Goal: Task Accomplishment & Management: Complete application form

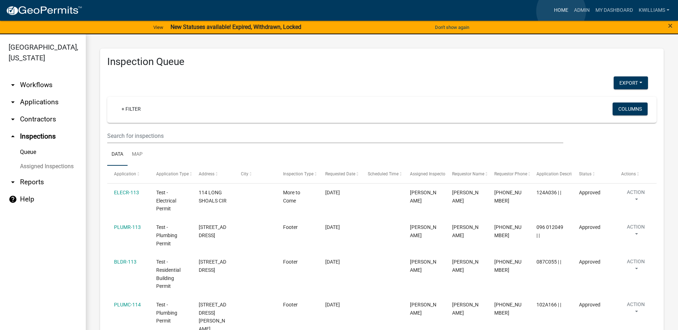
click at [561, 11] on link "Home" at bounding box center [561, 11] width 20 height 14
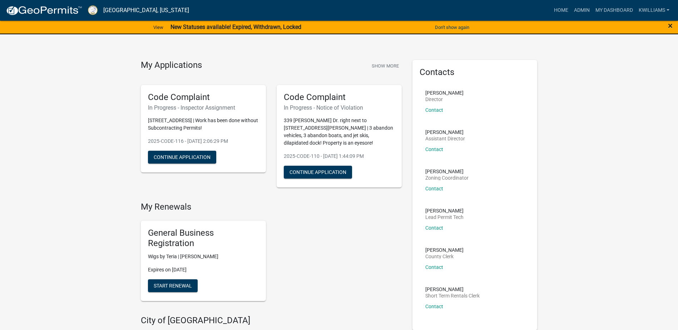
click at [672, 22] on span "×" at bounding box center [670, 26] width 5 height 10
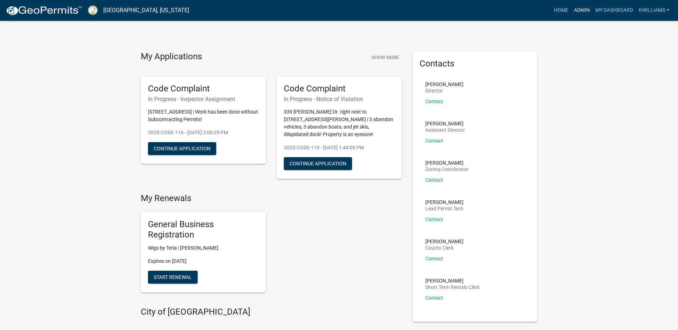
click at [581, 11] on link "Admin" at bounding box center [581, 11] width 21 height 14
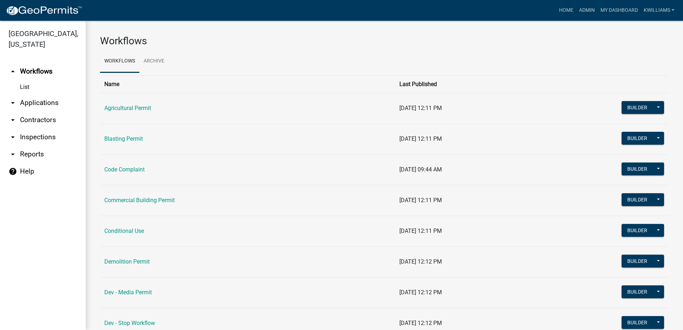
click at [29, 104] on link "arrow_drop_down Applications" at bounding box center [43, 102] width 86 height 17
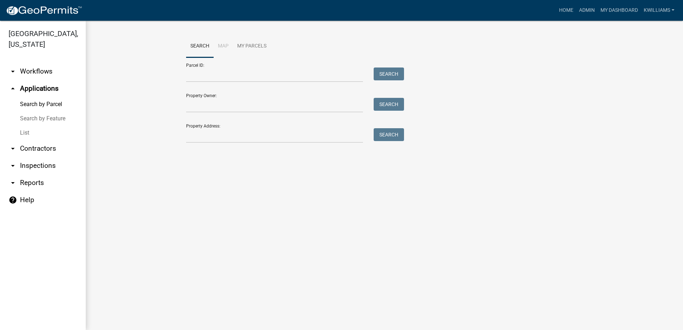
click at [24, 129] on link "List" at bounding box center [43, 133] width 86 height 14
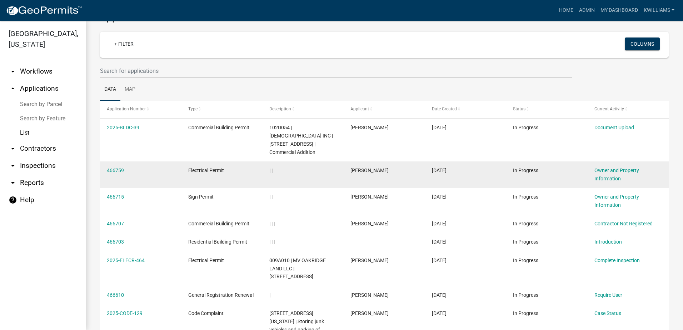
scroll to position [36, 0]
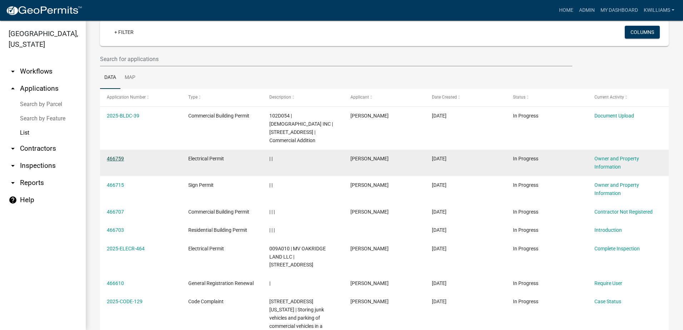
click at [109, 157] on link "466759" at bounding box center [115, 159] width 17 height 6
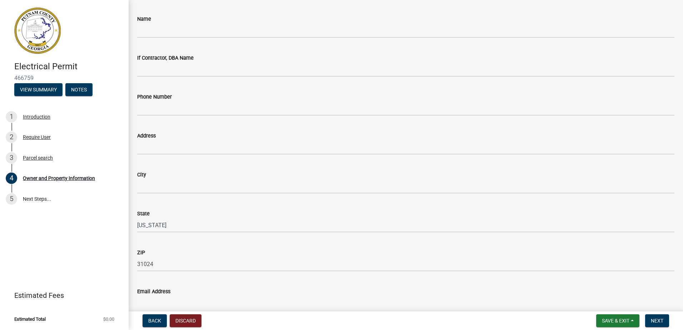
scroll to position [536, 0]
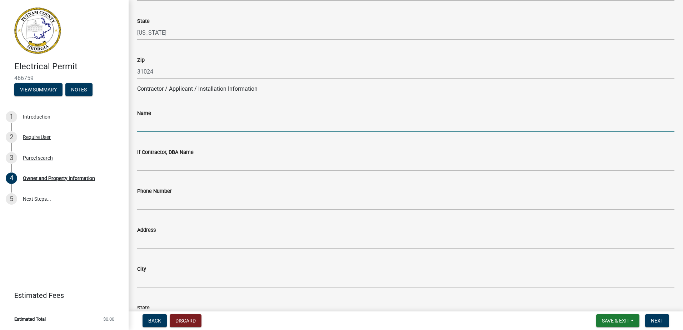
click at [162, 125] on input "Name" at bounding box center [406, 125] width 538 height 15
type input "[PERSON_NAME]"
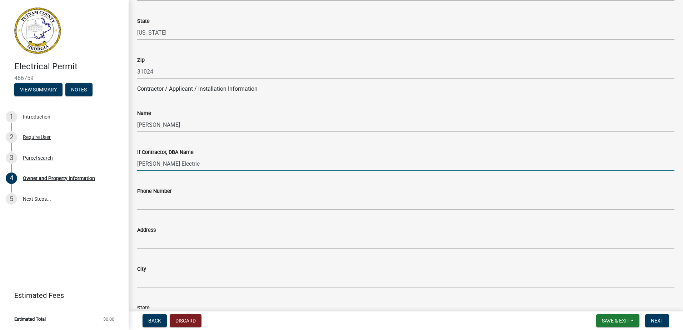
type input "[PERSON_NAME] Electric"
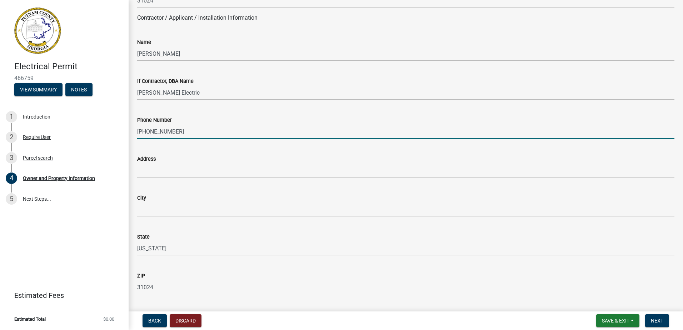
scroll to position [608, 0]
type input "706-473-0916"
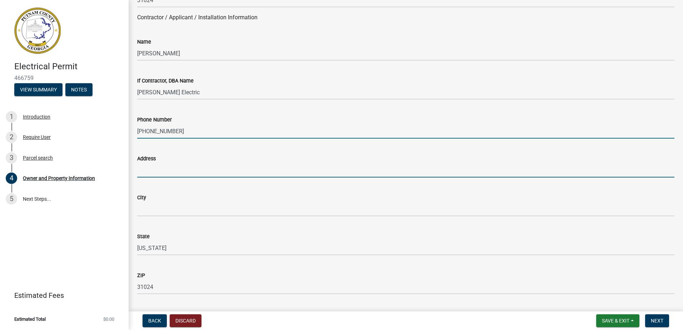
click at [152, 172] on input "Address" at bounding box center [406, 170] width 538 height 15
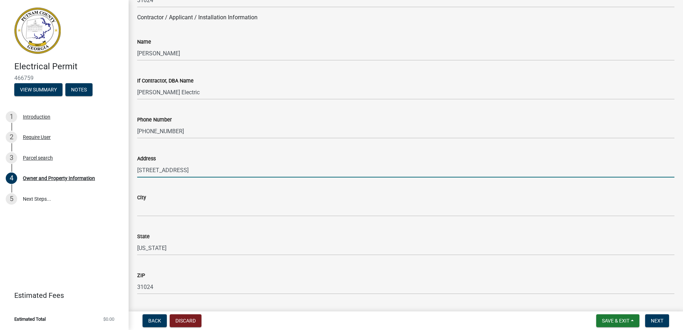
type input "115 Summit Lane"
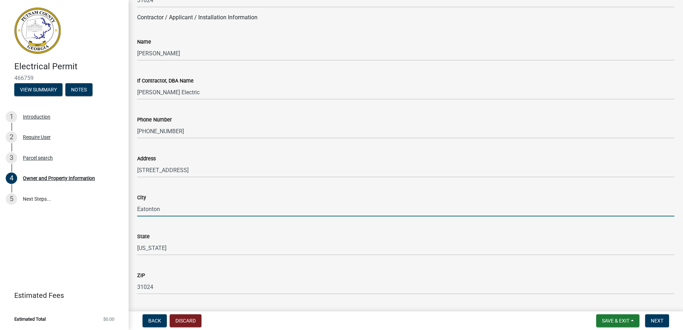
type input "Eatonton"
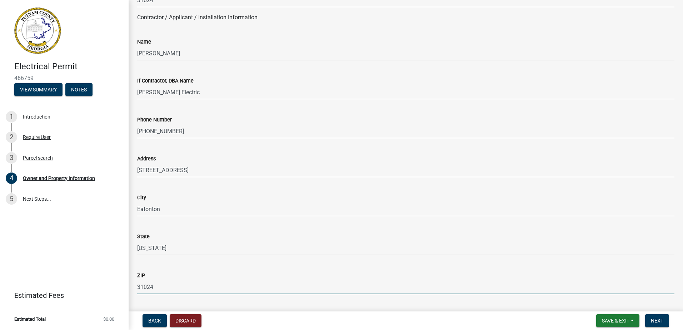
scroll to position [780, 0]
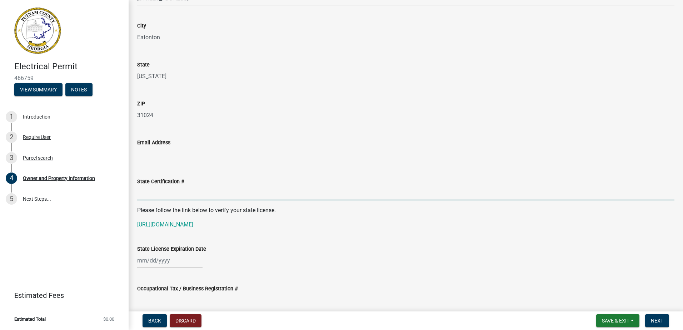
paste input "2025-BLDR-218"
type input "2025-BLDR-218"
drag, startPoint x: 184, startPoint y: 194, endPoint x: 22, endPoint y: 160, distance: 165.4
click at [23, 160] on div "Electrical Permit 466759 View Summary Notes 1 Introduction 2 Require User 3 Par…" at bounding box center [341, 165] width 683 height 330
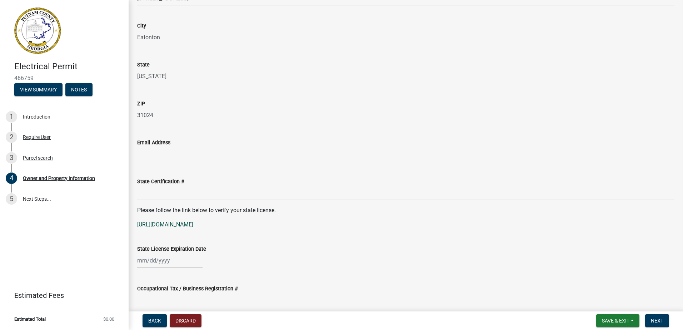
click at [193, 226] on link "[URL][DOMAIN_NAME]" at bounding box center [165, 224] width 56 height 7
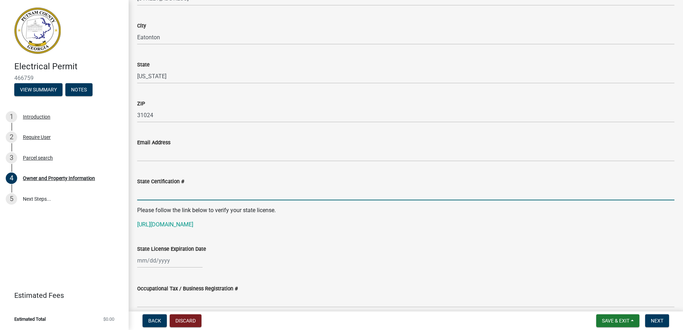
click at [169, 188] on input "State Certification #" at bounding box center [406, 193] width 538 height 15
paste input "EN007600"
type input "EN007600"
select select "8"
select select "2025"
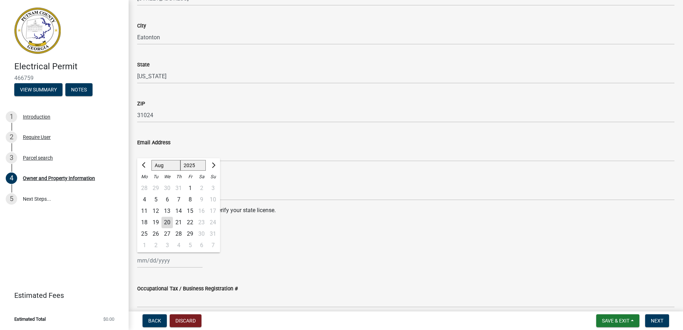
drag, startPoint x: 155, startPoint y: 263, endPoint x: 155, endPoint y: 259, distance: 4.3
click at [154, 263] on div "Jan Feb Mar Apr May Jun Jul Aug Sep Oct Nov Dec 1525 1526 1527 1528 1529 1530 1…" at bounding box center [169, 260] width 65 height 15
type input "campburt11@cox.net"
type input "06/30/2026"
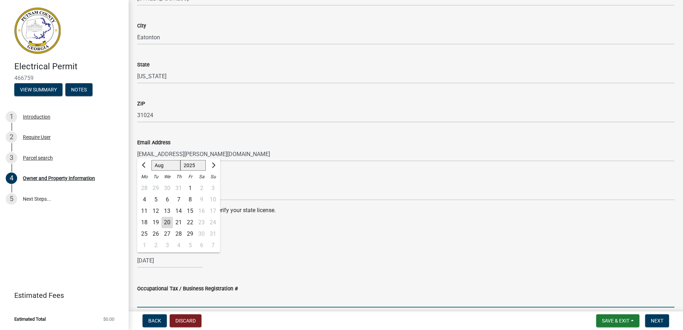
type input "00263"
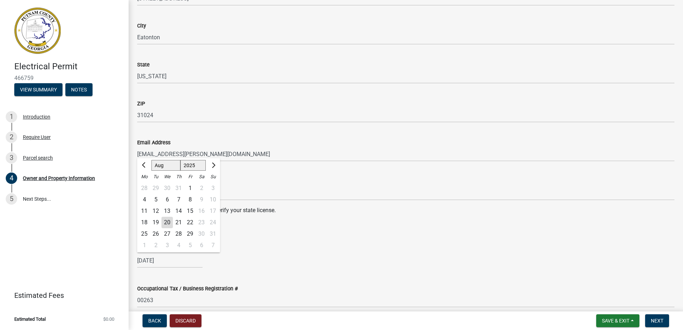
type input "12/31/2025"
type input "Peach"
type input "Burt Gordon"
type input "4782565822"
select select "8"
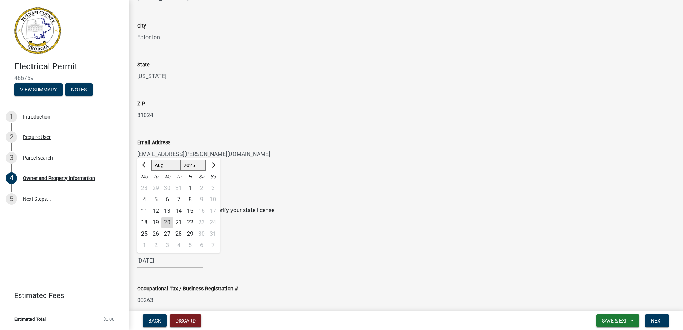
select select "2025"
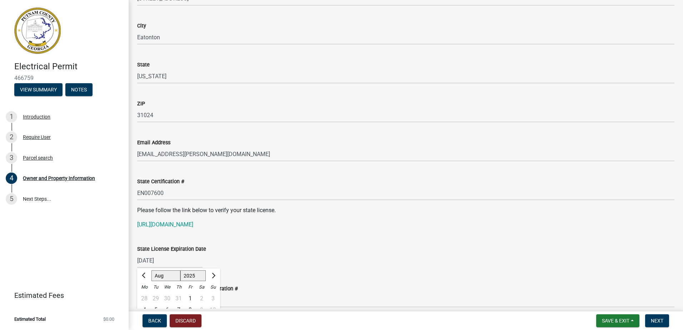
scroll to position [942, 0]
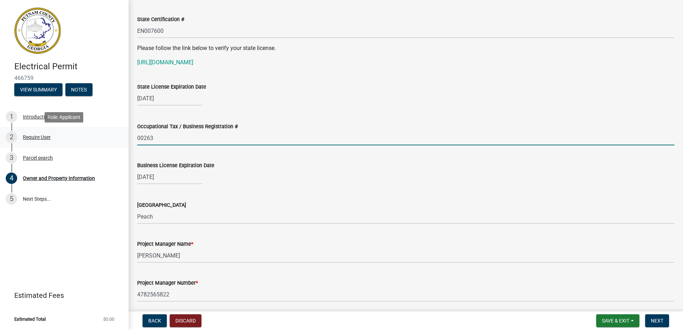
drag, startPoint x: 167, startPoint y: 133, endPoint x: 115, endPoint y: 137, distance: 51.6
click at [115, 137] on div "Electrical Permit 466759 View Summary Notes 1 Introduction 2 Require User 3 Par…" at bounding box center [341, 165] width 683 height 330
type input "408"
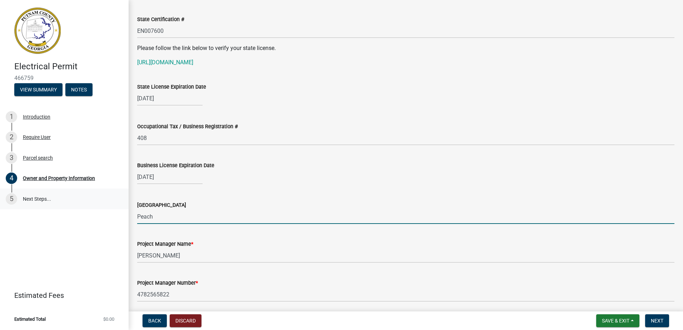
drag, startPoint x: 160, startPoint y: 220, endPoint x: 105, endPoint y: 203, distance: 58.0
click at [105, 203] on div "Electrical Permit 466759 View Summary Notes 1 Introduction 2 Require User 3 Par…" at bounding box center [341, 165] width 683 height 330
type input "c"
type input "City of [GEOGRAPHIC_DATA]"
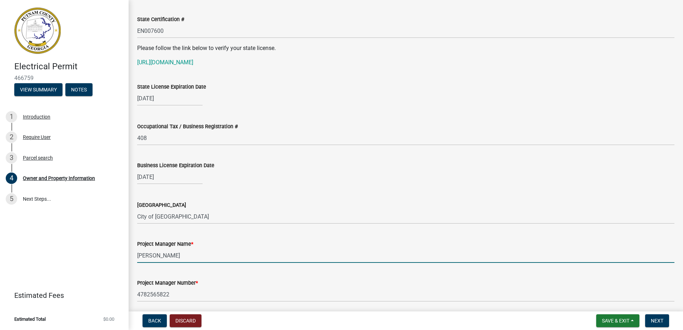
drag, startPoint x: 168, startPoint y: 260, endPoint x: 71, endPoint y: 263, distance: 97.3
click at [71, 263] on div "Electrical Permit 466759 View Summary Notes 1 Introduction 2 Require User 3 Par…" at bounding box center [341, 165] width 683 height 330
type input "[PERSON_NAME]"
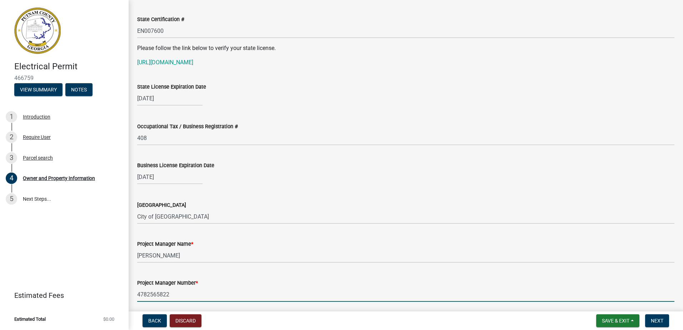
drag, startPoint x: 153, startPoint y: 294, endPoint x: 95, endPoint y: 287, distance: 58.3
click at [99, 287] on div "Electrical Permit 466759 View Summary Notes 1 Introduction 2 Require User 3 Par…" at bounding box center [341, 165] width 683 height 330
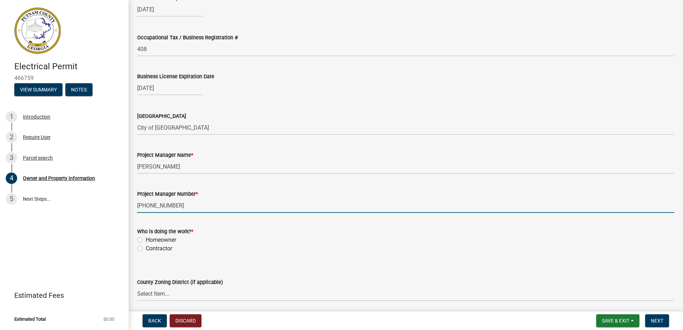
scroll to position [1049, 0]
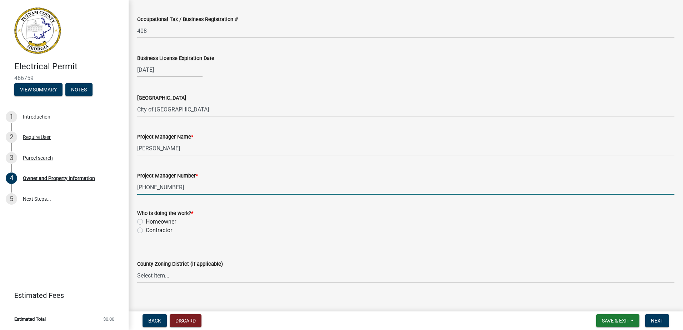
type input "706-473-0916"
click at [146, 233] on label "Contractor" at bounding box center [159, 230] width 26 height 9
click at [146, 231] on input "Contractor" at bounding box center [148, 228] width 5 height 5
radio input "true"
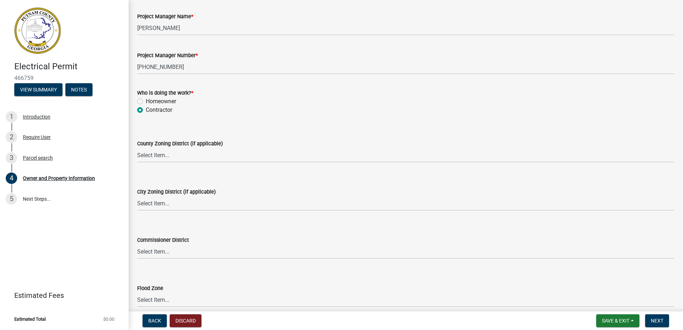
scroll to position [1192, 0]
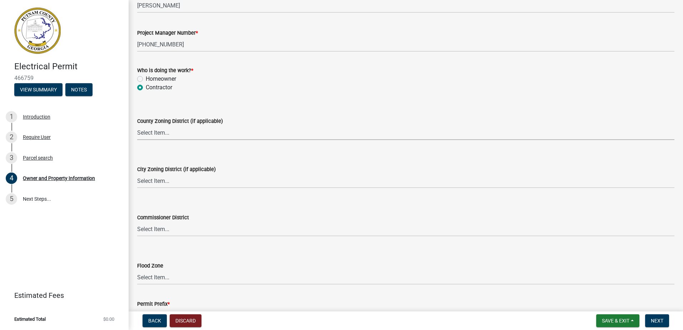
click at [154, 136] on select "Select Item... AG-1 R-1R R-1 R-2 MHP RM-1 RM-3 C-1 C-2 I-M PUD N/A" at bounding box center [406, 132] width 538 height 15
click at [137, 125] on select "Select Item... AG-1 R-1R R-1 R-2 MHP RM-1 RM-3 C-1 C-2 I-M PUD N/A" at bounding box center [406, 132] width 538 height 15
select select "34fe85c2-5f76-4343-b6bb-8ca387e0bed7"
click at [151, 189] on wm-data-entity-input "City Zoning District (if applicable) Select Item... A-1 A-2 R-1 R-2 R-3 R-4 MHP…" at bounding box center [406, 171] width 538 height 48
click at [150, 185] on select "Select Item... A-1 A-2 R-1 R-2 R-3 R-4 MHP C-1 C-2 I-1 I-2 DB FH H-P N/A" at bounding box center [406, 181] width 538 height 15
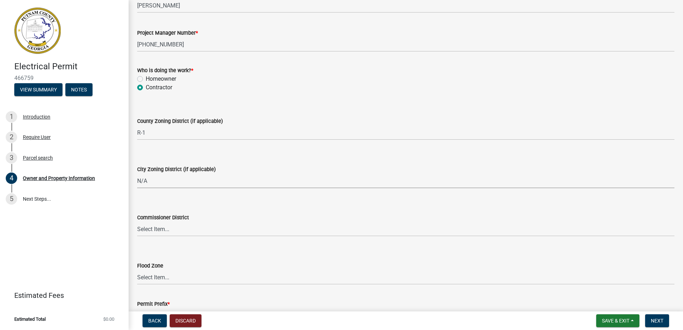
click at [137, 174] on select "Select Item... A-1 A-2 R-1 R-2 R-3 R-4 MHP C-1 C-2 I-1 I-2 DB FH H-P N/A" at bounding box center [406, 181] width 538 height 15
select select "83394b22-4a11-496c-8e5c-75ade2e72faf"
click at [158, 232] on select "Select Item... District 1 District 2 District 3 District 4" at bounding box center [406, 229] width 538 height 15
click at [165, 227] on select "Select Item... District 1 District 2 District 3 District 4" at bounding box center [406, 229] width 538 height 15
click at [137, 222] on select "Select Item... District 1 District 2 District 3 District 4" at bounding box center [406, 229] width 538 height 15
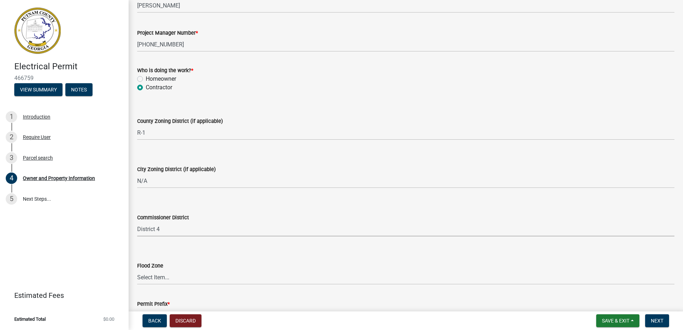
select select "295c155f-de53-4b68-9fdd-08c8883e9b6f"
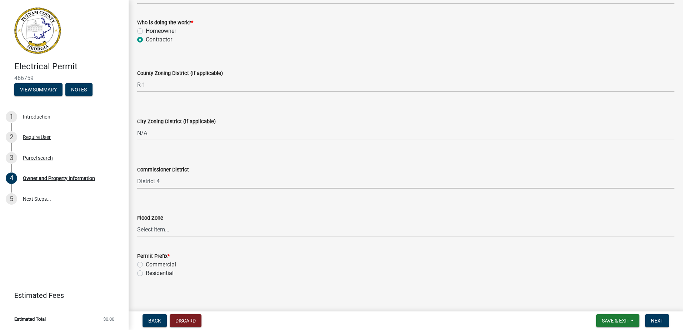
scroll to position [1243, 0]
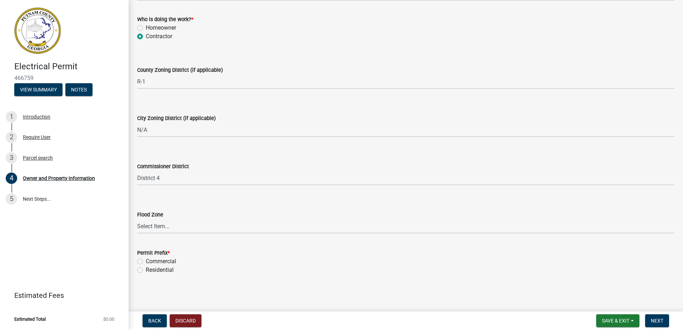
click at [146, 272] on label "Residential" at bounding box center [160, 270] width 28 height 9
click at [146, 271] on input "Residential" at bounding box center [148, 268] width 5 height 5
radio input "true"
click at [657, 322] on span "Next" at bounding box center [657, 321] width 13 height 6
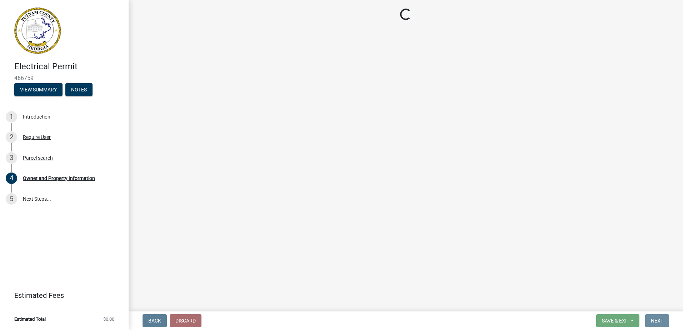
scroll to position [0, 0]
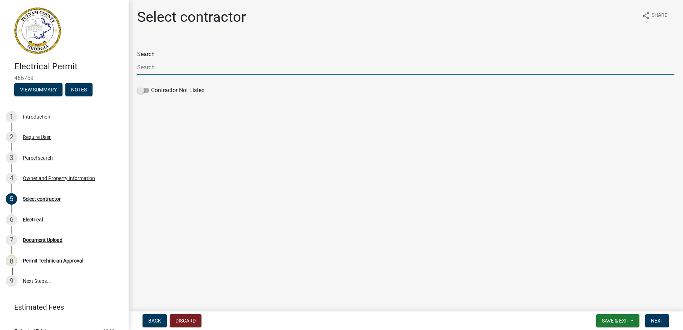
drag, startPoint x: 146, startPoint y: 91, endPoint x: 138, endPoint y: 114, distance: 25.0
click at [146, 91] on span at bounding box center [143, 90] width 12 height 5
click at [151, 86] on input "Contractor Not Listed" at bounding box center [151, 86] width 0 height 0
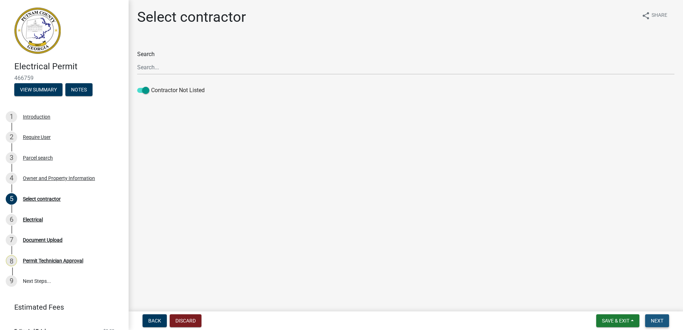
click at [658, 321] on span "Next" at bounding box center [657, 321] width 13 height 6
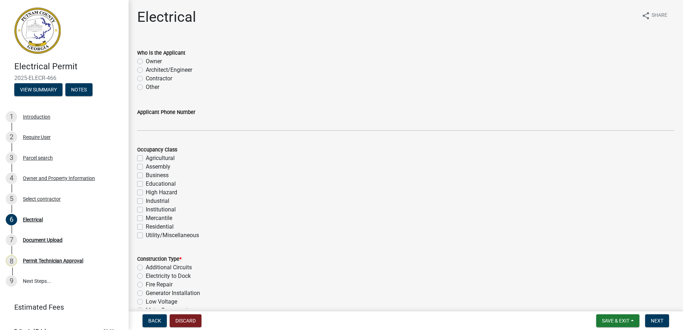
click at [146, 78] on label "Contractor" at bounding box center [159, 78] width 26 height 9
click at [146, 78] on input "Contractor" at bounding box center [148, 76] width 5 height 5
radio input "true"
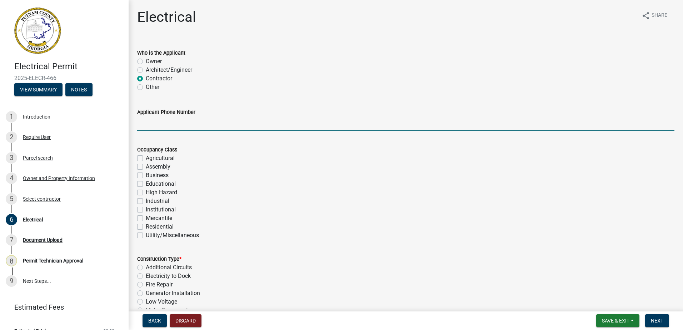
click at [161, 123] on input "Applicant Phone Number" at bounding box center [406, 124] width 538 height 15
type input "706-473-0916"
click at [137, 228] on div "Occupancy Class Agricultural Assembly Business Educational High Hazard Industri…" at bounding box center [406, 188] width 548 height 103
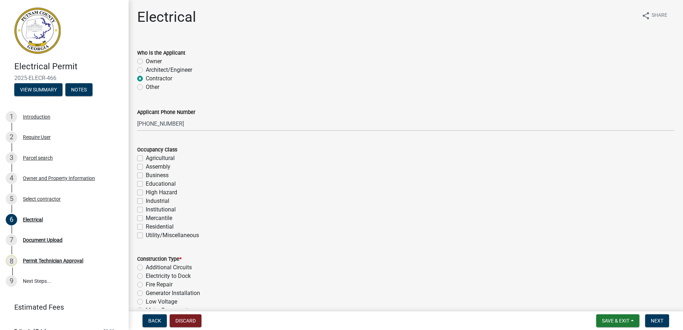
click at [146, 227] on label "Residential" at bounding box center [160, 227] width 28 height 9
click at [146, 227] on input "Residential" at bounding box center [148, 225] width 5 height 5
checkbox input "true"
checkbox input "false"
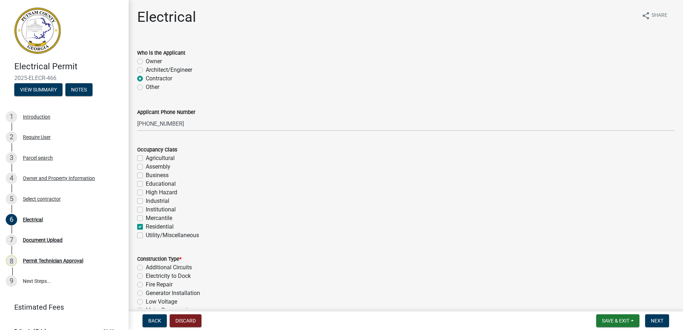
checkbox input "false"
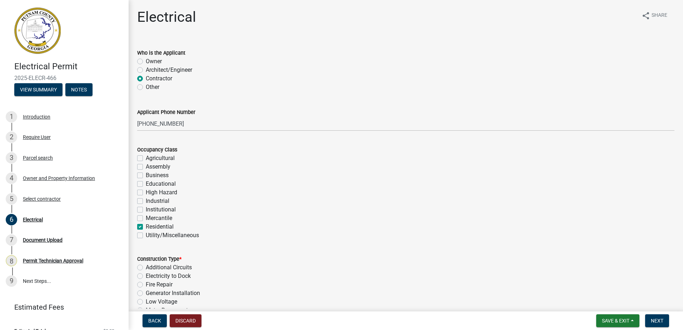
checkbox input "false"
checkbox input "true"
checkbox input "false"
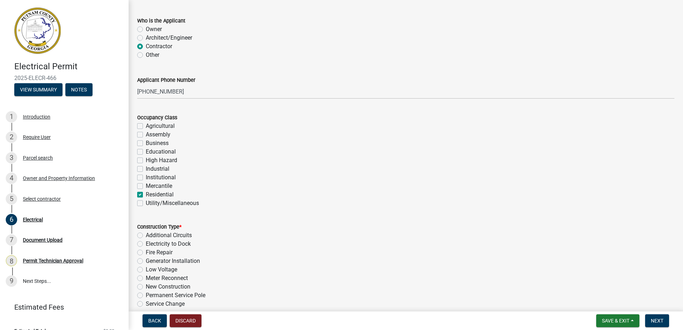
scroll to position [71, 0]
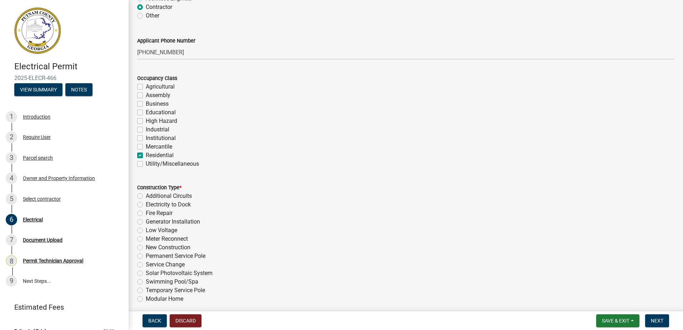
click at [146, 237] on label "Meter Reconnect" at bounding box center [167, 239] width 42 height 9
click at [146, 237] on input "Meter Reconnect" at bounding box center [148, 237] width 5 height 5
radio input "true"
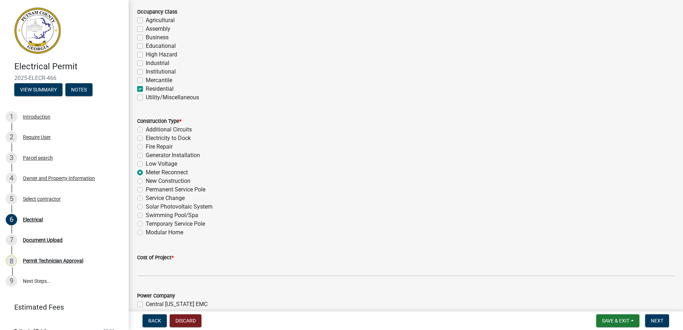
scroll to position [143, 0]
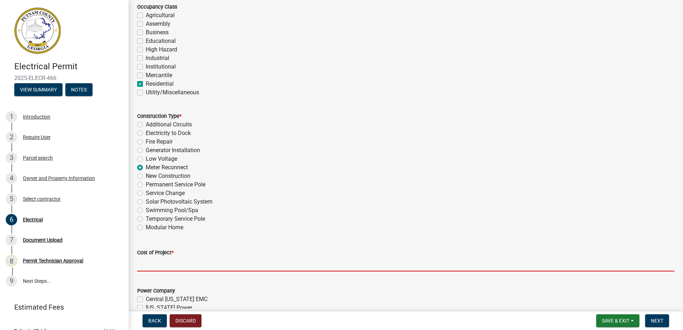
click at [159, 265] on input "text" at bounding box center [406, 264] width 538 height 15
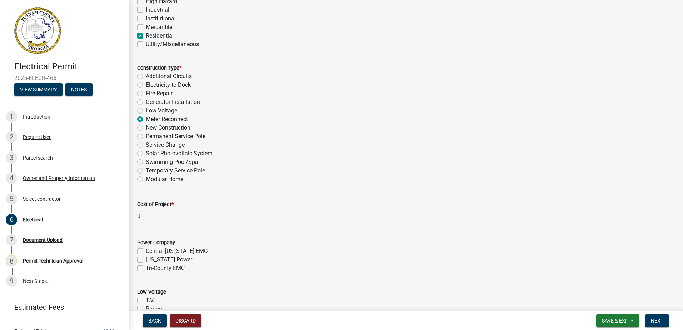
scroll to position [286, 0]
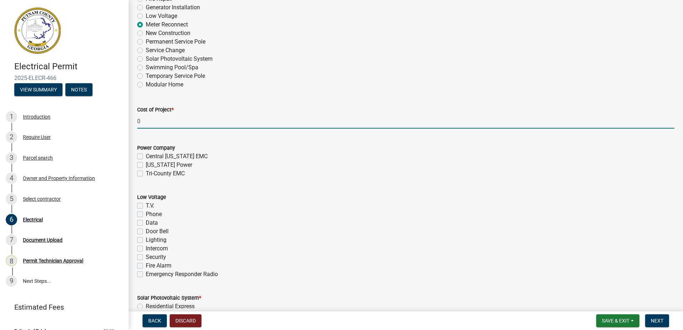
type input "0"
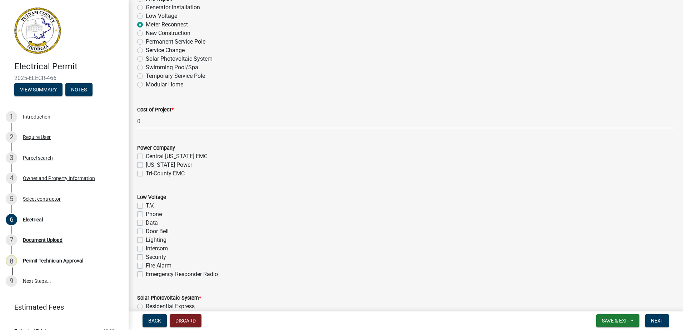
click at [146, 171] on label "Tri-County EMC" at bounding box center [165, 173] width 39 height 9
click at [146, 171] on input "Tri-County EMC" at bounding box center [148, 171] width 5 height 5
checkbox input "true"
checkbox input "false"
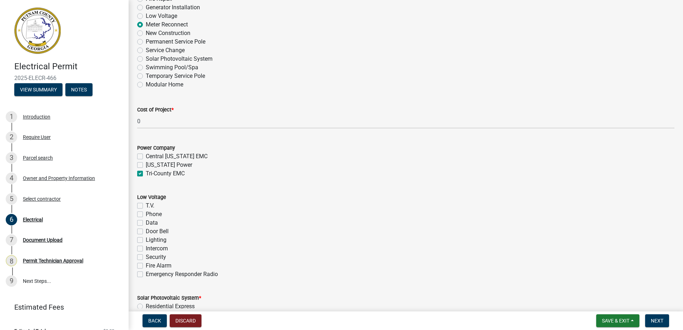
checkbox input "true"
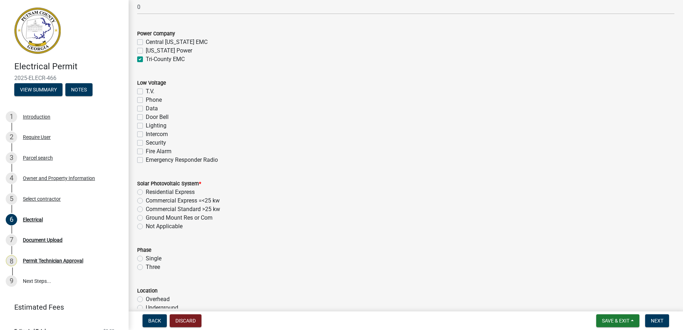
scroll to position [429, 0]
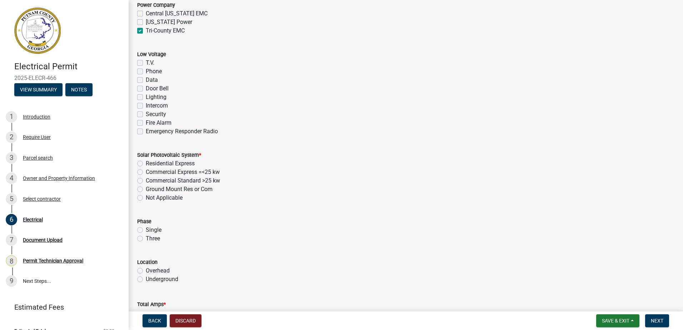
click at [146, 197] on label "Not Applicable" at bounding box center [164, 198] width 37 height 9
click at [146, 197] on input "Not Applicable" at bounding box center [148, 196] width 5 height 5
radio input "true"
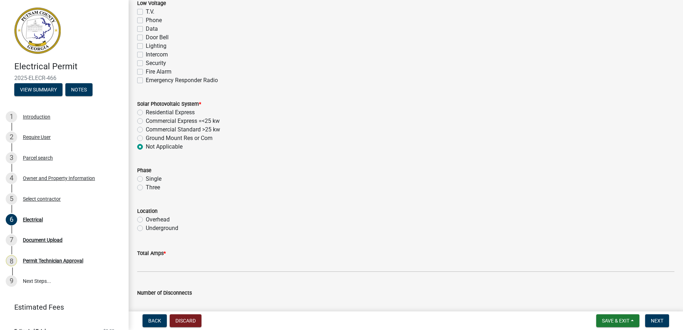
scroll to position [500, 0]
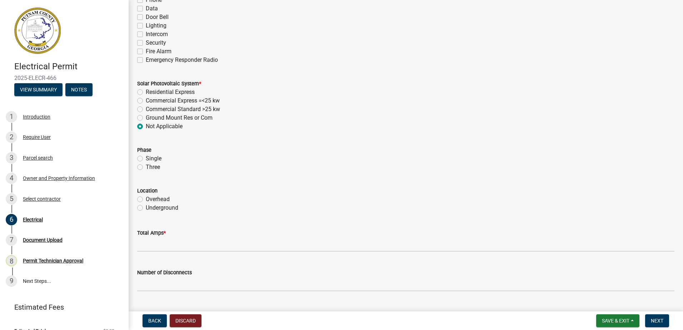
click at [146, 170] on label "Three" at bounding box center [153, 167] width 14 height 9
click at [146, 168] on input "Three" at bounding box center [148, 165] width 5 height 5
radio input "true"
click at [146, 159] on label "Single" at bounding box center [154, 158] width 16 height 9
click at [146, 159] on input "Single" at bounding box center [148, 156] width 5 height 5
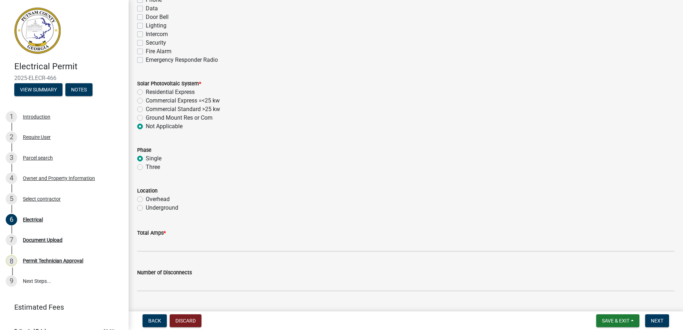
radio input "true"
click at [142, 164] on div "Three" at bounding box center [406, 167] width 538 height 9
click at [146, 207] on label "Underground" at bounding box center [162, 208] width 33 height 9
click at [146, 207] on input "Underground" at bounding box center [148, 206] width 5 height 5
radio input "true"
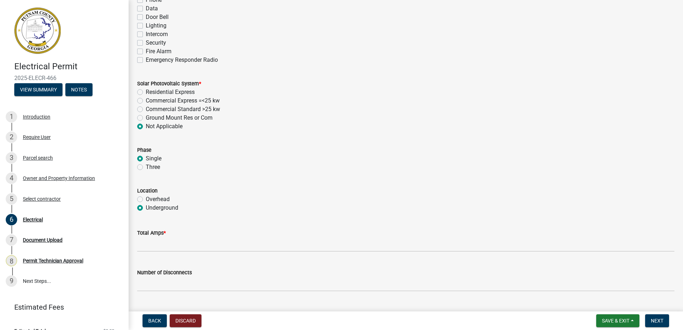
click at [146, 199] on label "Overhead" at bounding box center [158, 199] width 24 height 9
click at [146, 199] on input "Overhead" at bounding box center [148, 197] width 5 height 5
radio input "true"
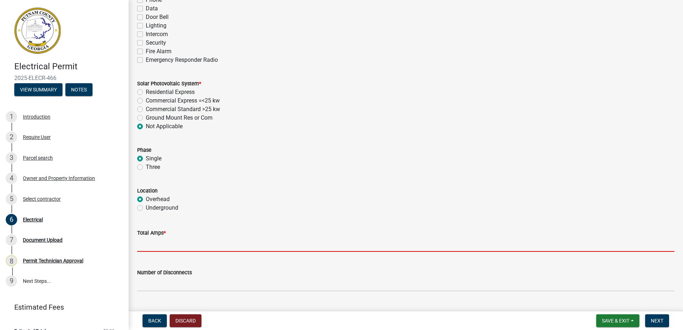
click at [158, 242] on input "text" at bounding box center [406, 244] width 538 height 15
type input "200"
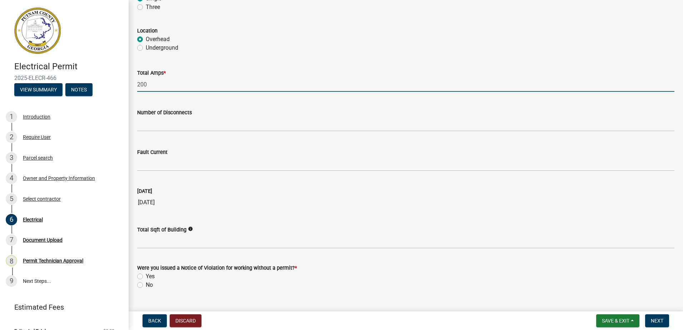
scroll to position [676, 0]
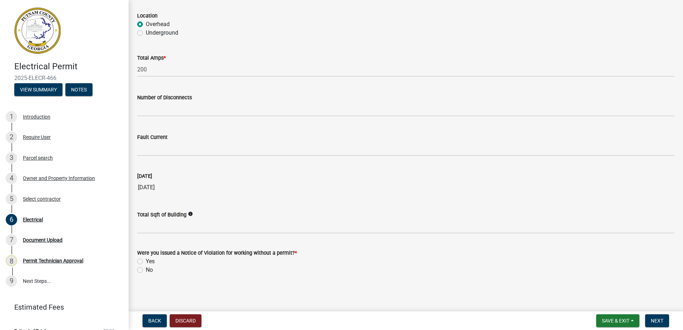
click at [141, 266] on div "No" at bounding box center [406, 270] width 538 height 9
click at [146, 269] on label "No" at bounding box center [149, 270] width 7 height 9
click at [146, 269] on input "No" at bounding box center [148, 268] width 5 height 5
radio input "true"
click at [661, 318] on span "Next" at bounding box center [657, 321] width 13 height 6
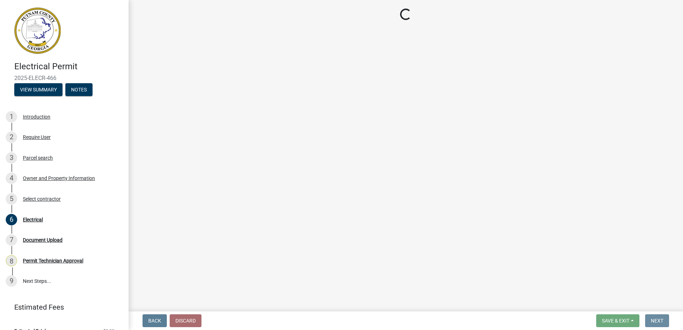
scroll to position [0, 0]
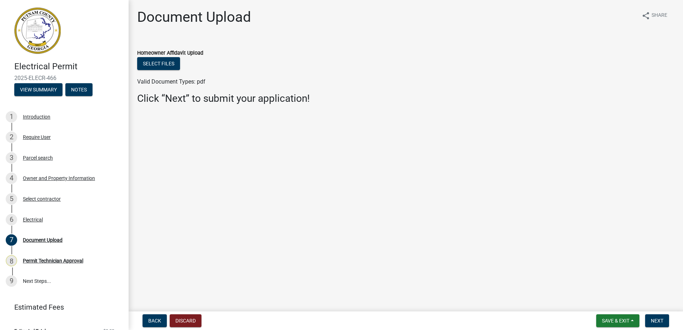
drag, startPoint x: 604, startPoint y: 289, endPoint x: 650, endPoint y: 301, distance: 47.3
click at [635, 294] on main "Document Upload share Share Homeowner Affidavit Upload Select files Valid Docum…" at bounding box center [406, 154] width 555 height 309
click at [659, 319] on span "Next" at bounding box center [657, 321] width 13 height 6
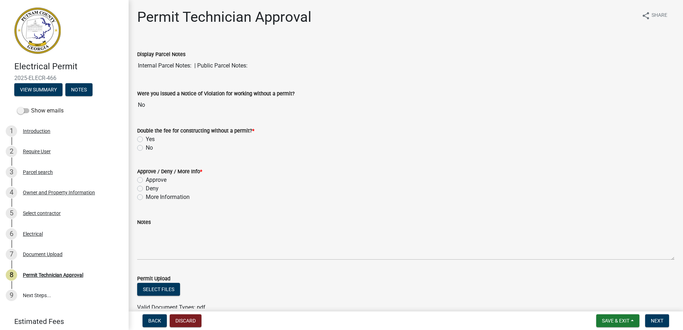
click at [146, 149] on label "No" at bounding box center [149, 148] width 7 height 9
click at [146, 148] on input "No" at bounding box center [148, 146] width 5 height 5
radio input "true"
click at [146, 180] on label "Approve" at bounding box center [156, 180] width 21 height 9
click at [146, 180] on input "Approve" at bounding box center [148, 178] width 5 height 5
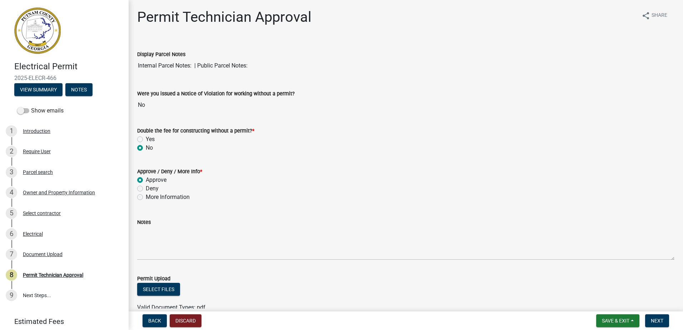
radio input "true"
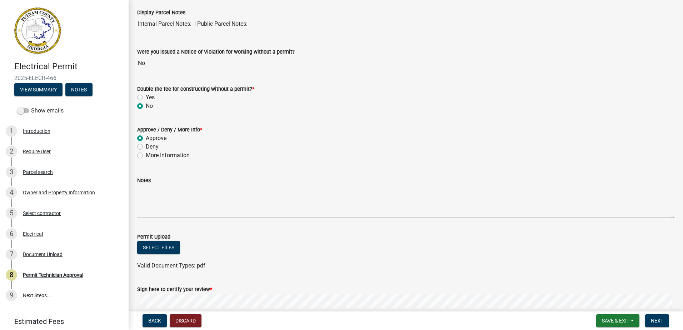
scroll to position [129, 0]
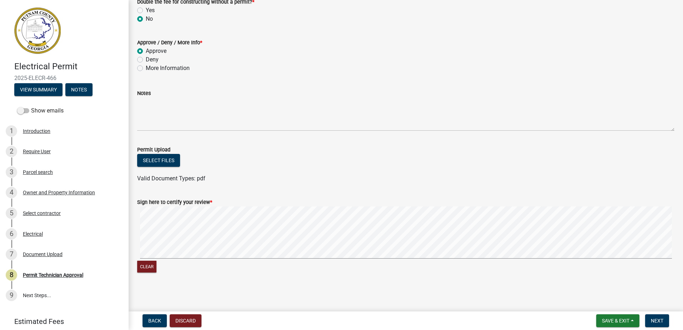
click at [188, 261] on div "Clear" at bounding box center [406, 241] width 538 height 68
click at [299, 196] on form "Sign here to certify your review * Clear" at bounding box center [406, 231] width 538 height 85
drag, startPoint x: 655, startPoint y: 321, endPoint x: 655, endPoint y: 313, distance: 7.9
click at [655, 321] on span "Next" at bounding box center [657, 321] width 13 height 6
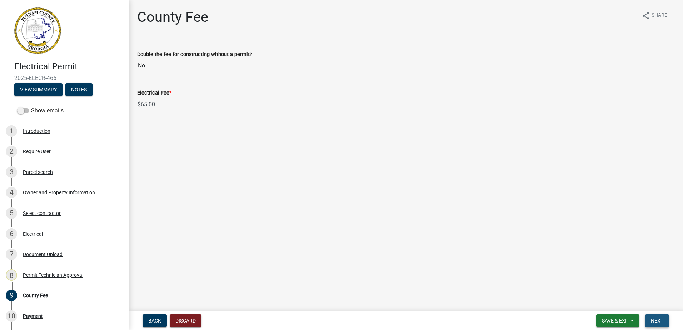
click at [655, 321] on span "Next" at bounding box center [657, 321] width 13 height 6
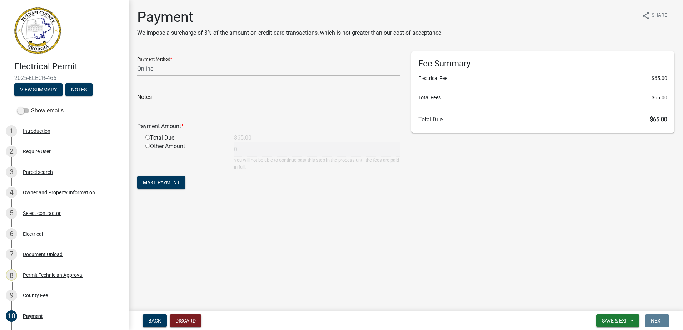
click at [160, 66] on select "Credit Card POS Check Cash Online" at bounding box center [268, 68] width 263 height 15
select select "0: 2"
click at [137, 61] on select "Credit Card POS Check Cash Online" at bounding box center [268, 68] width 263 height 15
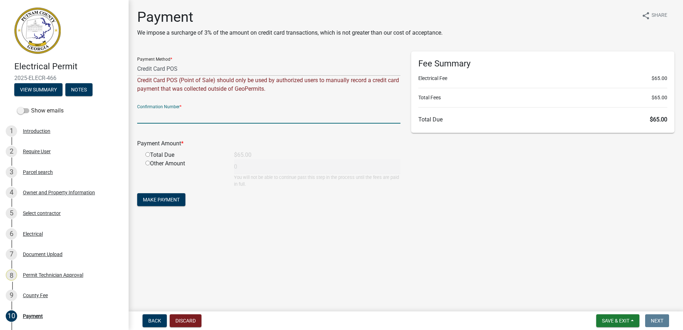
click at [147, 114] on input "text" at bounding box center [268, 116] width 263 height 15
paste input "R732942052031"
type input "R732942052031"
drag, startPoint x: 189, startPoint y: 112, endPoint x: 6, endPoint y: 148, distance: 186.1
click at [17, 134] on div "Electrical Permit 2025-ELECR-466 View Summary Notes Show emails 1 Introduction …" at bounding box center [341, 165] width 683 height 330
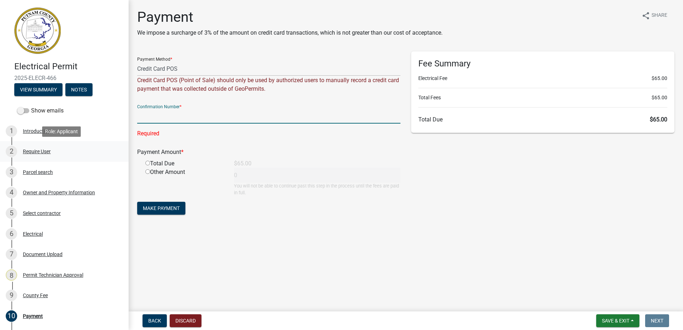
paste input "R732942052031"
type input "R732942052031"
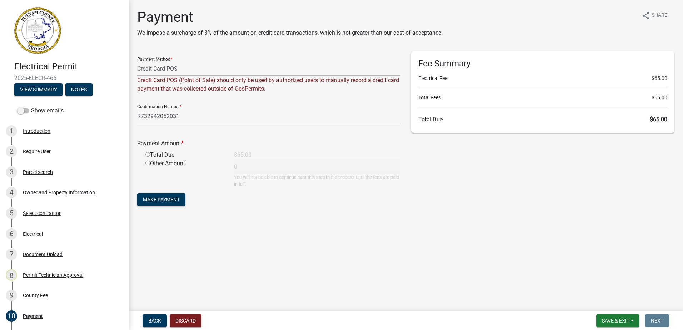
click at [153, 156] on div "Total Due" at bounding box center [184, 155] width 89 height 9
click at [148, 152] on div "Total Due" at bounding box center [184, 155] width 89 height 9
click at [145, 151] on div "Total Due" at bounding box center [184, 155] width 89 height 9
click at [148, 153] on input "radio" at bounding box center [147, 154] width 5 height 5
radio input "true"
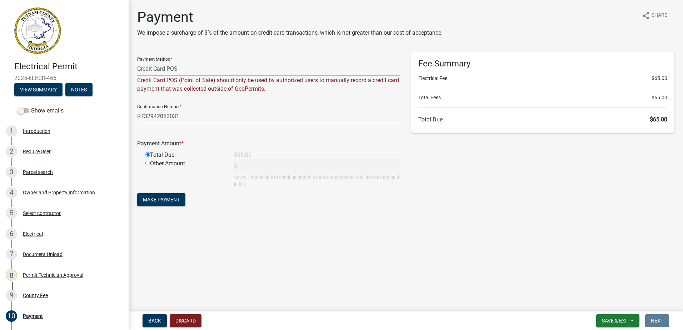
type input "65"
click at [157, 198] on span "Make Payment" at bounding box center [161, 200] width 37 height 6
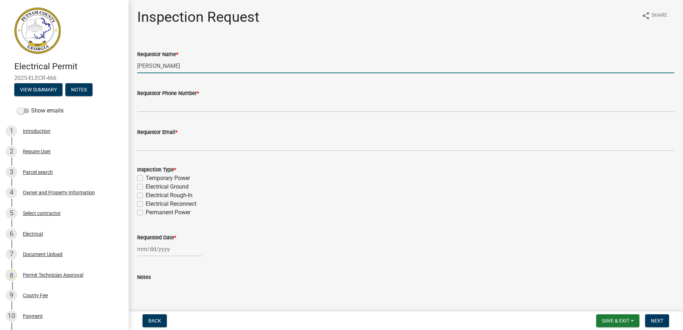
drag, startPoint x: 187, startPoint y: 67, endPoint x: -63, endPoint y: 83, distance: 249.7
click at [0, 83] on html "Internet Explorer does NOT work with GeoPermits. Get a new browser for more sec…" at bounding box center [341, 165] width 683 height 330
type input "[PERSON_NAME]"
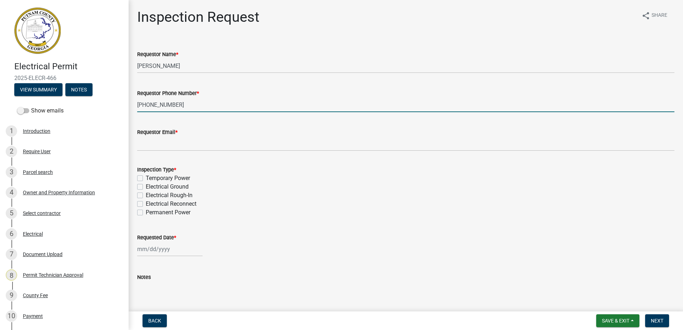
type input "706-473-0916"
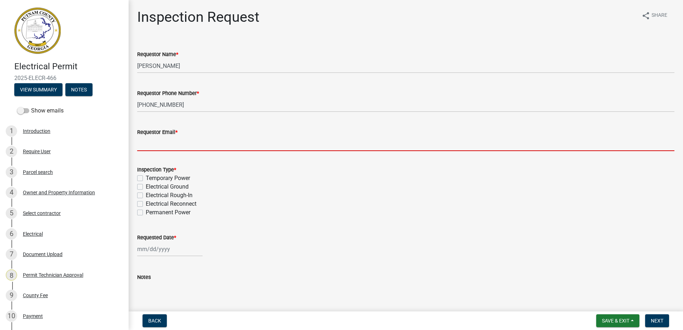
click at [165, 140] on input "Requestor Email *" at bounding box center [406, 144] width 538 height 15
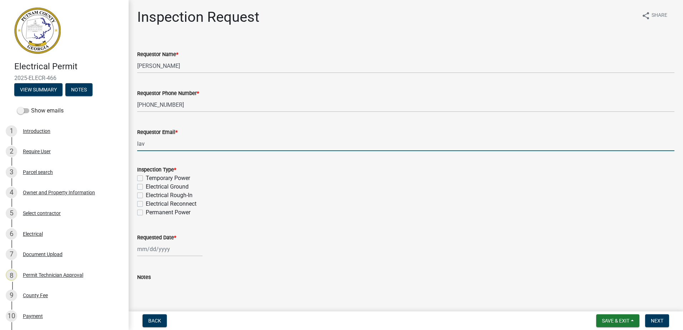
type input "lavoniahsanders@yahoo.com"
drag, startPoint x: 140, startPoint y: 205, endPoint x: 143, endPoint y: 230, distance: 25.5
click at [146, 206] on label "Electrical Reconnect" at bounding box center [171, 204] width 51 height 9
click at [146, 204] on input "Electrical Reconnect" at bounding box center [148, 202] width 5 height 5
checkbox input "true"
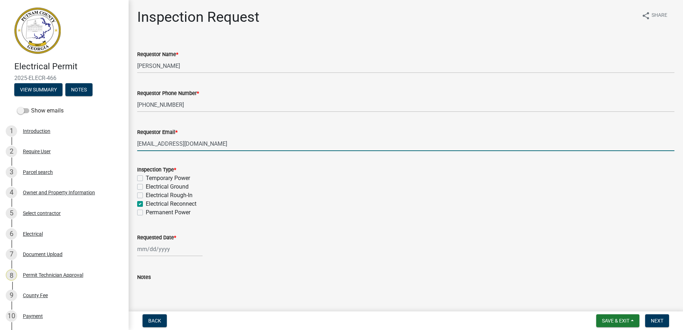
checkbox input "false"
checkbox input "true"
checkbox input "false"
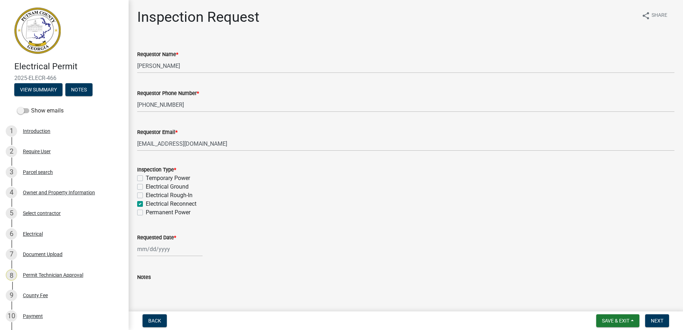
select select "8"
select select "2025"
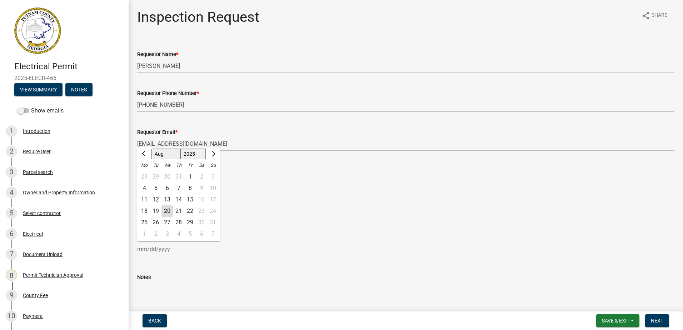
drag, startPoint x: 140, startPoint y: 253, endPoint x: 143, endPoint y: 247, distance: 6.6
click at [139, 253] on input "Requested Date *" at bounding box center [169, 249] width 65 height 15
click at [163, 218] on div "27" at bounding box center [167, 222] width 11 height 11
type input "08/27/2025"
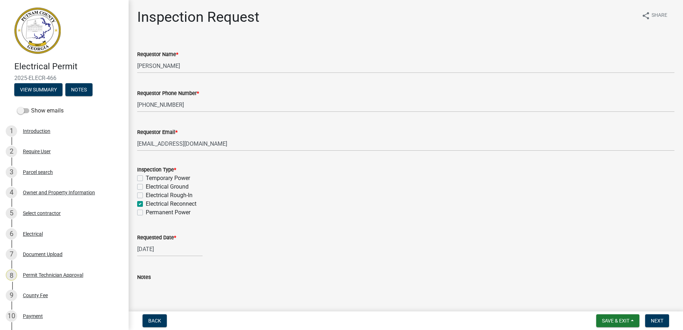
drag, startPoint x: 172, startPoint y: 246, endPoint x: 166, endPoint y: 256, distance: 11.5
click at [170, 250] on input "08/27/2025" at bounding box center [169, 249] width 65 height 15
select select "8"
select select "2025"
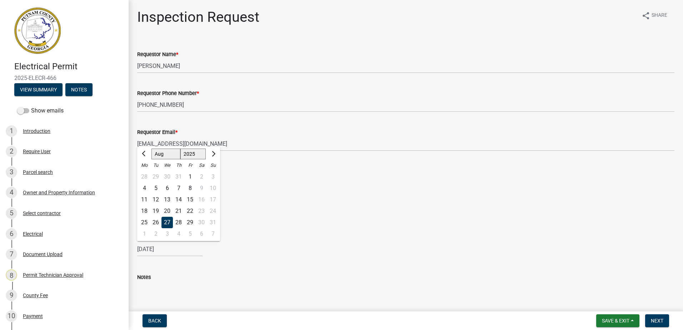
click at [168, 211] on div "20" at bounding box center [167, 211] width 11 height 11
type input "08/20/2025"
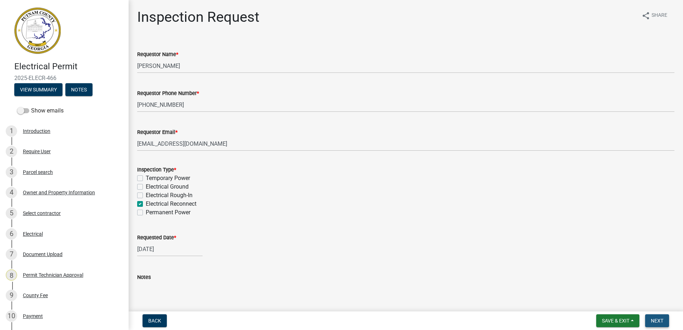
click at [652, 327] on button "Next" at bounding box center [657, 321] width 24 height 13
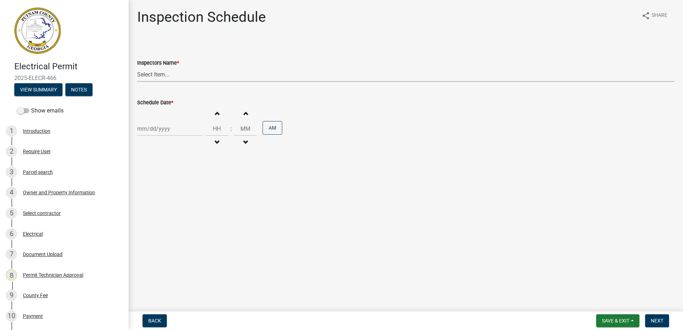
click at [157, 81] on select "Select Item... mrivera (Michele Rivera) jstokes (Jerry Stokes) asmith105 (Antho…" at bounding box center [406, 74] width 538 height 15
select select "a0ea4169-8540-4a2c-b9f4-cf4c1ffdeb95"
click at [137, 67] on select "Select Item... mrivera (Michele Rivera) jstokes (Jerry Stokes) asmith105 (Antho…" at bounding box center [406, 74] width 538 height 15
click at [159, 134] on div at bounding box center [169, 129] width 65 height 15
select select "8"
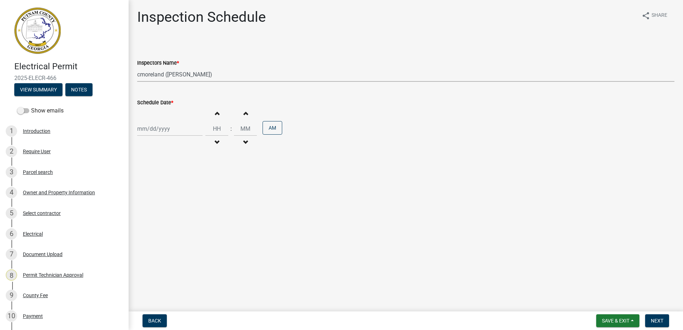
select select "2025"
click at [164, 201] on div "20" at bounding box center [167, 201] width 11 height 11
type input "08/20/2025"
click at [652, 317] on button "Next" at bounding box center [657, 321] width 24 height 13
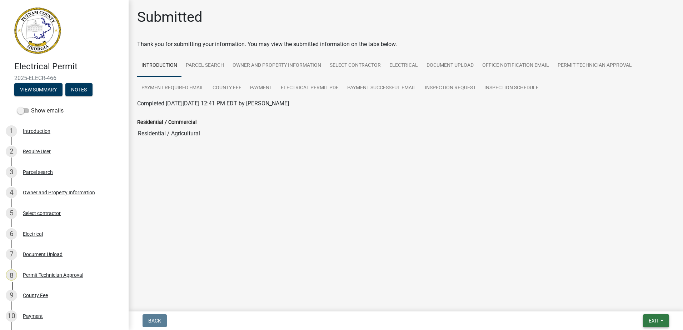
click at [662, 324] on button "Exit" at bounding box center [656, 321] width 26 height 13
click at [644, 298] on button "Save & Exit" at bounding box center [640, 302] width 57 height 17
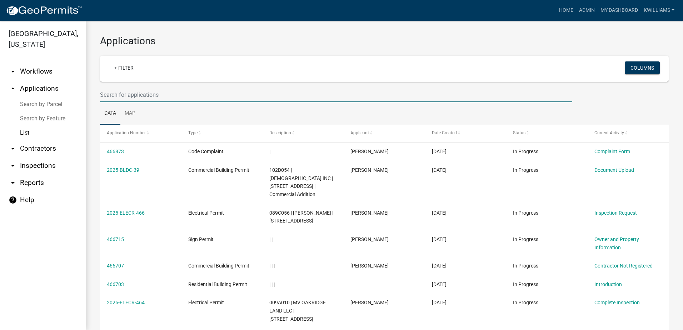
click at [124, 93] on input "text" at bounding box center [336, 95] width 473 height 15
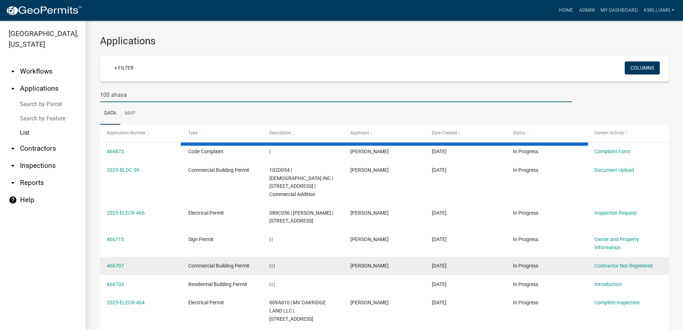
type input "100 ahaya"
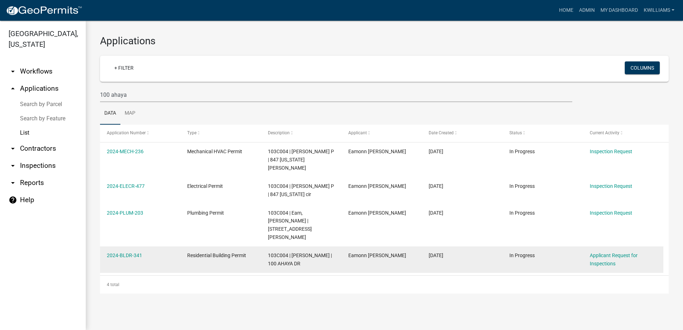
click at [120, 252] on div "2024-BLDR-341" at bounding box center [140, 256] width 67 height 8
click at [122, 253] on link "2024-BLDR-341" at bounding box center [124, 256] width 35 height 6
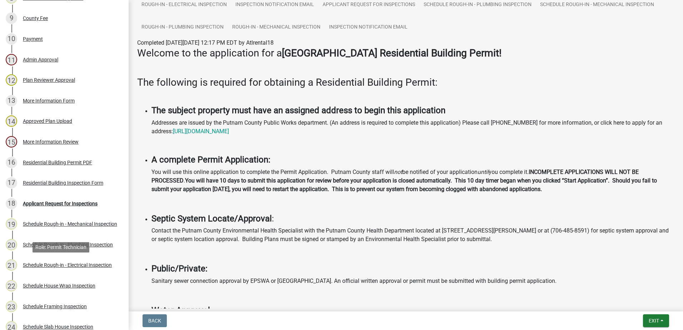
scroll to position [357, 0]
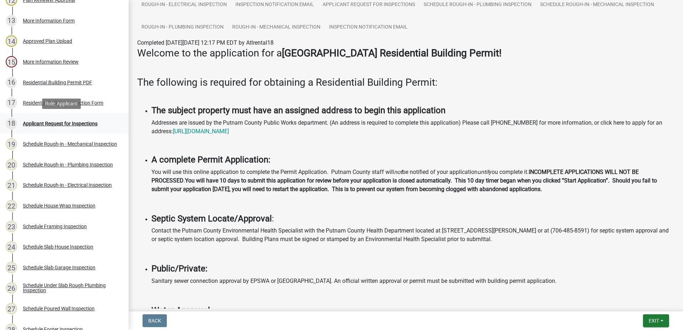
click at [55, 121] on div "Applicant Request for Inspections" at bounding box center [60, 123] width 75 height 5
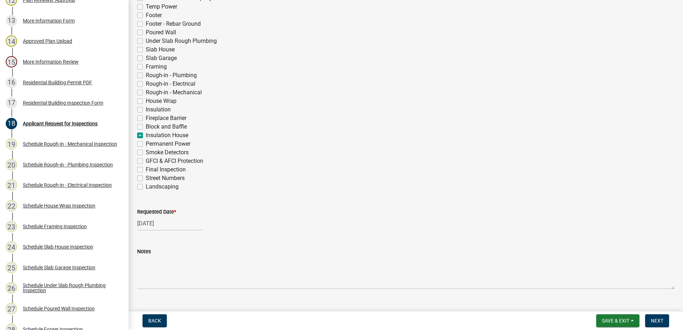
scroll to position [229, 0]
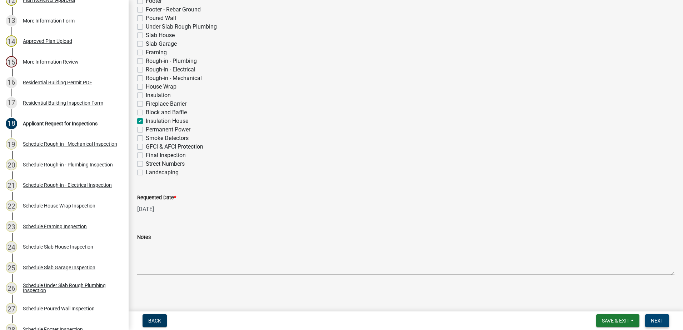
click at [661, 320] on span "Next" at bounding box center [657, 321] width 13 height 6
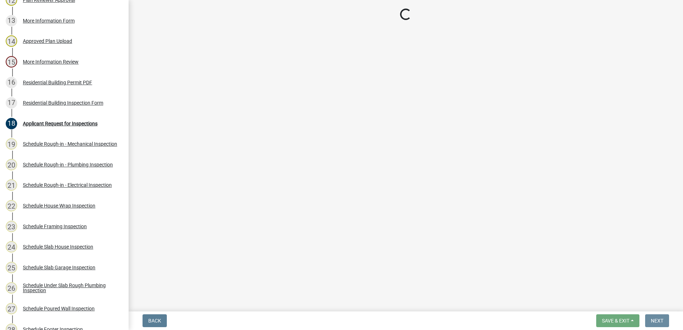
scroll to position [0, 0]
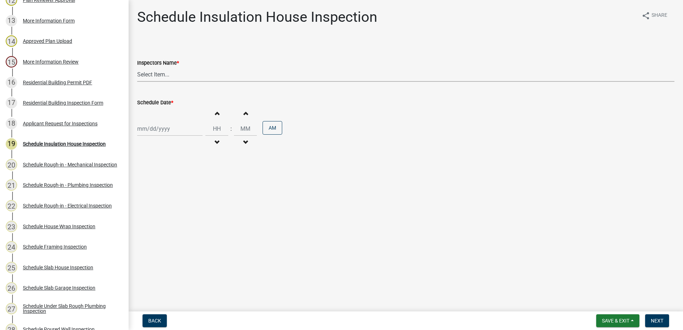
click at [174, 71] on select "Select Item... mrivera (Michele Rivera) jstokes (Jerry Stokes) asmith105 (Antho…" at bounding box center [406, 74] width 538 height 15
select select "a0ea4169-8540-4a2c-b9f4-cf4c1ffdeb95"
click at [137, 67] on select "Select Item... mrivera (Michele Rivera) jstokes (Jerry Stokes) asmith105 (Antho…" at bounding box center [406, 74] width 538 height 15
select select "8"
select select "2025"
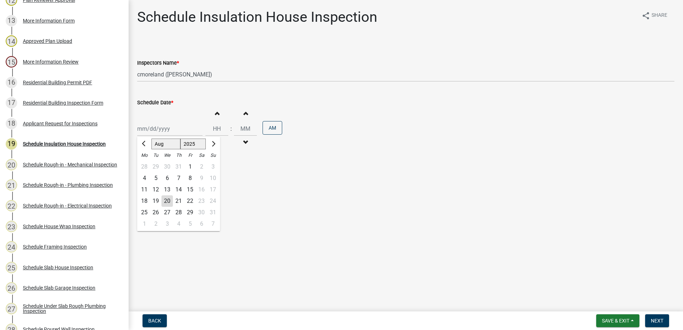
click at [155, 133] on div "Jan Feb Mar Apr May Jun Jul Aug Sep Oct Nov Dec 1525 1526 1527 1528 1529 1530 1…" at bounding box center [169, 129] width 65 height 15
click at [179, 203] on div "21" at bounding box center [178, 201] width 11 height 11
type input "08/21/2025"
click at [662, 324] on button "Next" at bounding box center [657, 321] width 24 height 13
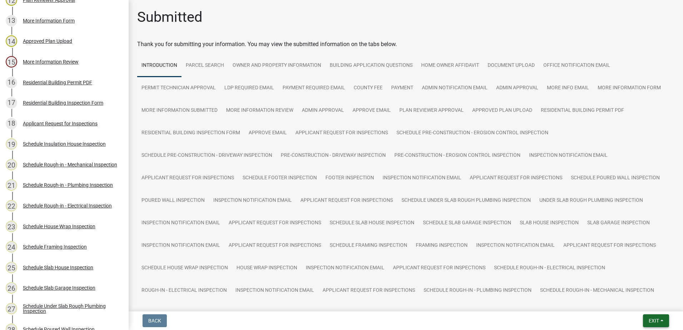
click at [652, 322] on span "Exit" at bounding box center [654, 321] width 10 height 6
click at [645, 307] on button "Save & Exit" at bounding box center [640, 302] width 57 height 17
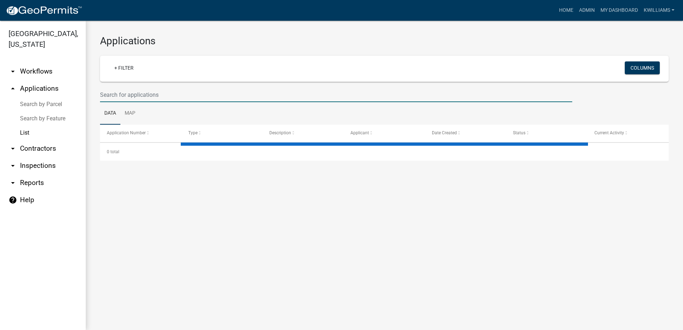
click at [141, 91] on input "text" at bounding box center [336, 95] width 473 height 15
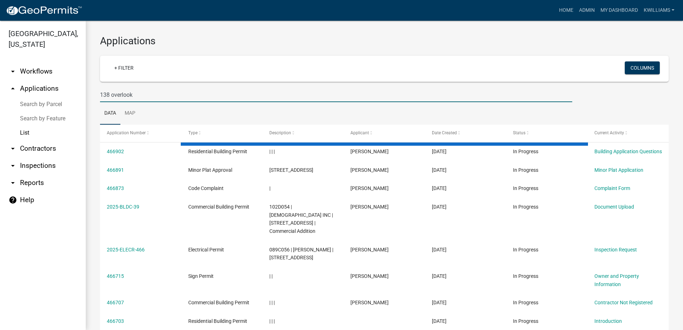
type input "138 overlook"
drag, startPoint x: 199, startPoint y: 222, endPoint x: 81, endPoint y: 237, distance: 119.6
click at [81, 237] on ul "arrow_drop_down Workflows List arrow_drop_up Applications Search by Parcel Sear…" at bounding box center [43, 193] width 86 height 273
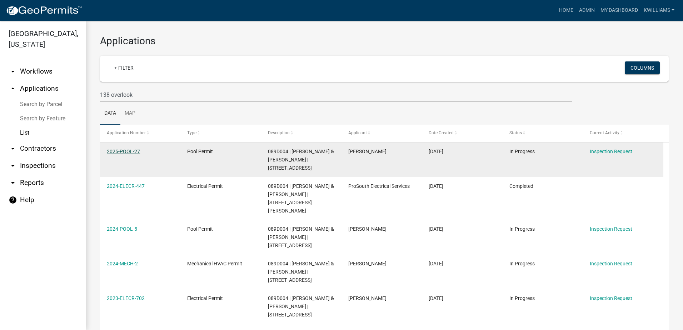
click at [131, 151] on link "2025-POOL-27" at bounding box center [123, 152] width 33 height 6
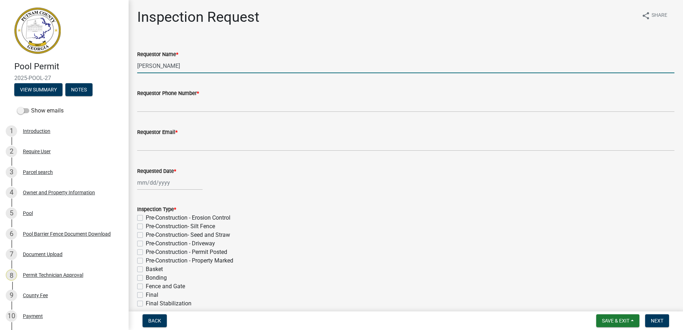
drag, startPoint x: 192, startPoint y: 64, endPoint x: 42, endPoint y: 66, distance: 149.8
click at [42, 66] on div "Pool Permit 2025-POOL-27 View Summary Notes Show emails 1 Introduction 2 Requir…" at bounding box center [341, 165] width 683 height 330
type input "Chris"
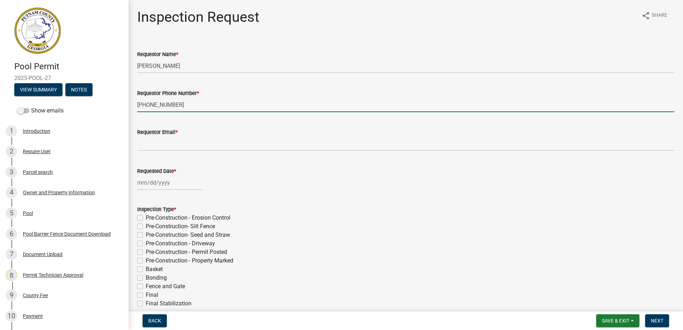
type input "478-251-4213"
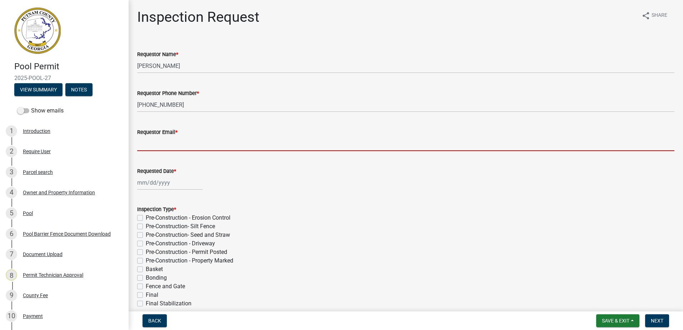
click at [150, 144] on input "Requestor Email *" at bounding box center [406, 144] width 538 height 15
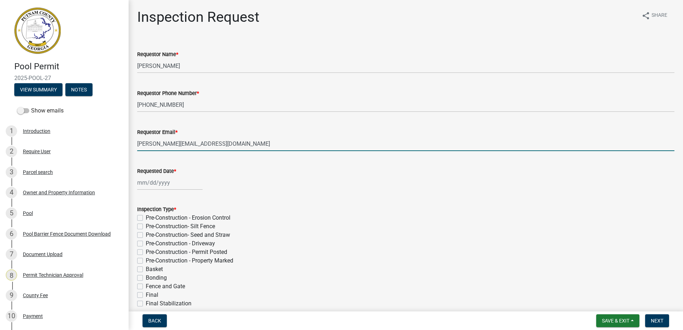
type input "chelsea@pamlicopools.com"
select select "8"
select select "2025"
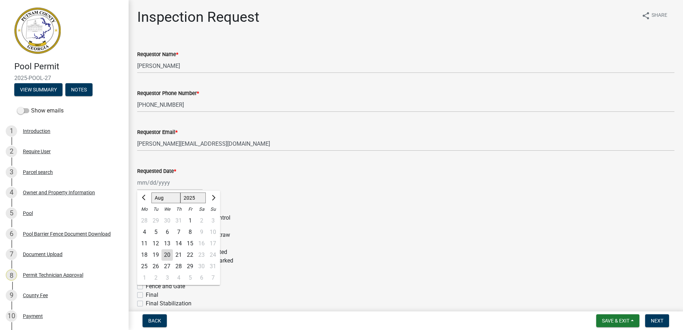
click at [153, 184] on div "Jan Feb Mar Apr May Jun Jul Aug Sep Oct Nov Dec 1525 1526 1527 1528 1529 1530 1…" at bounding box center [169, 182] width 65 height 15
click at [176, 256] on div "21" at bounding box center [178, 254] width 11 height 11
type input "08/21/2025"
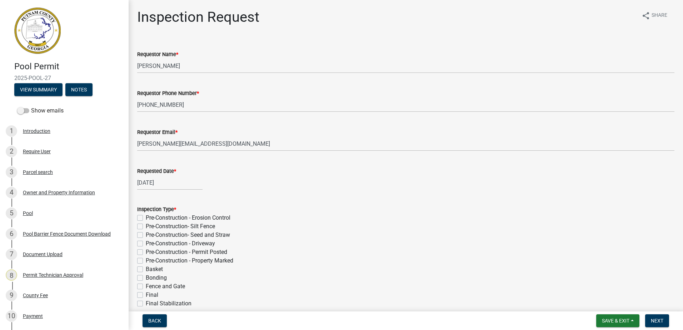
select select "8"
select select "2025"
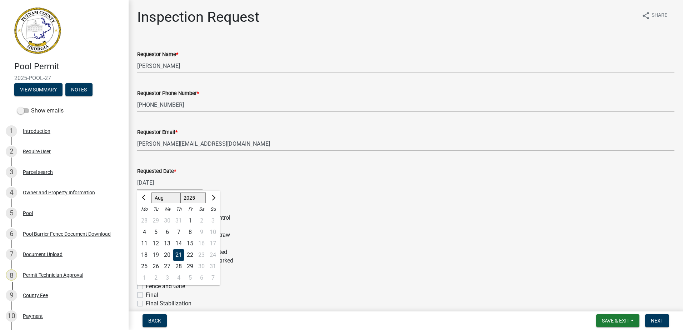
click at [150, 186] on div "08/21/2025 Jan Feb Mar Apr May Jun Jul Aug Sep Oct Nov Dec 1525 1526 1527 1528 …" at bounding box center [169, 182] width 65 height 15
click at [167, 253] on div "20" at bounding box center [167, 254] width 11 height 11
type input "08/20/2025"
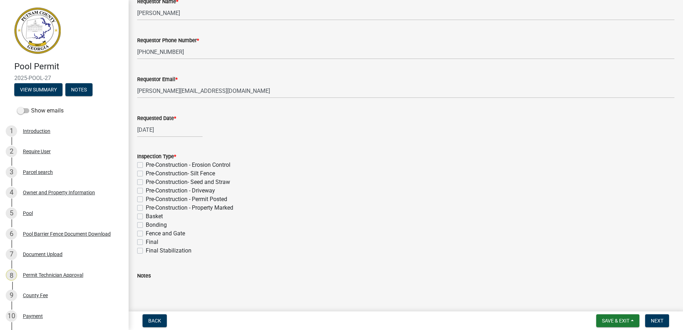
scroll to position [71, 0]
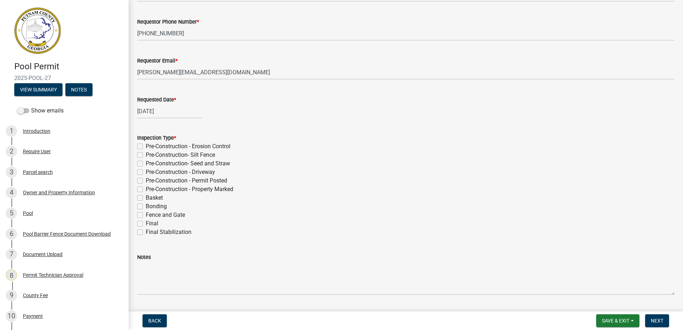
click at [146, 224] on label "Final" at bounding box center [152, 223] width 13 height 9
click at [146, 224] on input "Final" at bounding box center [148, 221] width 5 height 5
checkbox input "true"
checkbox input "false"
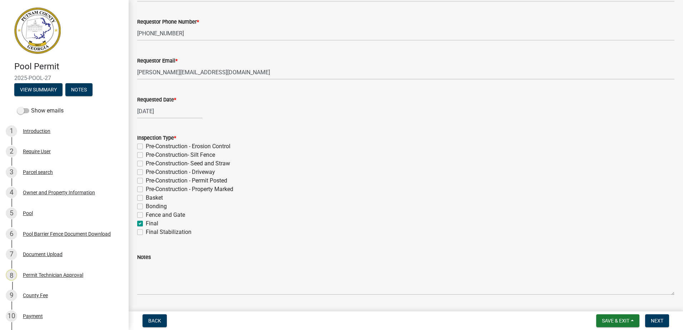
checkbox input "false"
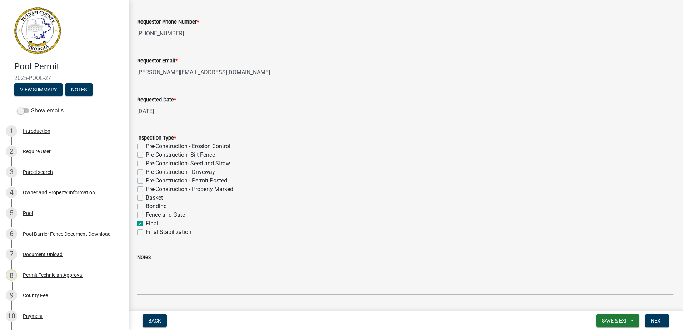
checkbox input "false"
checkbox input "true"
click at [146, 232] on label "Final Stabilization" at bounding box center [169, 232] width 46 height 9
click at [146, 232] on input "Final Stabilization" at bounding box center [148, 230] width 5 height 5
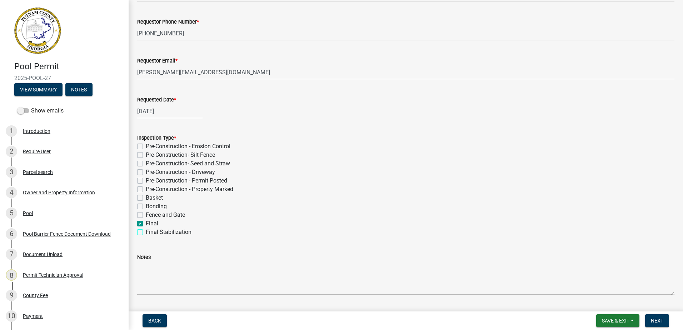
checkbox input "true"
checkbox input "false"
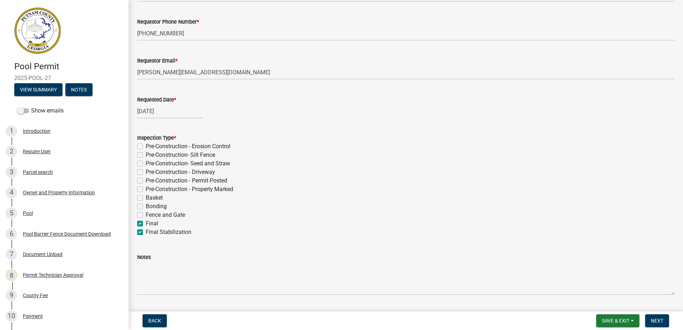
checkbox input "false"
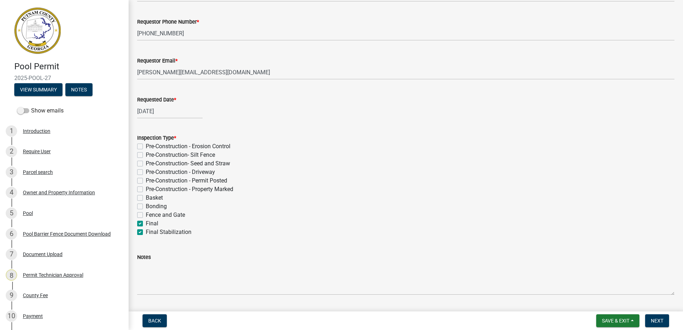
checkbox input "true"
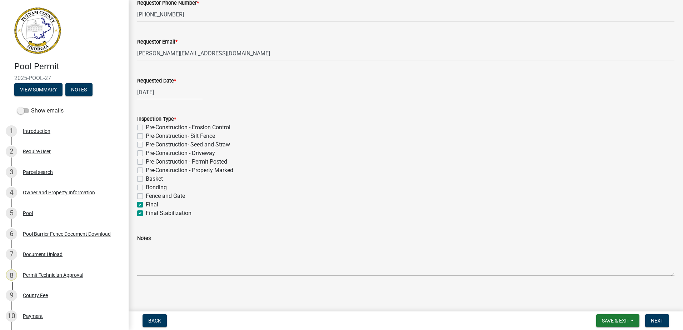
scroll to position [91, 0]
click at [654, 323] on span "Next" at bounding box center [657, 321] width 13 height 6
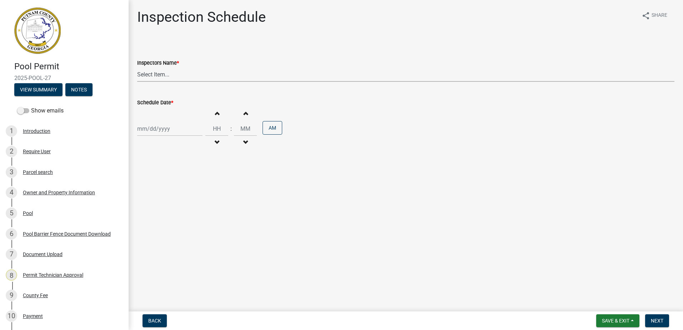
click at [169, 71] on select "Select Item... mrivera (Michele Rivera) jstokes (Jerry Stokes) asmith105 (Antho…" at bounding box center [406, 74] width 538 height 15
select select "07642ab0-564c-47bb-824b-0ccf2da83593"
click at [137, 67] on select "Select Item... mrivera (Michele Rivera) jstokes (Jerry Stokes) asmith105 (Antho…" at bounding box center [406, 74] width 538 height 15
select select "8"
select select "2025"
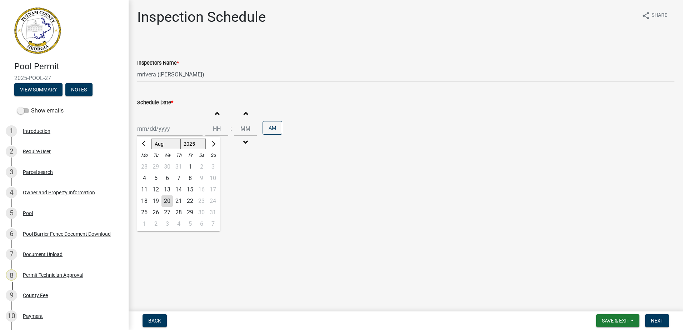
click at [154, 132] on div "Jan Feb Mar Apr May Jun Jul Aug Sep Oct Nov Dec 1525 1526 1527 1528 1529 1530 1…" at bounding box center [169, 129] width 65 height 15
click at [179, 201] on div "21" at bounding box center [178, 201] width 11 height 11
type input "08/21/2025"
drag, startPoint x: 656, startPoint y: 326, endPoint x: 656, endPoint y: 319, distance: 7.5
click at [656, 319] on button "Next" at bounding box center [657, 321] width 24 height 13
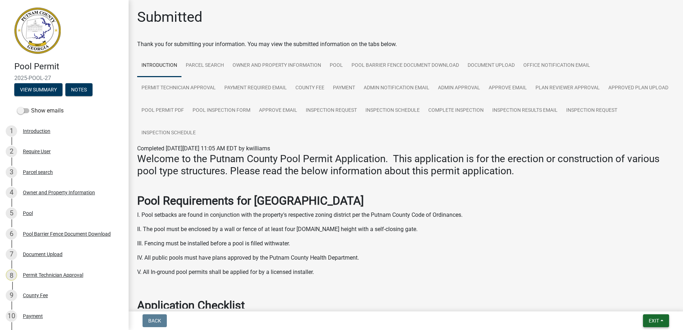
click at [649, 323] on span "Exit" at bounding box center [654, 321] width 10 height 6
click at [628, 300] on button "Save & Exit" at bounding box center [640, 302] width 57 height 17
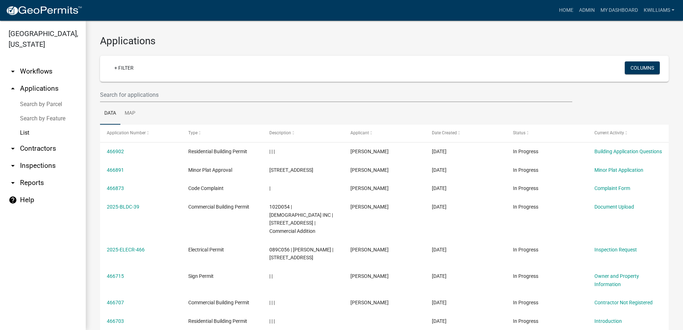
click at [37, 92] on link "arrow_drop_up Applications" at bounding box center [43, 88] width 86 height 17
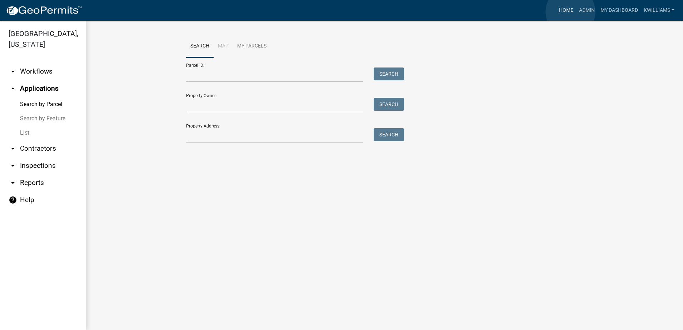
click at [571, 13] on link "Home" at bounding box center [566, 11] width 20 height 14
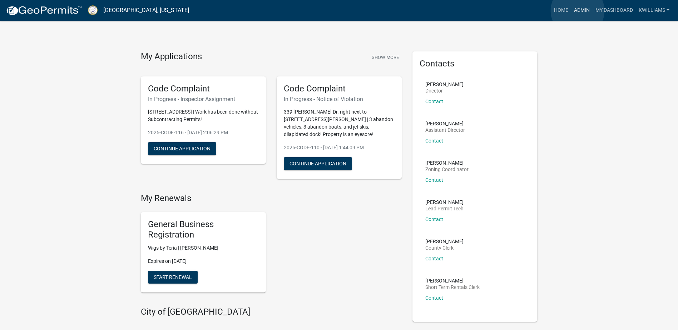
click at [578, 11] on link "Admin" at bounding box center [581, 11] width 21 height 14
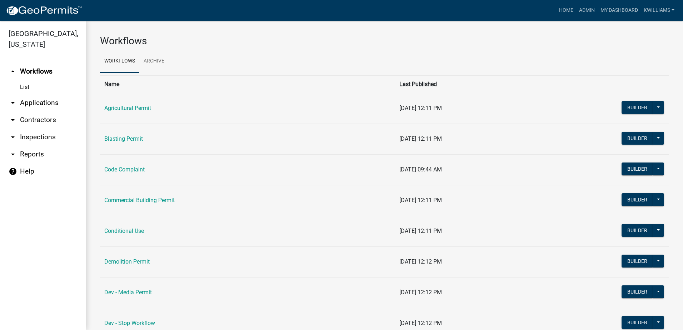
click at [24, 104] on link "arrow_drop_down Applications" at bounding box center [43, 102] width 86 height 17
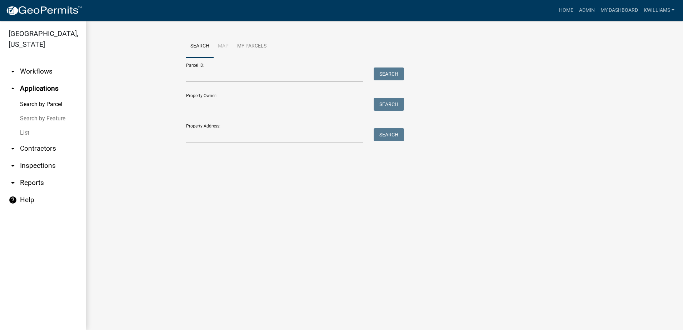
click at [35, 130] on link "List" at bounding box center [43, 133] width 86 height 14
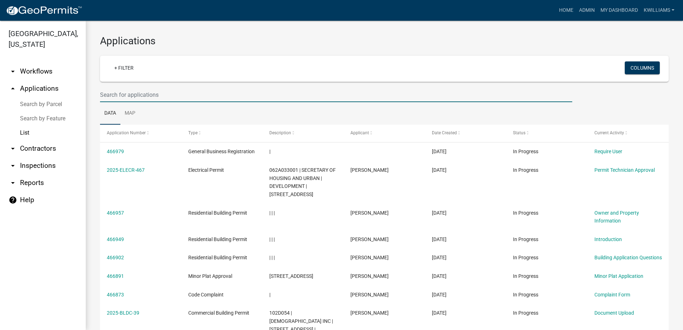
click at [157, 93] on input "text" at bounding box center [336, 95] width 473 height 15
click at [104, 90] on input "text" at bounding box center [336, 95] width 473 height 15
click at [106, 90] on input "text" at bounding box center [336, 95] width 473 height 15
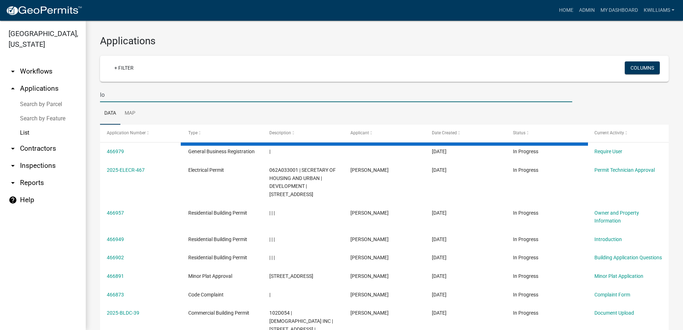
type input "l"
click at [109, 94] on input "291 loblolly" at bounding box center [336, 95] width 473 height 15
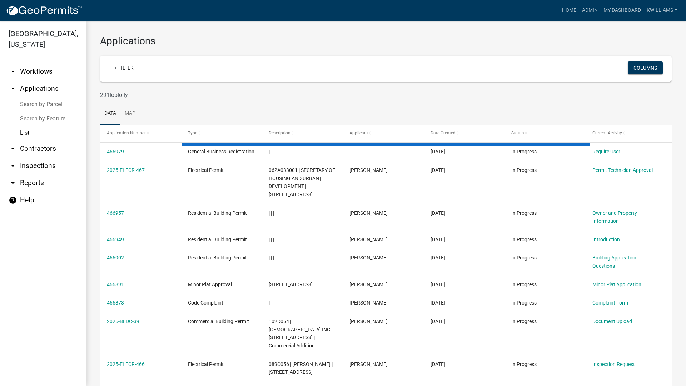
type input "291 loblolly"
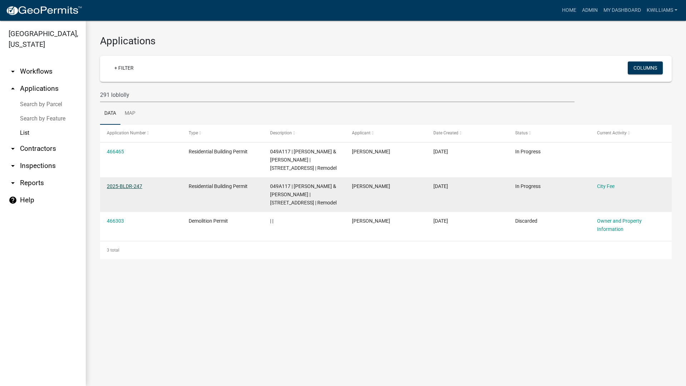
click at [118, 185] on link "2025-BLDR-247" at bounding box center [124, 186] width 35 height 6
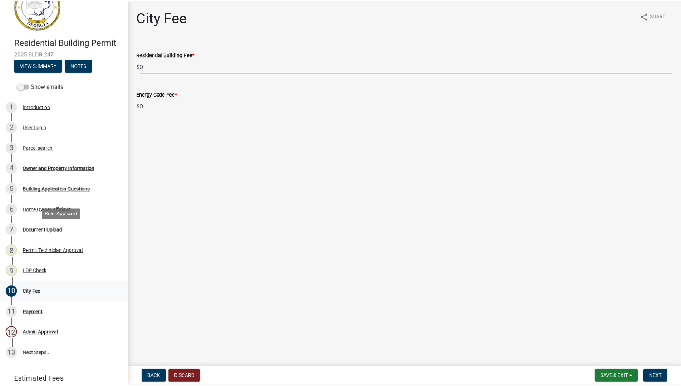
scroll to position [53, 0]
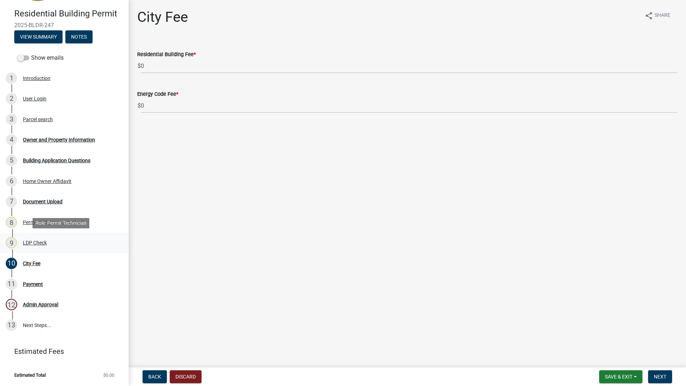
click at [38, 233] on link "9 LDP Check" at bounding box center [64, 243] width 129 height 21
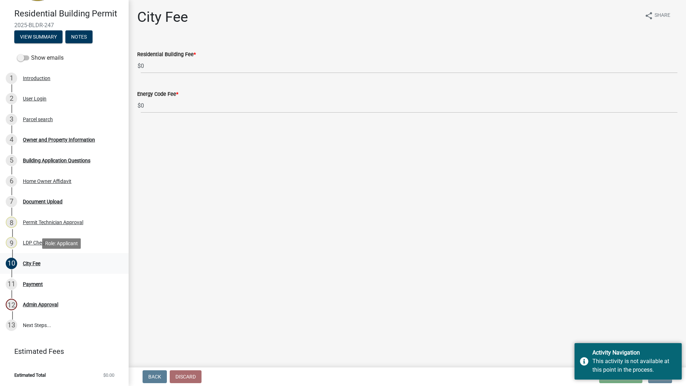
click at [30, 261] on div "City Fee" at bounding box center [32, 263] width 18 height 5
click at [42, 200] on div "Document Upload" at bounding box center [43, 201] width 40 height 5
click at [45, 220] on div "Permit Technician Approval" at bounding box center [53, 222] width 60 height 5
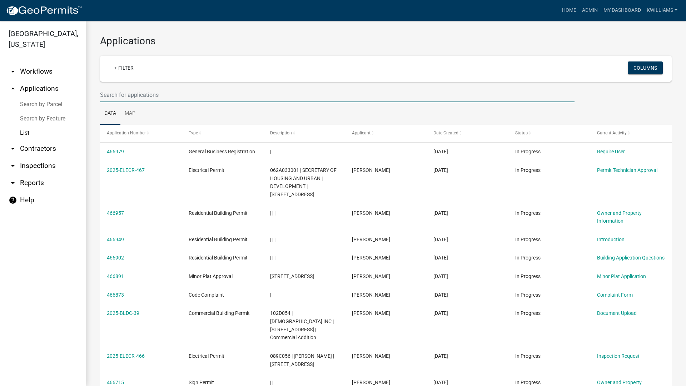
click at [140, 100] on input "text" at bounding box center [337, 95] width 475 height 15
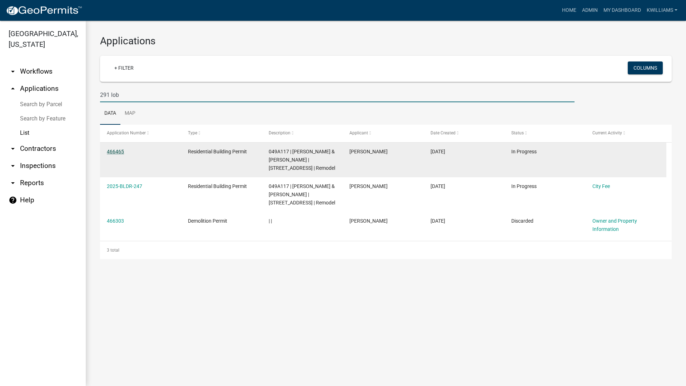
type input "291 lob"
click at [115, 151] on link "466465" at bounding box center [115, 152] width 17 height 6
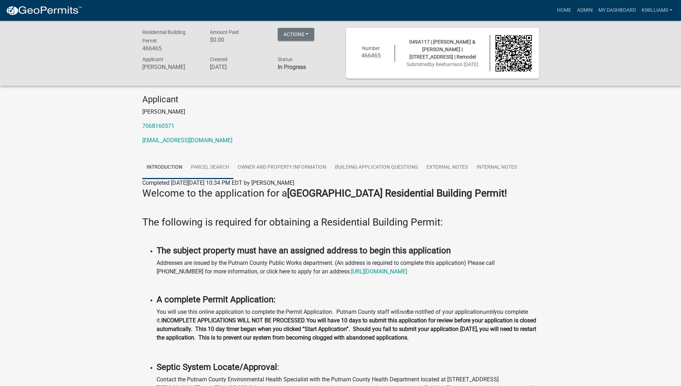
click at [209, 158] on link "Parcel search" at bounding box center [210, 167] width 47 height 23
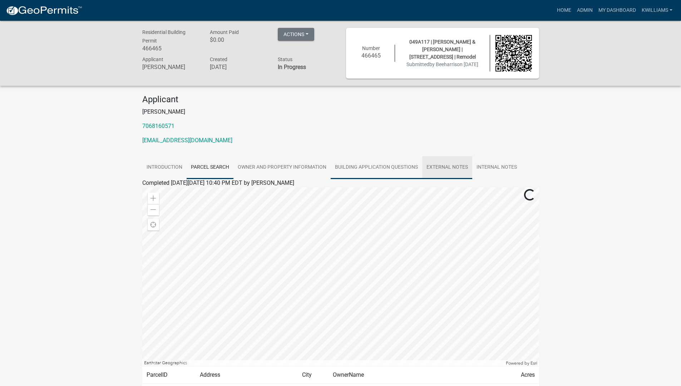
drag, startPoint x: 447, startPoint y: 165, endPoint x: 396, endPoint y: 159, distance: 52.1
click at [447, 165] on link "External Notes" at bounding box center [447, 167] width 50 height 23
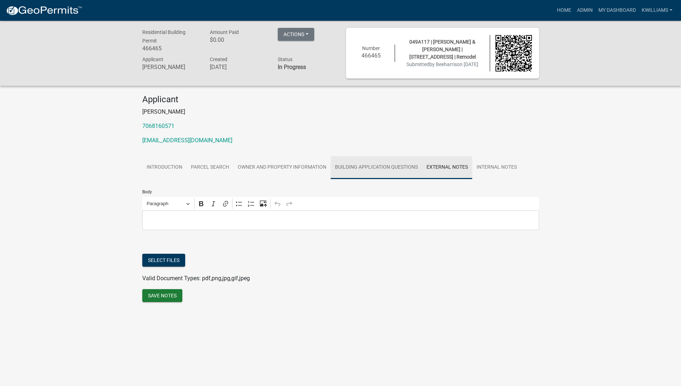
click at [388, 159] on link "Building Application Questions" at bounding box center [376, 167] width 91 height 23
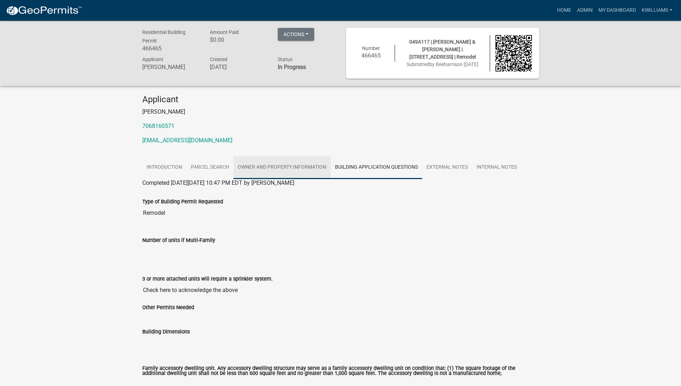
click at [274, 165] on link "Owner and Property Information" at bounding box center [281, 167] width 97 height 23
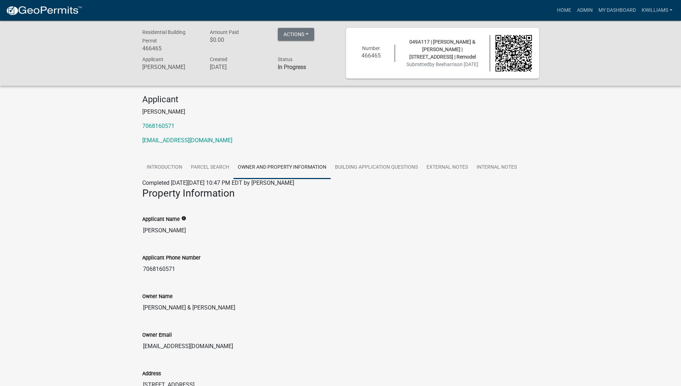
click at [295, 24] on div "Residential Building Permit 466465 Amount Paid $0.00 Actions Printer Friendly A…" at bounding box center [340, 53] width 681 height 65
click at [291, 33] on button "Actions" at bounding box center [296, 34] width 36 height 13
click at [370, 162] on link "Building Application Questions" at bounding box center [376, 167] width 91 height 23
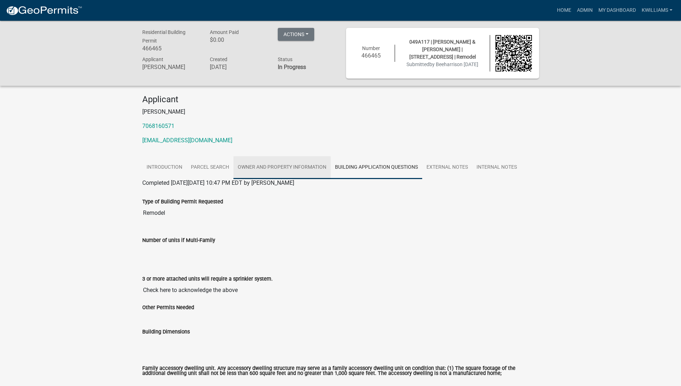
click at [310, 167] on link "Owner and Property Information" at bounding box center [281, 167] width 97 height 23
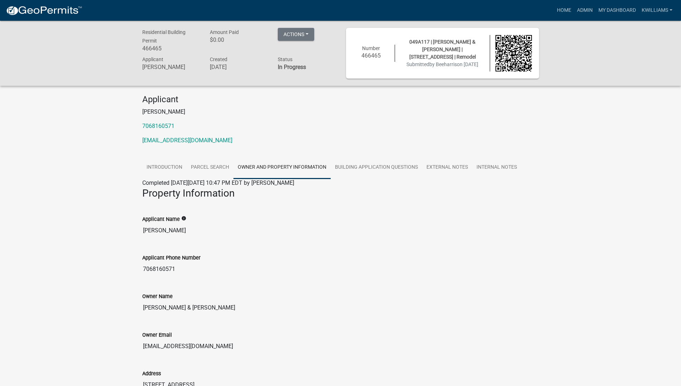
click at [263, 0] on nav "more_horiz Home Admin My Dashboard kwilliams Admin Account Contractor Profile L…" at bounding box center [340, 10] width 681 height 21
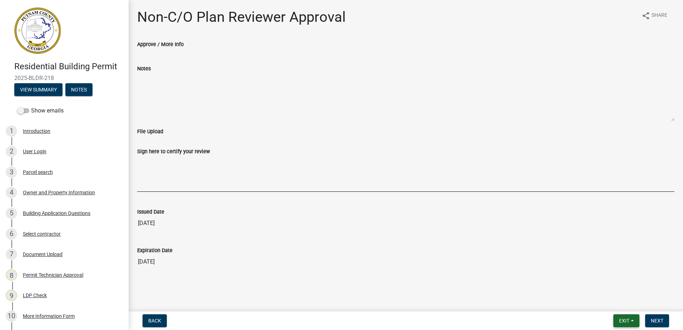
click at [624, 316] on button "Exit" at bounding box center [627, 321] width 26 height 13
click at [614, 300] on button "Save & Exit" at bounding box center [611, 302] width 57 height 17
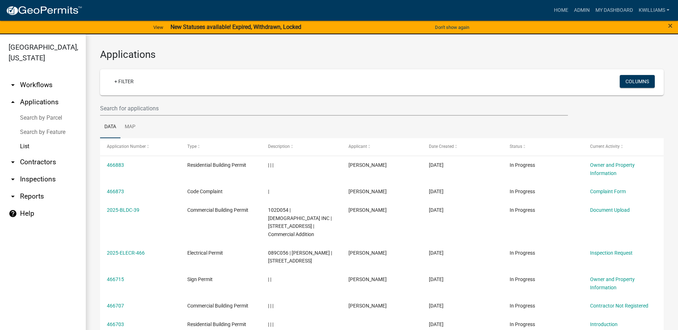
click at [28, 104] on link "arrow_drop_up Applications" at bounding box center [43, 102] width 86 height 17
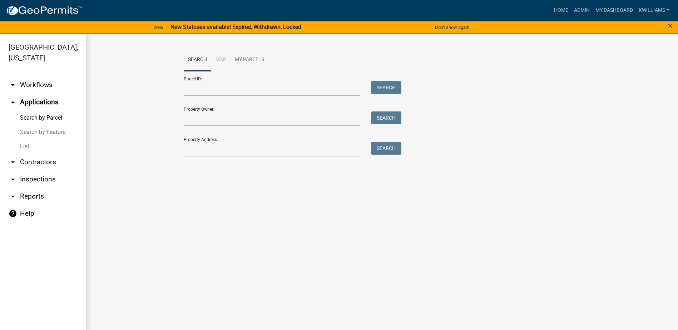
click at [21, 151] on link "List" at bounding box center [43, 146] width 86 height 14
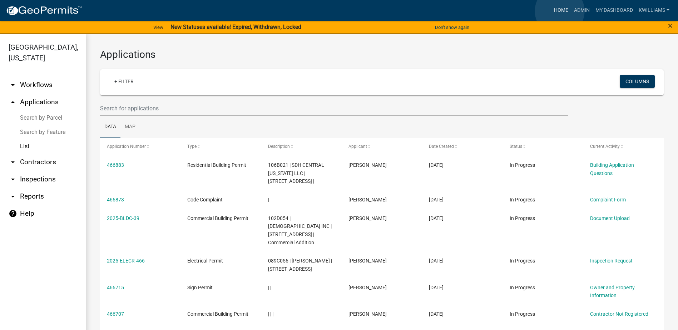
click at [560, 11] on link "Home" at bounding box center [561, 11] width 20 height 14
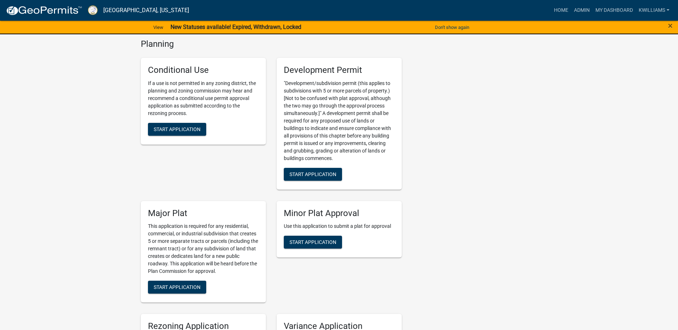
scroll to position [1501, 0]
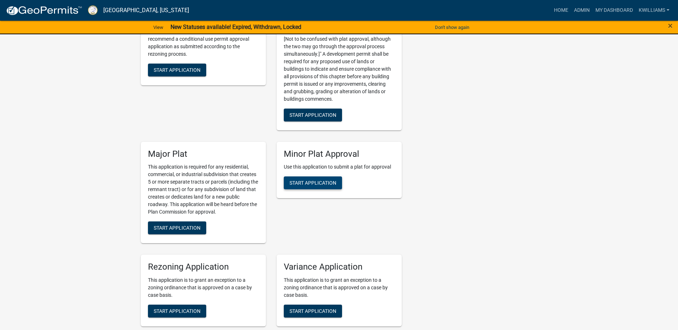
click at [311, 180] on span "Start Application" at bounding box center [313, 183] width 47 height 6
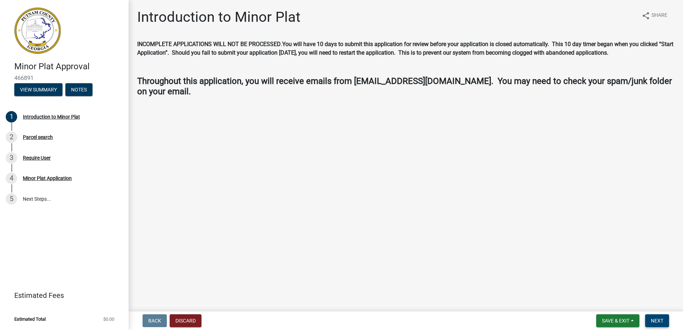
click at [660, 317] on button "Next" at bounding box center [657, 321] width 24 height 13
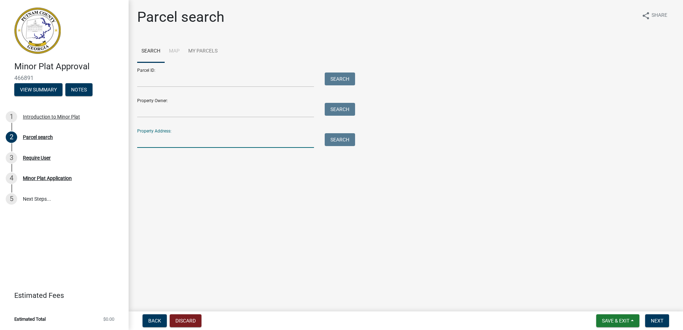
click at [188, 139] on input "Property Address:" at bounding box center [225, 140] width 177 height 15
click at [149, 76] on input "Parcel ID:" at bounding box center [225, 80] width 177 height 15
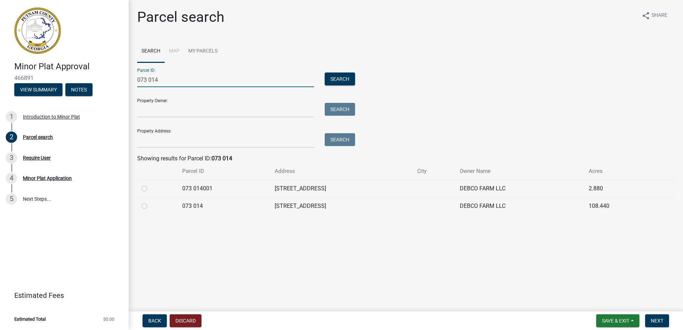
type input "073 014"
click at [148, 206] on div at bounding box center [158, 206] width 32 height 9
click at [150, 202] on label at bounding box center [150, 202] width 0 height 0
click at [150, 206] on 014 "radio" at bounding box center [152, 204] width 5 height 5
radio 014 "true"
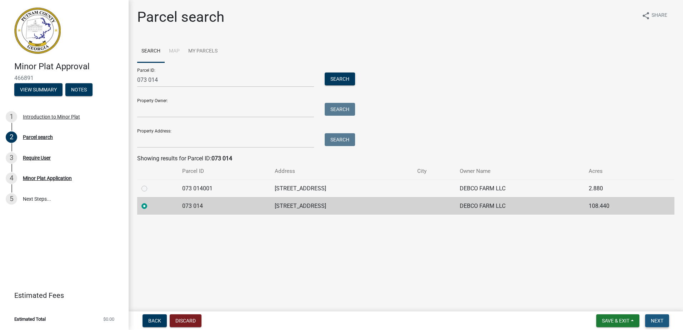
click at [660, 320] on span "Next" at bounding box center [657, 321] width 13 height 6
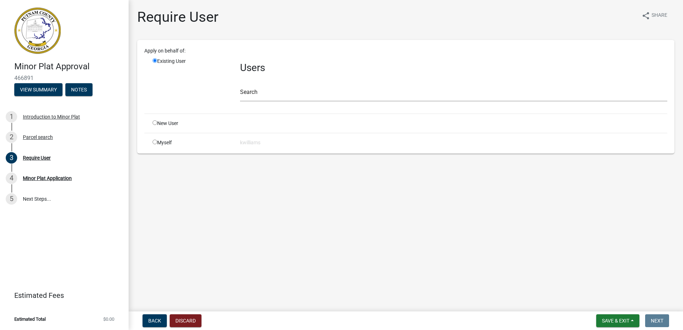
click at [158, 122] on div "New User" at bounding box center [191, 124] width 88 height 8
click at [154, 125] on div "New User" at bounding box center [191, 124] width 88 height 8
click at [245, 95] on input "text" at bounding box center [453, 94] width 427 height 15
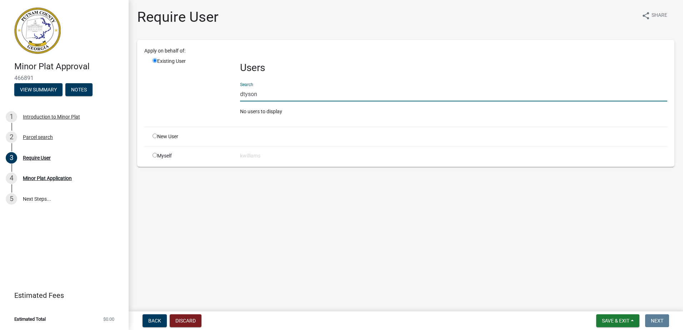
type input "dtyson"
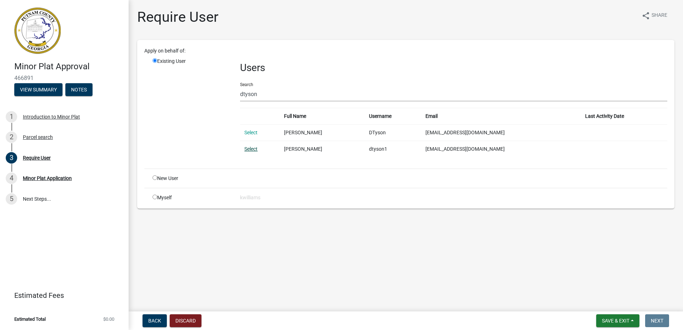
click at [252, 146] on link "Select" at bounding box center [250, 149] width 13 height 6
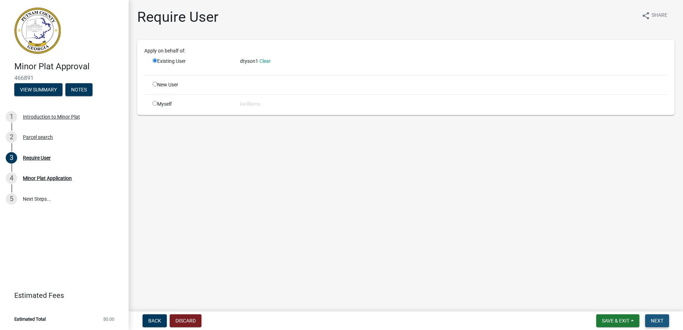
click at [655, 320] on span "Next" at bounding box center [657, 321] width 13 height 6
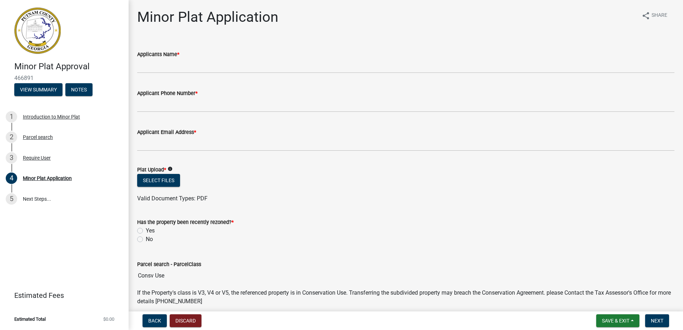
click at [156, 76] on wm-data-entity-input "Applicants Name *" at bounding box center [406, 59] width 538 height 39
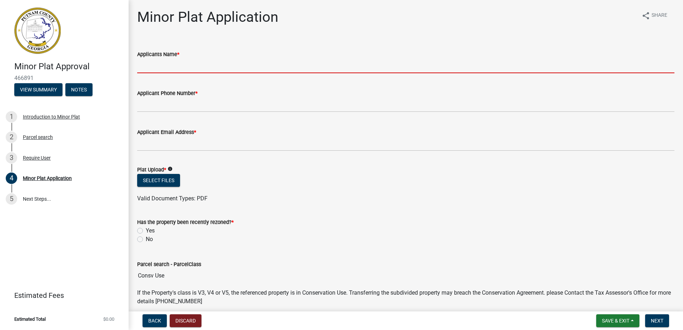
click at [147, 65] on input "Applicants Name *" at bounding box center [406, 66] width 538 height 15
click at [145, 70] on input "Applicants Name *" at bounding box center [406, 66] width 538 height 15
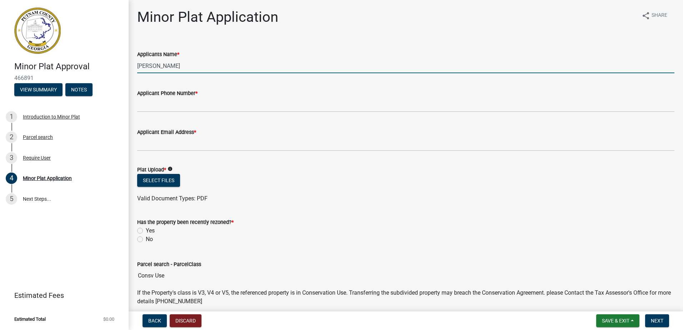
type input "W.C. Williamson"
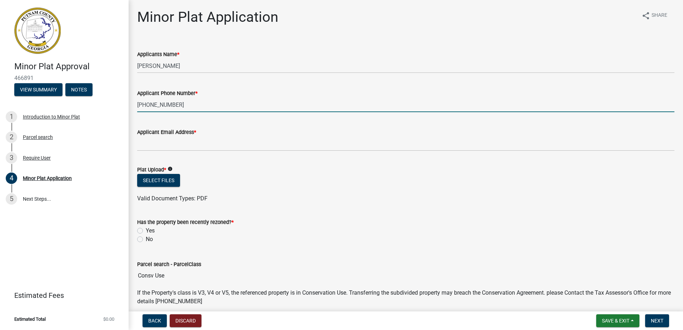
type input "770-630-9710"
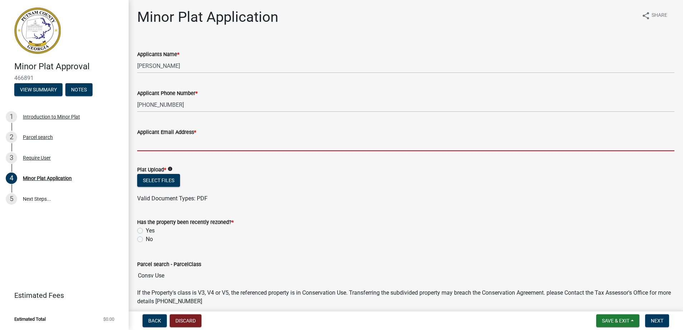
click at [160, 148] on input "Applicant Email Address *" at bounding box center [406, 144] width 538 height 15
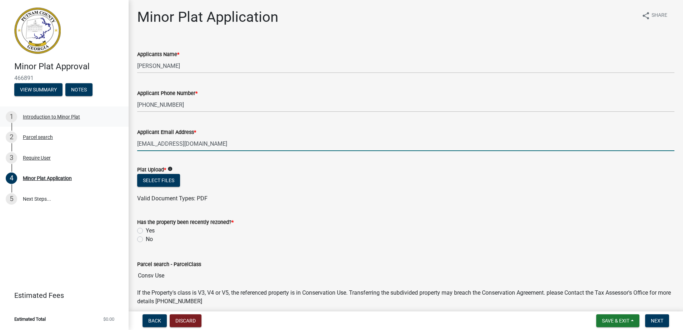
type input "williamsoncoleman@yahoo.com"
click at [158, 174] on button "Select files" at bounding box center [158, 180] width 43 height 13
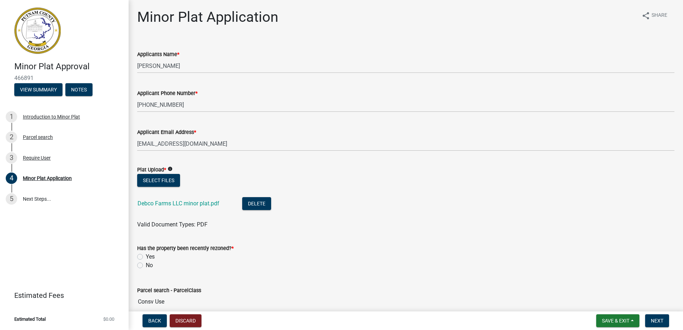
click at [146, 266] on label "No" at bounding box center [149, 265] width 7 height 9
click at [146, 266] on input "No" at bounding box center [148, 263] width 5 height 5
radio input "true"
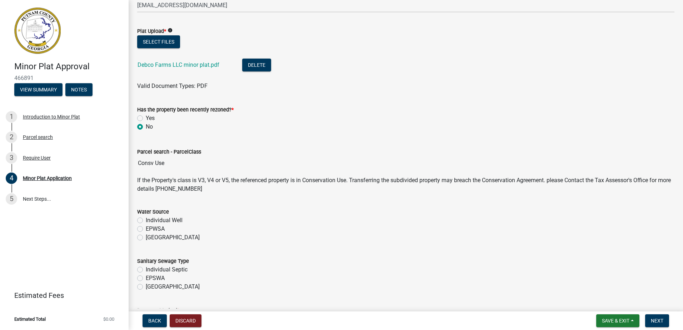
scroll to position [179, 0]
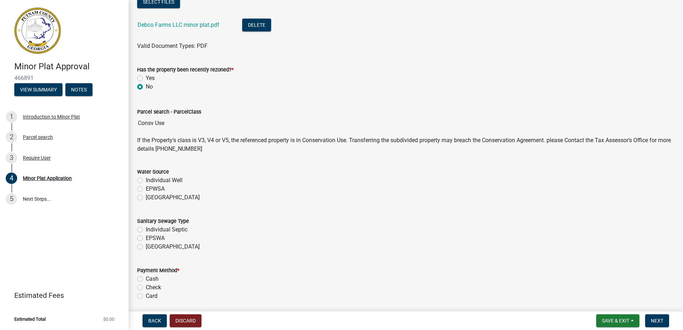
click at [140, 227] on div "Individual Septic" at bounding box center [406, 230] width 538 height 9
drag, startPoint x: 140, startPoint y: 227, endPoint x: 139, endPoint y: 233, distance: 5.4
click at [139, 233] on div "Individual Septic" at bounding box center [406, 230] width 538 height 9
click at [146, 230] on label "Individual Septic" at bounding box center [167, 230] width 42 height 9
click at [146, 230] on input "Individual Septic" at bounding box center [148, 228] width 5 height 5
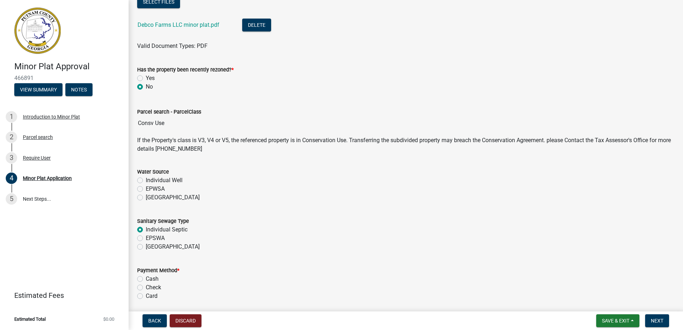
radio input "true"
click at [146, 191] on label "EPWSA" at bounding box center [155, 189] width 19 height 9
click at [146, 189] on input "EPWSA" at bounding box center [148, 187] width 5 height 5
radio input "true"
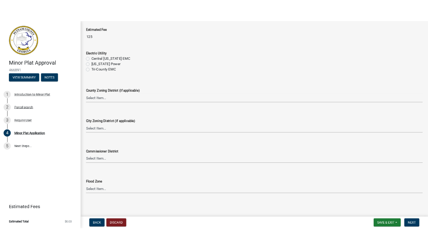
scroll to position [495, 0]
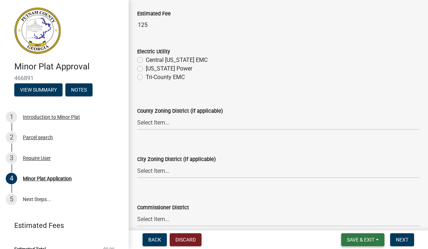
click at [358, 241] on span "Save & Exit" at bounding box center [361, 240] width 28 height 6
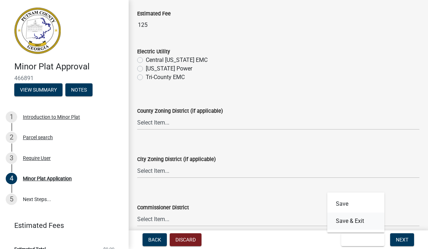
click at [343, 224] on button "Save & Exit" at bounding box center [355, 220] width 57 height 17
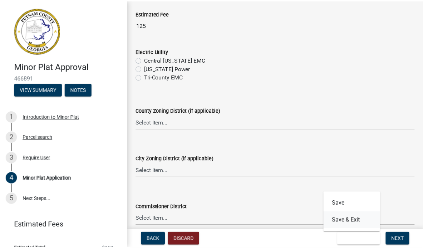
scroll to position [0, 0]
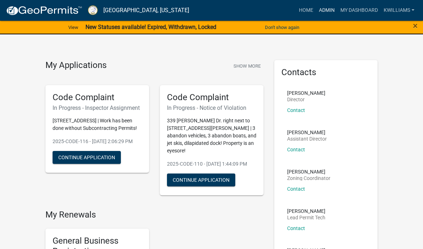
click at [324, 9] on link "Admin" at bounding box center [326, 11] width 21 height 14
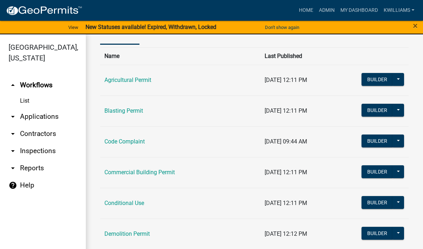
scroll to position [143, 0]
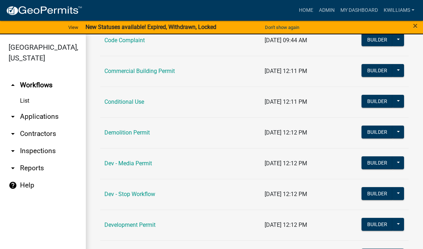
click at [37, 110] on link "arrow_drop_down Applications" at bounding box center [43, 116] width 86 height 17
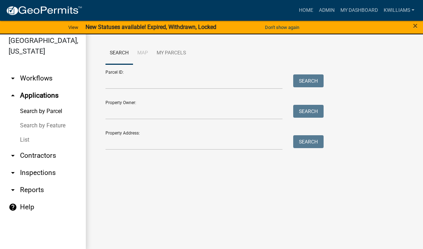
scroll to position [9, 0]
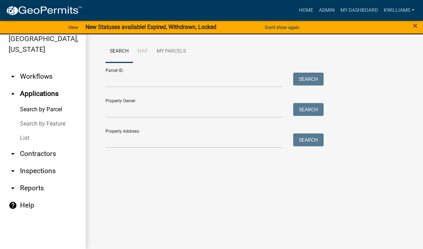
click at [18, 136] on link "List" at bounding box center [43, 138] width 86 height 14
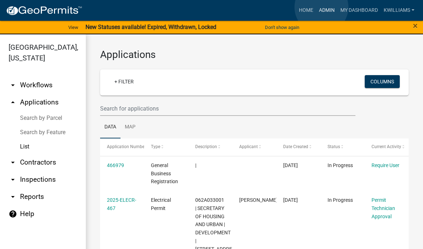
click at [321, 7] on link "Admin" at bounding box center [326, 11] width 21 height 14
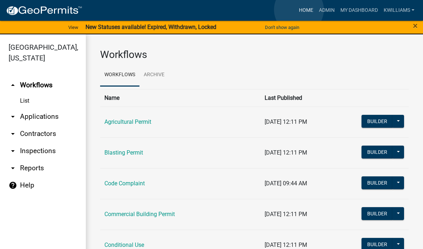
click at [299, 10] on link "Home" at bounding box center [306, 11] width 20 height 14
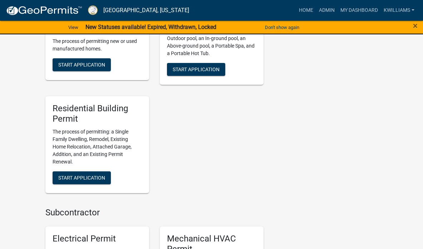
scroll to position [465, 0]
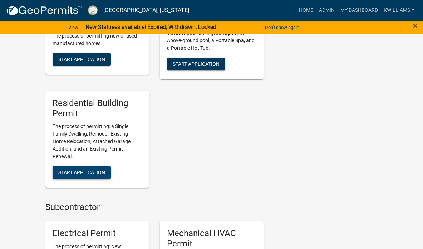
click at [85, 166] on button "Start Application" at bounding box center [82, 172] width 58 height 13
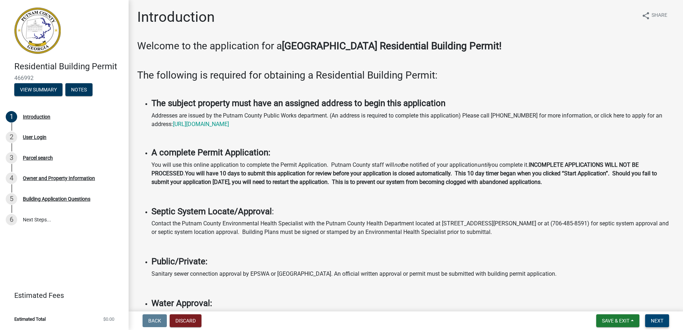
click at [658, 318] on span "Next" at bounding box center [657, 321] width 13 height 6
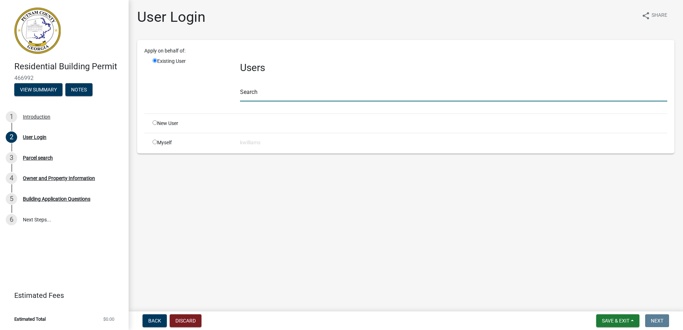
click at [254, 91] on input "text" at bounding box center [453, 94] width 427 height 15
type input "rharris"
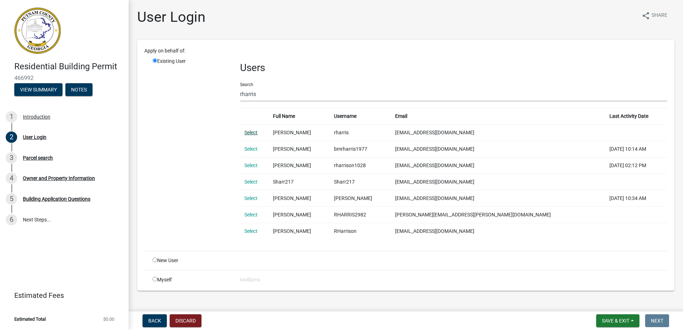
click at [256, 132] on link "Select" at bounding box center [250, 133] width 13 height 6
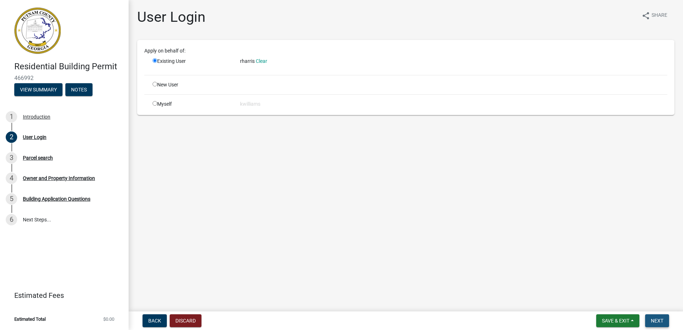
click at [647, 315] on button "Next" at bounding box center [657, 321] width 24 height 13
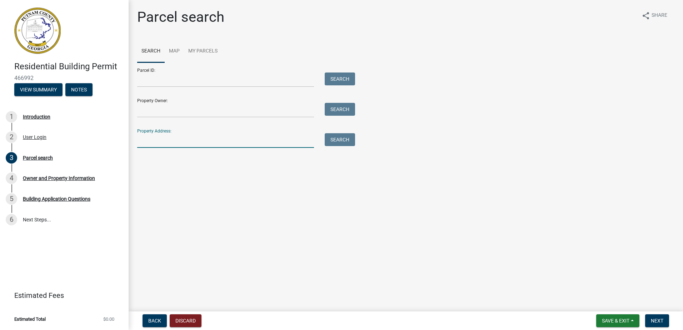
click at [159, 140] on input "Property Address:" at bounding box center [225, 140] width 177 height 15
type input "[STREET_ADDRESS]"
click at [341, 140] on button "Search" at bounding box center [340, 139] width 30 height 13
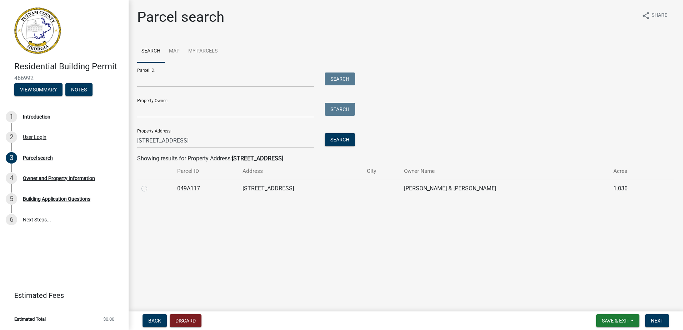
click at [148, 190] on div at bounding box center [155, 188] width 27 height 9
click at [150, 184] on label at bounding box center [150, 184] width 0 height 0
click at [150, 189] on input "radio" at bounding box center [152, 186] width 5 height 5
radio input "true"
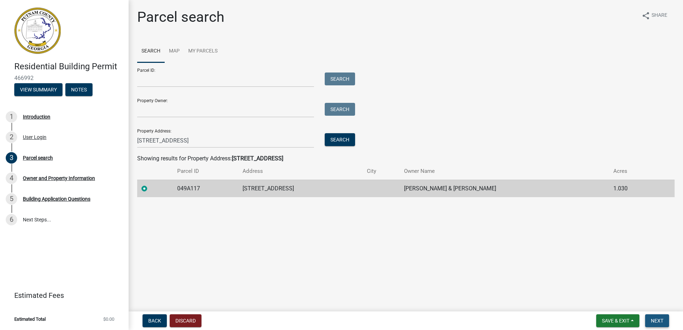
click at [654, 319] on button "Next" at bounding box center [657, 321] width 24 height 13
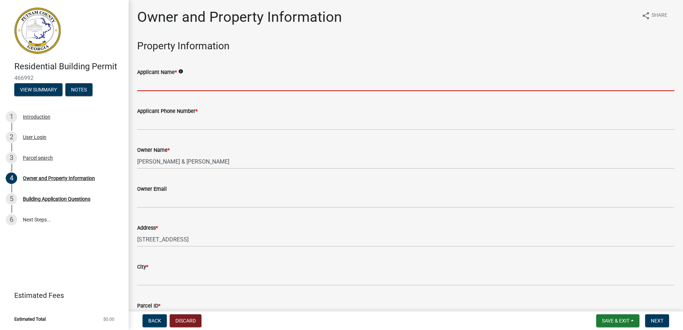
click at [182, 88] on input "Applicant Name *" at bounding box center [406, 83] width 538 height 15
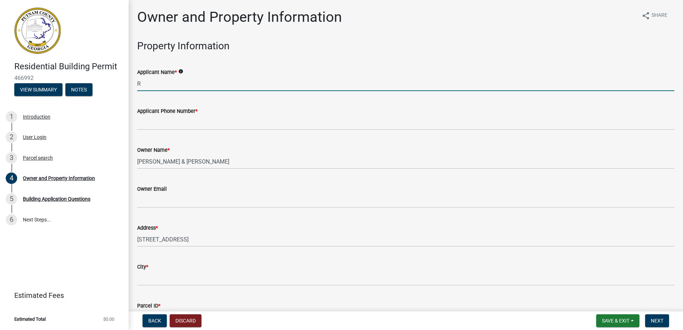
type input "[PERSON_NAME]"
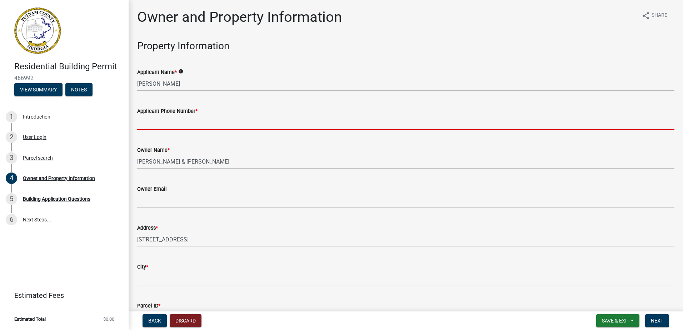
click at [166, 118] on input "Applicant Phone Number *" at bounding box center [406, 122] width 538 height 15
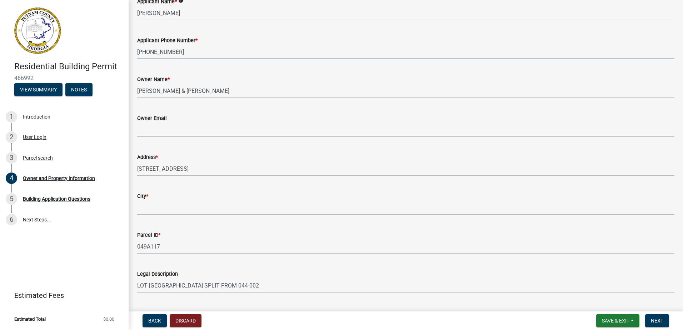
scroll to position [71, 0]
type input "[PHONE_NUMBER]"
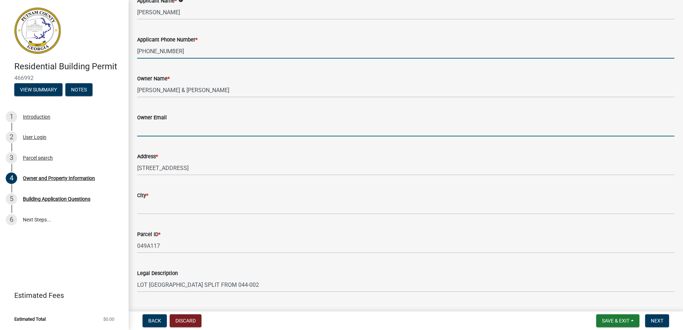
click at [150, 135] on input "Owner Email" at bounding box center [406, 129] width 538 height 15
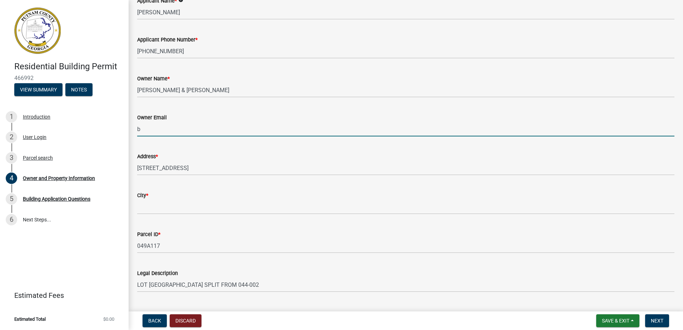
type input "[EMAIL_ADDRESS][DOMAIN_NAME]"
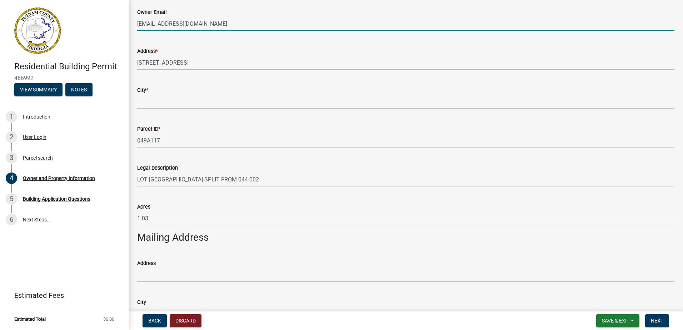
scroll to position [179, 0]
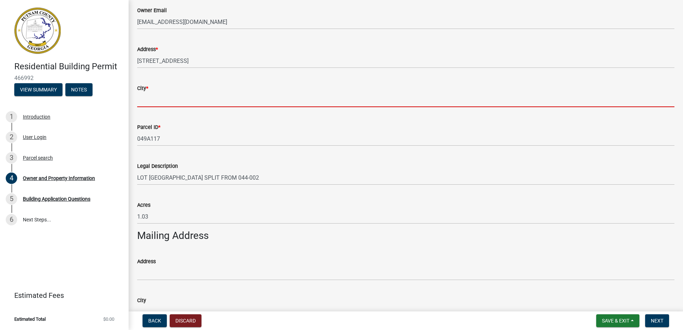
click at [144, 101] on input "City *" at bounding box center [406, 100] width 538 height 15
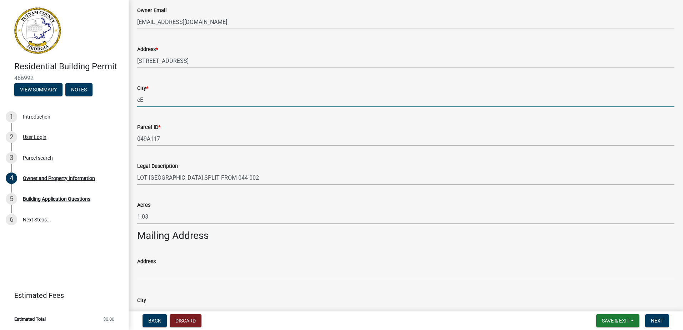
type input "e"
type input "Eatonton"
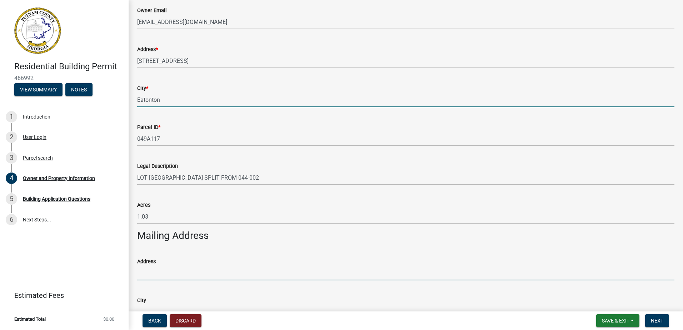
type input "[STREET_ADDRESS][PERSON_NAME]"
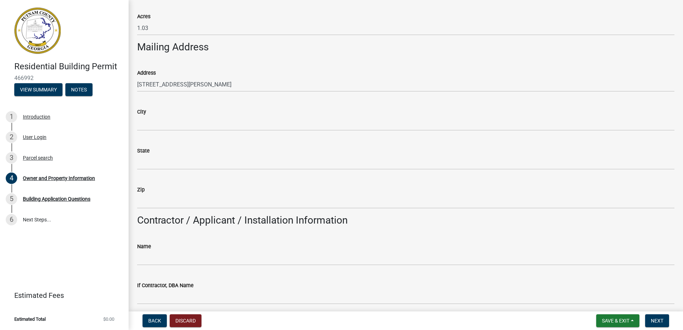
scroll to position [393, 0]
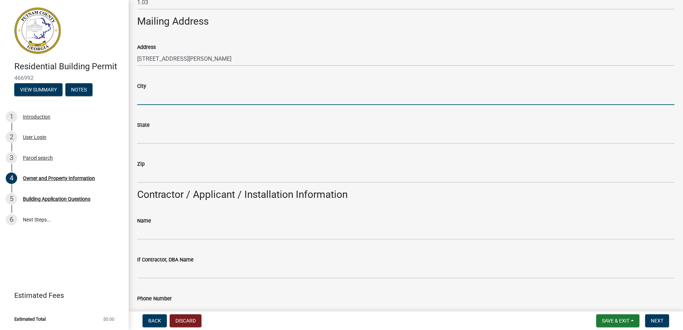
click at [152, 92] on input "City" at bounding box center [406, 97] width 538 height 15
type input "Eatonton"
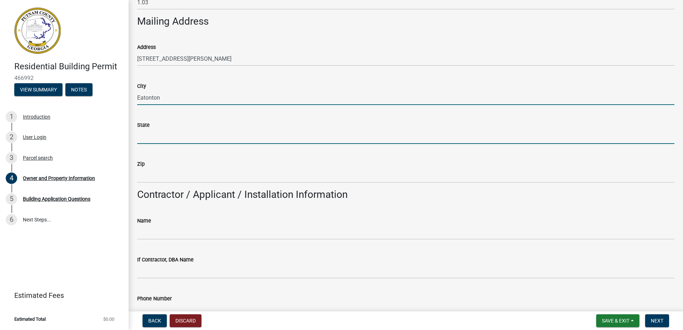
type input "GA"
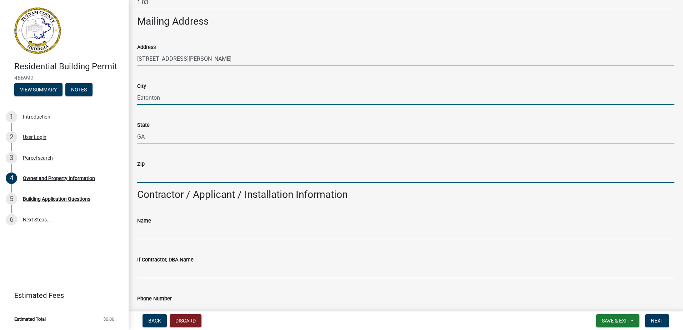
type input "31024"
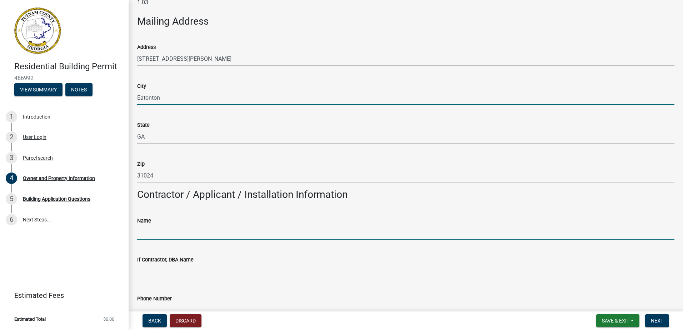
type input "Homeowner"
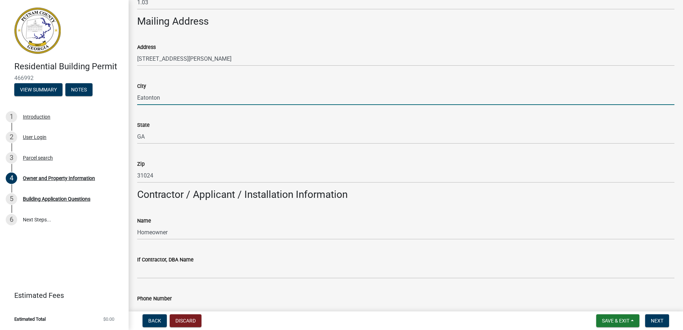
type input "7068160571"
type input "[STREET_ADDRESS][PERSON_NAME]"
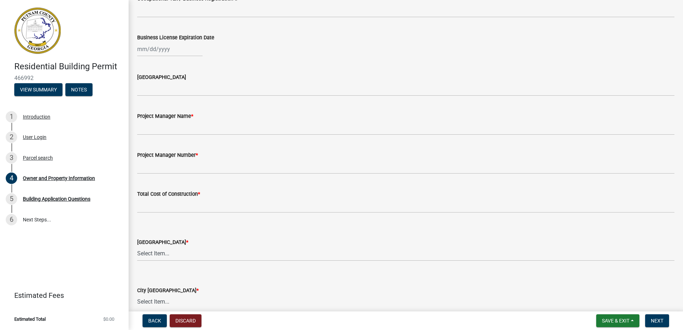
scroll to position [1037, 0]
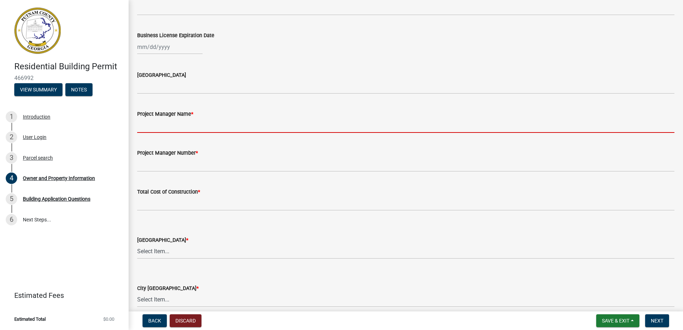
click at [154, 123] on input "Project Manager Name *" at bounding box center [406, 125] width 538 height 15
type input "T"
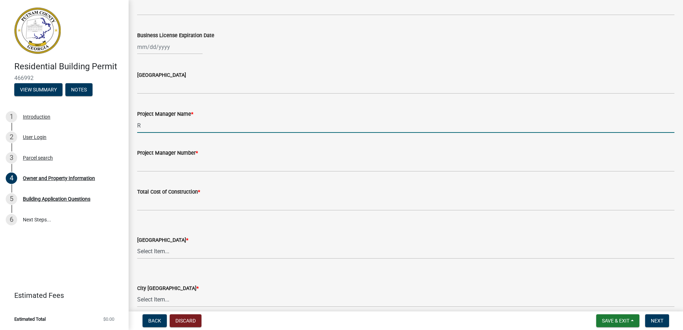
type input "[PERSON_NAME]"
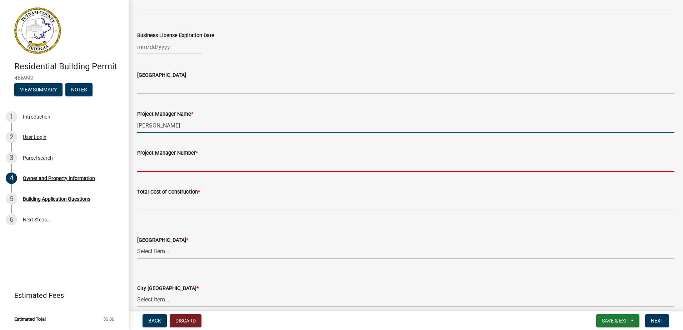
click at [170, 160] on input "Project Manager Number *" at bounding box center [406, 164] width 538 height 15
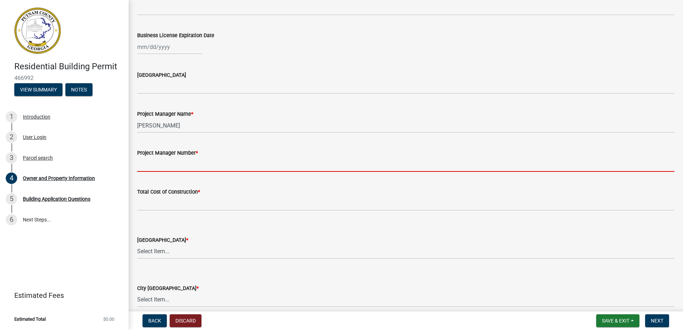
type input "7068160571"
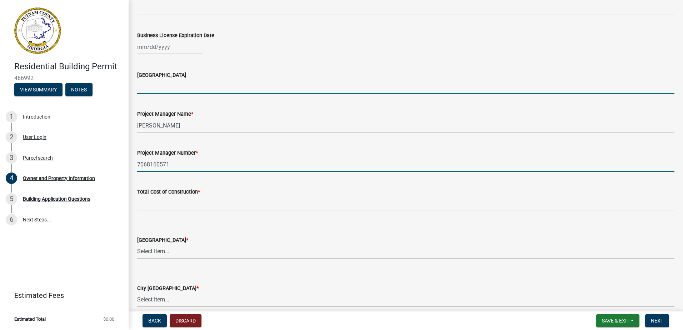
type input "GA"
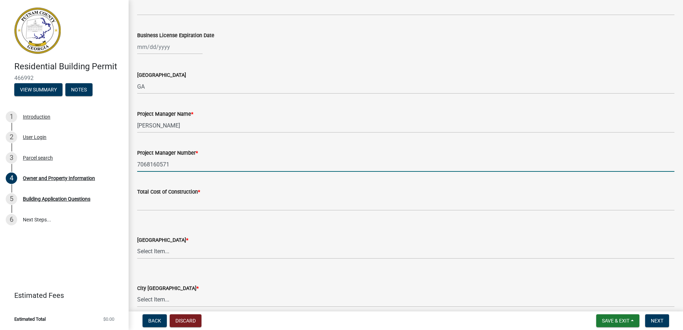
type input "7064730916"
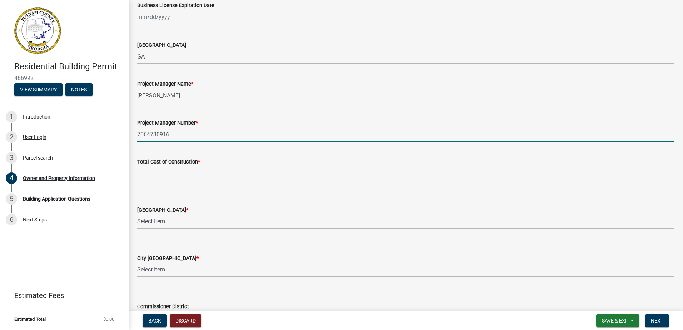
scroll to position [1144, 0]
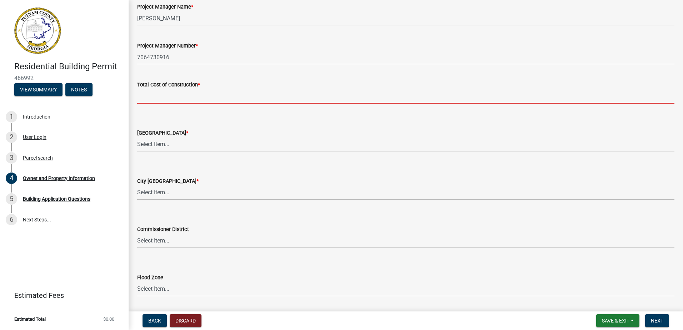
click at [178, 98] on input "text" at bounding box center [406, 96] width 538 height 15
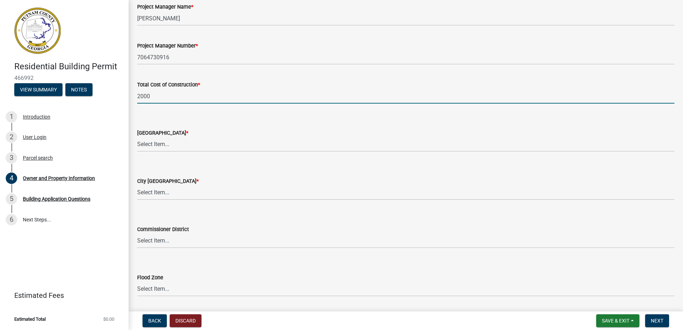
type input "2000"
click at [379, 140] on select "Select Item... AG-1 R-1R R-1 R-2 MHP RM-1 RM-3 C-1 C-2 I-M PUD N/A" at bounding box center [406, 144] width 538 height 15
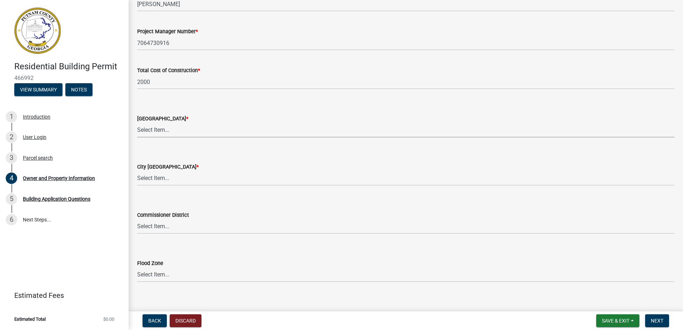
scroll to position [1166, 0]
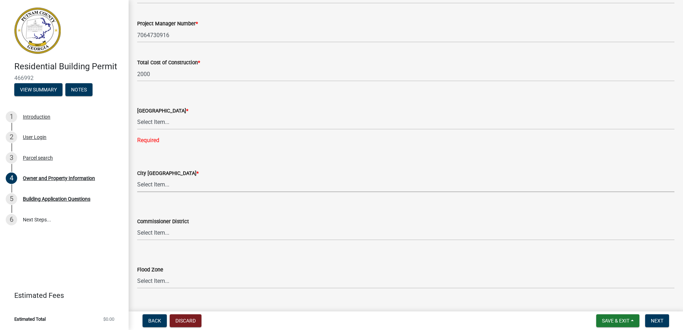
click at [154, 166] on form "City Zoning District * Select Item... A-1 A-2 R-1 R-2 R-3 R-4 MHP C-1 C-2 I-1 I…" at bounding box center [406, 176] width 538 height 32
click at [137, 178] on select "Select Item... A-1 A-2 R-1 R-2 R-3 R-4 MHP C-1 C-2 I-1 I-2 DB FH H-P N/A" at bounding box center [406, 185] width 538 height 15
select select "7eb8553c-806a-4bdf-b4b6-2711153129c5"
click at [142, 123] on select "Select Item... AG-1 R-1R R-1 R-2 MHP RM-1 RM-3 C-1 C-2 I-M PUD N/A" at bounding box center [406, 122] width 538 height 15
click at [137, 115] on select "Select Item... AG-1 R-1R R-1 R-2 MHP RM-1 RM-3 C-1 C-2 I-M PUD N/A" at bounding box center [406, 122] width 538 height 15
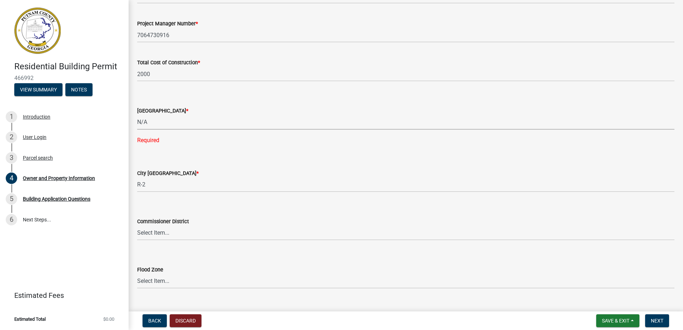
select select "ef7a1fc2-7a7a-426d-b1f0-c9b9b6ca7ff4"
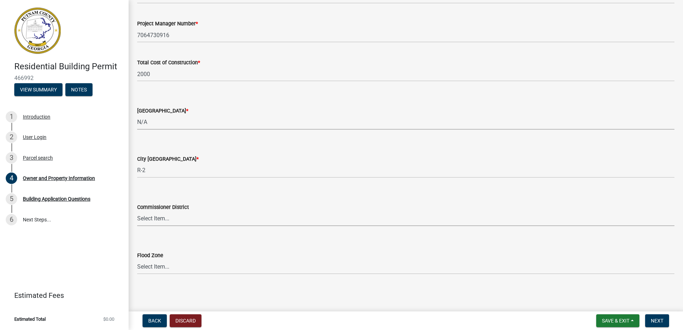
click at [147, 221] on select "Select Item... District 1 District 2 District 3 District 4" at bounding box center [406, 219] width 538 height 15
drag, startPoint x: 155, startPoint y: 217, endPoint x: 156, endPoint y: 227, distance: 10.8
click at [155, 217] on select "Select Item... District 1 District 2 District 3 District 4" at bounding box center [406, 219] width 538 height 15
click at [137, 212] on select "Select Item... District 1 District 2 District 3 District 4" at bounding box center [406, 219] width 538 height 15
select select "95c2f08d-bd21-40ac-acc0-bf0ad2ba7c20"
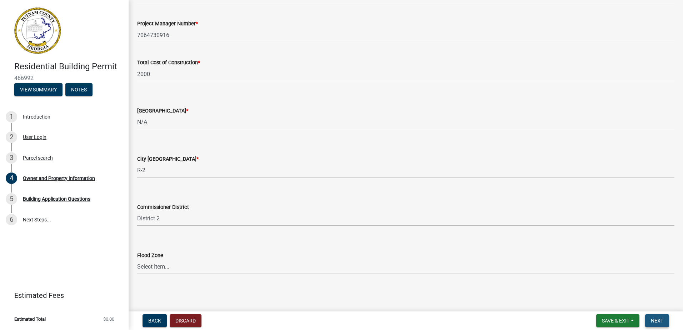
click at [652, 322] on span "Next" at bounding box center [657, 321] width 13 height 6
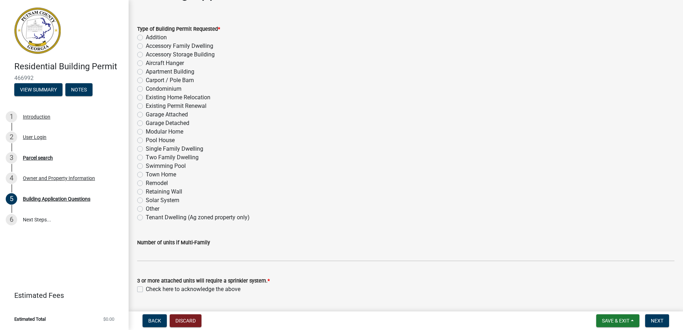
scroll to position [36, 0]
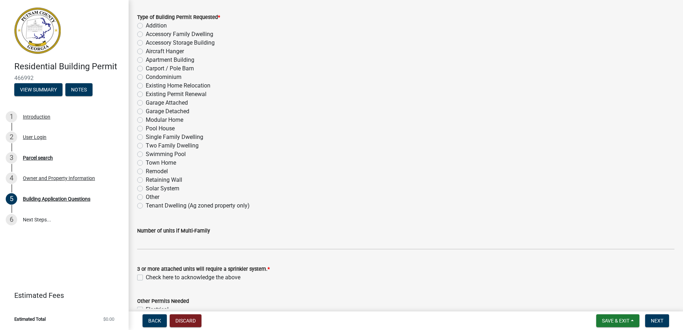
click at [136, 169] on div "Type of Building Permit Requested * Addition Accessory Family Dwelling Accessor…" at bounding box center [406, 107] width 548 height 206
click at [146, 171] on label "Remodel" at bounding box center [157, 171] width 22 height 9
click at [146, 171] on input "Remodel" at bounding box center [148, 169] width 5 height 5
radio input "true"
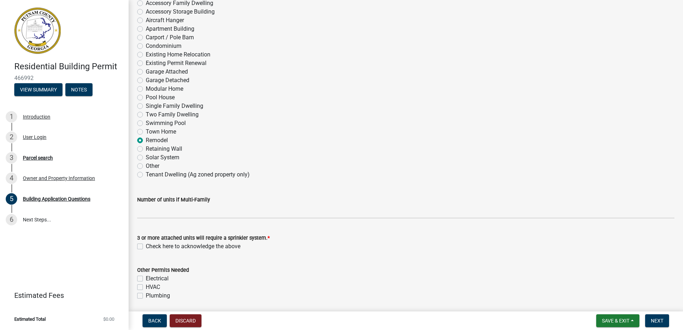
scroll to position [107, 0]
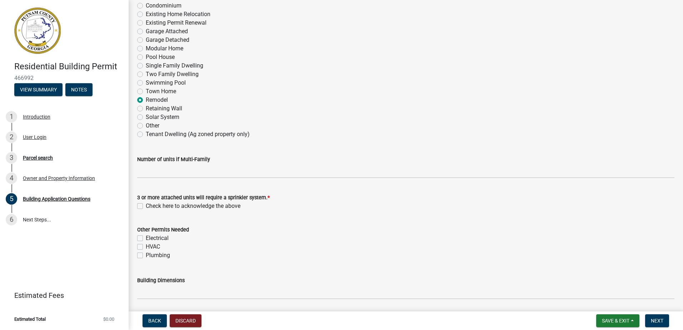
click at [137, 208] on div "3 or more attached units will require a sprinkler system. * Check here to ackno…" at bounding box center [406, 198] width 548 height 26
click at [146, 206] on label "Check here to acknowledge the above" at bounding box center [193, 206] width 95 height 9
click at [146, 206] on input "Check here to acknowledge the above" at bounding box center [148, 204] width 5 height 5
checkbox input "true"
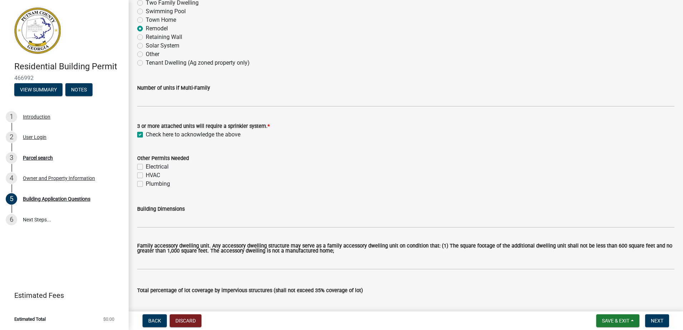
click at [140, 163] on div "Electrical" at bounding box center [406, 167] width 538 height 9
click at [146, 175] on label "HVAC" at bounding box center [153, 175] width 14 height 9
click at [146, 175] on input "HVAC" at bounding box center [148, 173] width 5 height 5
checkbox input "true"
checkbox input "false"
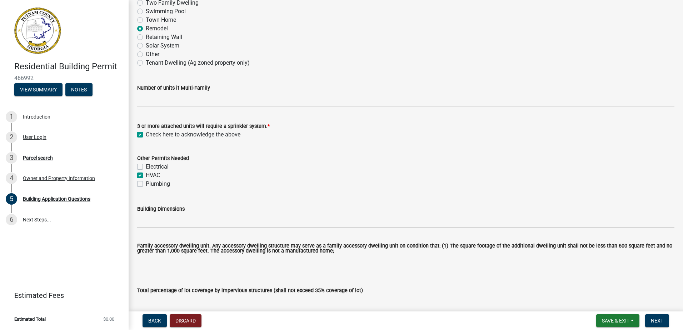
checkbox input "true"
checkbox input "false"
click at [142, 162] on div "Other Permits Needed" at bounding box center [406, 158] width 538 height 9
click at [146, 168] on label "Electrical" at bounding box center [157, 167] width 23 height 9
click at [146, 167] on input "Electrical" at bounding box center [148, 165] width 5 height 5
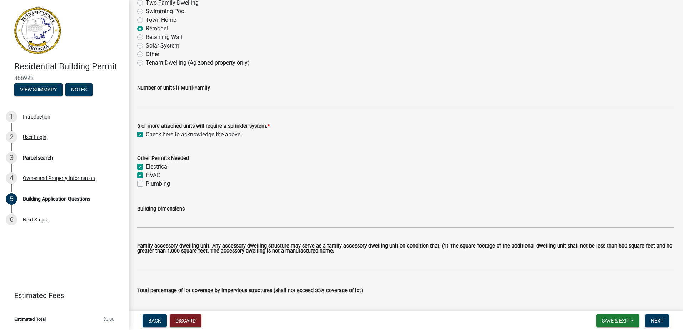
checkbox input "true"
click at [146, 184] on label "Plumbing" at bounding box center [158, 184] width 24 height 9
click at [146, 184] on input "Plumbing" at bounding box center [148, 182] width 5 height 5
checkbox input "true"
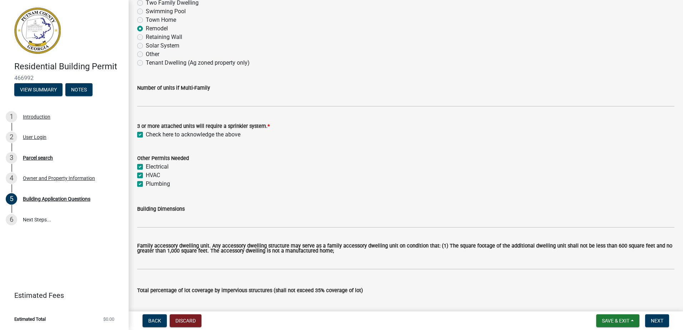
checkbox input "true"
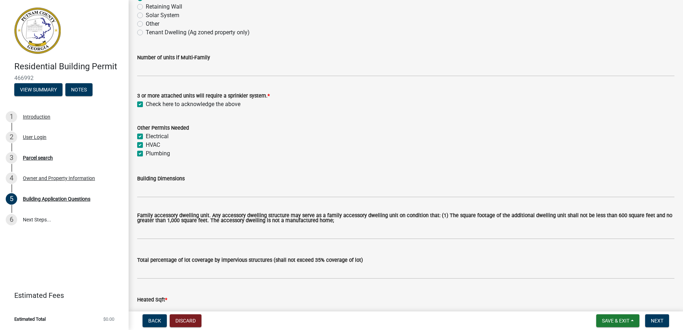
scroll to position [250, 0]
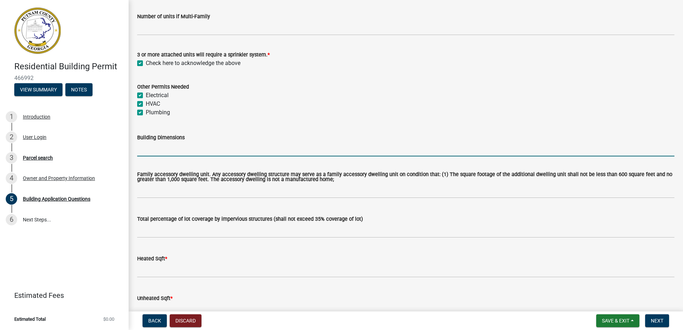
click at [151, 152] on input "Building Dimensions" at bounding box center [406, 149] width 538 height 15
click at [169, 145] on input "Building Dimensions" at bounding box center [406, 149] width 538 height 15
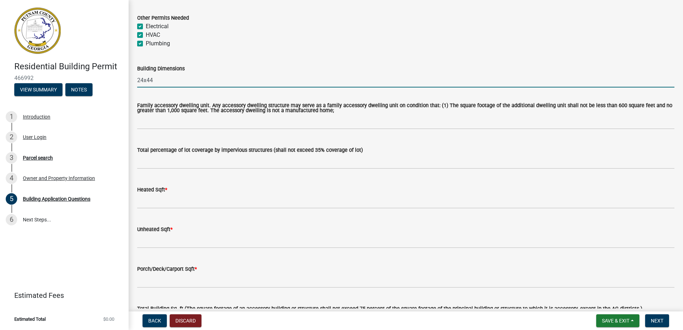
scroll to position [322, 0]
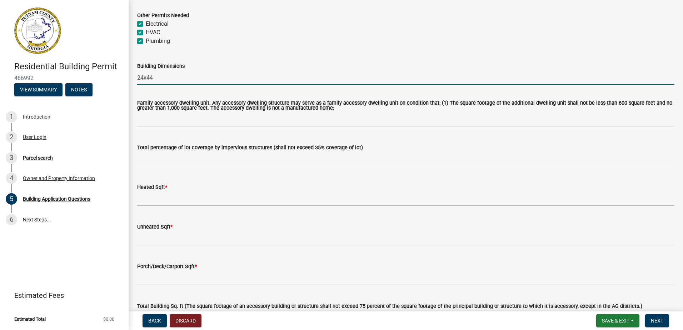
type input "24x44"
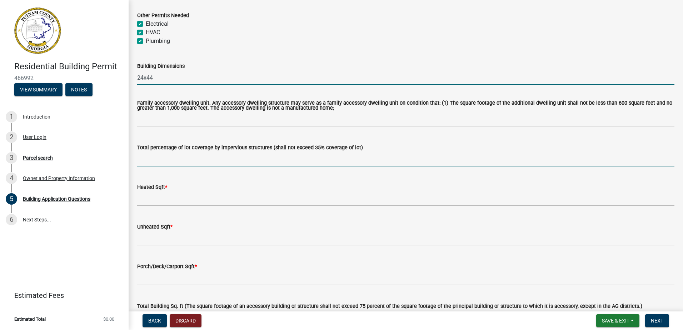
click at [148, 160] on input "text" at bounding box center [406, 159] width 538 height 15
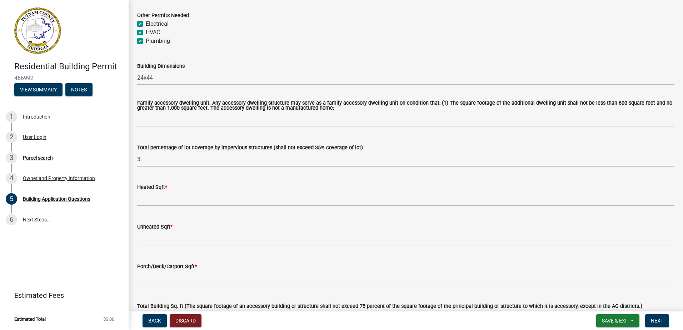
type input "3"
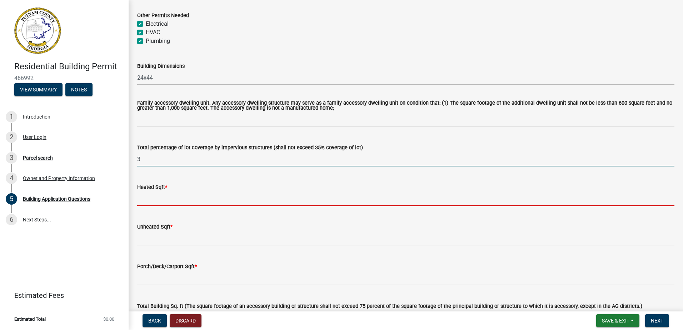
click at [147, 198] on input "text" at bounding box center [406, 199] width 538 height 15
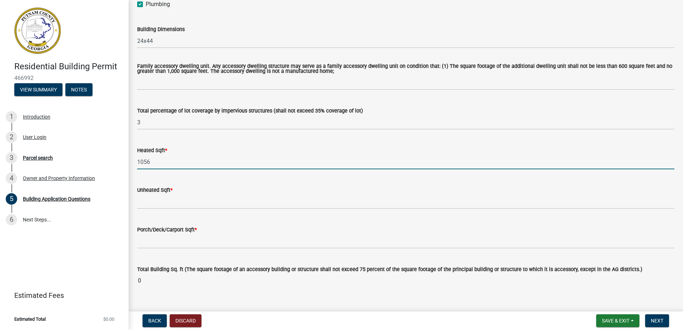
scroll to position [393, 0]
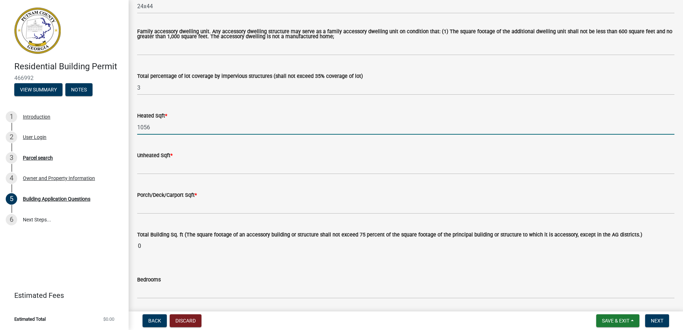
type input "1056"
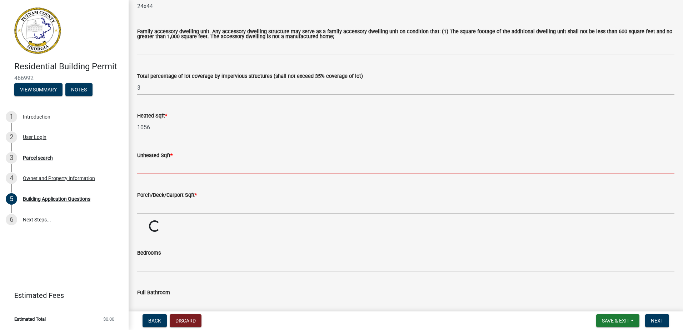
click at [152, 166] on input "text" at bounding box center [406, 167] width 538 height 15
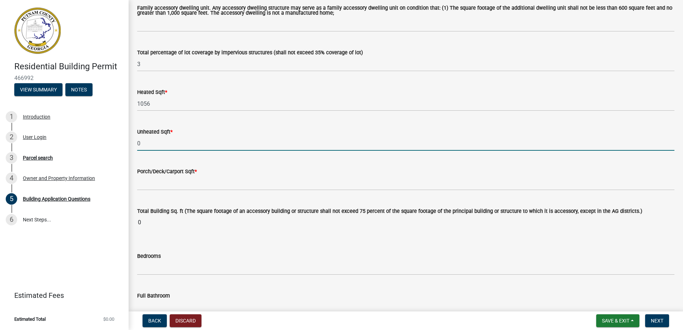
scroll to position [465, 0]
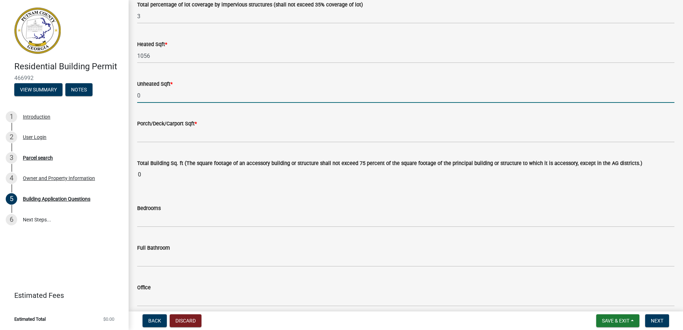
type input "0"
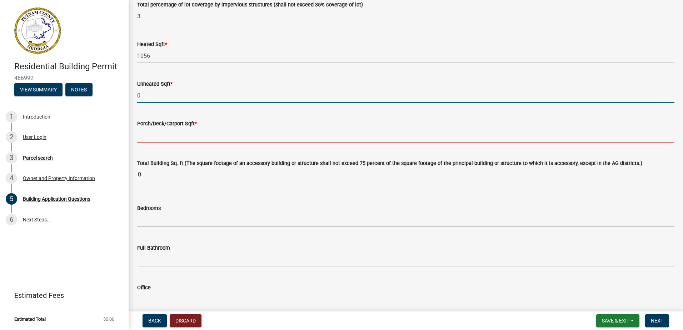
click at [145, 138] on input "text" at bounding box center [406, 135] width 538 height 15
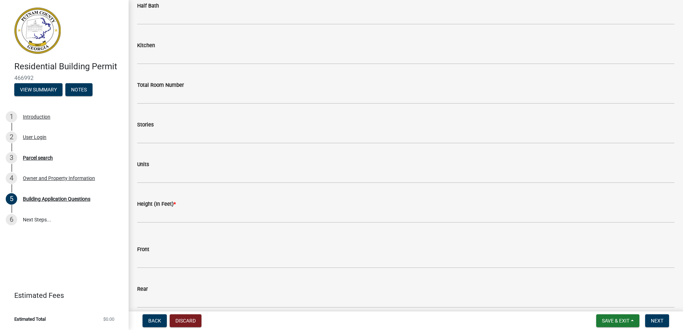
scroll to position [822, 0]
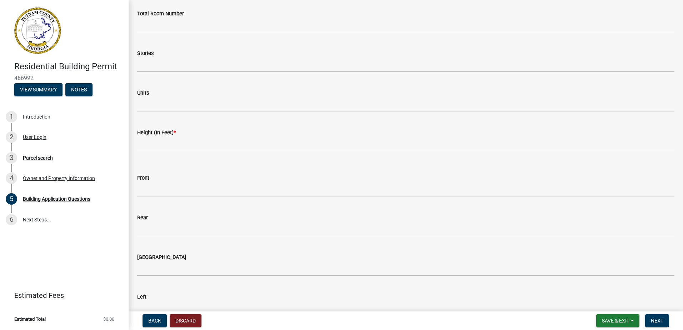
type input "36"
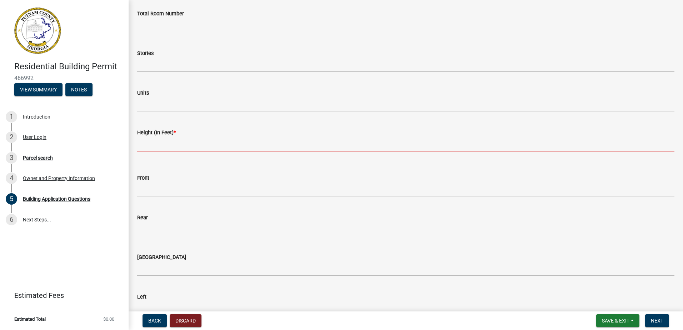
scroll to position [831, 0]
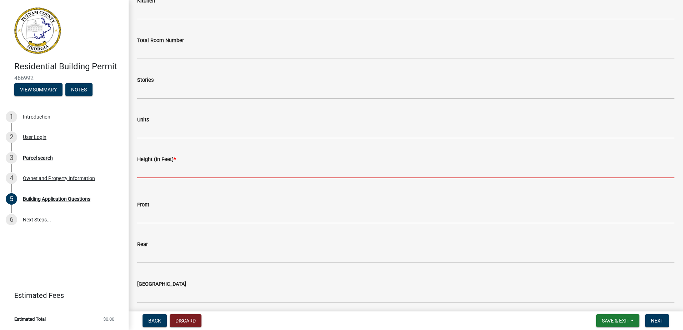
click at [154, 164] on input "text" at bounding box center [406, 171] width 538 height 15
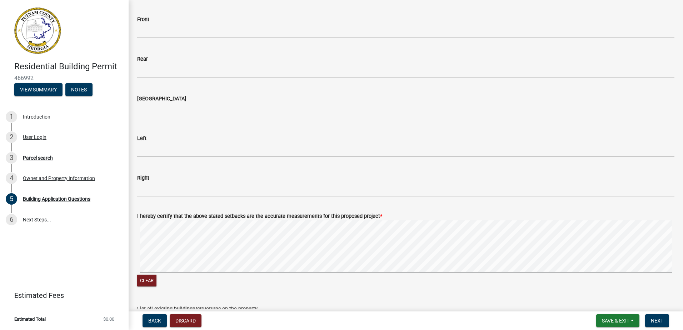
scroll to position [1001, 0]
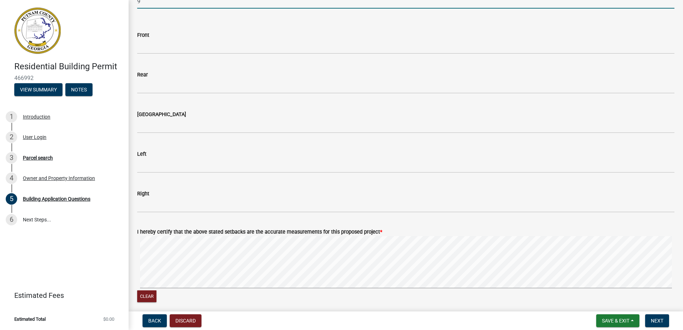
type input "9"
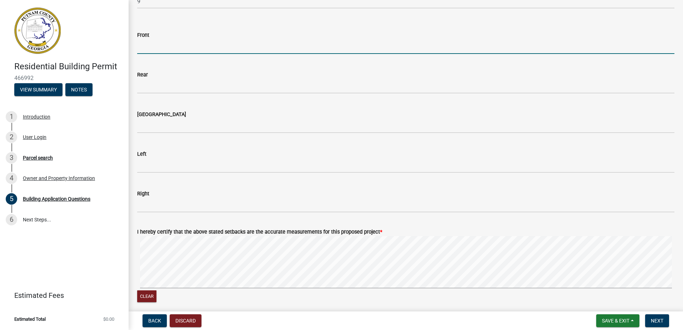
click at [155, 51] on input "text" at bounding box center [406, 46] width 538 height 15
type input "0"
click at [158, 77] on div "Rear" at bounding box center [406, 74] width 538 height 9
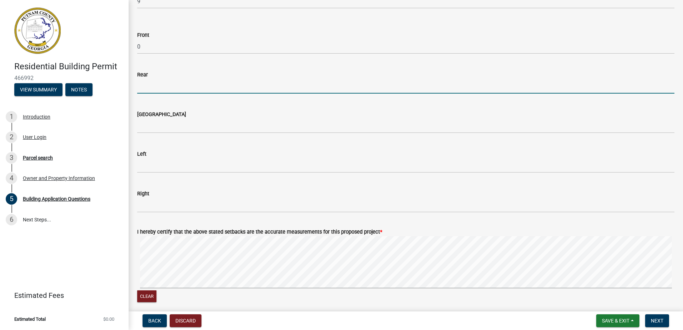
click at [152, 86] on input "text" at bounding box center [406, 86] width 538 height 15
type input "0"
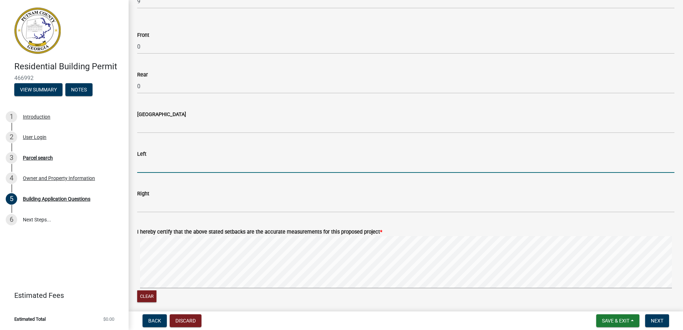
click at [148, 168] on input "text" at bounding box center [406, 165] width 538 height 15
type input "0"
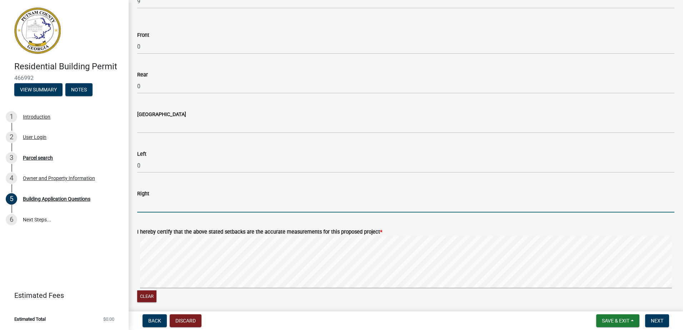
drag, startPoint x: 155, startPoint y: 209, endPoint x: 147, endPoint y: 219, distance: 12.2
click at [155, 209] on input "text" at bounding box center [406, 205] width 538 height 15
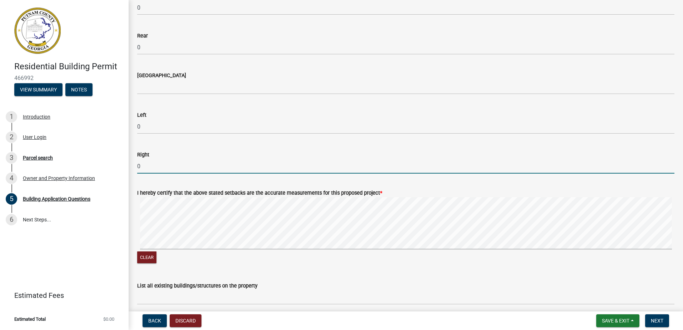
scroll to position [1108, 0]
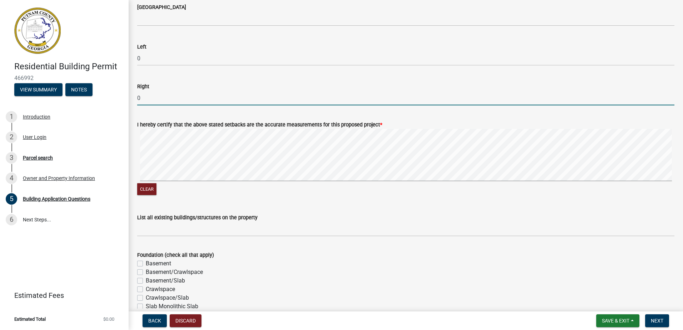
click at [156, 188] on div "Clear" at bounding box center [406, 163] width 538 height 68
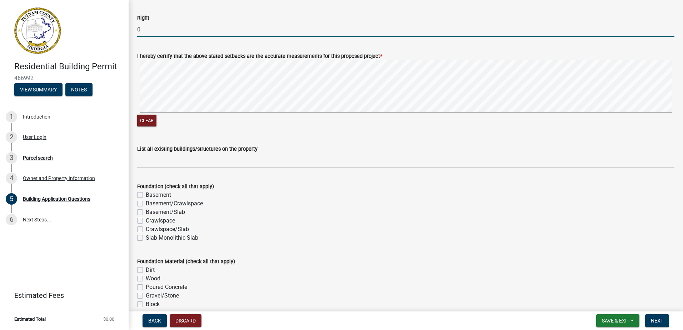
scroll to position [1179, 0]
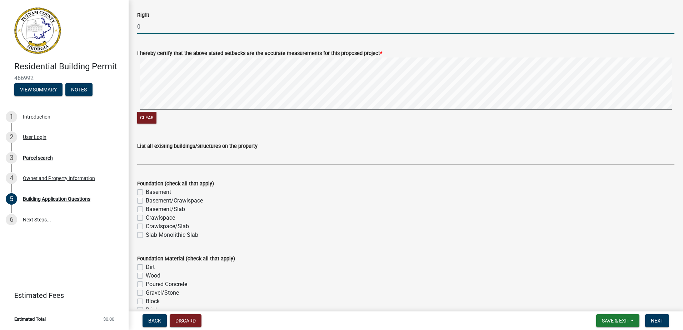
type input "0"
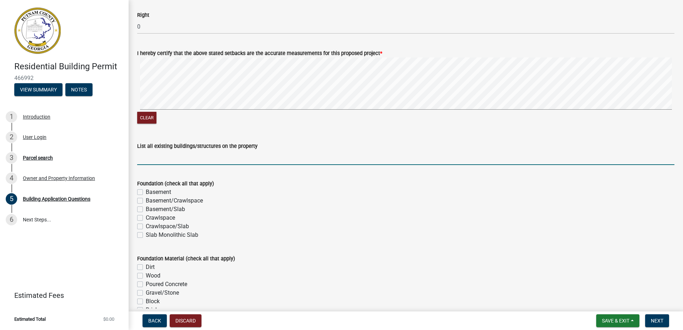
click at [155, 159] on input "List all existing buildings/structures on the property" at bounding box center [406, 157] width 538 height 15
type input "n"
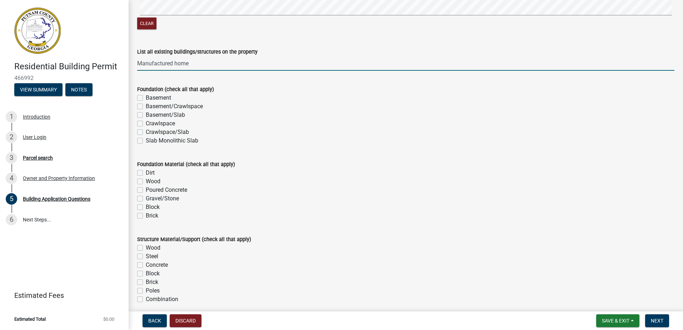
scroll to position [1251, 0]
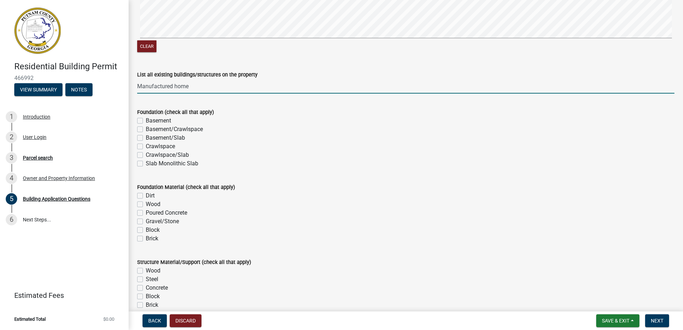
type input "Manufactured home"
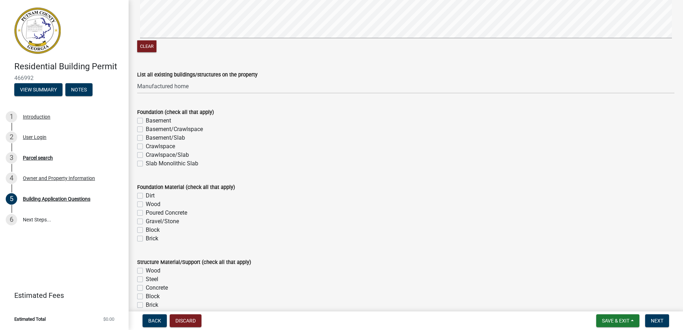
click at [146, 147] on label "Crawlspace" at bounding box center [160, 146] width 29 height 9
click at [146, 147] on input "Crawlspace" at bounding box center [148, 144] width 5 height 5
checkbox input "true"
checkbox input "false"
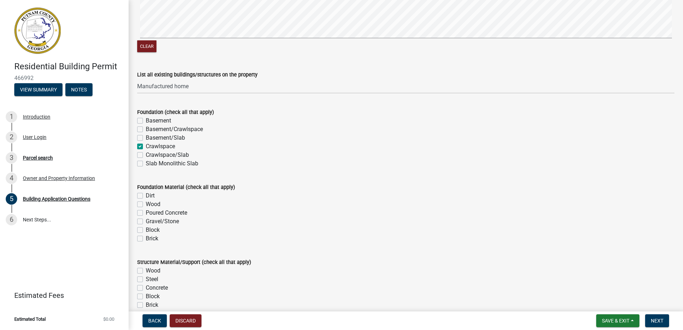
checkbox input "false"
checkbox input "true"
checkbox input "false"
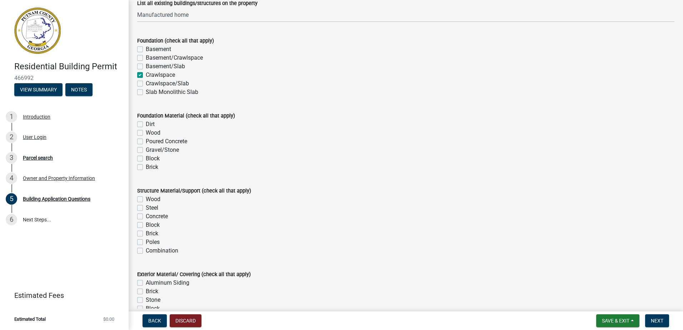
click at [136, 126] on div "Foundation Material (check all that apply) Dirt Wood Poured Concrete Gravel/Sto…" at bounding box center [406, 137] width 548 height 69
click at [143, 124] on div "Dirt" at bounding box center [406, 124] width 538 height 9
click at [146, 124] on label "Dirt" at bounding box center [150, 124] width 9 height 9
click at [146, 124] on input "Dirt" at bounding box center [148, 122] width 5 height 5
checkbox input "true"
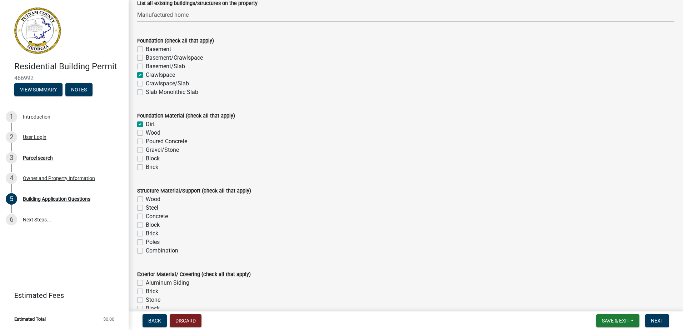
checkbox input "false"
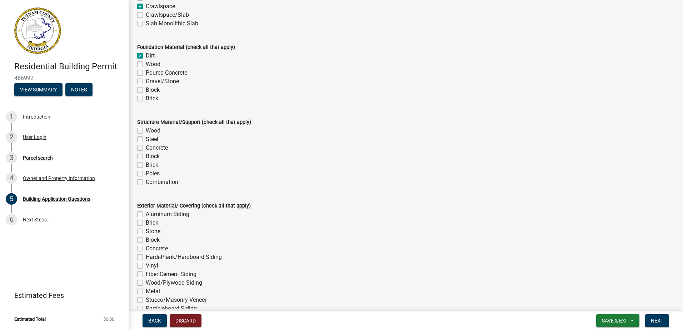
scroll to position [1394, 0]
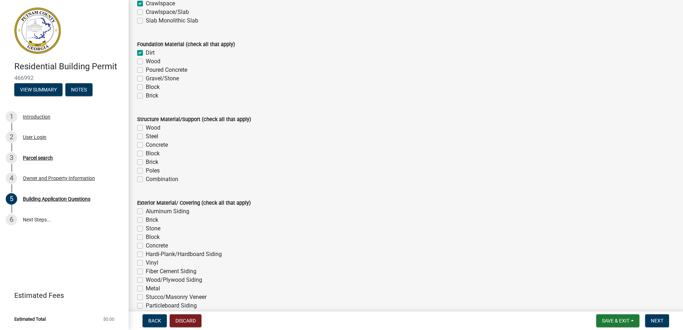
click at [140, 123] on div "Structure Material/Support (check all that apply)" at bounding box center [406, 119] width 538 height 9
drag, startPoint x: 140, startPoint y: 123, endPoint x: 142, endPoint y: 132, distance: 9.3
click at [146, 129] on label "Wood" at bounding box center [153, 128] width 15 height 9
click at [146, 128] on input "Wood" at bounding box center [148, 126] width 5 height 5
checkbox input "true"
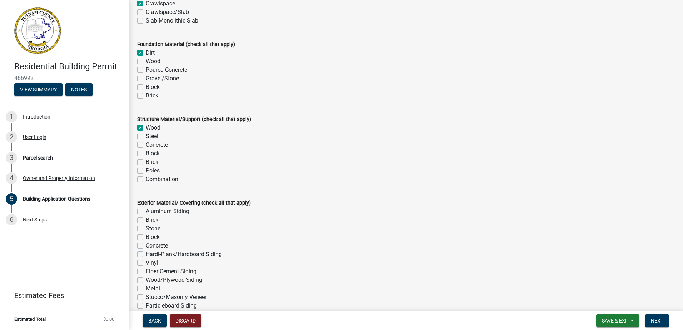
checkbox input "false"
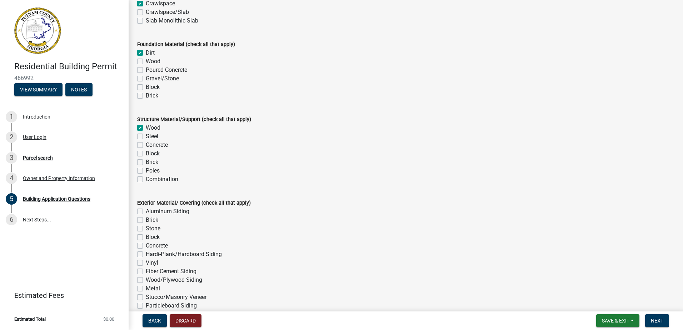
checkbox input "false"
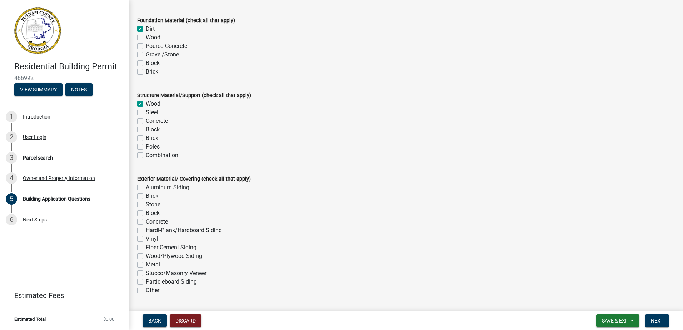
scroll to position [1501, 0]
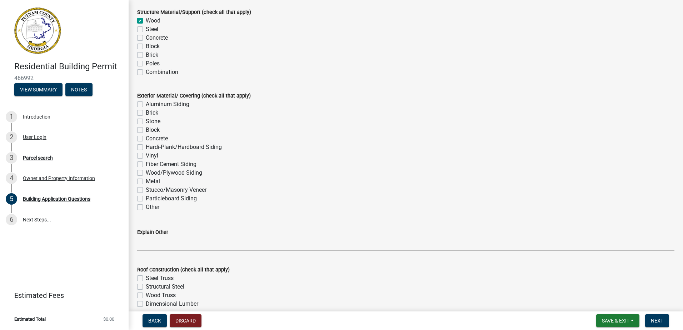
click at [146, 146] on label "Hardi-Plank/Hardboard Siding" at bounding box center [184, 147] width 76 height 9
click at [146, 146] on input "Hardi-Plank/Hardboard Siding" at bounding box center [148, 145] width 5 height 5
checkbox input "true"
checkbox input "false"
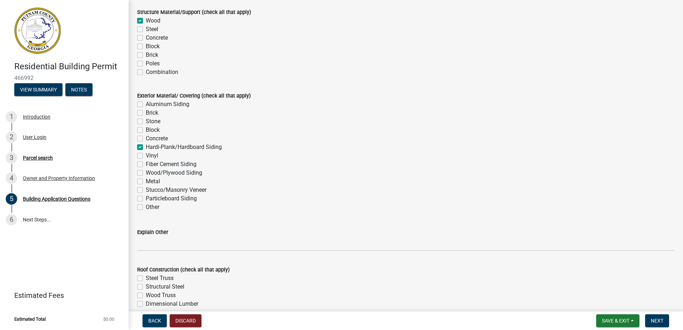
checkbox input "false"
checkbox input "true"
checkbox input "false"
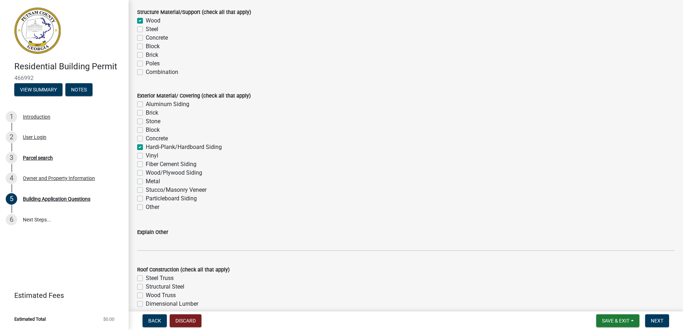
checkbox input "false"
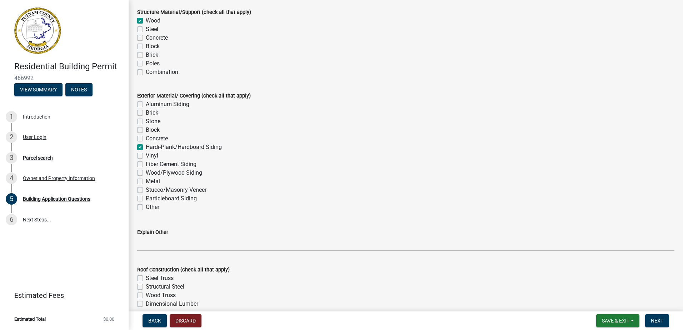
checkbox input "false"
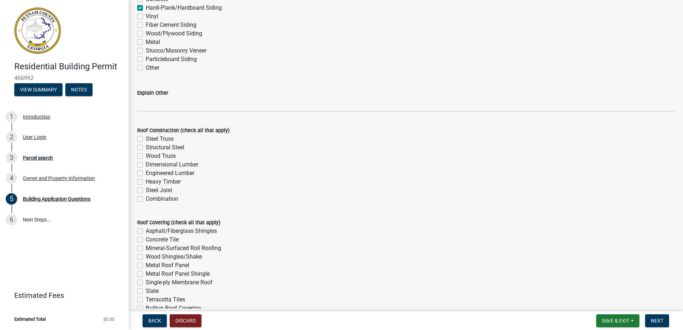
scroll to position [1644, 0]
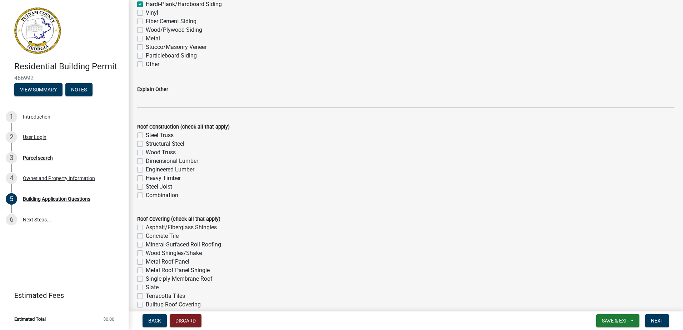
click at [146, 193] on label "Combination" at bounding box center [162, 195] width 33 height 9
click at [146, 193] on input "Combination" at bounding box center [148, 193] width 5 height 5
checkbox input "true"
checkbox input "false"
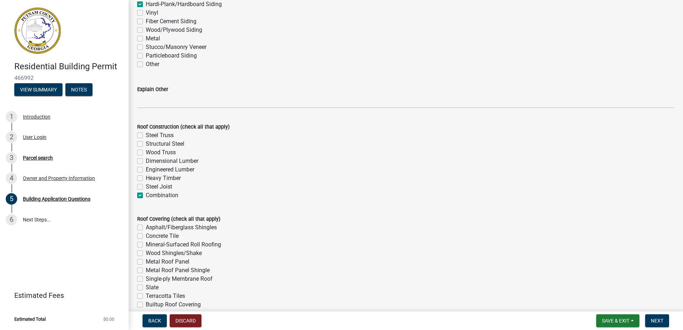
checkbox input "false"
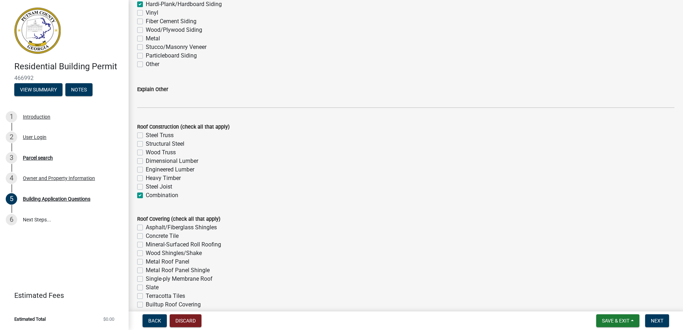
checkbox input "true"
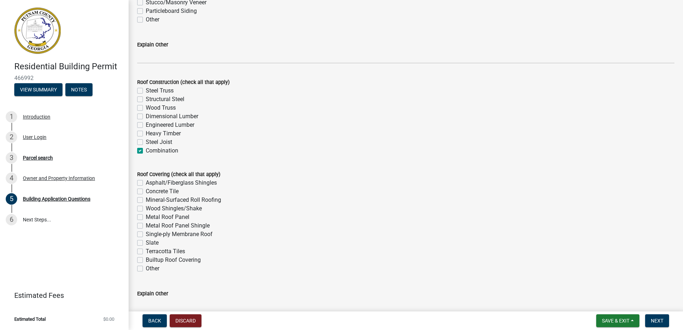
scroll to position [1751, 0]
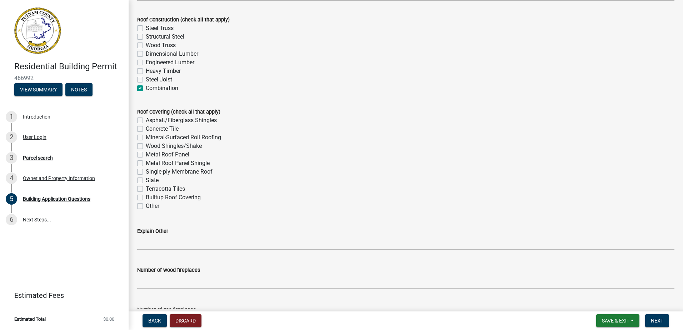
click at [146, 157] on label "Metal Roof Panel" at bounding box center [168, 154] width 44 height 9
click at [146, 155] on input "Metal Roof Panel" at bounding box center [148, 152] width 5 height 5
checkbox input "true"
checkbox input "false"
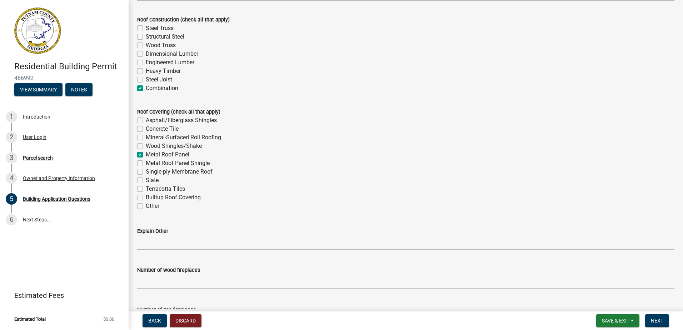
checkbox input "false"
checkbox input "true"
checkbox input "false"
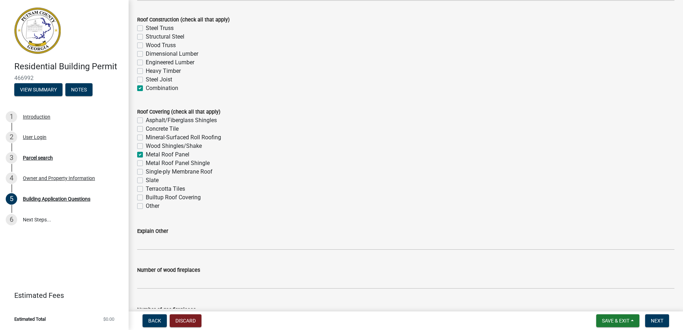
checkbox input "false"
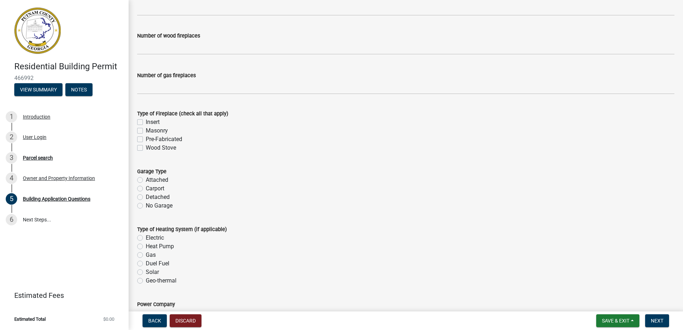
scroll to position [2002, 0]
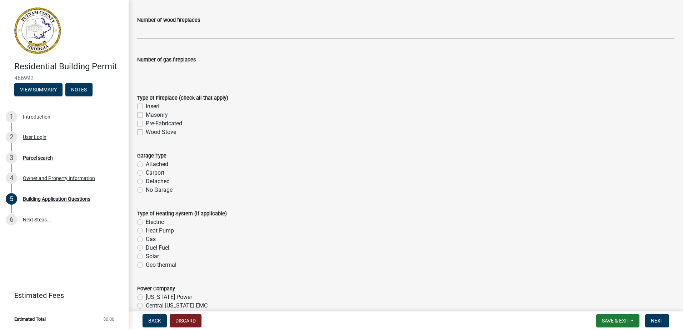
click at [146, 188] on label "No Garage" at bounding box center [159, 190] width 27 height 9
click at [146, 188] on input "No Garage" at bounding box center [148, 188] width 5 height 5
radio input "true"
click at [146, 222] on label "Electric" at bounding box center [155, 222] width 18 height 9
click at [146, 222] on input "Electric" at bounding box center [148, 220] width 5 height 5
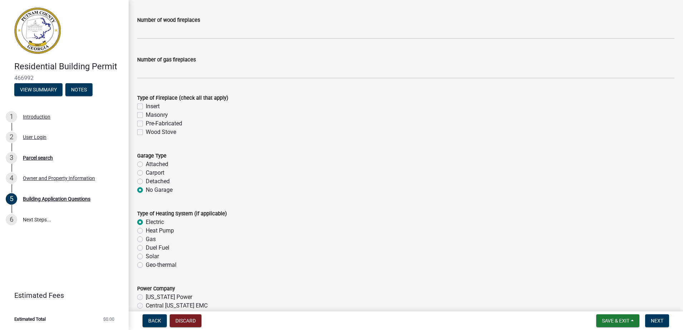
radio input "true"
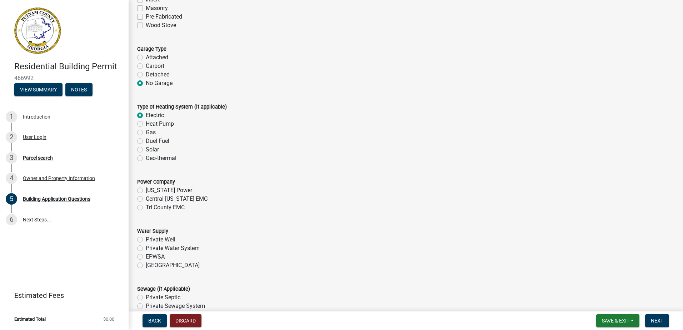
scroll to position [2109, 0]
click at [146, 207] on label "Tri County EMC" at bounding box center [165, 207] width 39 height 9
click at [146, 207] on input "Tri County EMC" at bounding box center [148, 205] width 5 height 5
radio input "true"
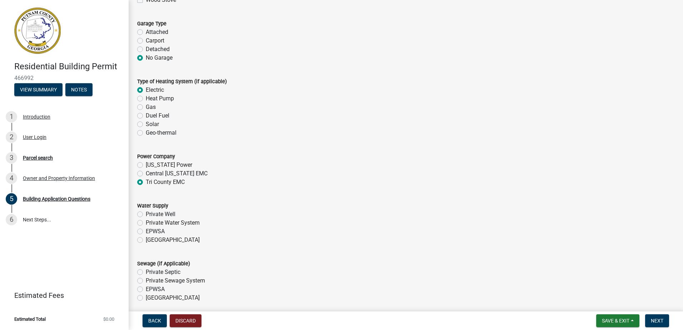
scroll to position [2144, 0]
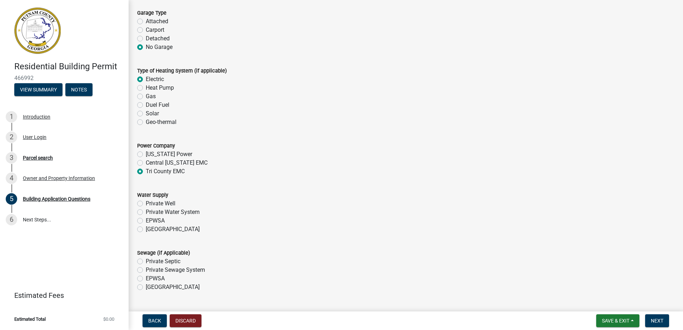
click at [146, 220] on label "EPWSA" at bounding box center [155, 221] width 19 height 9
click at [146, 220] on input "EPWSA" at bounding box center [148, 219] width 5 height 5
radio input "true"
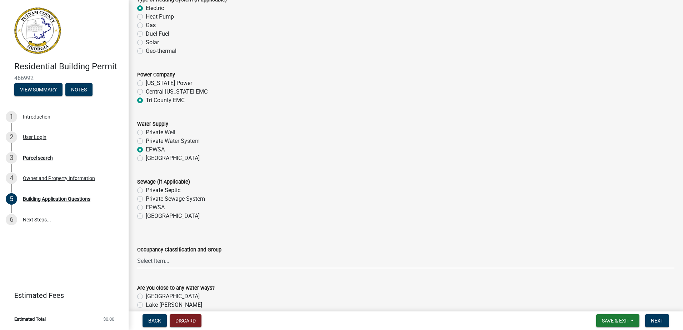
scroll to position [2216, 0]
drag, startPoint x: 139, startPoint y: 188, endPoint x: 177, endPoint y: 201, distance: 39.8
click at [146, 188] on label "Private Septic" at bounding box center [163, 190] width 35 height 9
click at [146, 188] on input "Private Septic" at bounding box center [148, 188] width 5 height 5
radio input "true"
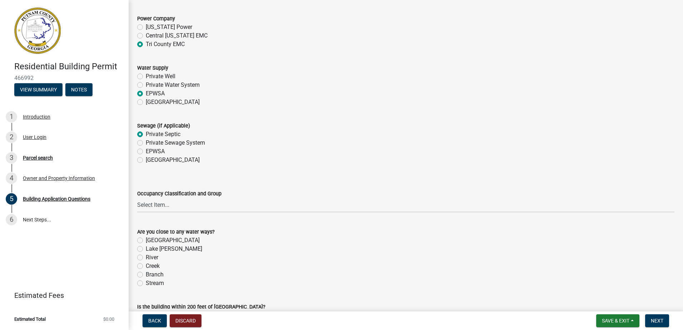
scroll to position [2359, 0]
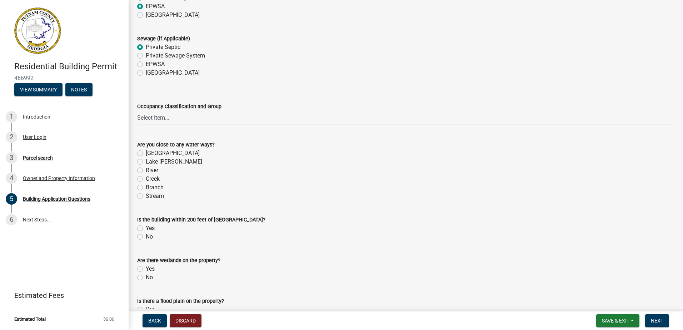
click at [154, 132] on form "Are you close to any water ways? Lake Oconee Lake Sinclair River Creek Branch S…" at bounding box center [406, 166] width 538 height 69
click at [157, 120] on select "Select Item... A-1 A-2 A-3 A-4 A-5 B M E F-1 F-2 R-1 R-2 R-3 R-4 H-1 H-2 H-4 H-…" at bounding box center [406, 118] width 538 height 15
click at [137, 111] on select "Select Item... A-1 A-2 A-3 A-4 A-5 B M E F-1 F-2 R-1 R-2 R-3 R-4 H-1 H-2 H-4 H-…" at bounding box center [406, 118] width 538 height 15
select select "2ec94193-6885-4dbb-8fbc-a6ee81e417fe"
click at [138, 234] on div "Is the building within 200 feet of State Waters? Yes No" at bounding box center [406, 224] width 548 height 34
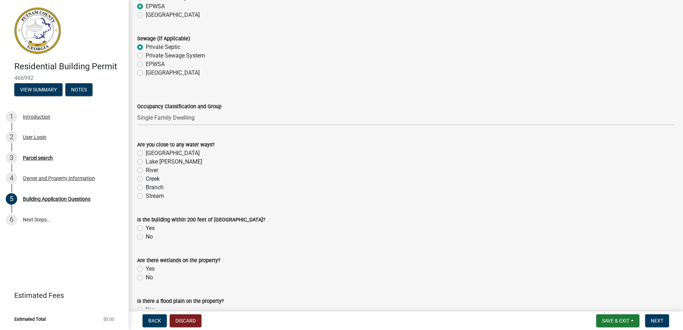
drag, startPoint x: 138, startPoint y: 234, endPoint x: 143, endPoint y: 242, distance: 8.8
click at [146, 240] on label "No" at bounding box center [149, 237] width 7 height 9
click at [146, 237] on input "No" at bounding box center [148, 235] width 5 height 5
radio input "true"
click at [146, 278] on label "No" at bounding box center [149, 277] width 7 height 9
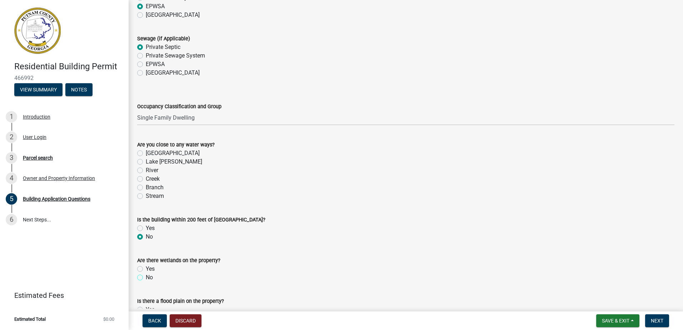
click at [146, 278] on input "No" at bounding box center [148, 275] width 5 height 5
radio input "true"
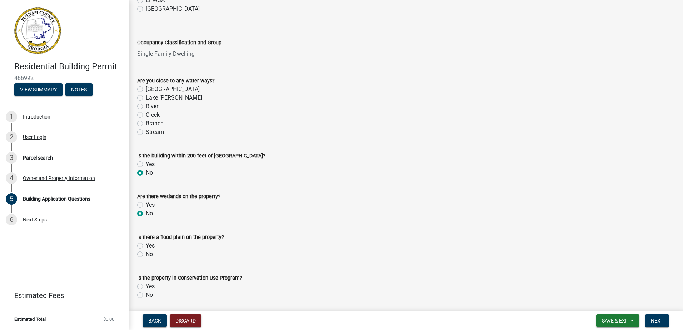
scroll to position [2430, 0]
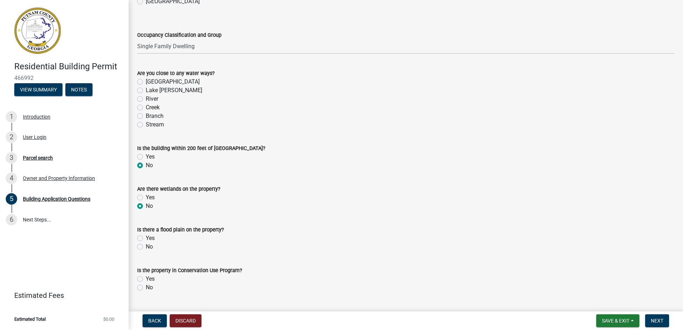
click at [140, 253] on wm-data-entity-input "Is there a flood plain on the property? Yes No" at bounding box center [406, 237] width 538 height 41
click at [140, 243] on div "No" at bounding box center [406, 247] width 538 height 9
drag, startPoint x: 141, startPoint y: 244, endPoint x: 141, endPoint y: 262, distance: 17.5
click at [146, 247] on label "No" at bounding box center [149, 247] width 7 height 9
click at [146, 247] on input "No" at bounding box center [148, 245] width 5 height 5
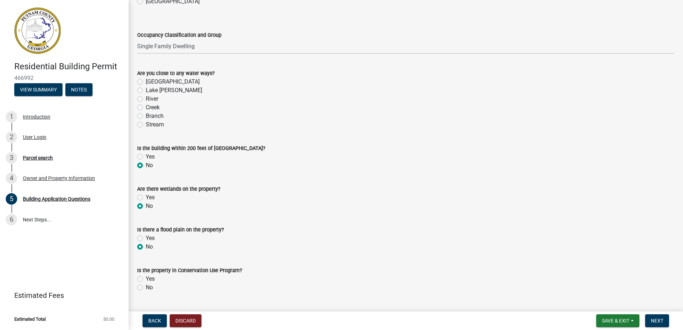
radio input "true"
click at [146, 288] on label "No" at bounding box center [149, 287] width 7 height 9
click at [146, 288] on input "No" at bounding box center [148, 285] width 5 height 5
radio input "true"
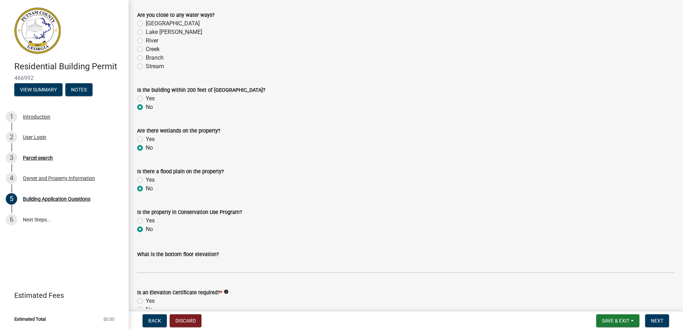
scroll to position [2609, 0]
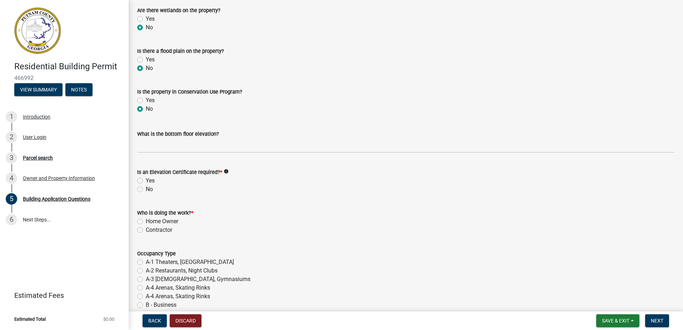
click at [146, 184] on label "Yes" at bounding box center [150, 181] width 9 height 9
click at [146, 181] on input "Yes" at bounding box center [148, 179] width 5 height 5
radio input "true"
click at [146, 188] on label "No" at bounding box center [149, 189] width 7 height 9
click at [146, 188] on input "No" at bounding box center [148, 187] width 5 height 5
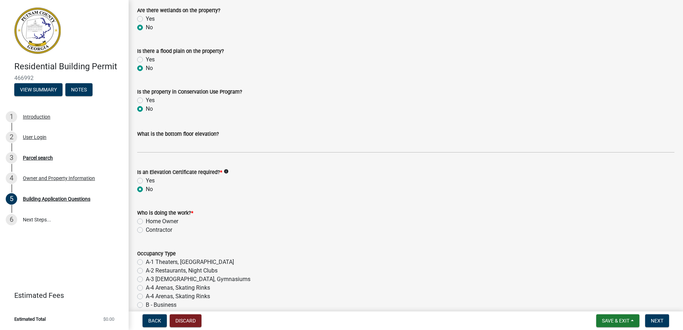
radio input "true"
click at [146, 222] on label "Home Owner" at bounding box center [162, 221] width 33 height 9
click at [146, 222] on input "Home Owner" at bounding box center [148, 219] width 5 height 5
radio input "true"
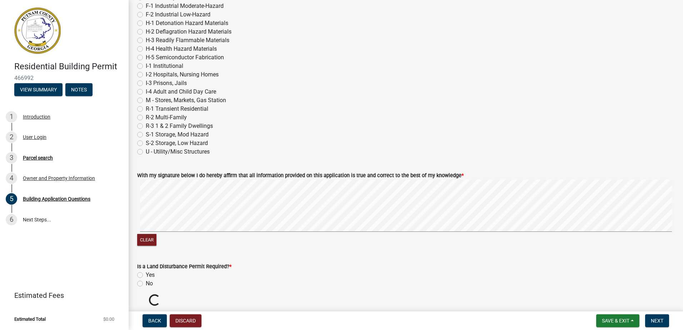
scroll to position [2931, 0]
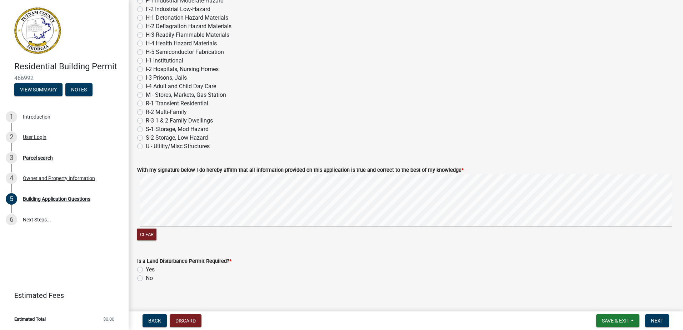
click at [146, 119] on label "R-3 1 & 2 Family Dwellings" at bounding box center [179, 121] width 67 height 9
click at [146, 119] on input "R-3 1 & 2 Family Dwellings" at bounding box center [148, 119] width 5 height 5
radio input "true"
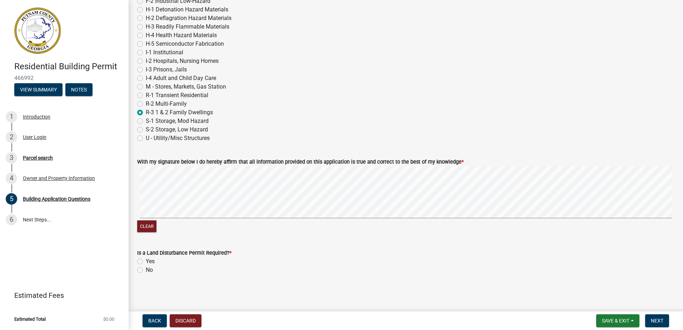
click at [143, 269] on div "No" at bounding box center [406, 270] width 538 height 9
drag, startPoint x: 140, startPoint y: 270, endPoint x: 144, endPoint y: 270, distance: 4.3
click at [146, 270] on label "No" at bounding box center [149, 270] width 7 height 9
click at [146, 270] on input "No" at bounding box center [148, 268] width 5 height 5
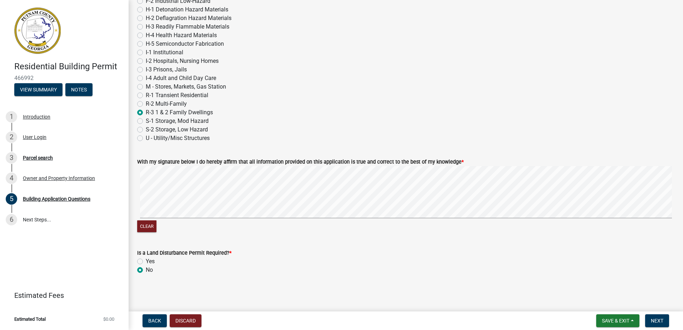
radio input "true"
click at [657, 320] on span "Next" at bounding box center [657, 321] width 13 height 6
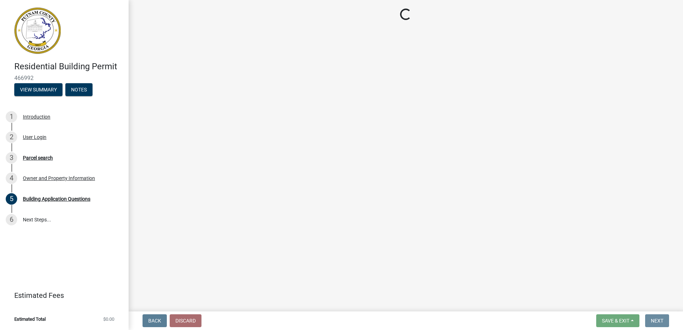
scroll to position [0, 0]
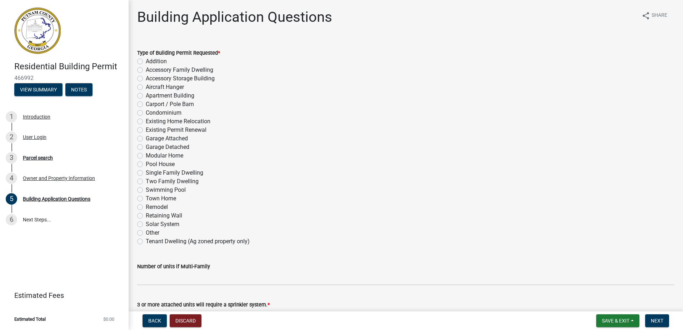
click at [146, 207] on label "Remodel" at bounding box center [157, 207] width 22 height 9
click at [146, 207] on input "Remodel" at bounding box center [148, 205] width 5 height 5
radio input "true"
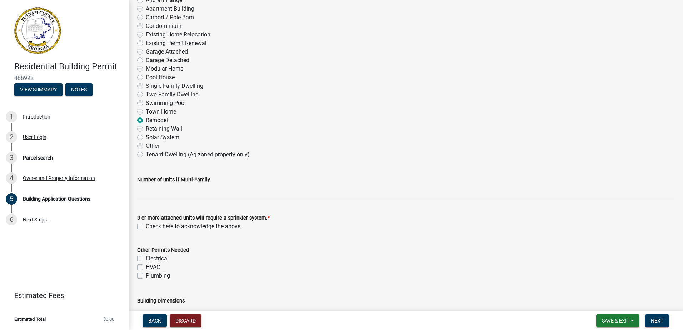
scroll to position [179, 0]
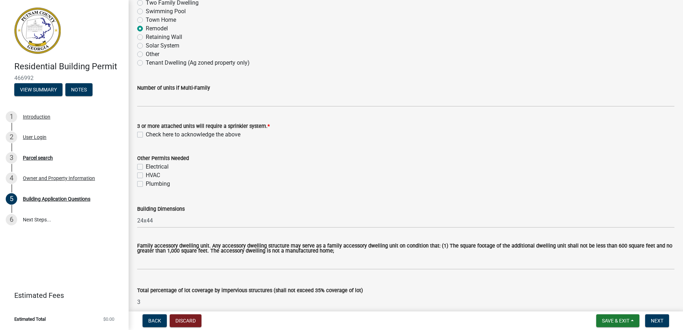
click at [146, 137] on label "Check here to acknowledge the above" at bounding box center [193, 134] width 95 height 9
click at [146, 135] on input "Check here to acknowledge the above" at bounding box center [148, 132] width 5 height 5
checkbox input "true"
drag, startPoint x: 140, startPoint y: 165, endPoint x: 141, endPoint y: 170, distance: 4.9
click at [141, 170] on div "Electrical" at bounding box center [406, 167] width 538 height 9
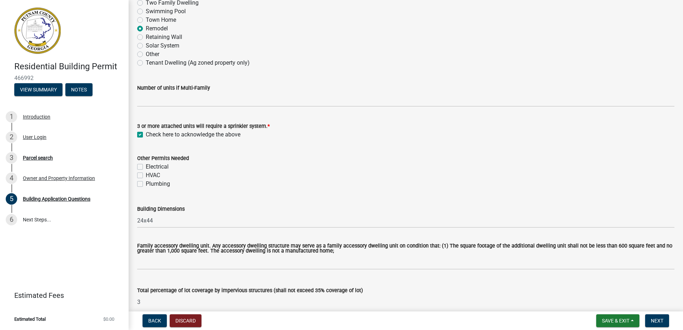
drag, startPoint x: 141, startPoint y: 170, endPoint x: 140, endPoint y: 177, distance: 7.6
click at [140, 177] on div "HVAC" at bounding box center [406, 175] width 538 height 9
click at [146, 177] on label "HVAC" at bounding box center [153, 175] width 14 height 9
click at [146, 176] on input "HVAC" at bounding box center [148, 173] width 5 height 5
checkbox input "true"
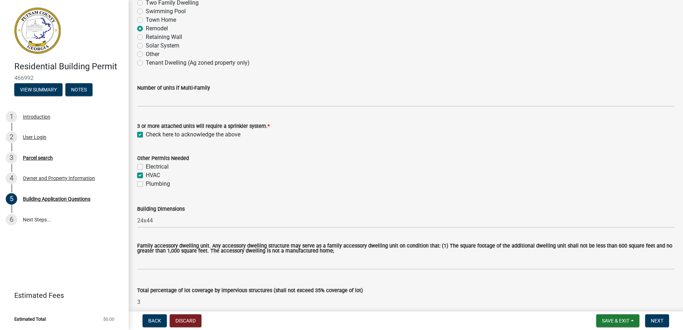
checkbox input "false"
checkbox input "true"
checkbox input "false"
drag, startPoint x: 137, startPoint y: 165, endPoint x: 142, endPoint y: 174, distance: 9.9
click at [146, 167] on label "Electrical" at bounding box center [157, 167] width 23 height 9
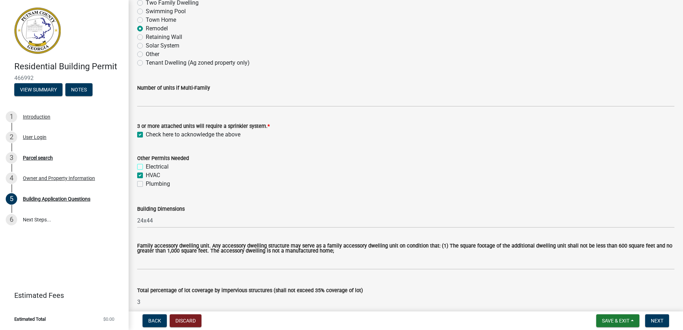
click at [146, 167] on input "Electrical" at bounding box center [148, 165] width 5 height 5
checkbox input "true"
click at [142, 185] on div "Plumbing" at bounding box center [406, 184] width 538 height 9
click at [146, 184] on label "Plumbing" at bounding box center [158, 184] width 24 height 9
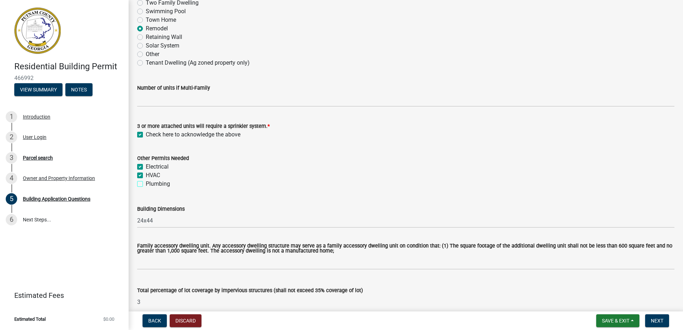
click at [146, 184] on input "Plumbing" at bounding box center [148, 182] width 5 height 5
checkbox input "true"
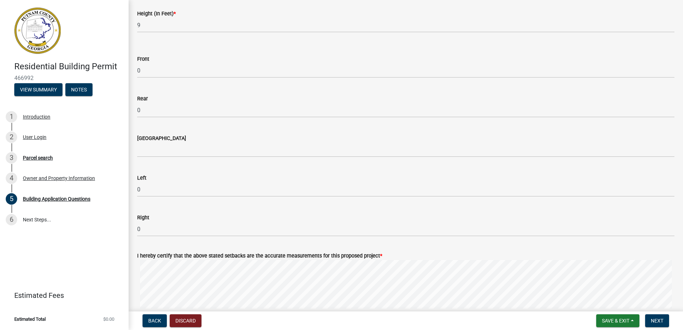
scroll to position [965, 0]
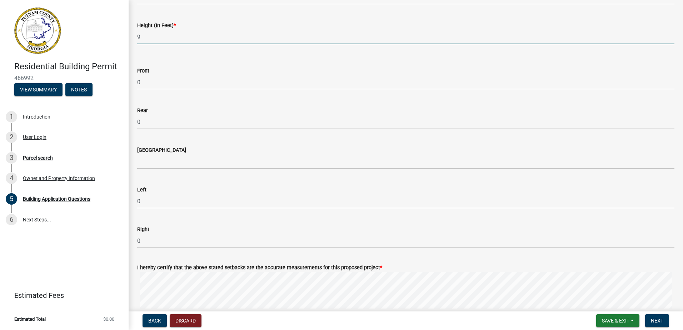
drag, startPoint x: 145, startPoint y: 41, endPoint x: 134, endPoint y: 42, distance: 11.8
drag, startPoint x: 149, startPoint y: 42, endPoint x: 122, endPoint y: 36, distance: 27.0
click at [122, 36] on div "Residential Building Permit 466992 View Summary Notes 1 Introduction 2 User Log…" at bounding box center [341, 165] width 683 height 330
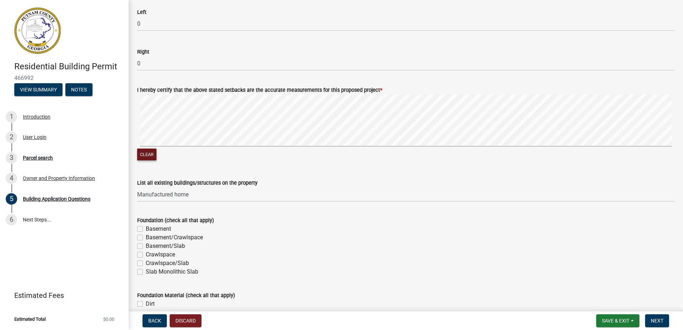
scroll to position [1144, 0]
type input "8"
drag, startPoint x: 137, startPoint y: 152, endPoint x: 147, endPoint y: 147, distance: 10.7
click at [139, 152] on button "Clear" at bounding box center [146, 154] width 19 height 12
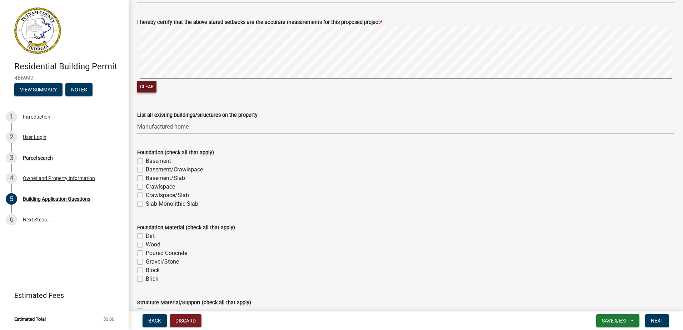
scroll to position [1322, 0]
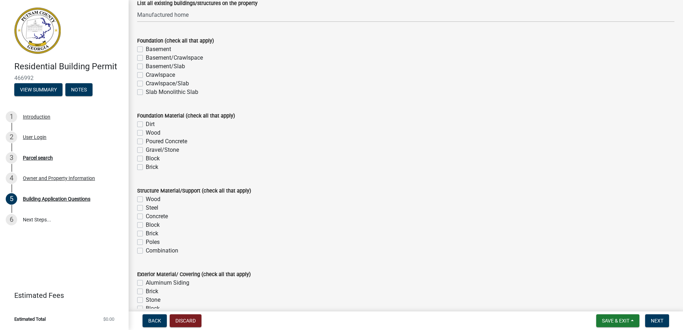
click at [146, 76] on label "Crawlspace" at bounding box center [160, 75] width 29 height 9
click at [146, 75] on input "Crawlspace" at bounding box center [148, 73] width 5 height 5
checkbox input "true"
checkbox input "false"
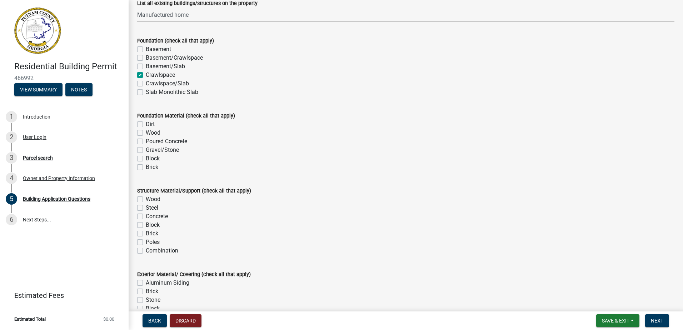
checkbox input "false"
checkbox input "true"
checkbox input "false"
click at [135, 122] on div "Foundation Material (check all that apply) Dirt Wood Poured Concrete Gravel/Sto…" at bounding box center [406, 137] width 548 height 69
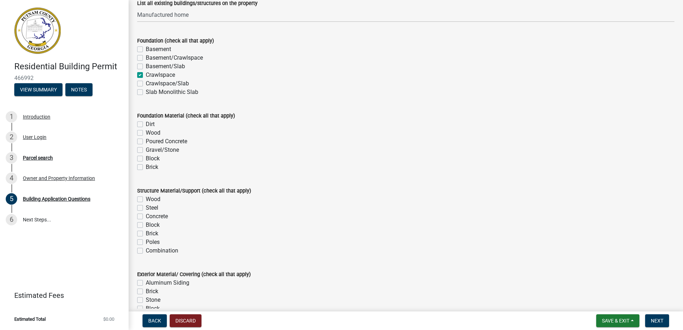
click at [146, 124] on label "Dirt" at bounding box center [150, 124] width 9 height 9
click at [146, 124] on input "Dirt" at bounding box center [148, 122] width 5 height 5
checkbox input "true"
checkbox input "false"
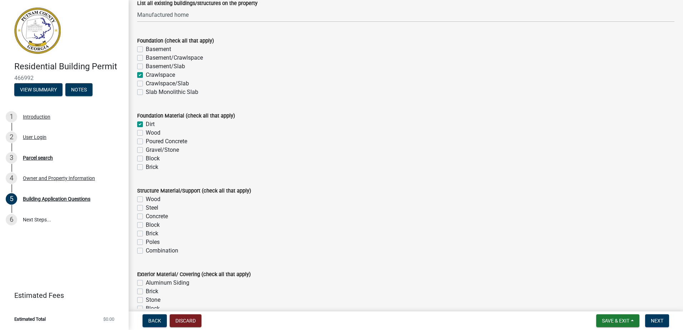
checkbox input "false"
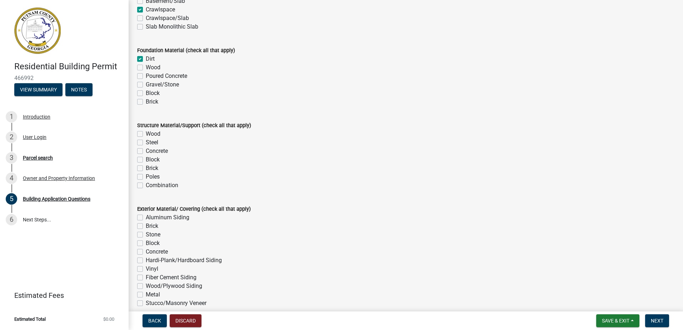
scroll to position [1394, 0]
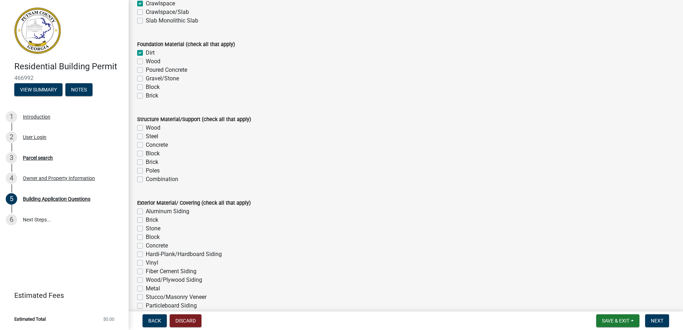
click at [136, 130] on div "Structure Material/Support (check all that apply) Wood Steel Concrete Block Bri…" at bounding box center [406, 145] width 548 height 77
click at [146, 130] on label "Wood" at bounding box center [153, 128] width 15 height 9
click at [146, 128] on input "Wood" at bounding box center [148, 126] width 5 height 5
checkbox input "true"
checkbox input "false"
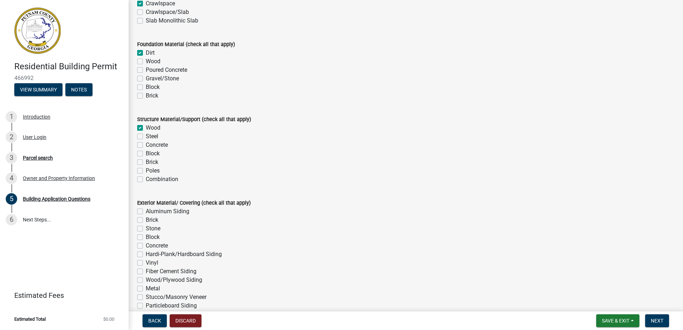
checkbox input "false"
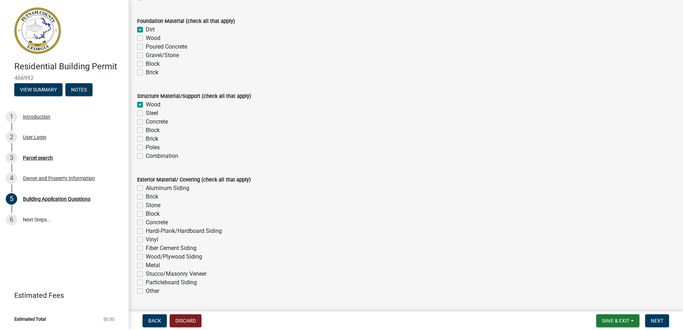
scroll to position [1430, 0]
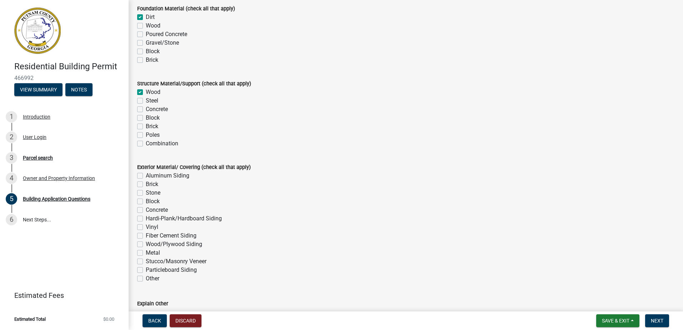
click at [146, 220] on label "Hardi-Plank/Hardboard Siding" at bounding box center [184, 218] width 76 height 9
click at [146, 219] on input "Hardi-Plank/Hardboard Siding" at bounding box center [148, 216] width 5 height 5
checkbox input "true"
checkbox input "false"
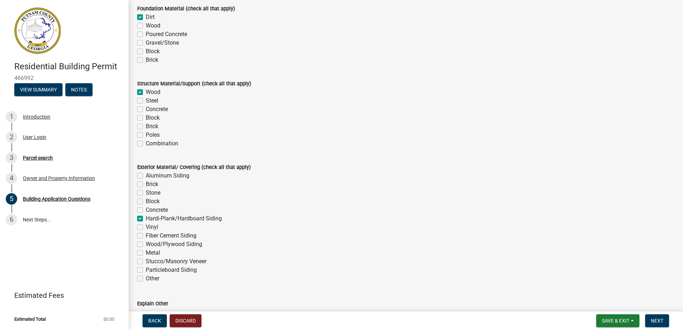
checkbox input "false"
checkbox input "true"
checkbox input "false"
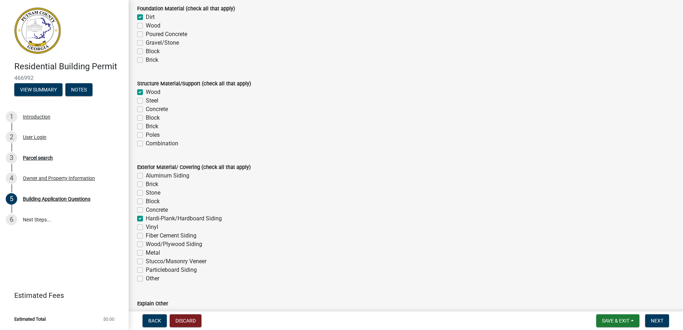
checkbox input "false"
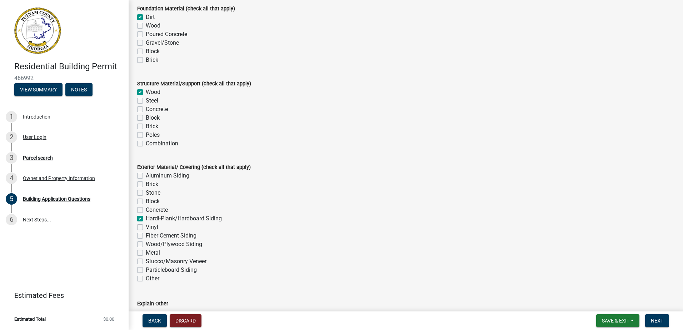
checkbox input "false"
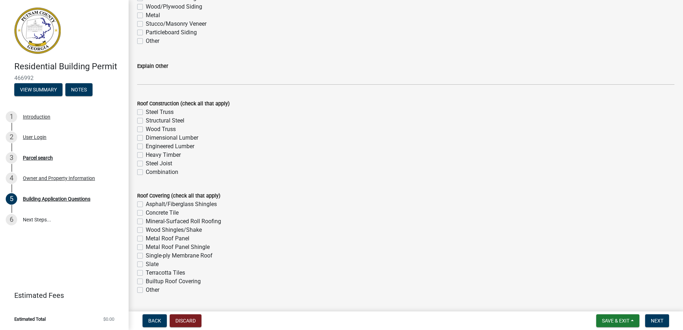
scroll to position [1680, 0]
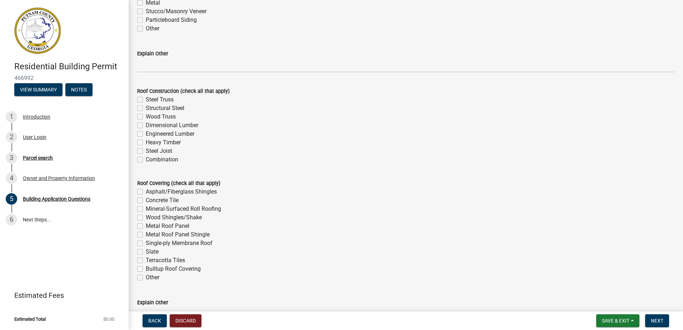
click at [146, 159] on label "Combination" at bounding box center [162, 159] width 33 height 9
click at [146, 159] on input "Combination" at bounding box center [148, 157] width 5 height 5
checkbox input "true"
checkbox input "false"
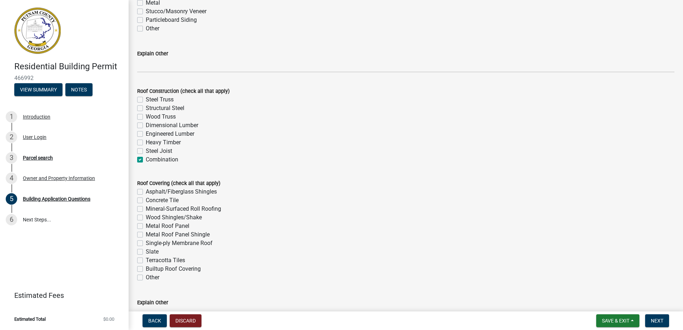
checkbox input "false"
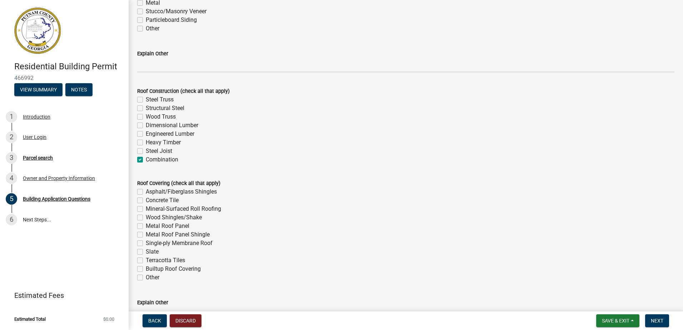
checkbox input "true"
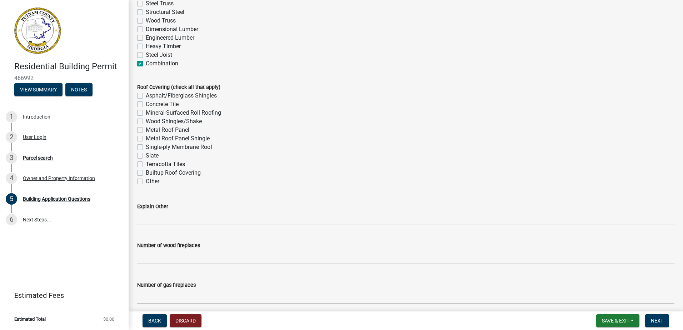
scroll to position [1787, 0]
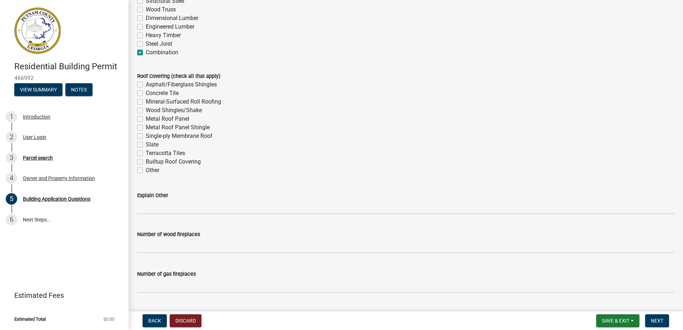
click at [146, 117] on label "Metal Roof Panel" at bounding box center [168, 119] width 44 height 9
click at [146, 117] on input "Metal Roof Panel" at bounding box center [148, 117] width 5 height 5
checkbox input "true"
checkbox input "false"
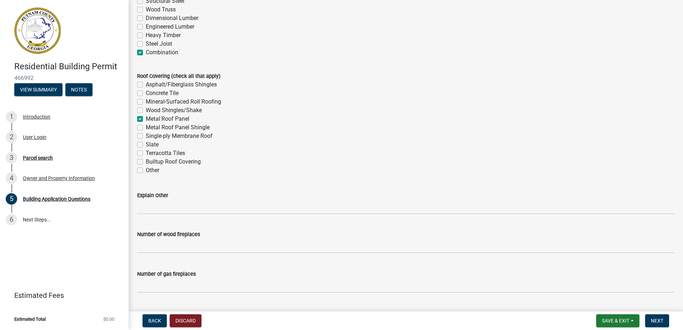
checkbox input "false"
checkbox input "true"
checkbox input "false"
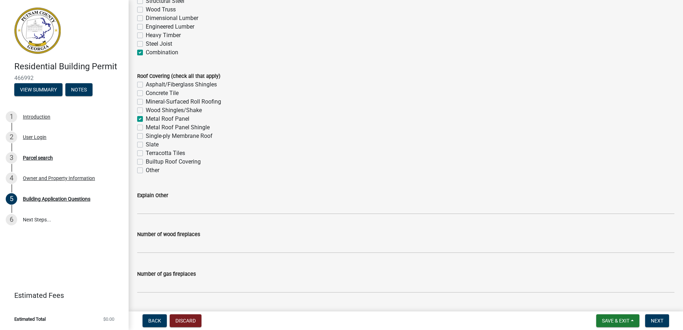
checkbox input "false"
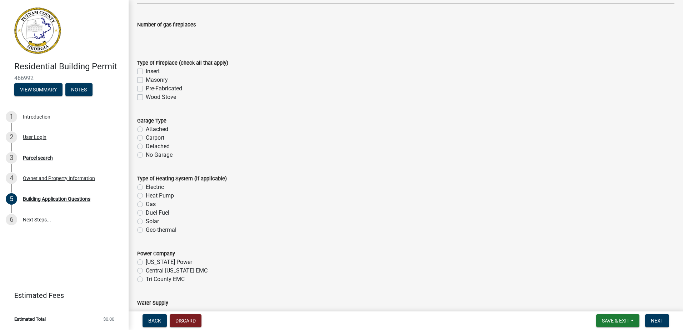
scroll to position [2037, 0]
click at [146, 154] on label "No Garage" at bounding box center [159, 154] width 27 height 9
click at [146, 154] on input "No Garage" at bounding box center [148, 152] width 5 height 5
radio input "true"
click at [146, 187] on label "Electric" at bounding box center [155, 186] width 18 height 9
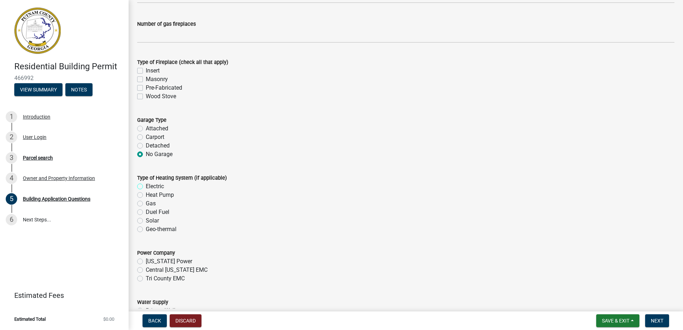
click at [146, 187] on input "Electric" at bounding box center [148, 184] width 5 height 5
radio input "true"
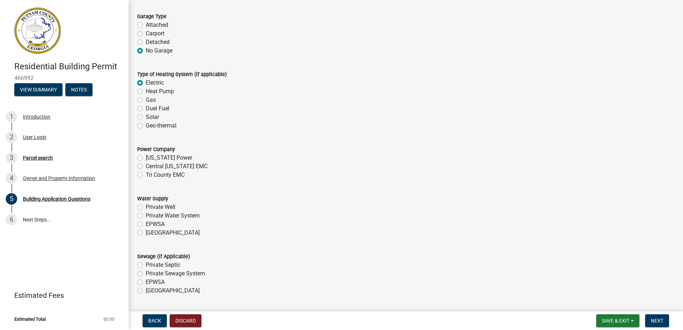
scroll to position [2144, 0]
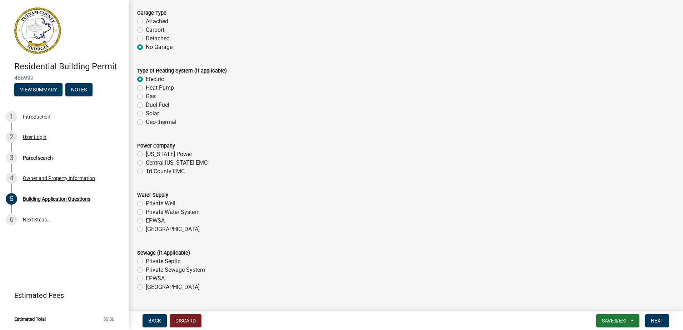
click at [141, 166] on div "Central [US_STATE] EMC" at bounding box center [406, 163] width 538 height 9
click at [146, 171] on label "Tri County EMC" at bounding box center [165, 171] width 39 height 9
click at [146, 171] on input "Tri County EMC" at bounding box center [148, 169] width 5 height 5
radio input "true"
click at [146, 222] on label "EPWSA" at bounding box center [155, 221] width 19 height 9
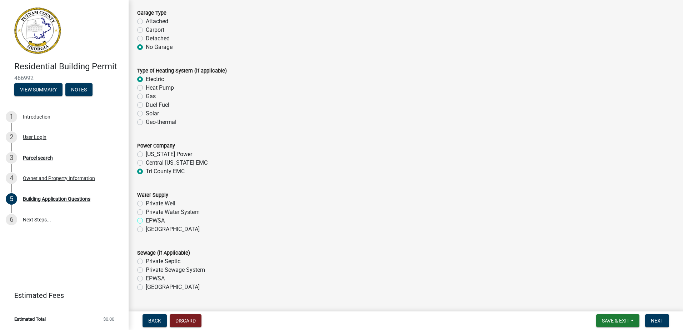
click at [146, 221] on input "EPWSA" at bounding box center [148, 219] width 5 height 5
radio input "true"
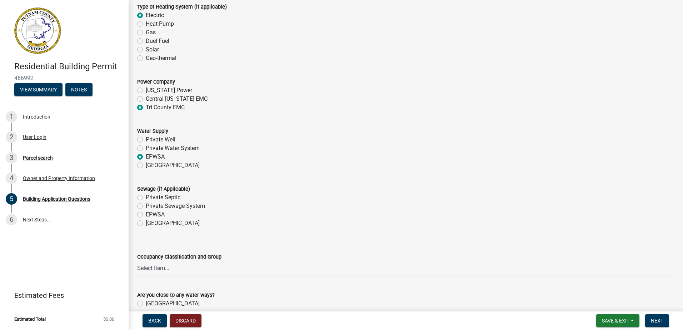
scroll to position [2216, 0]
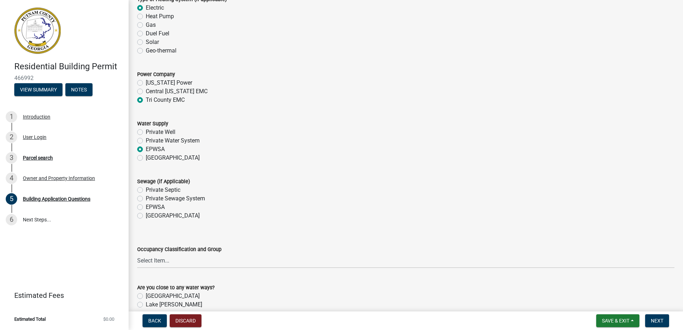
click at [146, 191] on label "Private Septic" at bounding box center [163, 190] width 35 height 9
click at [146, 191] on input "Private Septic" at bounding box center [148, 188] width 5 height 5
radio input "true"
click at [146, 208] on label "EPWSA" at bounding box center [155, 207] width 19 height 9
click at [146, 208] on input "EPWSA" at bounding box center [148, 205] width 5 height 5
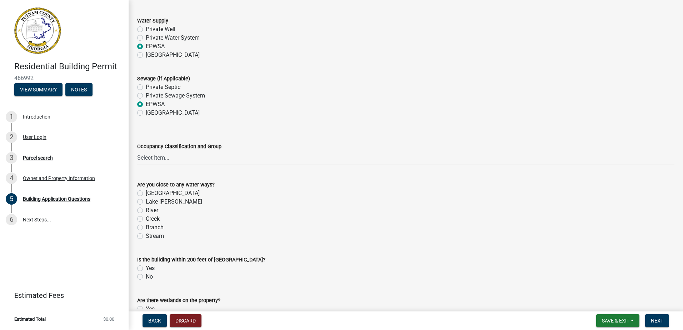
scroll to position [2323, 0]
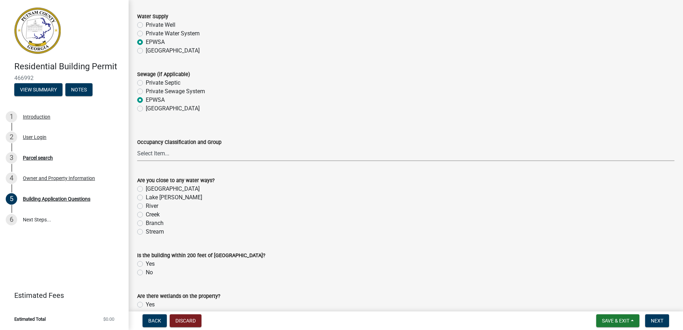
click at [160, 151] on select "Select Item... A-1 A-2 A-3 A-4 A-5 B M E F-1 F-2 R-1 R-2 R-3 R-4 H-1 H-2 H-4 H-…" at bounding box center [406, 154] width 538 height 15
click at [137, 147] on select "Select Item... A-1 A-2 A-3 A-4 A-5 B M E F-1 F-2 R-1 R-2 R-3 R-4 H-1 H-2 H-4 H-…" at bounding box center [406, 154] width 538 height 15
click at [160, 154] on select "Select Item... A-1 A-2 A-3 A-4 A-5 B M E F-1 F-2 R-1 R-2 R-3 R-4 H-1 H-2 H-4 H-…" at bounding box center [406, 154] width 538 height 15
click at [137, 147] on select "Select Item... A-1 A-2 A-3 A-4 A-5 B M E F-1 F-2 R-1 R-2 R-3 R-4 H-1 H-2 H-4 H-…" at bounding box center [406, 154] width 538 height 15
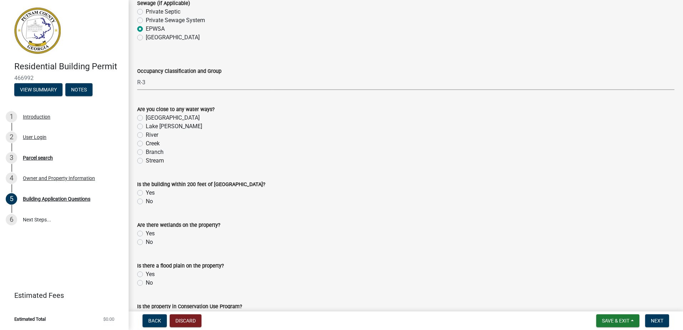
scroll to position [2395, 0]
click at [146, 202] on label "No" at bounding box center [149, 201] width 7 height 9
click at [146, 202] on input "No" at bounding box center [148, 199] width 5 height 5
drag, startPoint x: 139, startPoint y: 242, endPoint x: 153, endPoint y: 240, distance: 14.4
click at [146, 242] on label "No" at bounding box center [149, 242] width 7 height 9
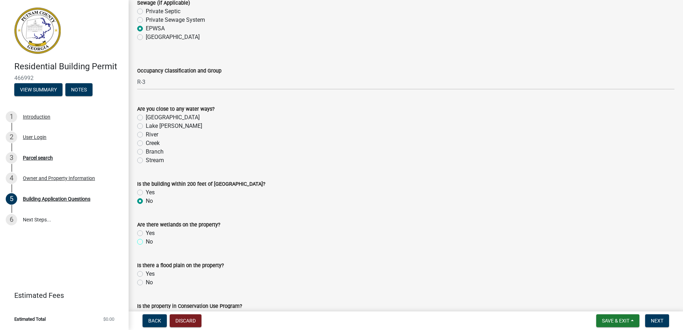
click at [146, 242] on input "No" at bounding box center [148, 240] width 5 height 5
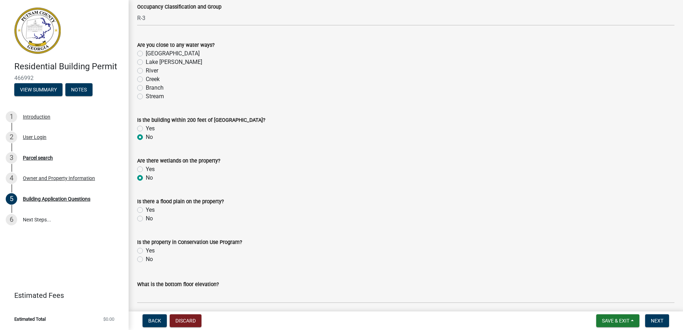
scroll to position [2466, 0]
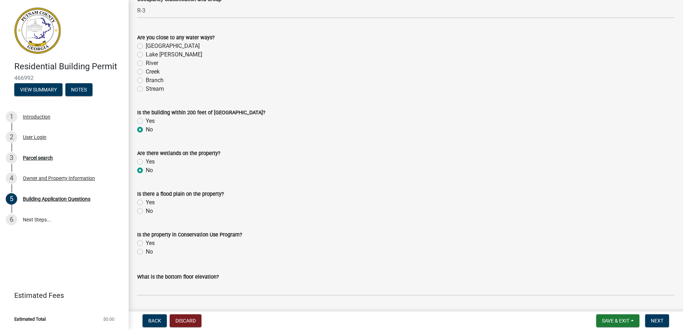
drag, startPoint x: 138, startPoint y: 218, endPoint x: 139, endPoint y: 212, distance: 5.8
click at [138, 217] on wm-data-entity-input "Is there a flood plain on the property? Yes No" at bounding box center [406, 201] width 538 height 41
click at [146, 212] on label "No" at bounding box center [149, 211] width 7 height 9
click at [146, 212] on input "No" at bounding box center [148, 209] width 5 height 5
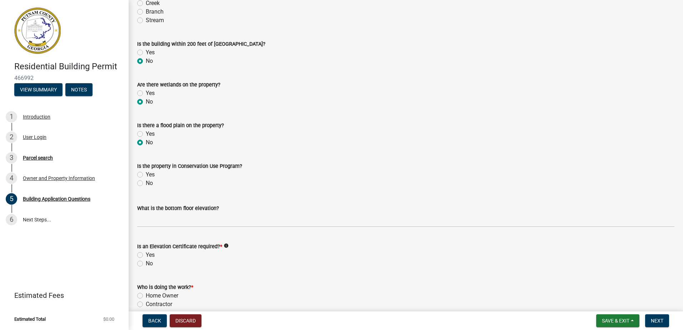
scroll to position [2538, 0]
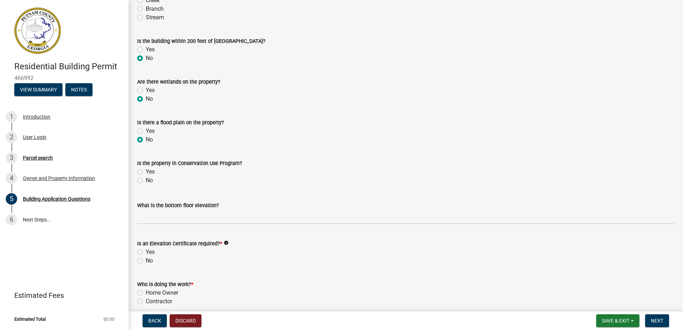
click at [138, 175] on div "Yes" at bounding box center [406, 172] width 538 height 9
click at [146, 178] on label "No" at bounding box center [149, 180] width 7 height 9
click at [146, 178] on input "No" at bounding box center [148, 178] width 5 height 5
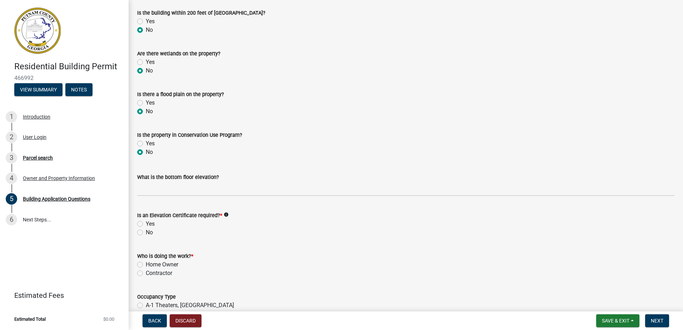
scroll to position [2609, 0]
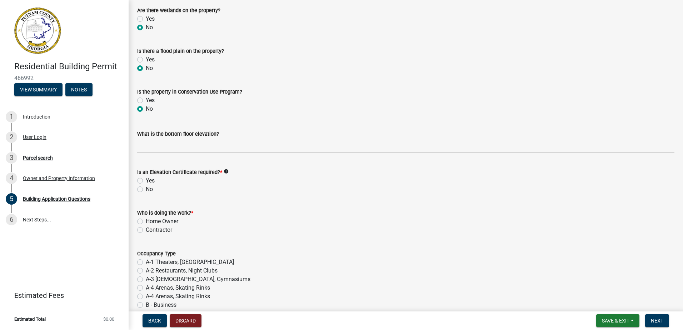
click at [143, 192] on div "No" at bounding box center [406, 189] width 538 height 9
click at [146, 188] on label "No" at bounding box center [149, 189] width 7 height 9
click at [146, 188] on input "No" at bounding box center [148, 187] width 5 height 5
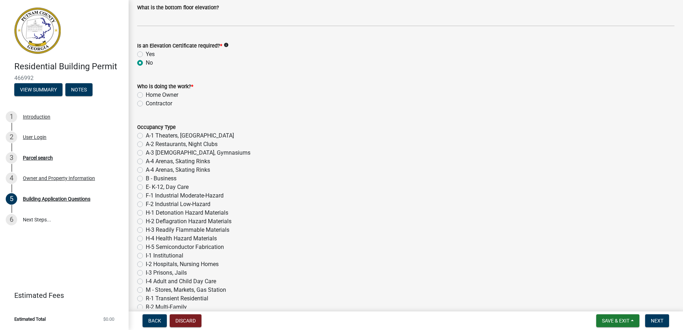
scroll to position [2752, 0]
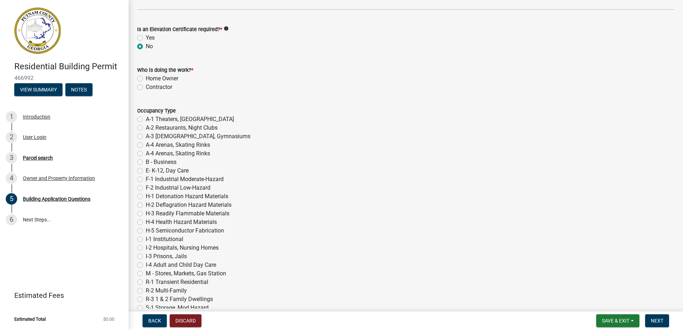
click at [146, 87] on label "Contractor" at bounding box center [159, 87] width 26 height 9
click at [146, 87] on input "Contractor" at bounding box center [148, 85] width 5 height 5
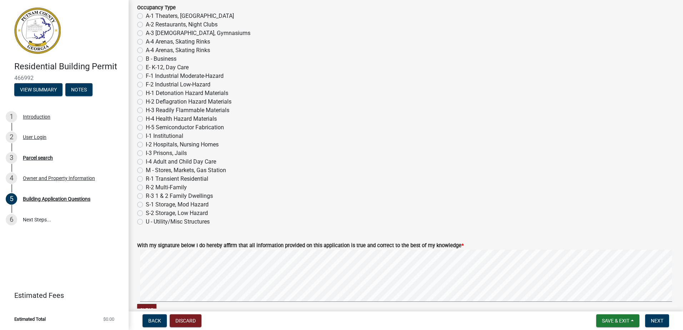
scroll to position [2859, 0]
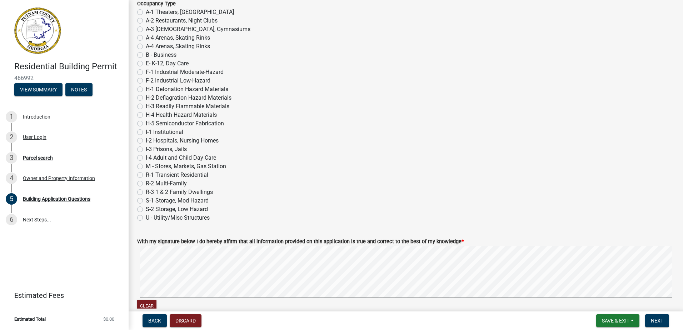
click at [146, 192] on label "R-3 1 & 2 Family Dwellings" at bounding box center [179, 192] width 67 height 9
click at [146, 192] on input "R-3 1 & 2 Family Dwellings" at bounding box center [148, 190] width 5 height 5
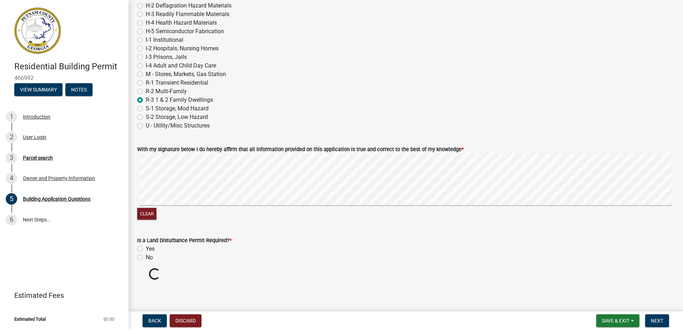
scroll to position [2939, 0]
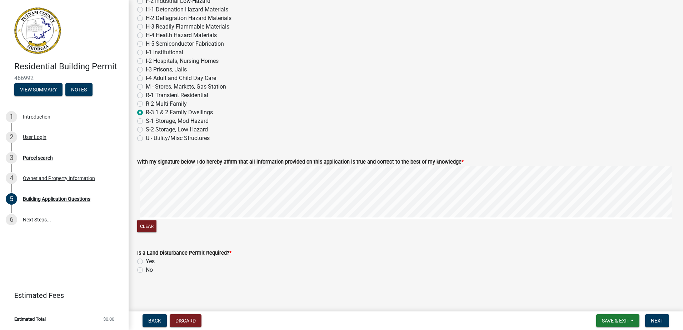
click at [146, 271] on label "No" at bounding box center [149, 270] width 7 height 9
click at [146, 271] on input "No" at bounding box center [148, 268] width 5 height 5
drag, startPoint x: 152, startPoint y: 223, endPoint x: 157, endPoint y: 219, distance: 6.1
click at [153, 223] on button "Clear" at bounding box center [146, 227] width 19 height 12
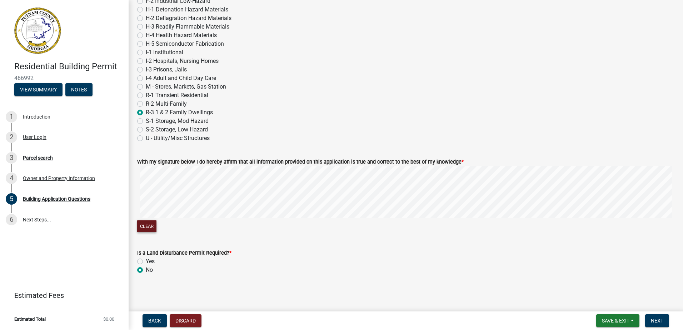
click at [196, 234] on wm-data-entity-input "With my signature below I do hereby affirm that all information provided on thi…" at bounding box center [406, 194] width 538 height 91
click at [661, 323] on span "Next" at bounding box center [657, 321] width 13 height 6
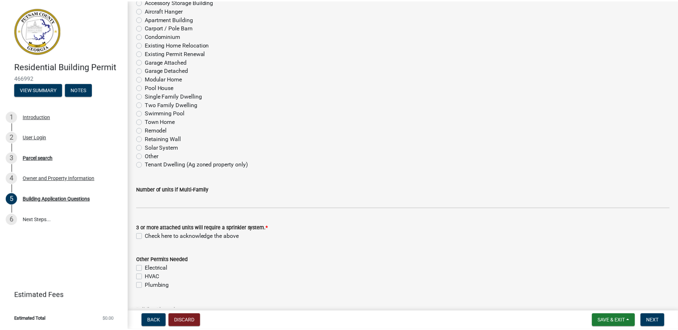
scroll to position [0, 0]
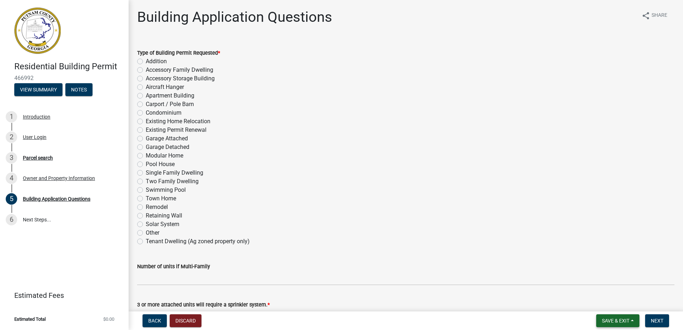
click at [606, 317] on button "Save & Exit" at bounding box center [618, 321] width 43 height 13
click at [608, 306] on button "Save & Exit" at bounding box center [611, 302] width 57 height 17
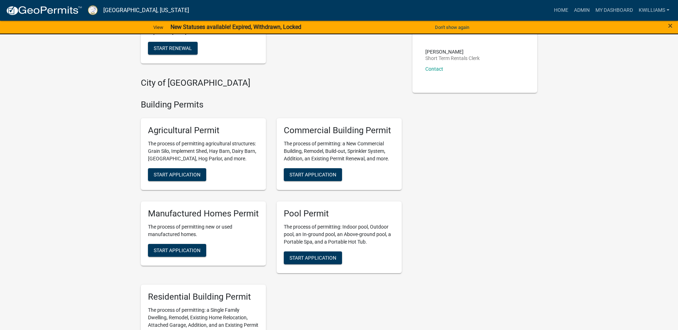
scroll to position [250, 0]
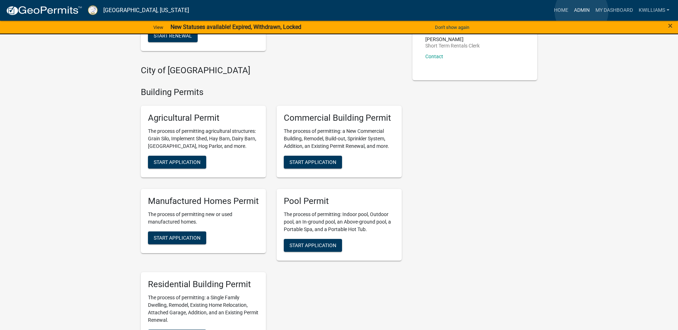
click at [582, 11] on link "Admin" at bounding box center [581, 11] width 21 height 14
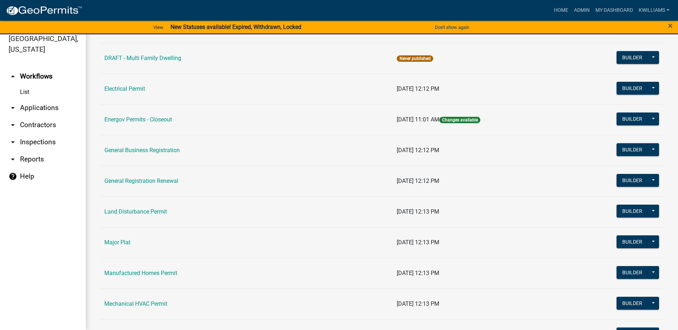
scroll to position [500, 0]
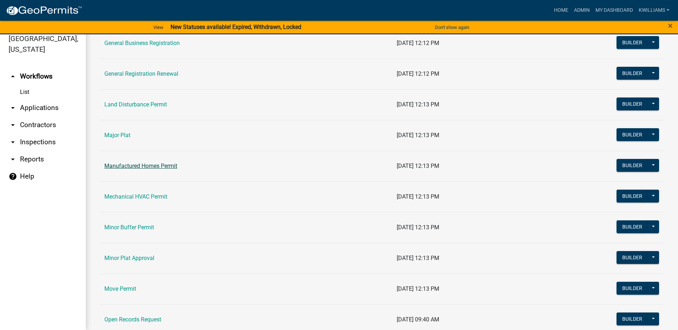
click at [134, 167] on link "Manufactured Homes Permit" at bounding box center [140, 166] width 73 height 7
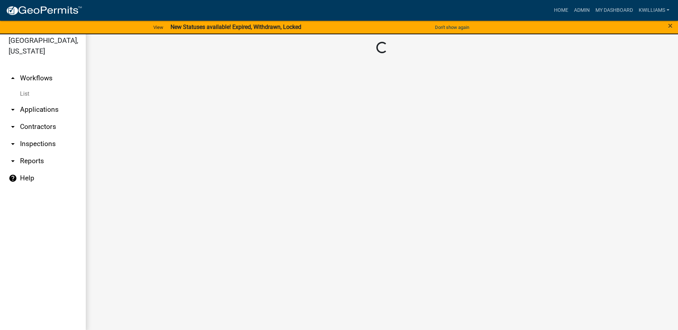
scroll to position [9, 0]
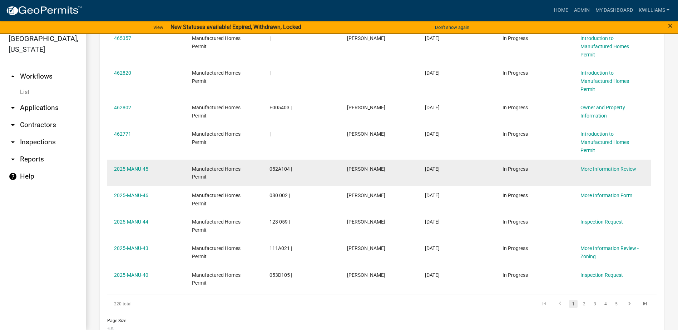
scroll to position [679, 0]
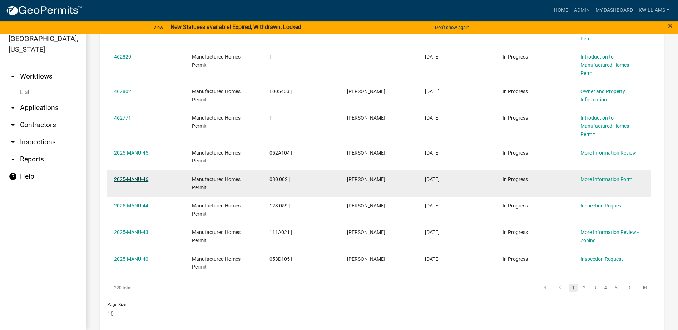
click at [142, 181] on link "2025-MANU-46" at bounding box center [131, 180] width 34 height 6
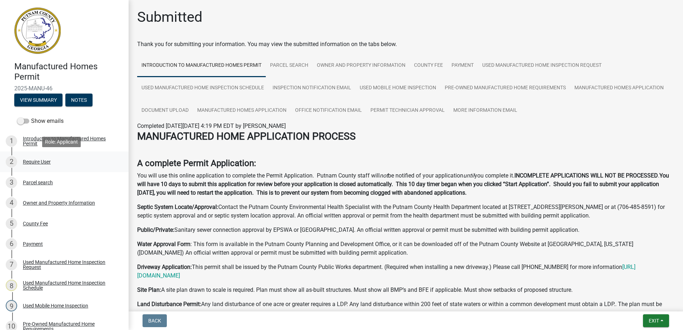
click at [41, 160] on div "Require User" at bounding box center [37, 161] width 28 height 5
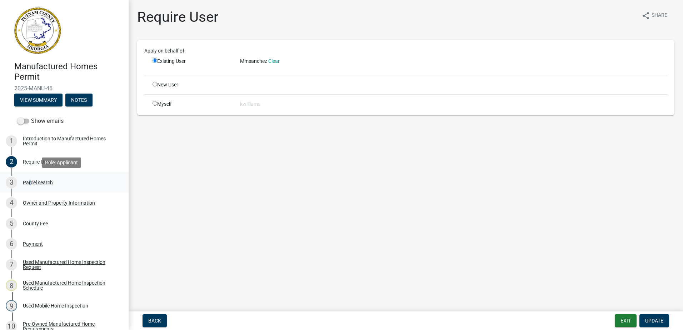
click at [28, 185] on div "Parcel search" at bounding box center [38, 182] width 30 height 5
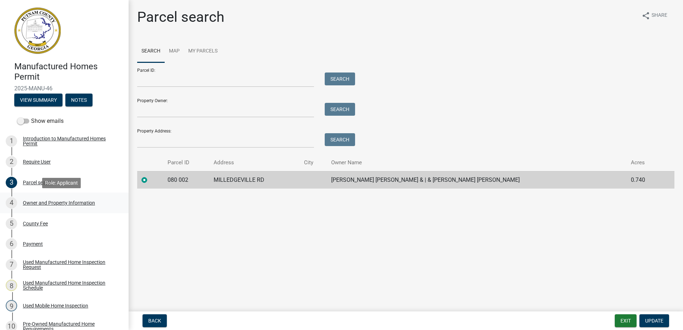
drag, startPoint x: 28, startPoint y: 185, endPoint x: 45, endPoint y: 206, distance: 27.4
click at [45, 206] on div "4 Owner and Property Information" at bounding box center [62, 202] width 112 height 11
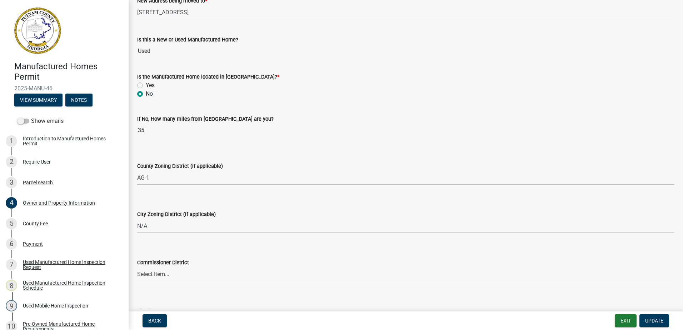
scroll to position [822, 0]
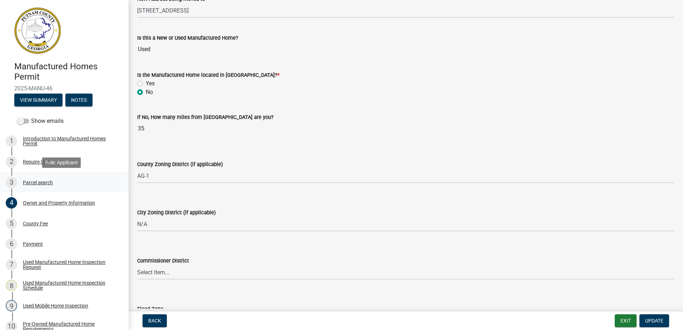
click at [39, 178] on div "3 Parcel search" at bounding box center [62, 182] width 112 height 11
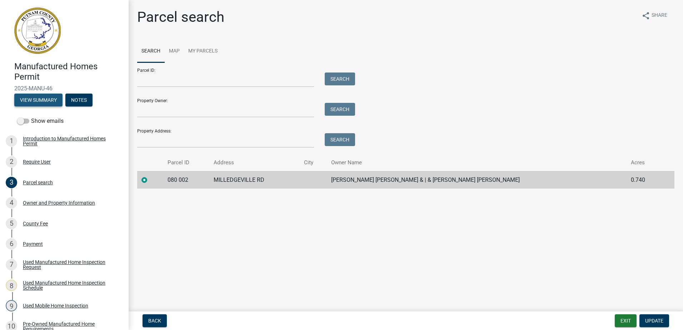
click at [27, 98] on button "View Summary" at bounding box center [38, 100] width 48 height 13
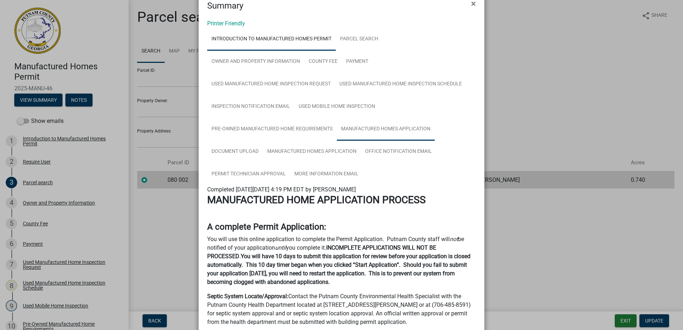
scroll to position [36, 0]
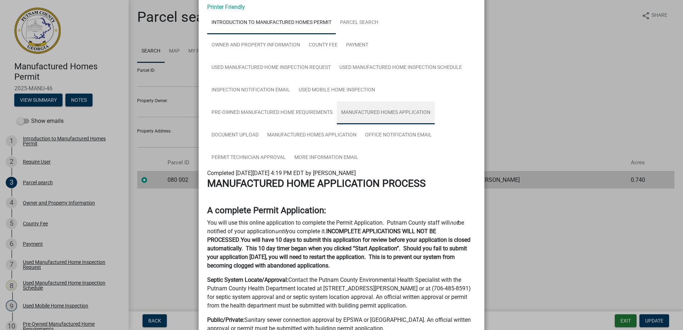
click at [385, 112] on link "Manufactured Homes Application" at bounding box center [386, 113] width 98 height 23
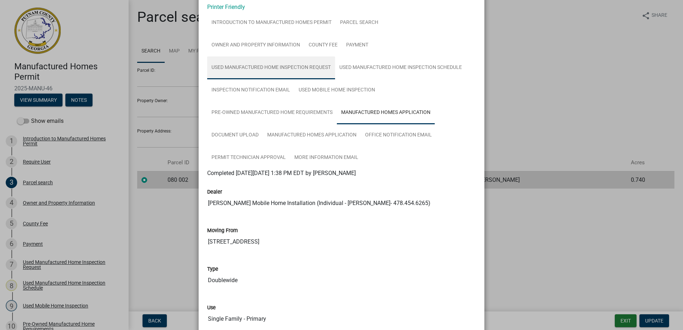
click at [286, 65] on link "Used Manufactured Home Inspection Request" at bounding box center [271, 67] width 128 height 23
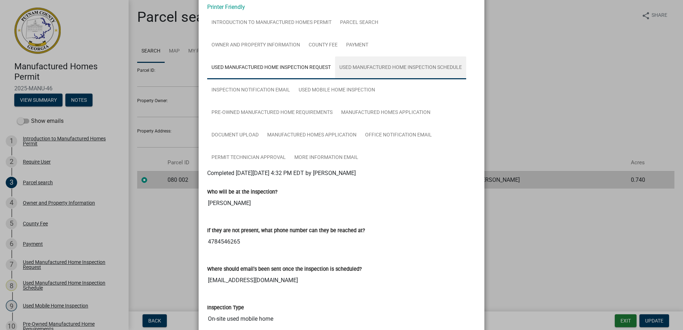
click at [380, 68] on link "Used Manufactured Home Inspection Schedule" at bounding box center [400, 67] width 131 height 23
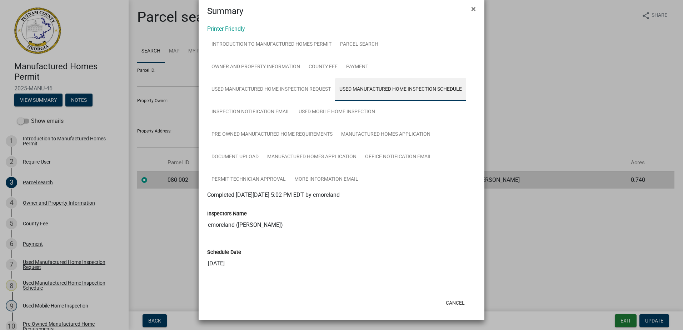
scroll to position [14, 0]
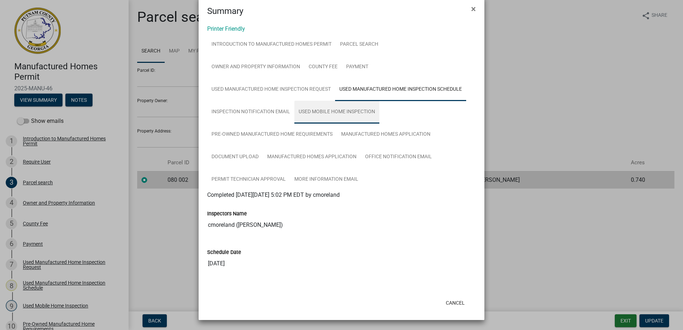
click at [329, 107] on link "Used Mobile Home Inspection" at bounding box center [337, 112] width 85 height 23
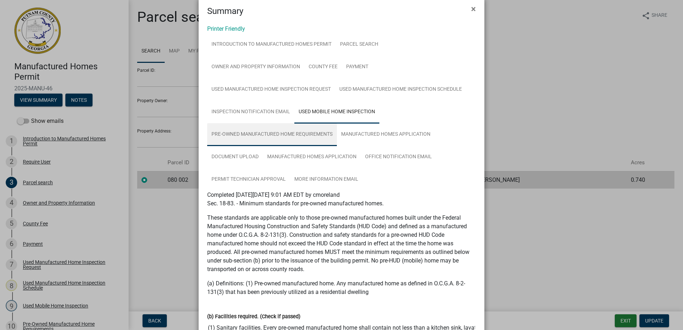
click at [258, 137] on link "Pre-Owned Manufactured Home Requirements" at bounding box center [272, 134] width 130 height 23
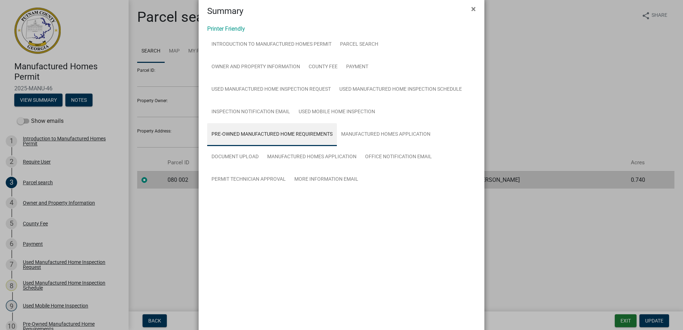
scroll to position [0, 0]
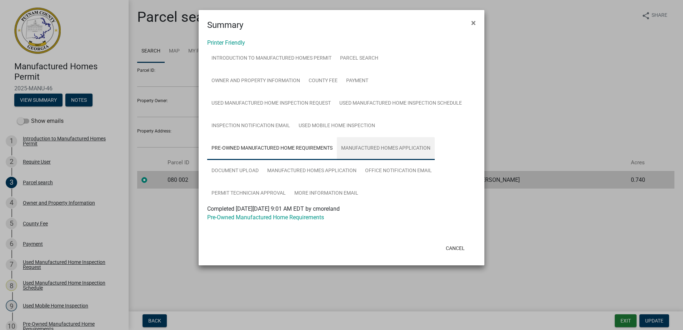
click at [373, 148] on link "Manufactured Homes Application" at bounding box center [386, 148] width 98 height 23
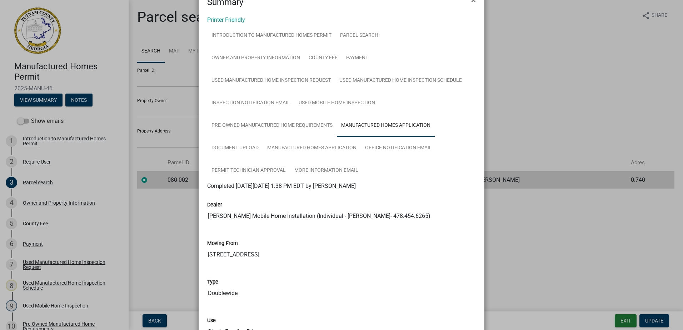
scroll to position [36, 0]
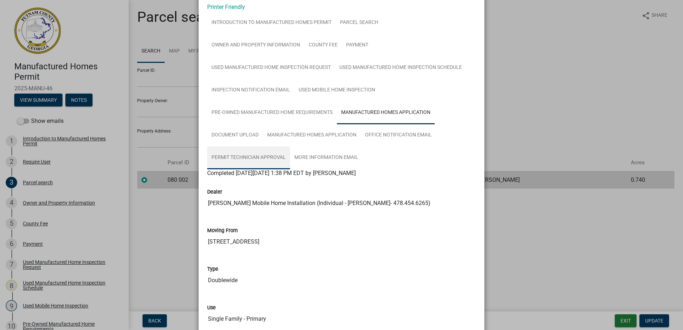
click at [257, 154] on link "Permit Technician Approval" at bounding box center [248, 158] width 83 height 23
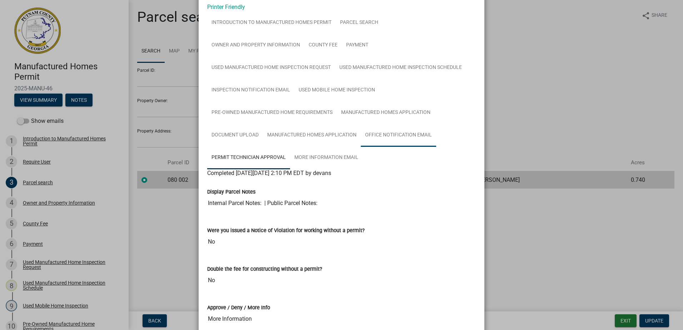
scroll to position [107, 0]
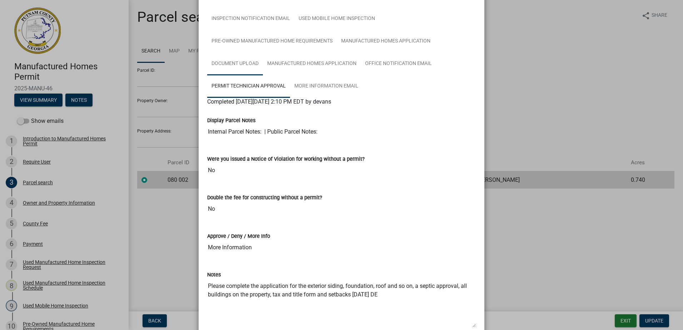
click at [226, 65] on link "Document Upload" at bounding box center [235, 64] width 56 height 23
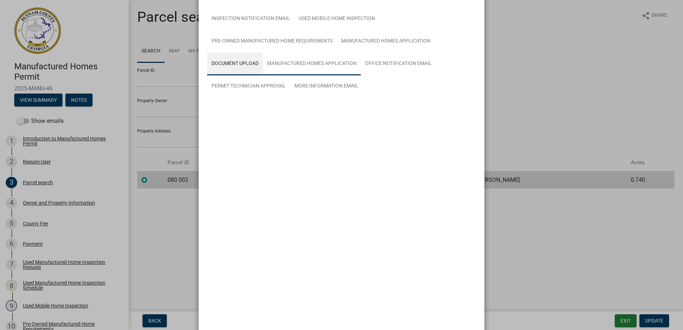
scroll to position [103, 0]
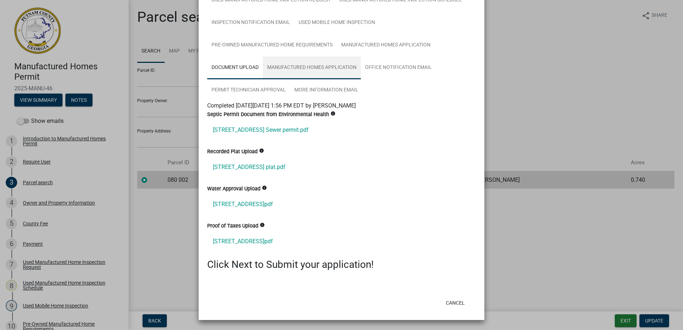
click at [333, 69] on link "Manufactured Homes Application" at bounding box center [312, 67] width 98 height 23
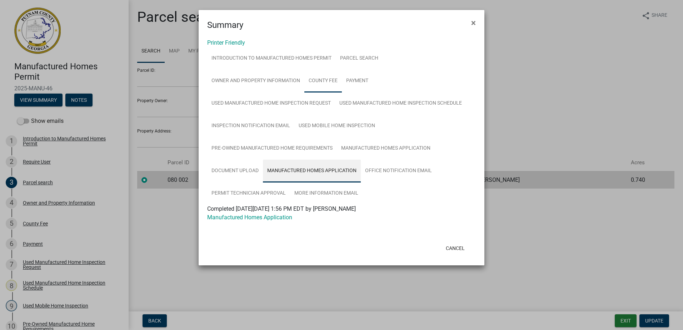
scroll to position [0, 0]
click at [315, 193] on link "More Information Email" at bounding box center [326, 193] width 73 height 23
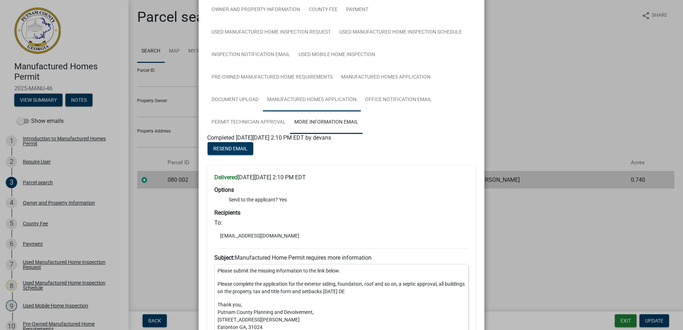
scroll to position [71, 0]
drag, startPoint x: 434, startPoint y: 105, endPoint x: 429, endPoint y: 106, distance: 5.1
click at [430, 105] on ul "Introduction to Manufactured Homes Permit Parcel search Owner and Property Info…" at bounding box center [341, 55] width 269 height 158
click at [419, 103] on link "Office Notification Email" at bounding box center [398, 99] width 75 height 23
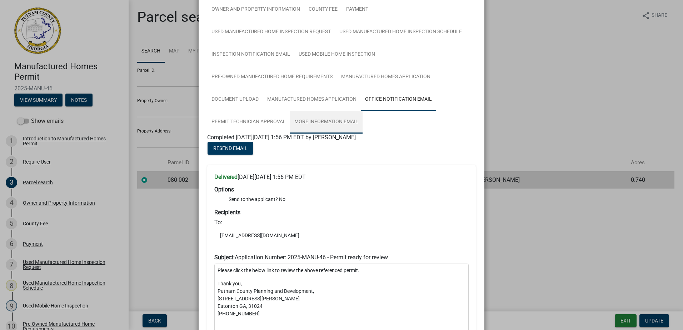
click at [313, 123] on link "More Information Email" at bounding box center [326, 122] width 73 height 23
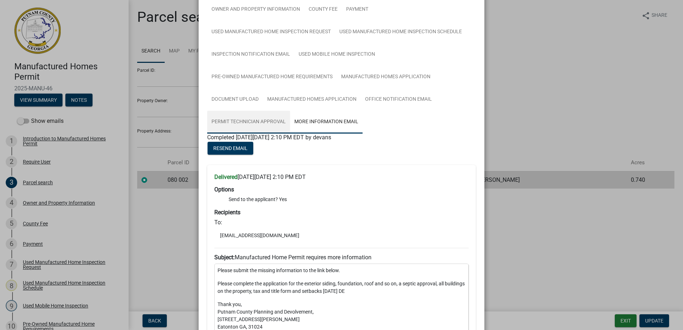
click at [254, 117] on link "Permit Technician Approval" at bounding box center [248, 122] width 83 height 23
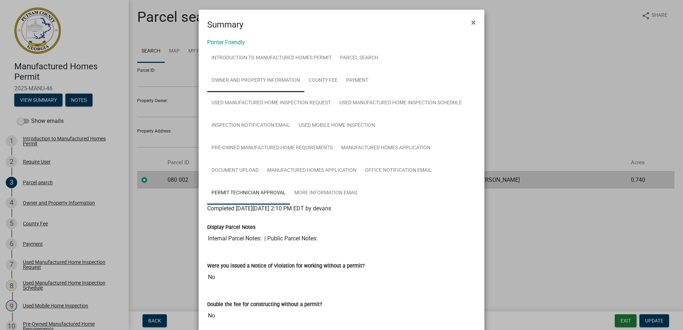
scroll to position [0, 0]
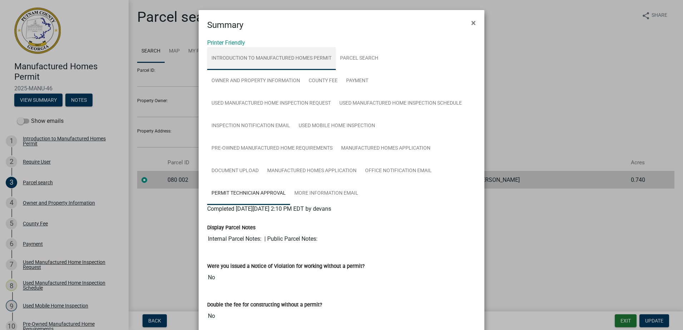
click at [226, 69] on link "Introduction to Manufactured Homes Permit" at bounding box center [271, 58] width 129 height 23
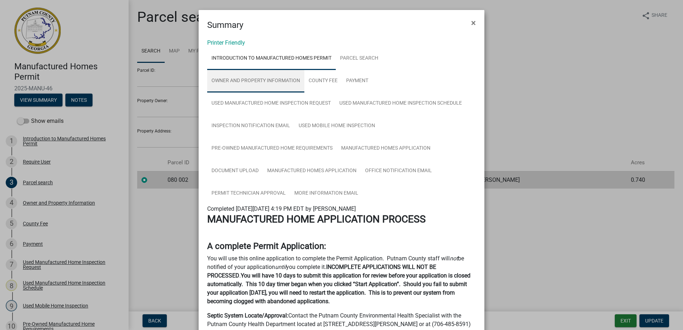
click at [233, 78] on link "Owner and Property Information" at bounding box center [255, 81] width 97 height 23
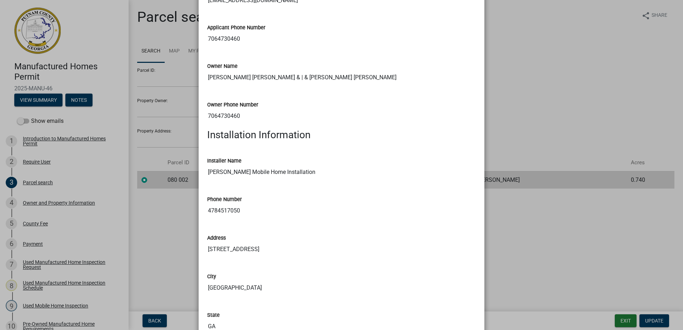
scroll to position [322, 0]
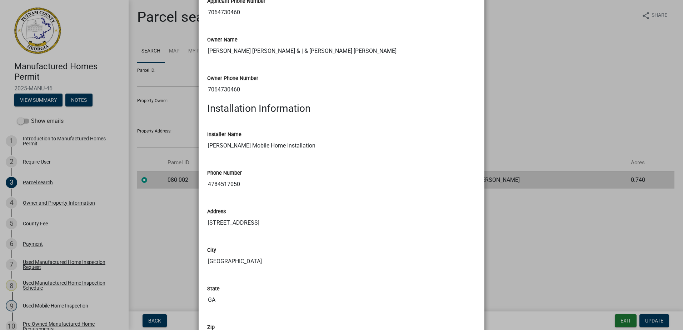
click at [617, 234] on ngb-modal-window "Summary × Printer Friendly Introduction to Manufactured Homes Permit Parcel sea…" at bounding box center [341, 165] width 683 height 330
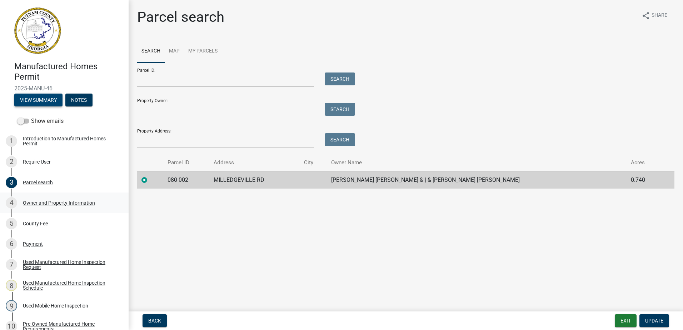
scroll to position [0, 0]
click at [38, 97] on button "View Summary" at bounding box center [38, 100] width 48 height 13
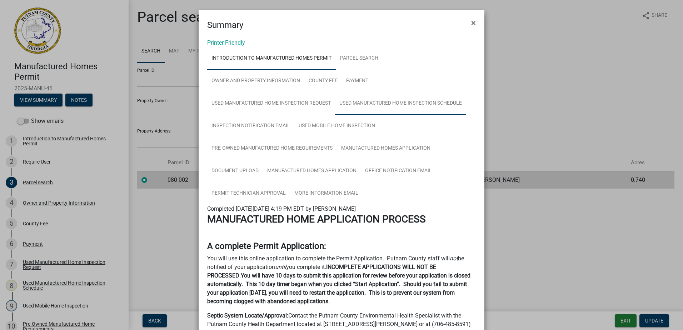
click at [394, 103] on link "Used Manufactured Home Inspection Schedule" at bounding box center [400, 103] width 131 height 23
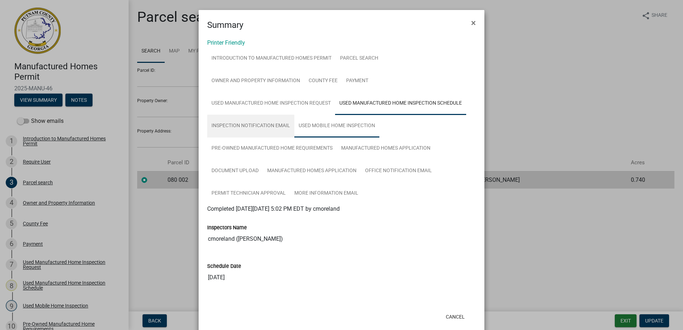
click at [329, 129] on link "Used Mobile Home Inspection" at bounding box center [337, 126] width 85 height 23
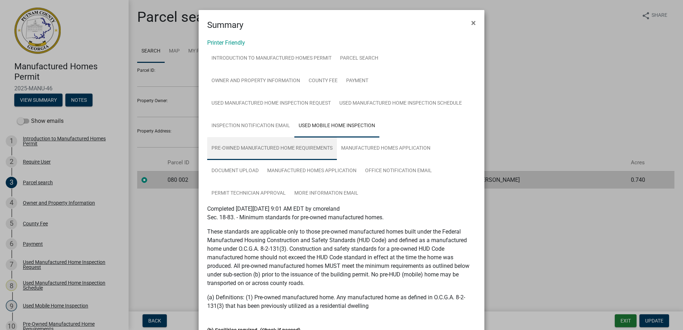
click at [258, 146] on link "Pre-Owned Manufactured Home Requirements" at bounding box center [272, 148] width 130 height 23
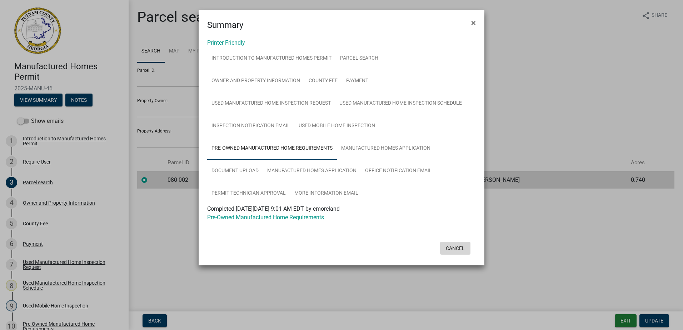
click at [454, 248] on button "Cancel" at bounding box center [455, 248] width 30 height 13
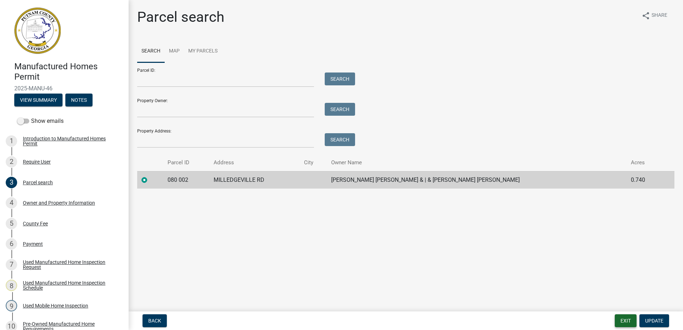
click at [618, 323] on button "Exit" at bounding box center [626, 321] width 22 height 13
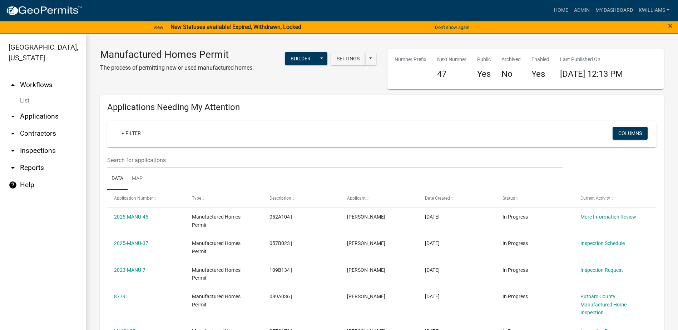
click at [30, 168] on link "arrow_drop_down Reports" at bounding box center [43, 167] width 86 height 17
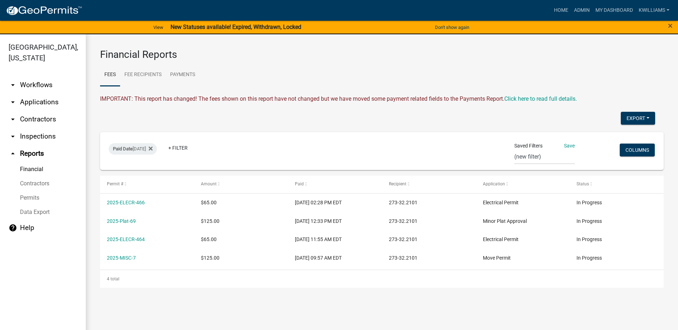
click at [617, 115] on div "Export Excel Format (.xlsx) CSV Format (.csv)" at bounding box center [378, 119] width 566 height 15
drag, startPoint x: 641, startPoint y: 122, endPoint x: 634, endPoint y: 119, distance: 7.1
click at [639, 121] on button "Export" at bounding box center [638, 118] width 34 height 13
click at [609, 139] on button "Excel Format (.xlsx)" at bounding box center [621, 136] width 67 height 17
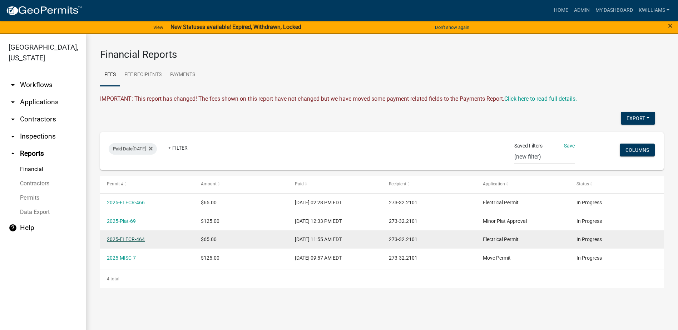
click at [130, 238] on link "2025-ELECR-464" at bounding box center [126, 240] width 38 height 6
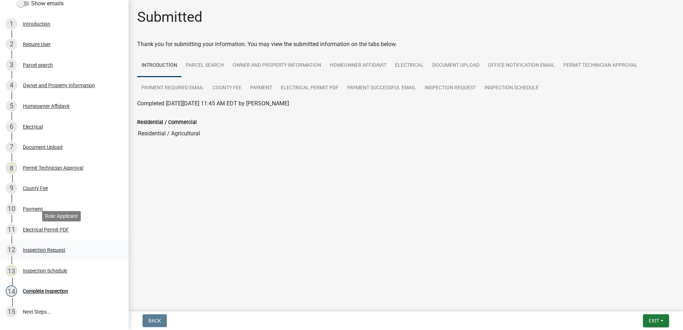
scroll to position [143, 0]
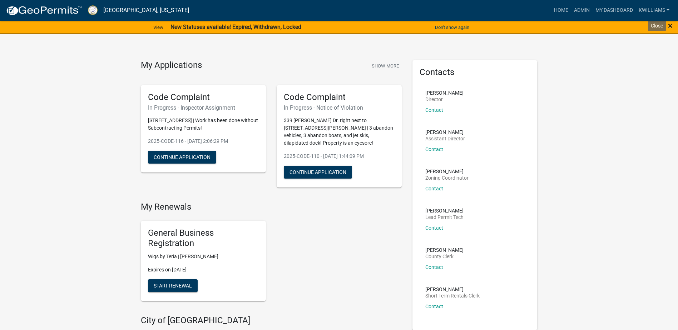
click at [668, 29] on span "×" at bounding box center [670, 26] width 5 height 10
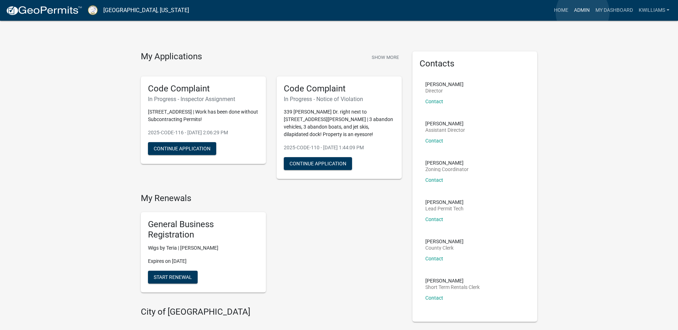
click at [583, 13] on link "Admin" at bounding box center [581, 11] width 21 height 14
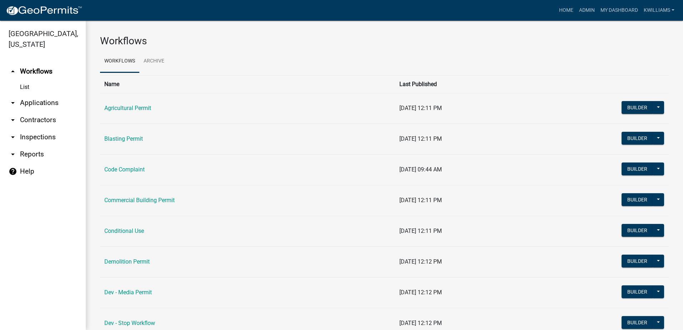
click at [40, 107] on link "arrow_drop_down Applications" at bounding box center [43, 102] width 86 height 17
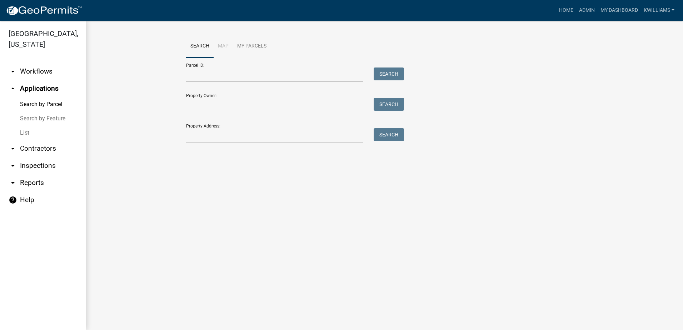
click at [24, 134] on link "List" at bounding box center [43, 133] width 86 height 14
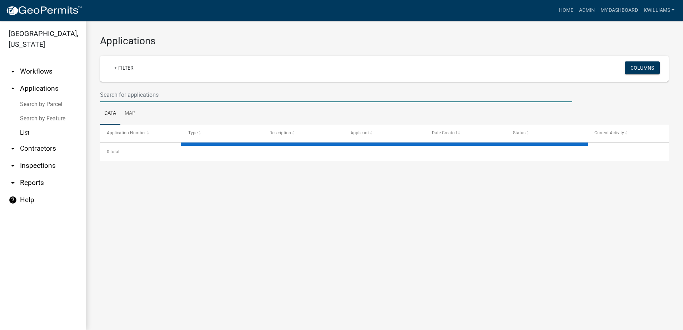
click at [137, 97] on input "text" at bounding box center [336, 95] width 473 height 15
click at [153, 99] on input "291loblolly" at bounding box center [336, 95] width 473 height 15
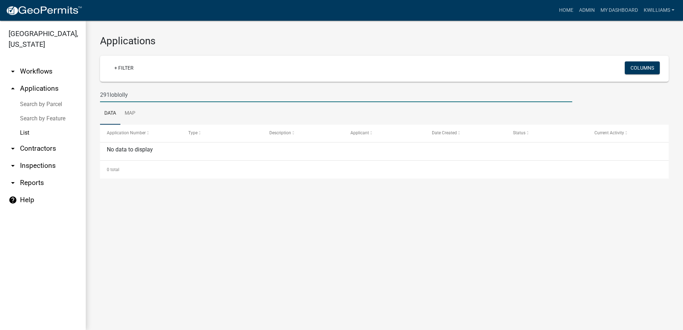
click at [144, 94] on input "291loblolly" at bounding box center [336, 95] width 473 height 15
type input "2"
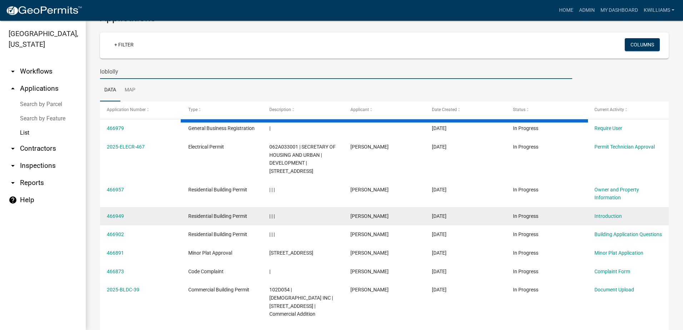
scroll to position [36, 0]
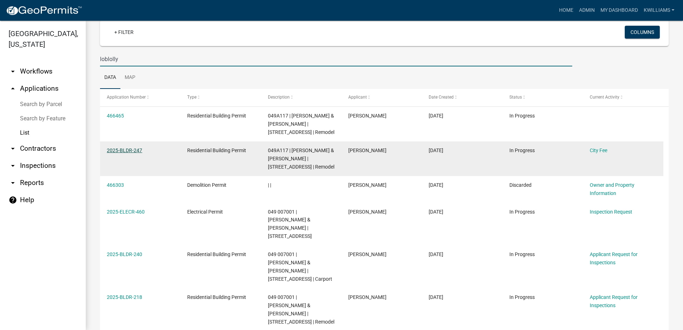
type input "loblolly"
click at [112, 150] on link "2025-BLDR-247" at bounding box center [124, 151] width 35 height 6
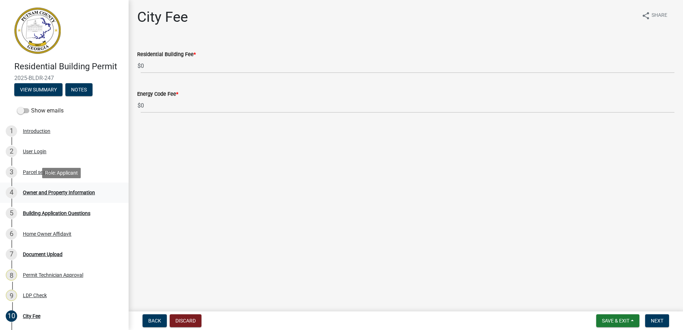
click at [43, 198] on div "4 Owner and Property Information" at bounding box center [62, 192] width 112 height 11
click at [45, 192] on div "Owner and Property Information" at bounding box center [59, 192] width 72 height 5
click at [41, 213] on div "Building Application Questions" at bounding box center [57, 213] width 68 height 5
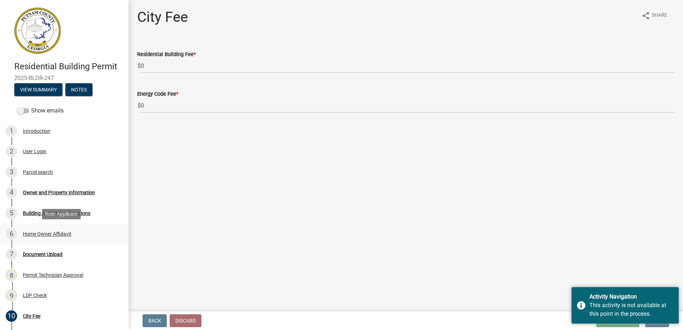
click at [43, 230] on div "6 Home Owner Affidavit" at bounding box center [62, 233] width 112 height 11
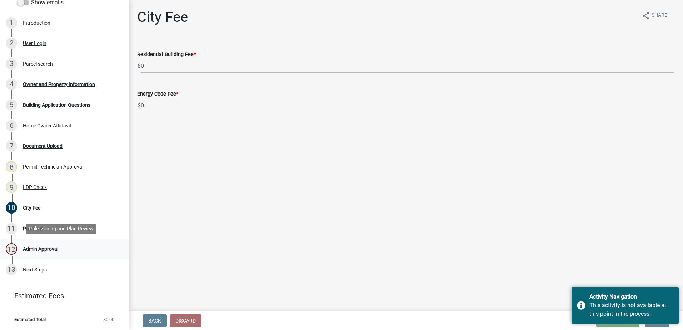
scroll to position [109, 0]
click at [22, 214] on link "10 City Fee" at bounding box center [64, 207] width 129 height 21
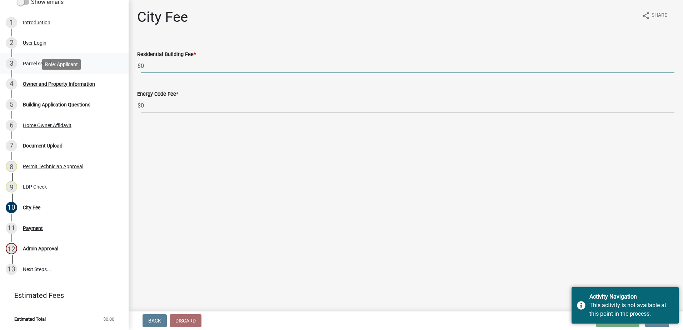
drag, startPoint x: 174, startPoint y: 74, endPoint x: 94, endPoint y: 73, distance: 80.4
click at [94, 73] on div "Residential Building Permit 2025-BLDR-247 View Summary Notes Show emails 1 Intr…" at bounding box center [341, 165] width 683 height 330
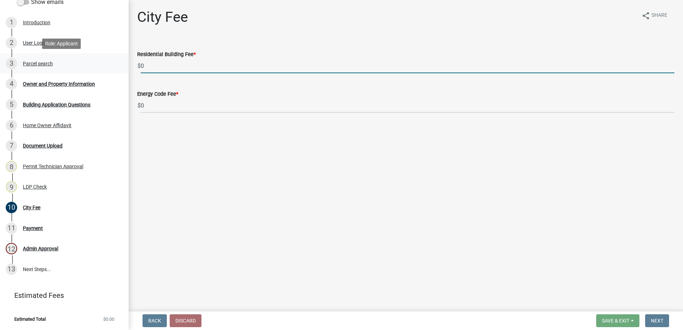
click at [30, 61] on div "Parcel search" at bounding box center [38, 63] width 30 height 5
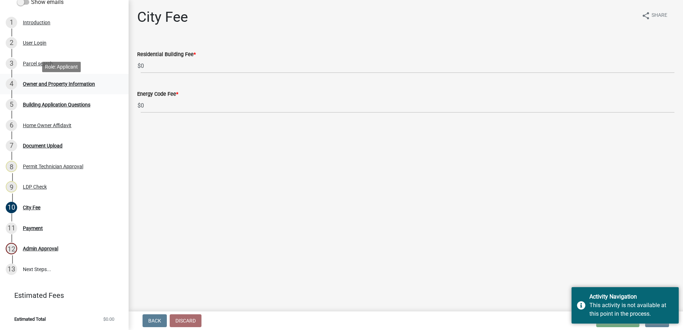
scroll to position [0, 0]
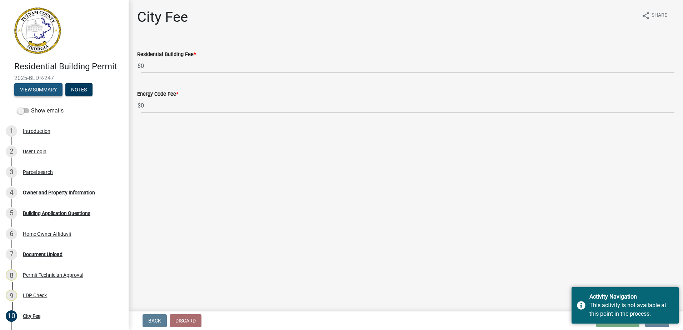
click at [28, 93] on button "View Summary" at bounding box center [38, 89] width 48 height 13
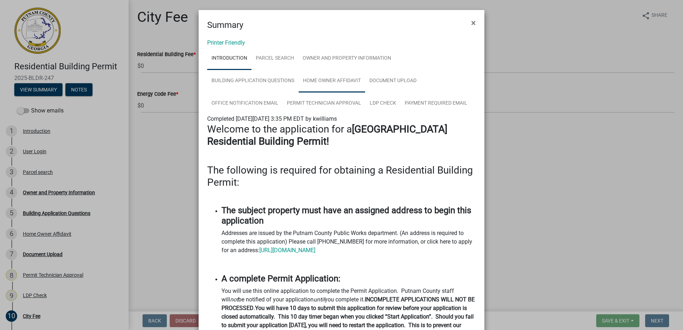
click at [328, 72] on link "Home Owner Affidavit" at bounding box center [332, 81] width 66 height 23
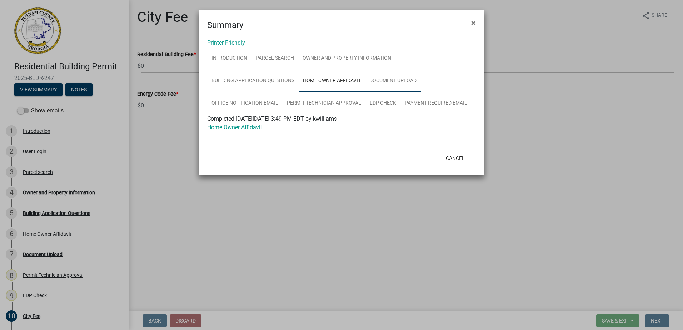
click at [379, 77] on link "Document Upload" at bounding box center [393, 81] width 56 height 23
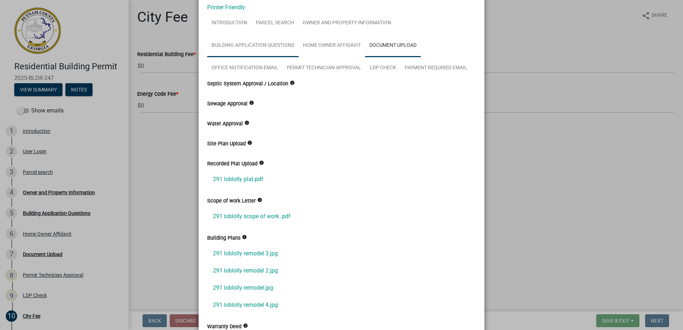
scroll to position [19, 0]
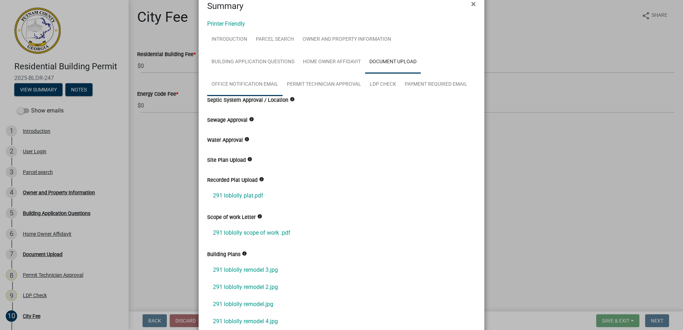
click at [230, 85] on link "Office Notification Email" at bounding box center [244, 84] width 75 height 23
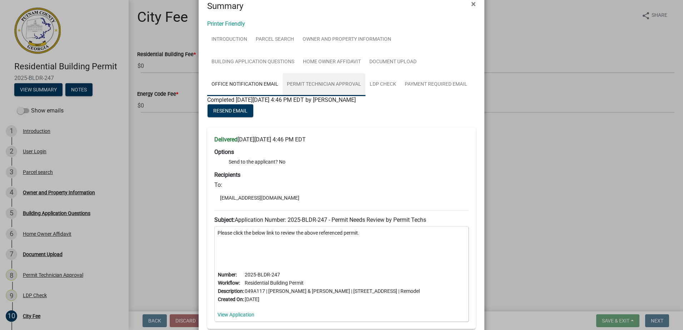
click at [292, 81] on link "Permit Technician Approval" at bounding box center [324, 84] width 83 height 23
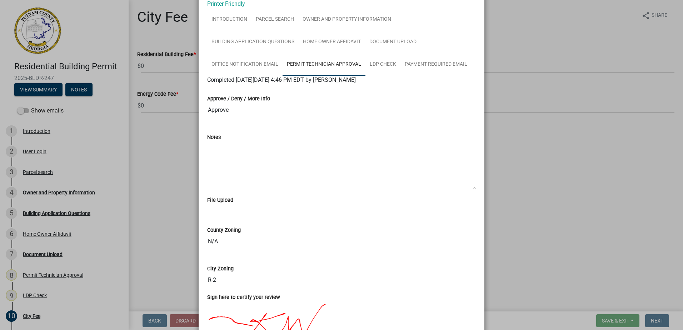
scroll to position [0, 0]
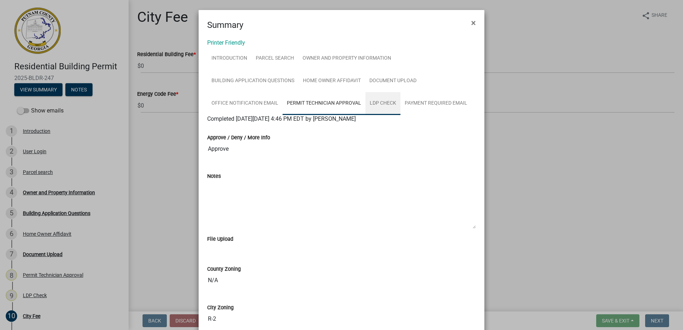
click at [377, 98] on link "LDP Check" at bounding box center [383, 103] width 35 height 23
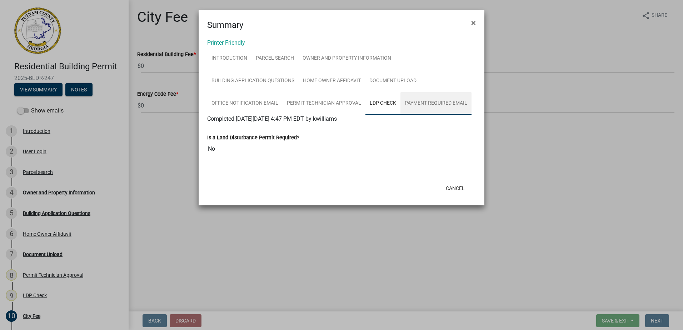
click at [432, 103] on link "Payment Required Email" at bounding box center [436, 103] width 71 height 23
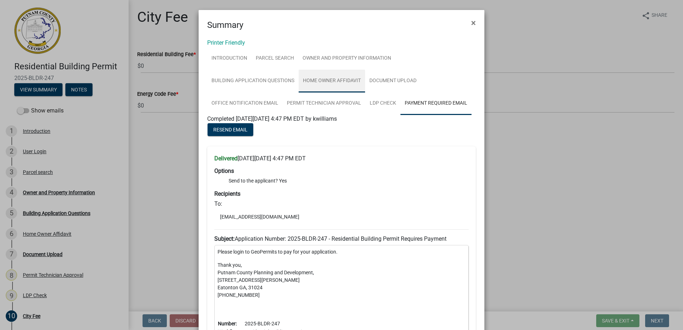
click at [321, 75] on link "Home Owner Affidavit" at bounding box center [332, 81] width 66 height 23
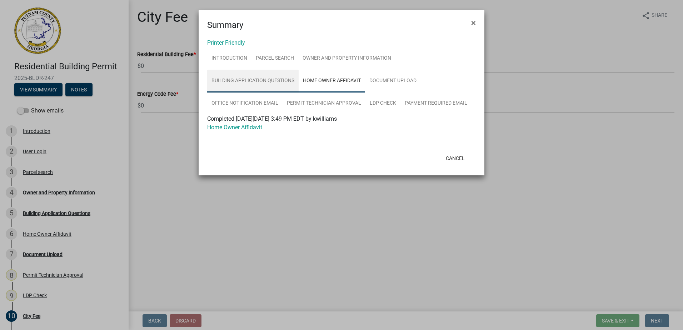
click at [279, 87] on link "Building Application Questions" at bounding box center [252, 81] width 91 height 23
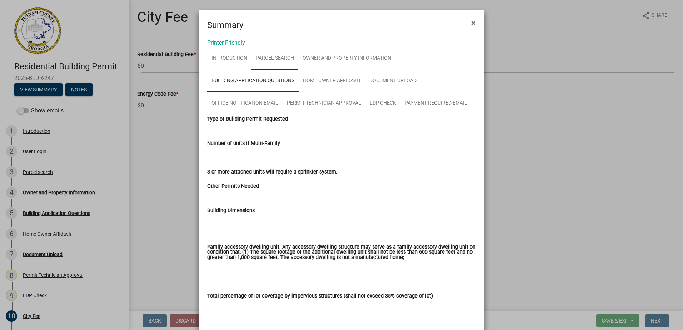
click at [288, 59] on link "Parcel search" at bounding box center [275, 58] width 47 height 23
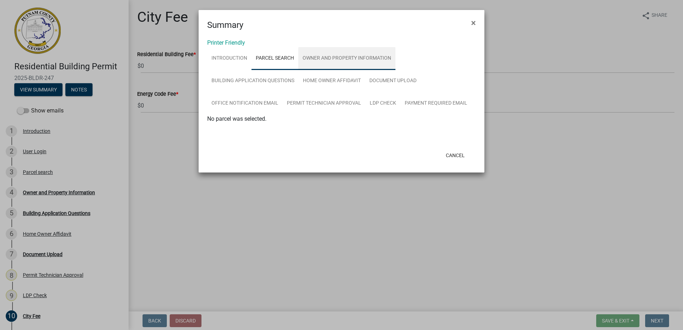
click at [347, 54] on link "Owner and Property Information" at bounding box center [346, 58] width 97 height 23
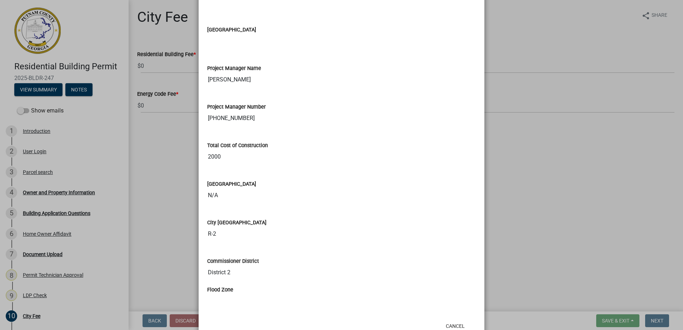
scroll to position [1142, 0]
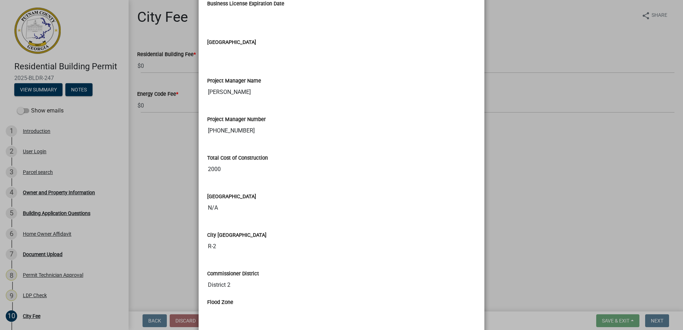
click at [218, 157] on label "Total Cost of Construction" at bounding box center [237, 158] width 61 height 5
click at [218, 162] on input "2000" at bounding box center [341, 169] width 269 height 14
click at [217, 165] on input "2000" at bounding box center [341, 169] width 269 height 14
click at [49, 193] on ngb-modal-window "Summary × Printer Friendly Introduction Parcel search Owner and Property Inform…" at bounding box center [341, 165] width 683 height 330
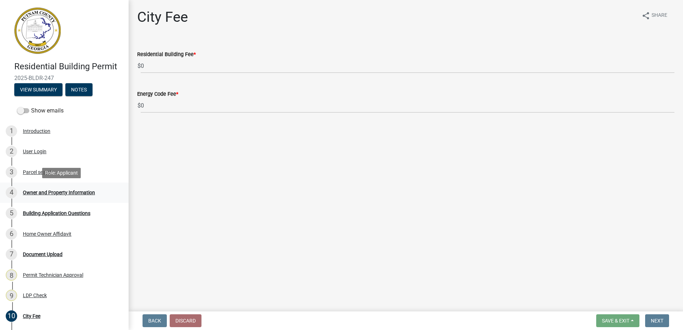
click at [53, 191] on div "Owner and Property Information" at bounding box center [59, 192] width 72 height 5
drag, startPoint x: 53, startPoint y: 192, endPoint x: 45, endPoint y: 184, distance: 11.4
click at [53, 192] on div "Owner and Property Information" at bounding box center [59, 192] width 72 height 5
click at [30, 175] on div "3 Parcel search" at bounding box center [62, 172] width 112 height 11
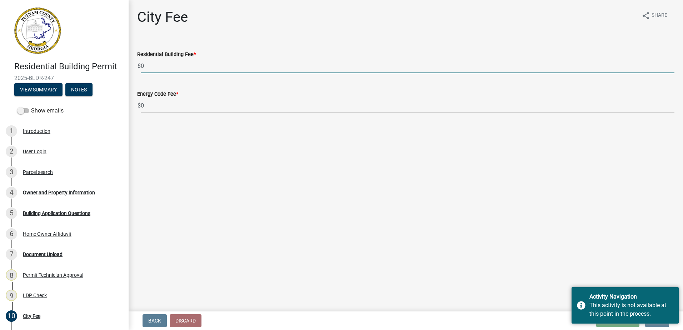
drag, startPoint x: 153, startPoint y: 69, endPoint x: 132, endPoint y: 69, distance: 20.7
click at [132, 69] on div "Residential Building Fee * $ 0" at bounding box center [406, 56] width 548 height 33
type input "65"
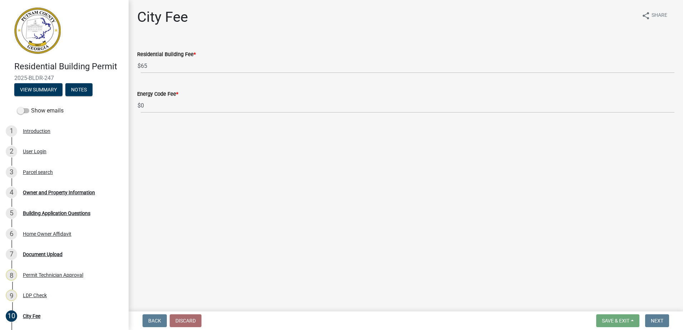
drag, startPoint x: 211, startPoint y: 92, endPoint x: 184, endPoint y: 99, distance: 27.1
click at [210, 92] on div "Energy Code Fee *" at bounding box center [406, 94] width 538 height 9
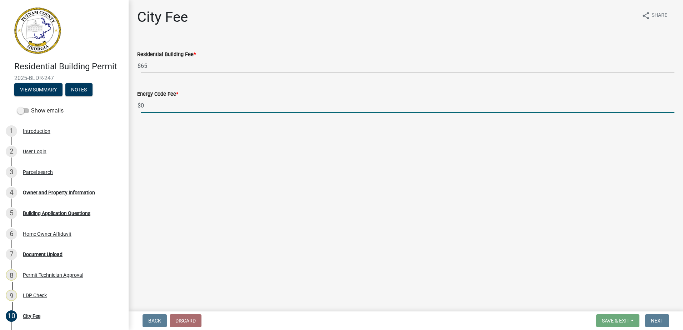
drag, startPoint x: 147, startPoint y: 107, endPoint x: 127, endPoint y: 108, distance: 19.7
click at [127, 108] on div "Residential Building Permit 2025-BLDR-247 View Summary Notes Show emails 1 Intr…" at bounding box center [341, 165] width 683 height 330
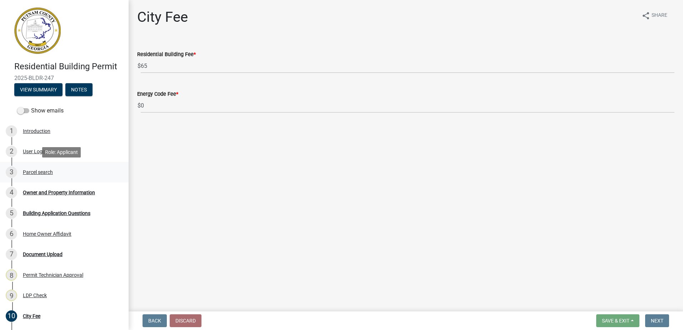
click at [50, 170] on div "Parcel search" at bounding box center [38, 172] width 30 height 5
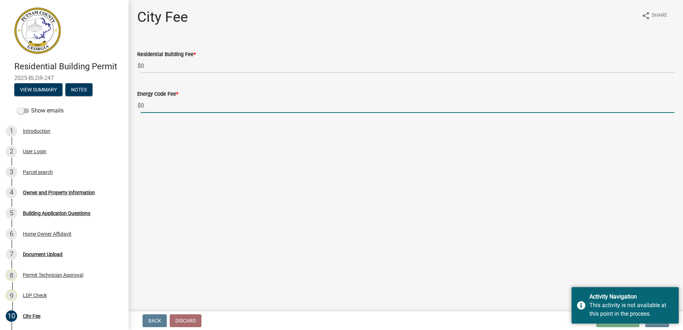
click at [564, 261] on main "City Fee share Share Residential Building Fee * $ 0 Energy Code Fee * $ 0" at bounding box center [406, 154] width 555 height 309
click at [567, 308] on div "Residential Building Permit 2025-BLDR-247 View Summary Notes Show emails 1 Intr…" at bounding box center [341, 165] width 683 height 330
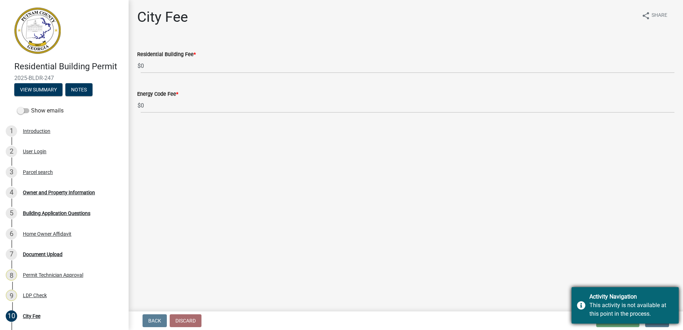
drag, startPoint x: 567, startPoint y: 308, endPoint x: 580, endPoint y: 307, distance: 13.3
click at [580, 307] on div "Activity Navigation This activity is not available at this point in the process." at bounding box center [625, 305] width 107 height 36
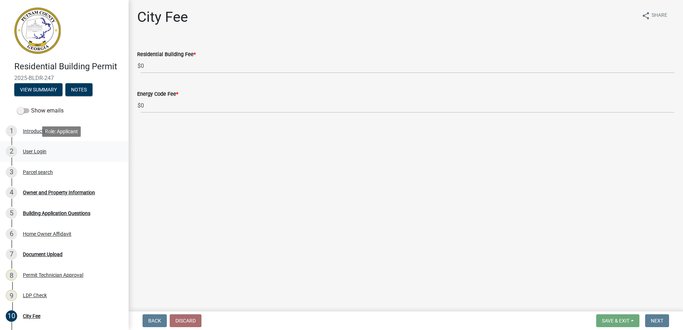
click at [29, 144] on link "2 User Login" at bounding box center [64, 151] width 129 height 21
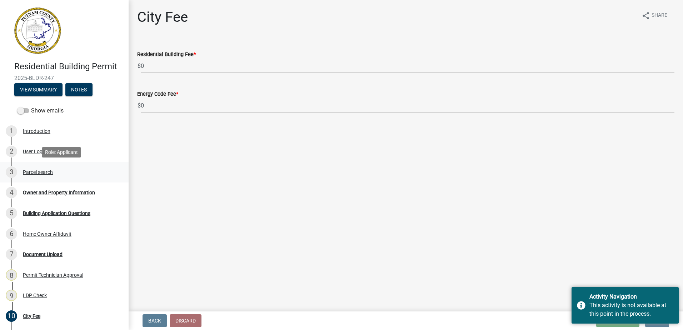
click at [39, 181] on link "3 Parcel search" at bounding box center [64, 172] width 129 height 21
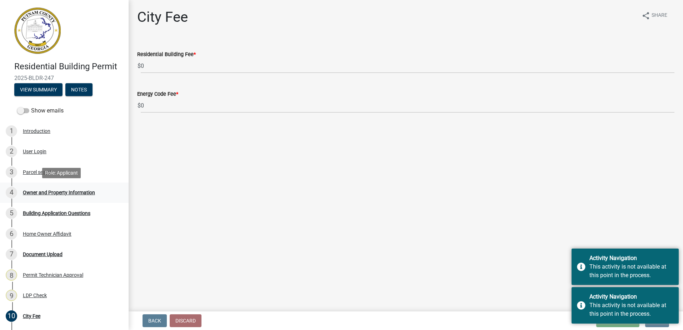
click at [29, 192] on div "Owner and Property Information" at bounding box center [59, 192] width 72 height 5
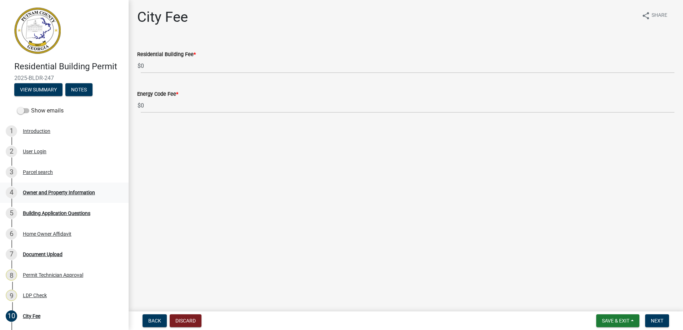
click at [74, 193] on div "Owner and Property Information" at bounding box center [59, 192] width 72 height 5
click at [67, 212] on div "Building Application Questions" at bounding box center [57, 213] width 68 height 5
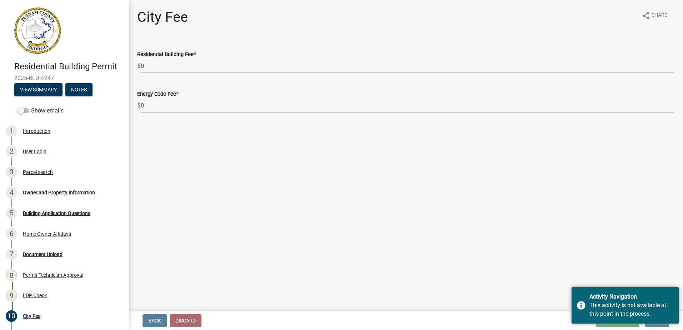
click at [622, 285] on main "City Fee share Share Residential Building Fee * $ 0 Energy Code Fee * $ 0" at bounding box center [406, 154] width 555 height 309
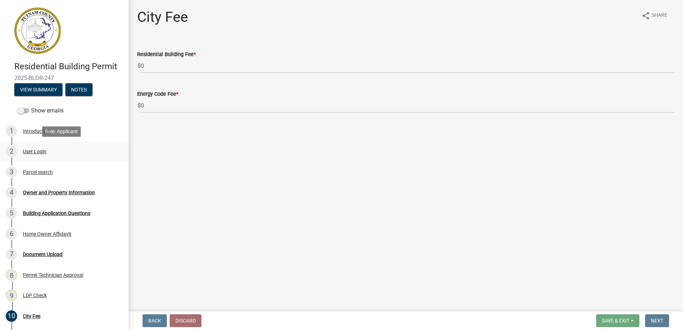
click at [32, 151] on div "User Login" at bounding box center [35, 151] width 24 height 5
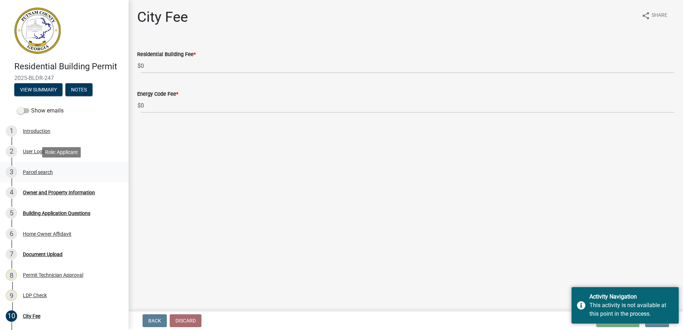
click at [31, 182] on link "3 Parcel search" at bounding box center [64, 172] width 129 height 21
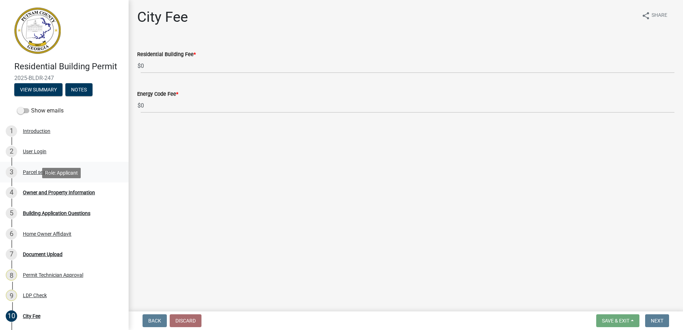
click at [95, 172] on div "3 Parcel search" at bounding box center [62, 172] width 112 height 11
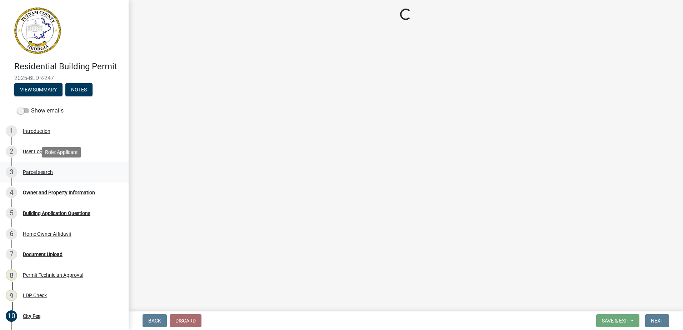
click at [46, 174] on div "3 Parcel search" at bounding box center [62, 172] width 112 height 11
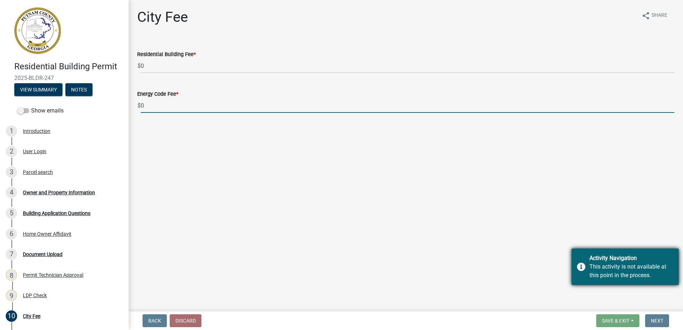
drag, startPoint x: 528, startPoint y: 230, endPoint x: 585, endPoint y: 277, distance: 73.9
click at [528, 229] on main "City Fee share Share Residential Building Fee * $ 0 Energy Code Fee * $ 0" at bounding box center [406, 154] width 555 height 309
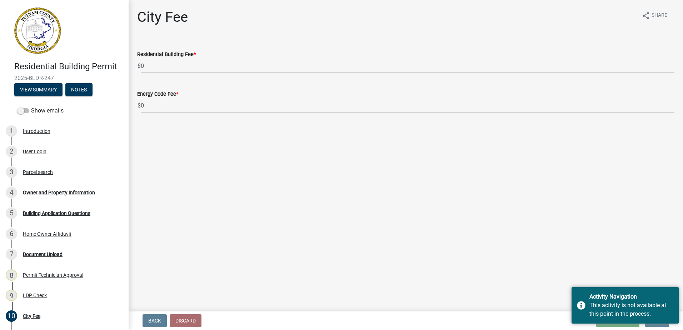
click at [615, 277] on main "City Fee share Share Residential Building Fee * $ 0 Energy Code Fee * $ 0" at bounding box center [406, 154] width 555 height 309
click at [590, 291] on div "Activity Navigation This activity is not available at this point in the process." at bounding box center [625, 305] width 107 height 36
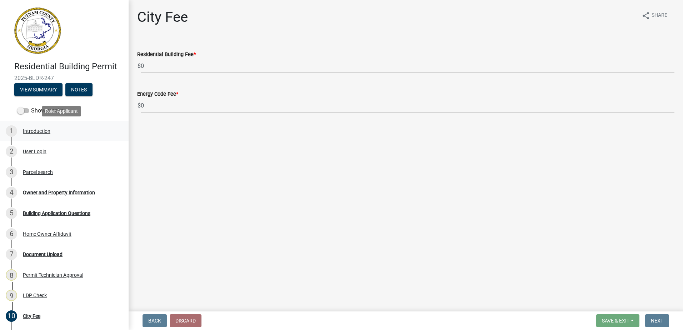
click at [30, 128] on div "1 Introduction" at bounding box center [62, 130] width 112 height 11
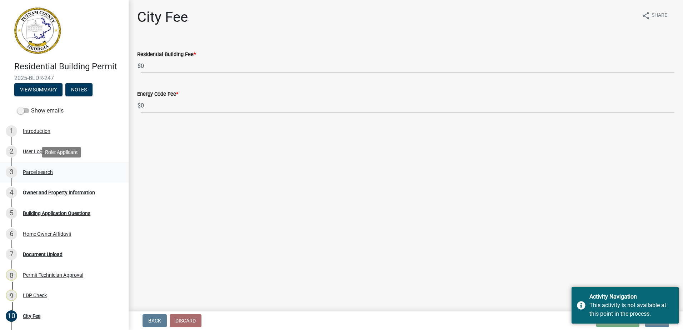
click at [26, 162] on link "3 Parcel search" at bounding box center [64, 172] width 129 height 21
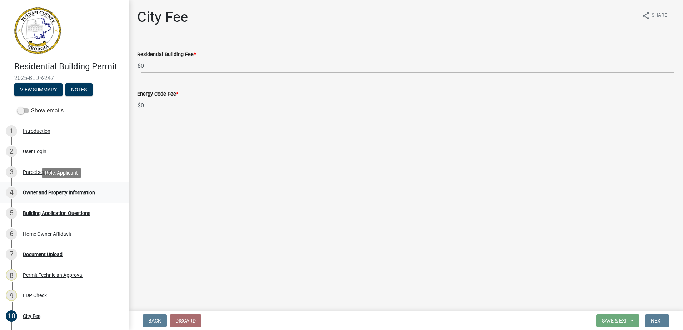
click at [35, 189] on div "4 Owner and Property Information" at bounding box center [62, 192] width 112 height 11
click at [36, 180] on link "3 Parcel search" at bounding box center [64, 172] width 129 height 21
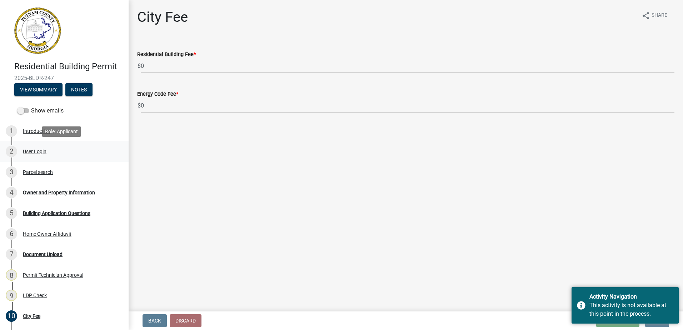
click at [25, 152] on div "User Login" at bounding box center [35, 151] width 24 height 5
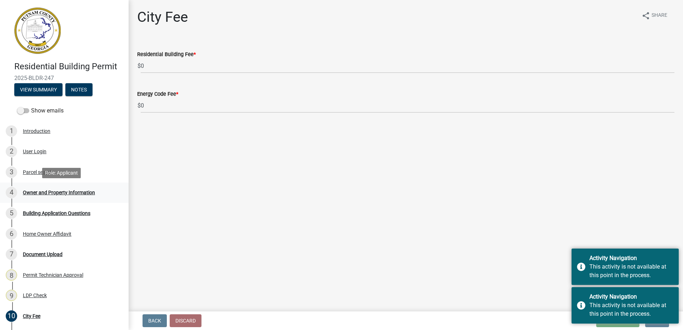
click at [44, 184] on link "4 Owner and Property Information" at bounding box center [64, 193] width 129 height 21
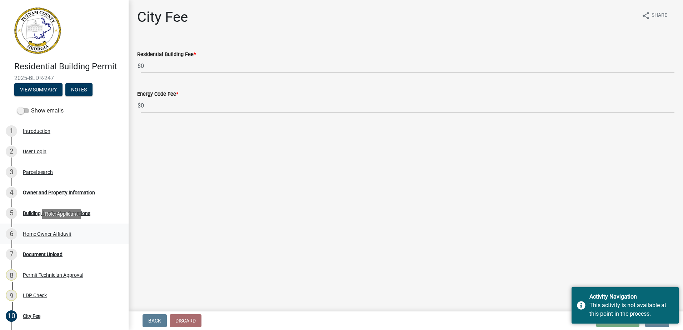
click at [41, 236] on div "Home Owner Affidavit" at bounding box center [47, 234] width 49 height 5
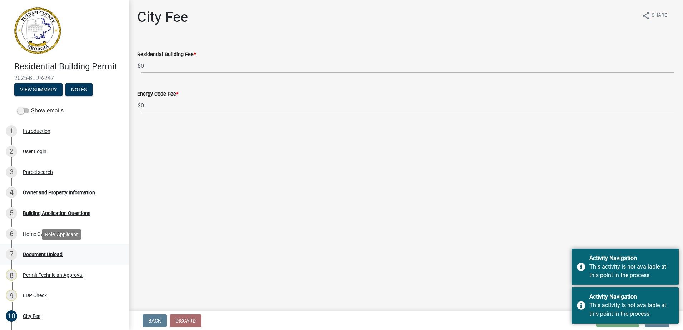
click at [38, 250] on div "7 Document Upload" at bounding box center [62, 254] width 112 height 11
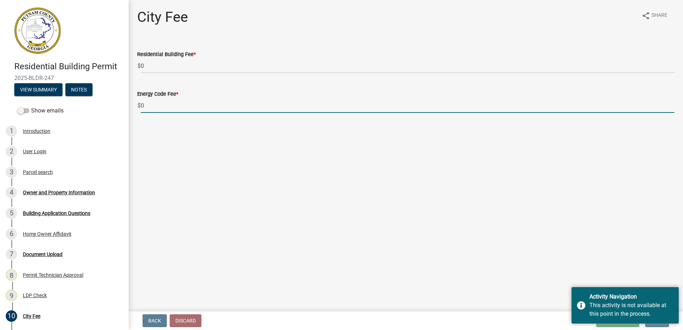
drag, startPoint x: 606, startPoint y: 231, endPoint x: 559, endPoint y: 180, distance: 69.6
click at [569, 190] on main "City Fee share Share Residential Building Fee * $ 0 Energy Code Fee * $ 0" at bounding box center [406, 154] width 555 height 309
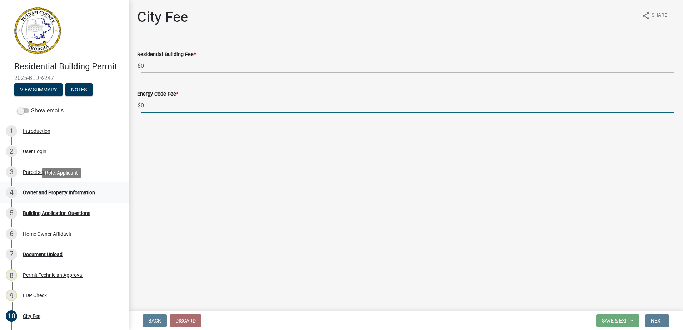
click at [40, 189] on div "4 Owner and Property Information" at bounding box center [62, 192] width 112 height 11
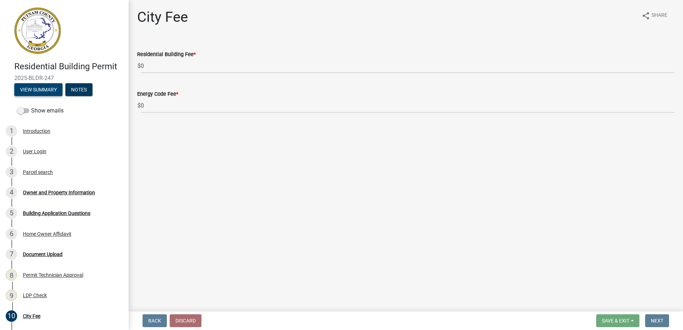
click at [35, 83] on div "Residential Building Permit 2025-BLDR-247 View Summary Notes" at bounding box center [64, 77] width 117 height 42
click at [46, 92] on button "View Summary" at bounding box center [38, 89] width 48 height 13
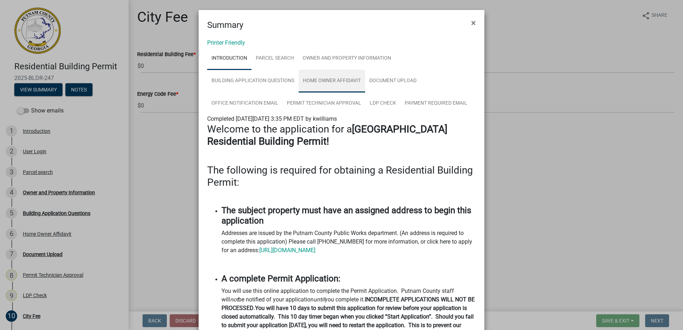
click at [326, 74] on link "Home Owner Affidavit" at bounding box center [332, 81] width 66 height 23
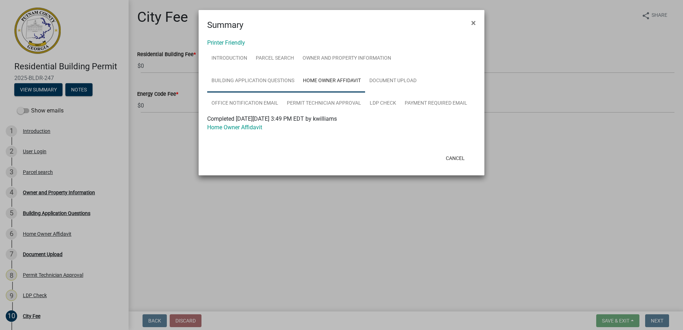
click at [271, 82] on link "Building Application Questions" at bounding box center [252, 81] width 91 height 23
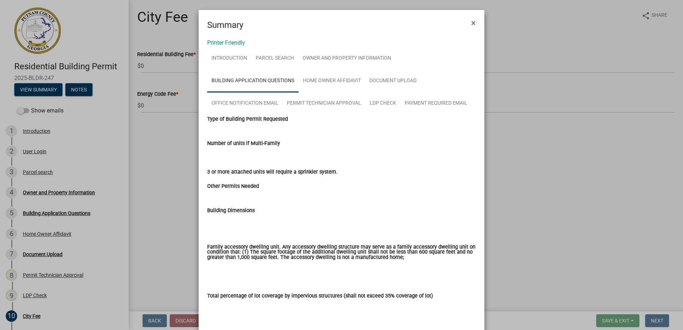
click at [519, 152] on ngb-modal-window "Summary × Printer Friendly Introduction Parcel search Owner and Property Inform…" at bounding box center [341, 165] width 683 height 330
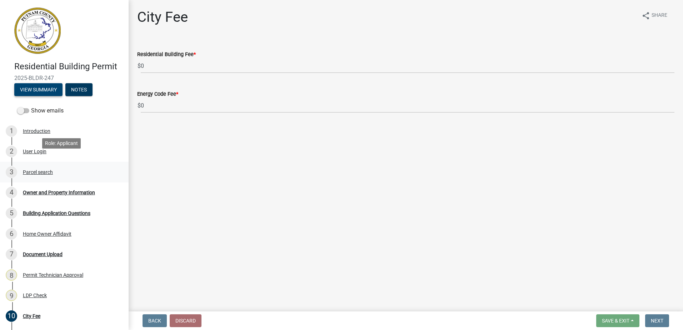
scroll to position [71, 0]
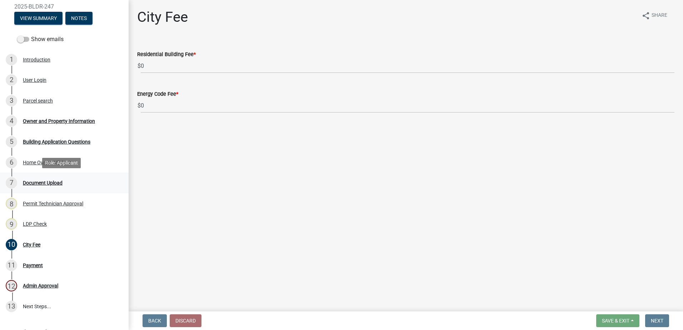
click at [43, 184] on div "Document Upload" at bounding box center [43, 182] width 40 height 5
click at [53, 205] on div "Permit Technician Approval" at bounding box center [53, 203] width 60 height 5
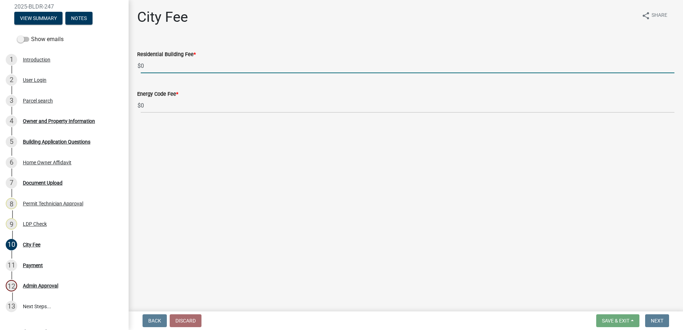
drag, startPoint x: 148, startPoint y: 66, endPoint x: 133, endPoint y: 69, distance: 15.8
click at [133, 69] on div "Residential Building Fee * $ 0" at bounding box center [406, 56] width 548 height 33
type input "65"
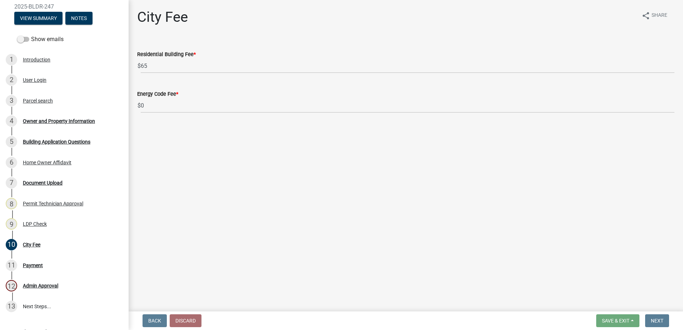
drag, startPoint x: 274, startPoint y: 147, endPoint x: 251, endPoint y: 142, distance: 23.6
click at [271, 148] on main "City Fee share Share Residential Building Fee * $ 65 Energy Code Fee * $ 0" at bounding box center [406, 154] width 555 height 309
drag, startPoint x: 298, startPoint y: 162, endPoint x: 310, endPoint y: 158, distance: 13.0
click at [297, 162] on main "City Fee share Share Residential Building Fee * $ 65 Energy Code Fee * $ 0" at bounding box center [406, 154] width 555 height 309
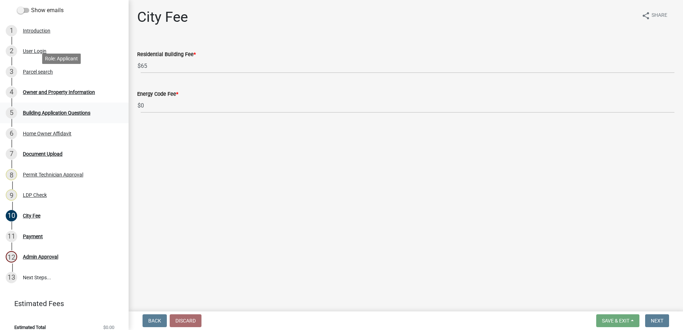
scroll to position [109, 0]
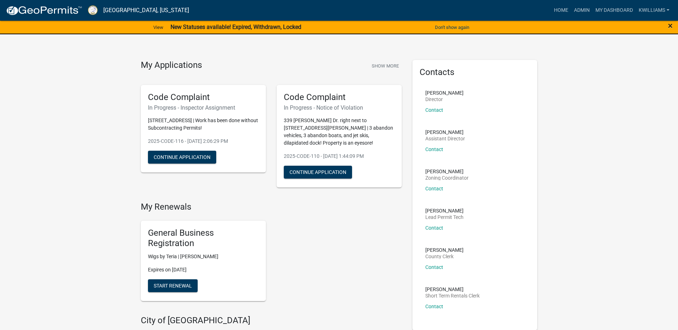
click at [671, 26] on span "×" at bounding box center [670, 26] width 5 height 10
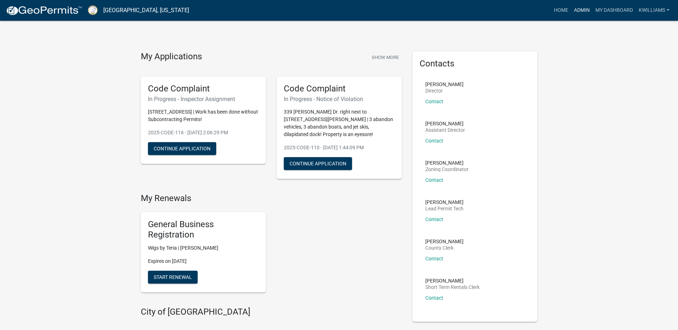
click at [582, 7] on link "Admin" at bounding box center [581, 11] width 21 height 14
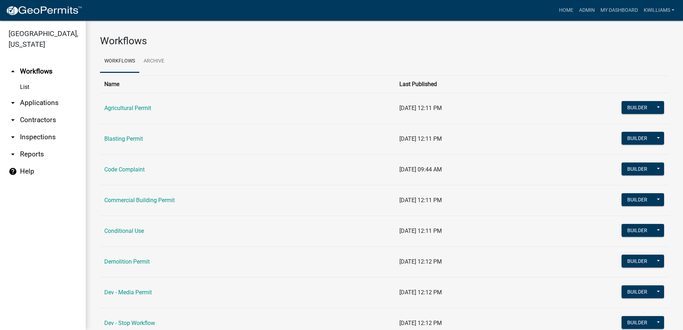
click at [40, 134] on link "arrow_drop_down Inspections" at bounding box center [43, 137] width 86 height 17
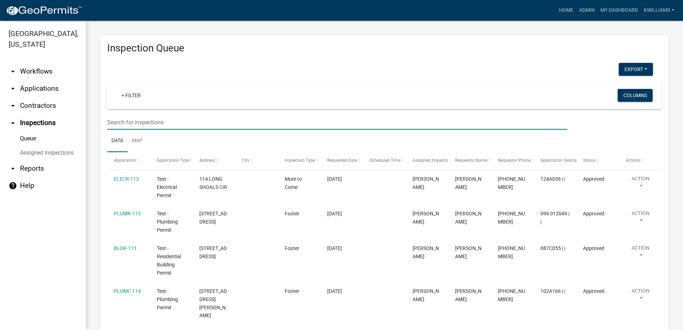
click at [118, 119] on input "text" at bounding box center [337, 122] width 460 height 15
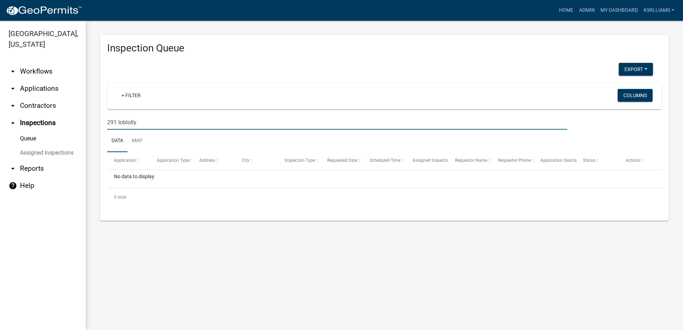
drag, startPoint x: 125, startPoint y: 123, endPoint x: 153, endPoint y: 111, distance: 30.6
click at [153, 111] on wm-filter-builder "+ Filter Columns 291 loblolly" at bounding box center [384, 106] width 555 height 46
click at [118, 122] on input "291 loblolly" at bounding box center [337, 122] width 460 height 15
type input "loblolly"
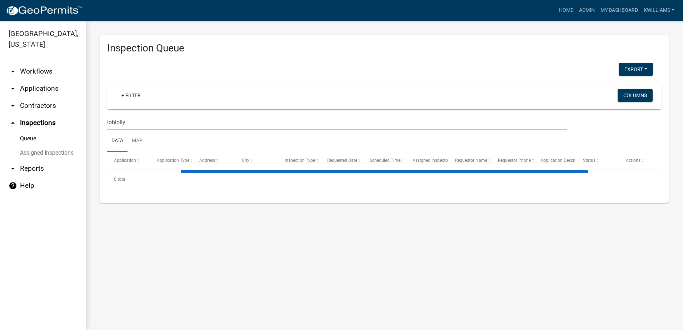
drag, startPoint x: 30, startPoint y: 87, endPoint x: 39, endPoint y: 87, distance: 8.9
click at [29, 88] on link "arrow_drop_down Applications" at bounding box center [43, 88] width 86 height 17
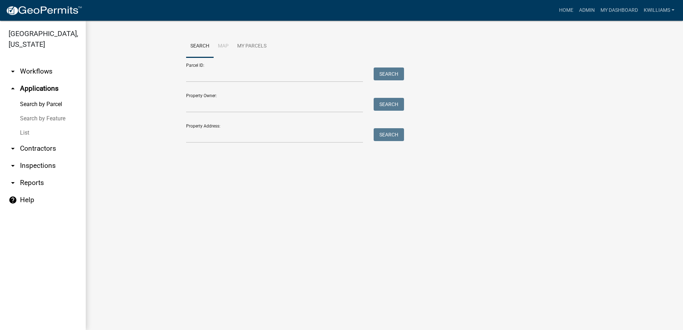
click at [34, 136] on link "List" at bounding box center [43, 133] width 86 height 14
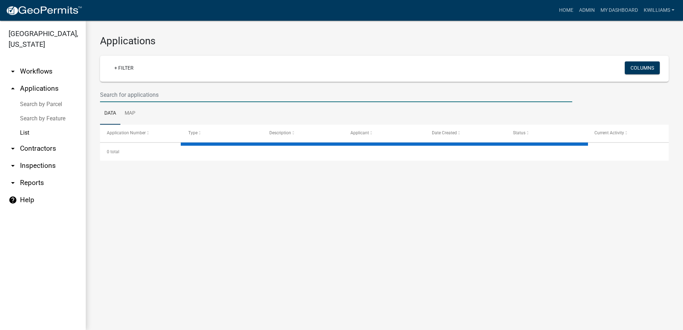
click at [153, 91] on input "text" at bounding box center [336, 95] width 473 height 15
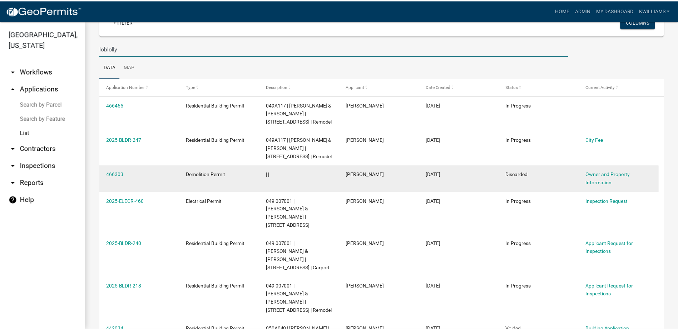
scroll to position [36, 0]
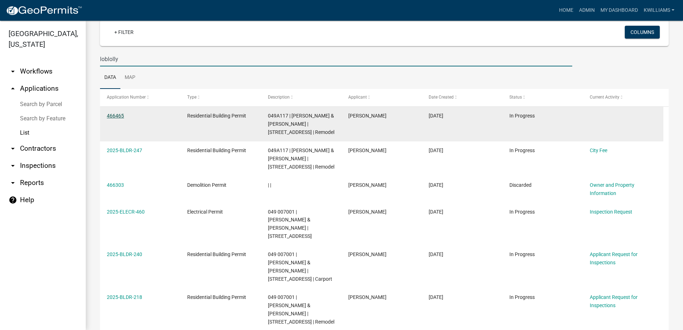
type input "loblolly"
click at [117, 114] on link "466465" at bounding box center [115, 116] width 17 height 6
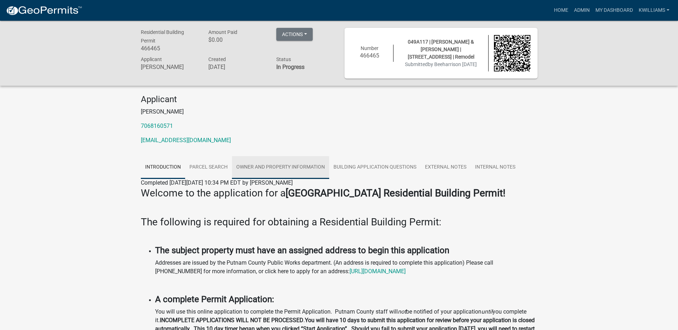
click at [309, 169] on link "Owner and Property Information" at bounding box center [280, 167] width 97 height 23
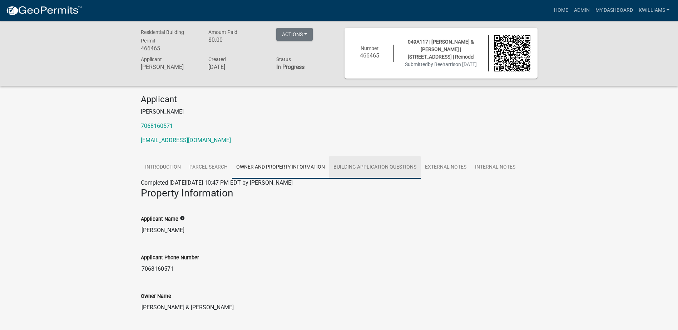
click at [353, 169] on link "Building Application Questions" at bounding box center [374, 167] width 91 height 23
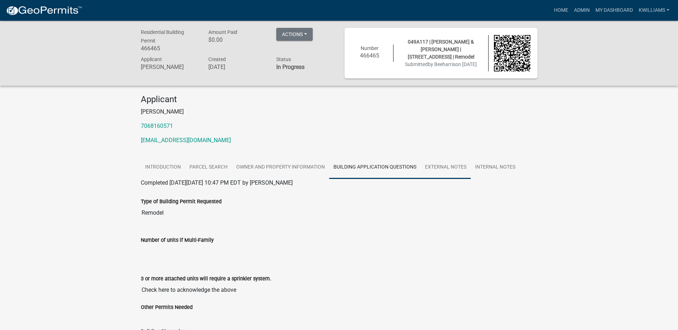
click at [433, 172] on link "External Notes" at bounding box center [446, 167] width 50 height 23
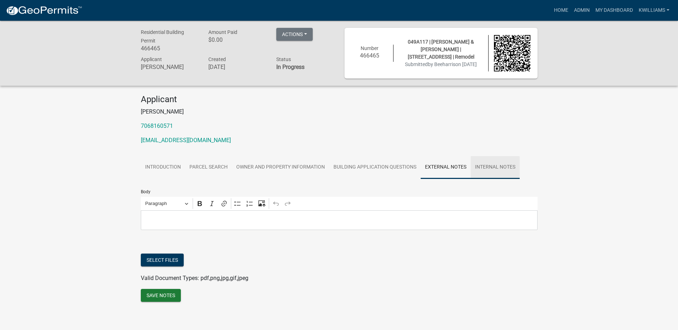
click at [480, 169] on link "Internal Notes" at bounding box center [495, 167] width 49 height 23
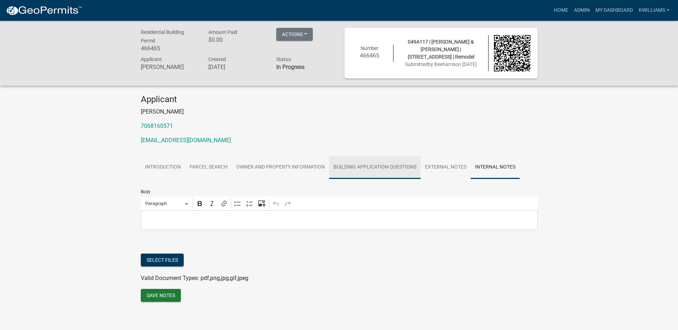
drag, startPoint x: 363, startPoint y: 169, endPoint x: 300, endPoint y: 160, distance: 64.5
click at [362, 169] on link "Building Application Questions" at bounding box center [374, 167] width 91 height 23
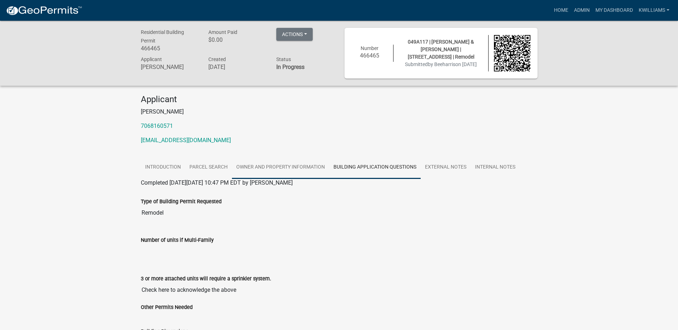
click at [284, 165] on link "Owner and Property Information" at bounding box center [280, 167] width 97 height 23
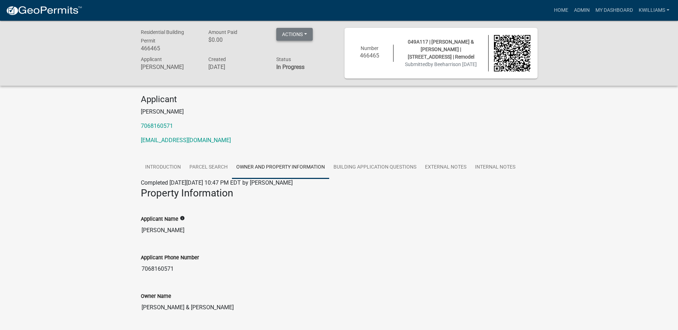
click at [293, 33] on button "Actions" at bounding box center [294, 34] width 36 height 13
click at [235, 110] on p "[PERSON_NAME]" at bounding box center [339, 112] width 397 height 9
click at [356, 166] on link "Building Application Questions" at bounding box center [374, 167] width 91 height 23
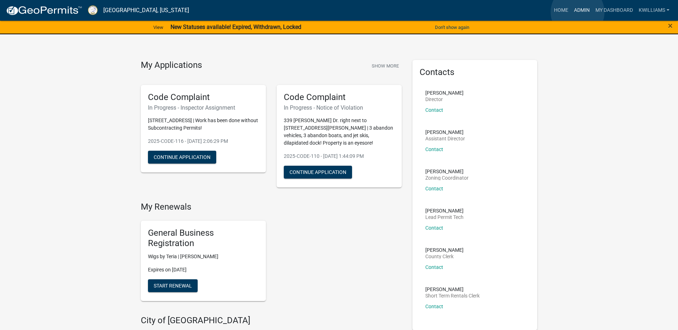
click at [578, 12] on link "Admin" at bounding box center [581, 11] width 21 height 14
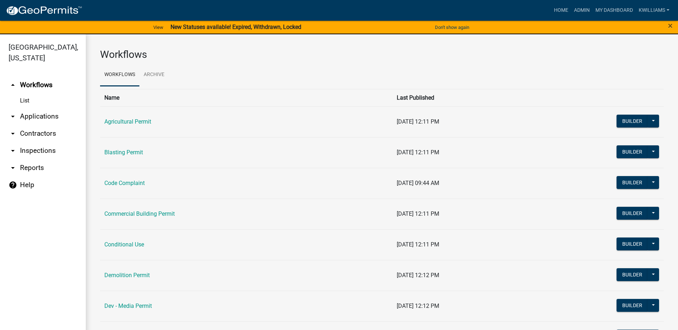
click at [41, 111] on link "arrow_drop_down Applications" at bounding box center [43, 116] width 86 height 17
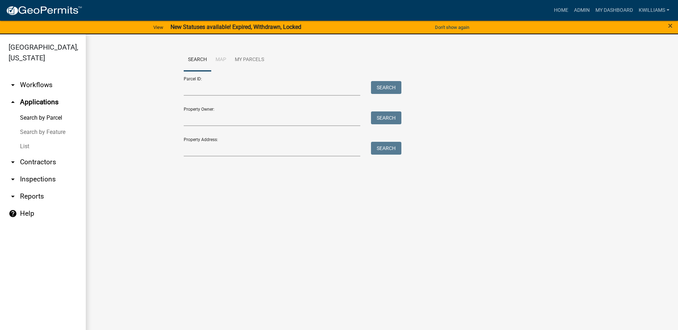
click at [31, 147] on link "List" at bounding box center [43, 146] width 86 height 14
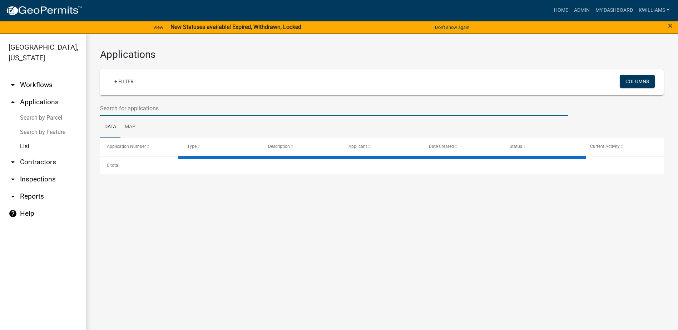
click at [132, 110] on input "text" at bounding box center [334, 108] width 468 height 15
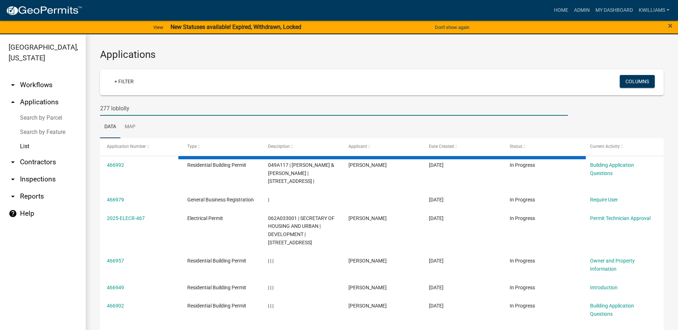
type input "277 loblolly"
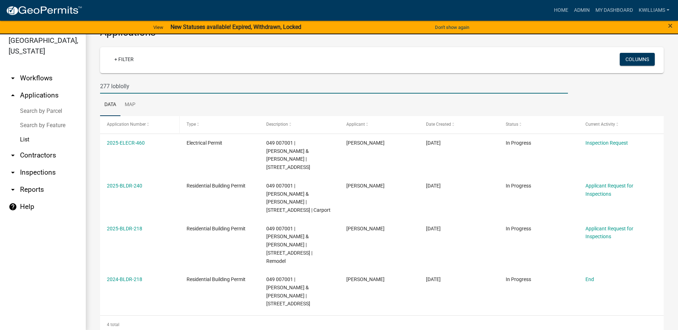
scroll to position [9, 0]
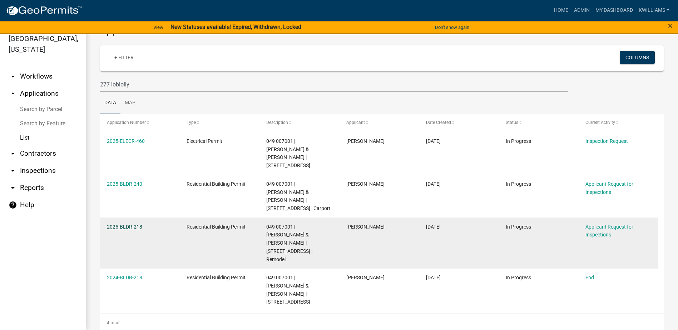
click at [123, 226] on link "2025-BLDR-218" at bounding box center [124, 227] width 35 height 6
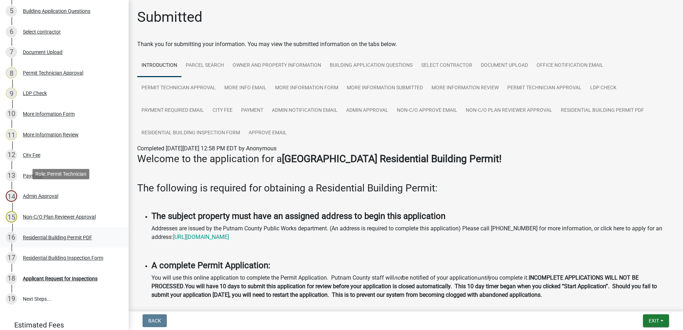
scroll to position [248, 0]
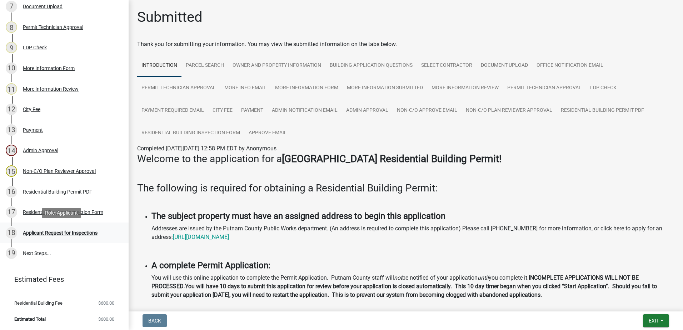
click at [60, 234] on div "Applicant Request for Inspections" at bounding box center [60, 233] width 75 height 5
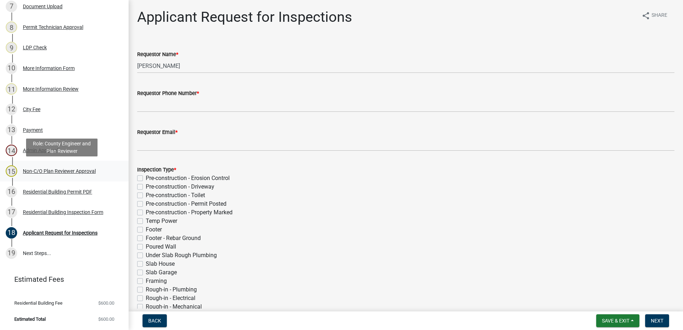
drag, startPoint x: 38, startPoint y: 174, endPoint x: 51, endPoint y: 194, distance: 23.8
click at [38, 174] on div "Non-C/O Plan Reviewer Approval" at bounding box center [59, 171] width 73 height 5
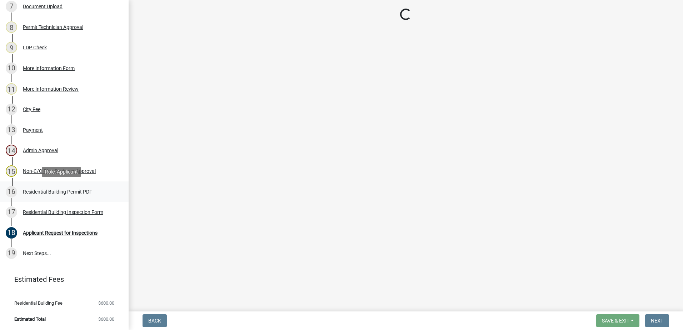
click at [52, 194] on div "Residential Building Permit PDF" at bounding box center [57, 191] width 69 height 5
drag, startPoint x: 62, startPoint y: 212, endPoint x: 59, endPoint y: 205, distance: 7.8
click at [62, 212] on div "Residential Building Inspection Form" at bounding box center [63, 212] width 80 height 5
click at [54, 166] on div "15 Non-C/O Plan Reviewer Approval" at bounding box center [62, 170] width 112 height 11
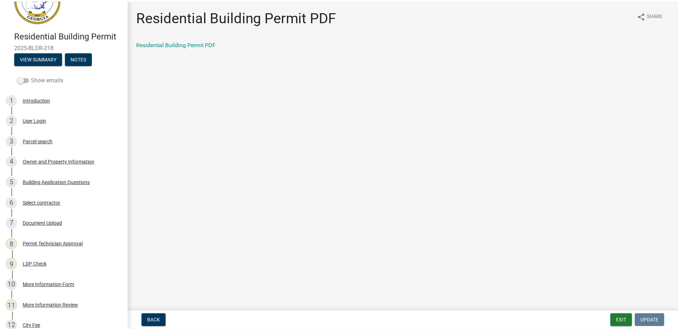
scroll to position [0, 0]
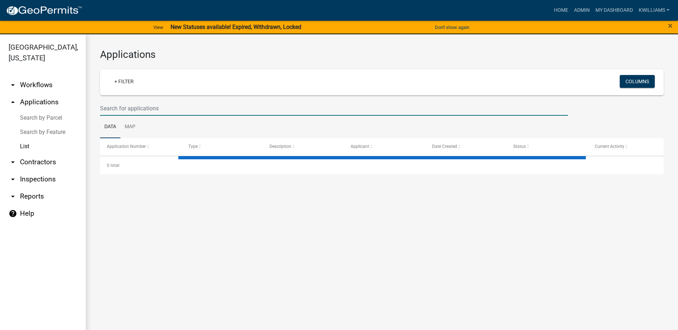
click at [152, 101] on input "text" at bounding box center [334, 108] width 468 height 15
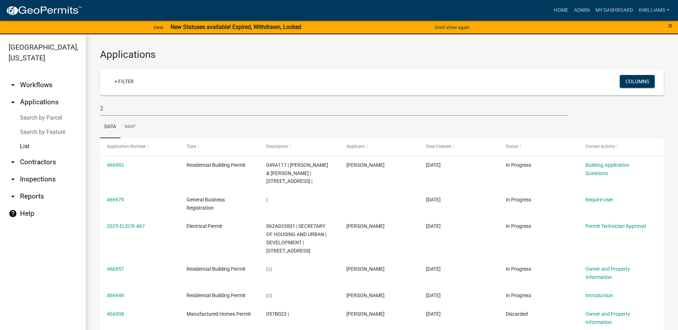
click at [170, 98] on wm-filter-builder "+ Filter Columns 2" at bounding box center [382, 92] width 564 height 46
click at [142, 112] on input "2" at bounding box center [334, 108] width 468 height 15
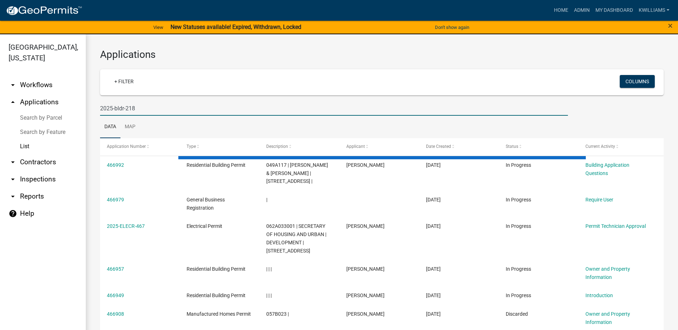
type input "2025-bldr-218"
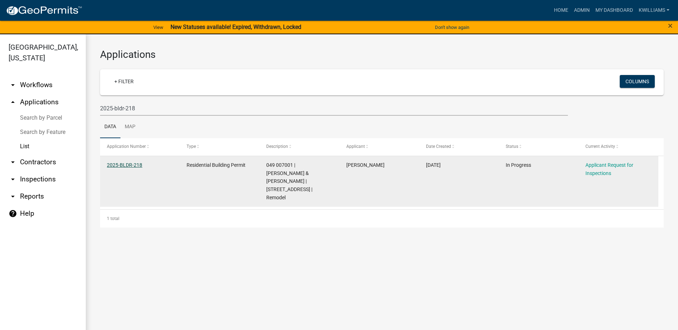
click at [134, 163] on link "2025-BLDR-218" at bounding box center [124, 165] width 35 height 6
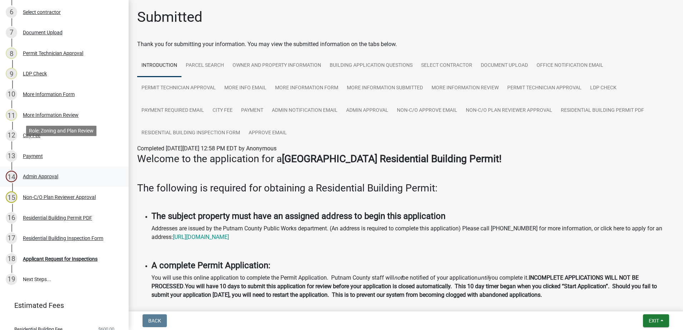
scroll to position [248, 0]
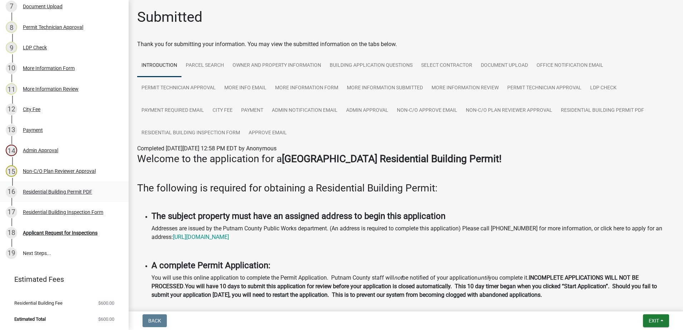
click at [57, 194] on div "Residential Building Permit PDF" at bounding box center [57, 191] width 69 height 5
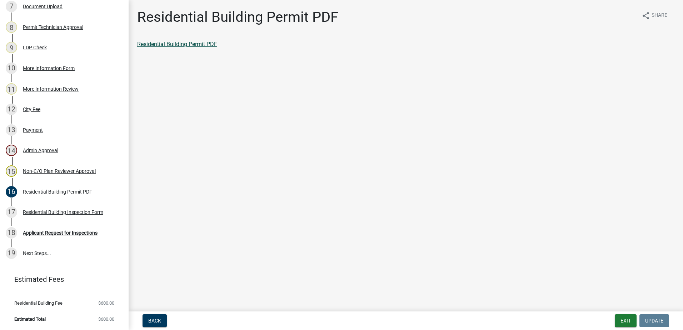
click at [159, 45] on link "Residential Building Permit PDF" at bounding box center [177, 44] width 80 height 7
click at [47, 212] on div "Residential Building Inspection Form" at bounding box center [63, 212] width 80 height 5
click at [184, 47] on link "Residential Building Inspection Form" at bounding box center [183, 44] width 92 height 7
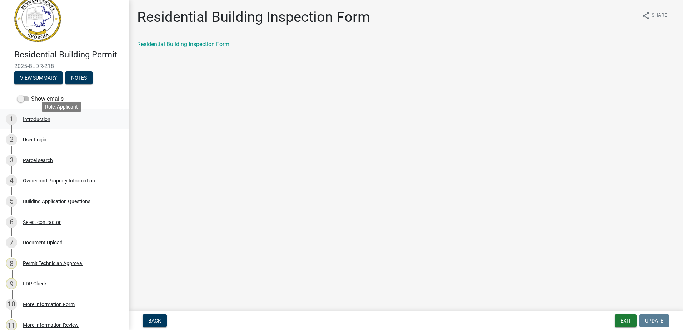
scroll to position [0, 0]
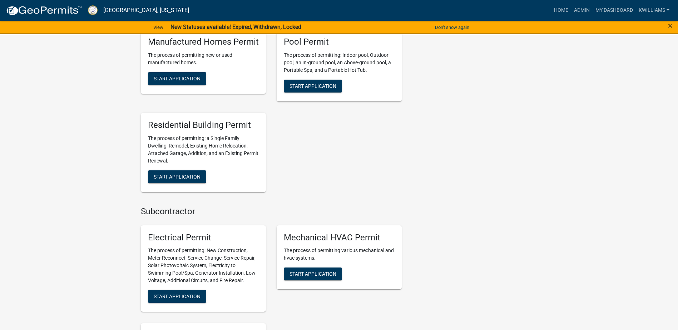
scroll to position [500, 0]
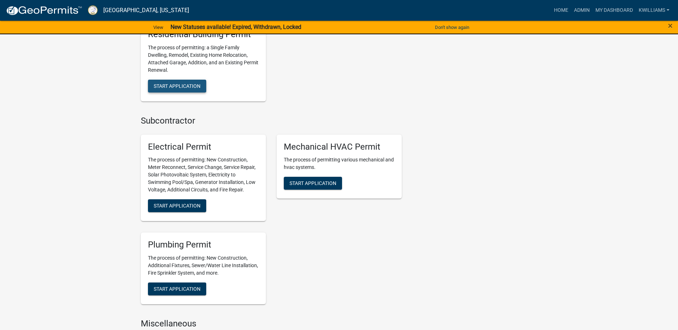
click at [180, 83] on span "Start Application" at bounding box center [177, 86] width 47 height 6
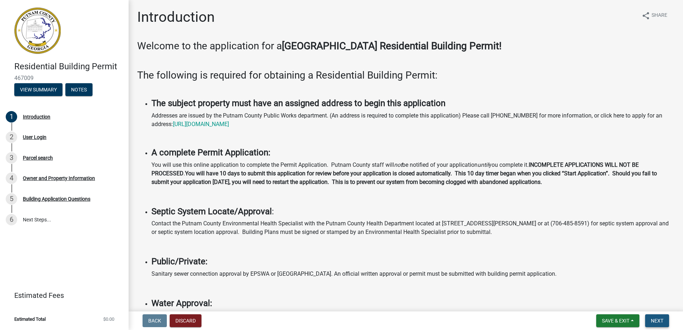
click at [655, 323] on span "Next" at bounding box center [657, 321] width 13 height 6
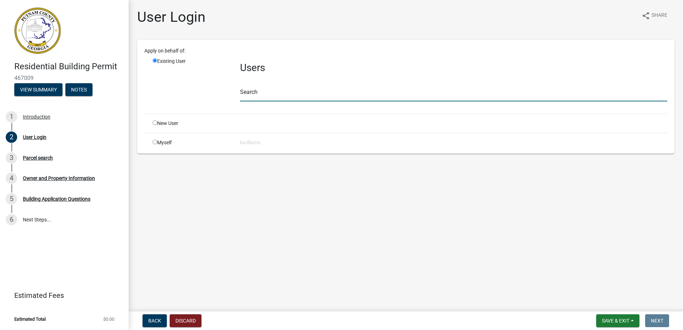
click at [283, 95] on input "text" at bounding box center [453, 94] width 427 height 15
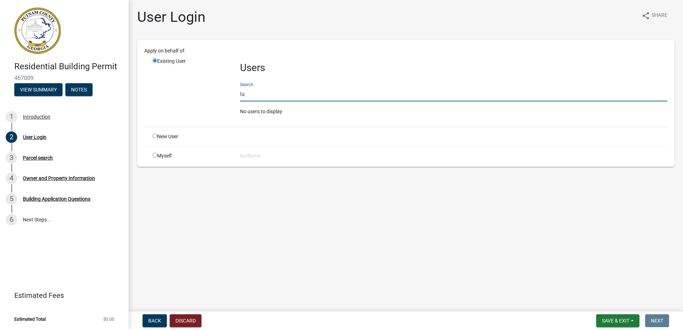
type input "l"
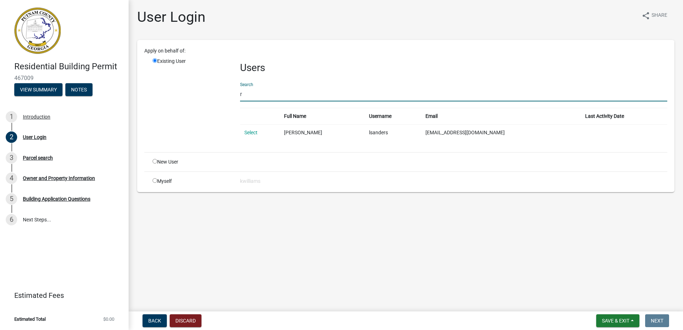
type input "rharris"
click at [254, 131] on link "Select" at bounding box center [250, 133] width 13 height 6
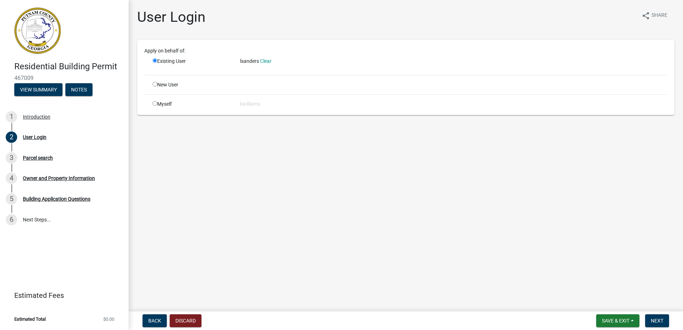
click at [267, 58] on link "Clear" at bounding box center [265, 61] width 11 height 6
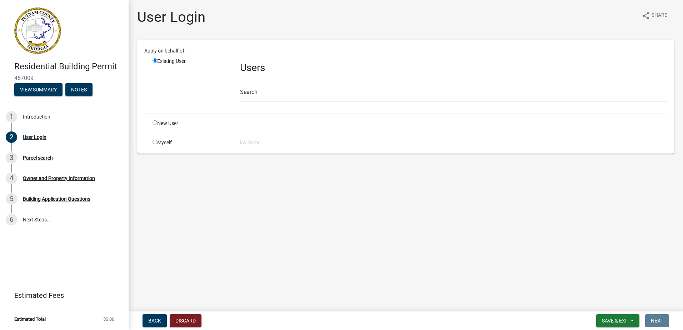
drag, startPoint x: 259, startPoint y: 104, endPoint x: 258, endPoint y: 94, distance: 10.4
click at [259, 103] on div "Users Search" at bounding box center [454, 83] width 438 height 50
click at [259, 94] on input "text" at bounding box center [453, 94] width 427 height 15
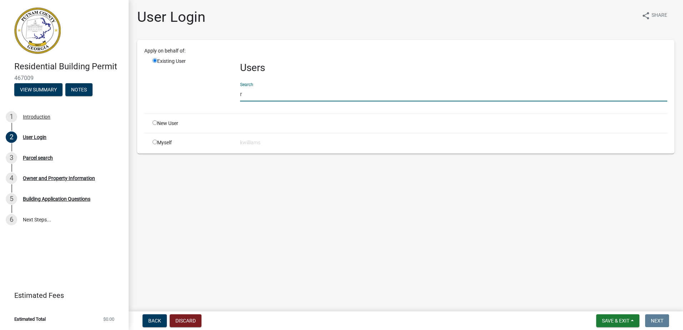
type input "rharris"
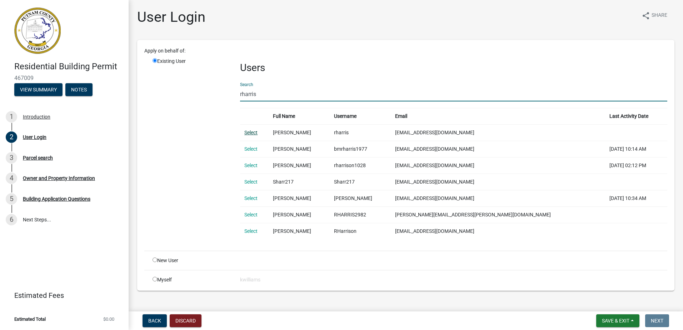
click at [252, 135] on link "Select" at bounding box center [250, 133] width 13 height 6
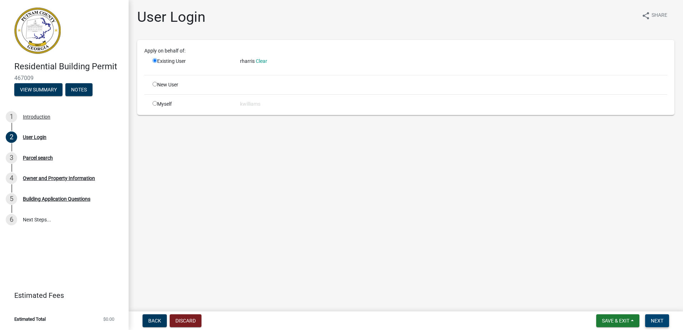
click at [661, 322] on span "Next" at bounding box center [657, 321] width 13 height 6
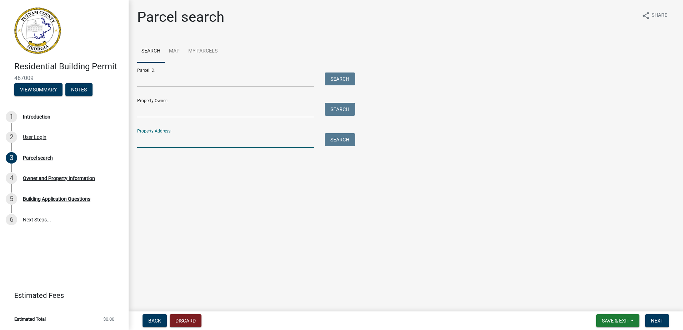
click at [172, 139] on input "Property Address:" at bounding box center [225, 140] width 177 height 15
click at [179, 134] on input "Property Address:" at bounding box center [225, 140] width 177 height 15
click at [176, 132] on div "Property Address: Search" at bounding box center [244, 135] width 214 height 25
click at [153, 130] on div "Property Address: Search" at bounding box center [244, 135] width 214 height 25
click at [155, 137] on input "Property Address:" at bounding box center [225, 140] width 177 height 15
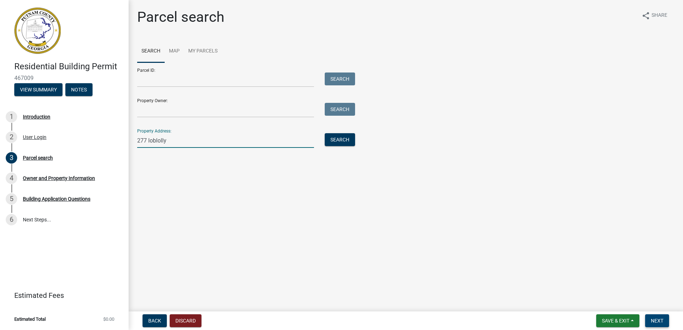
click at [658, 319] on span "Next" at bounding box center [657, 321] width 13 height 6
drag, startPoint x: 128, startPoint y: 144, endPoint x: 114, endPoint y: 145, distance: 14.3
click at [114, 145] on div "Residential Building Permit 467009 View Summary Notes 1 Introduction 2 User Log…" at bounding box center [341, 165] width 683 height 330
type input "[STREET_ADDRESS]"
click at [341, 140] on button "Search" at bounding box center [340, 139] width 30 height 13
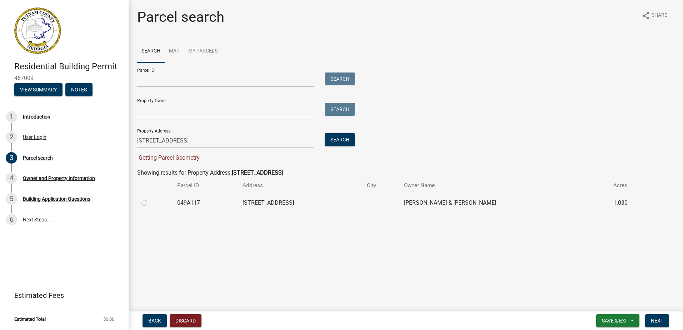
click at [147, 203] on div at bounding box center [155, 203] width 27 height 9
drag, startPoint x: 145, startPoint y: 204, endPoint x: 148, endPoint y: 210, distance: 6.2
click at [150, 199] on label at bounding box center [150, 199] width 0 height 0
click at [150, 203] on input "radio" at bounding box center [152, 201] width 5 height 5
radio input "true"
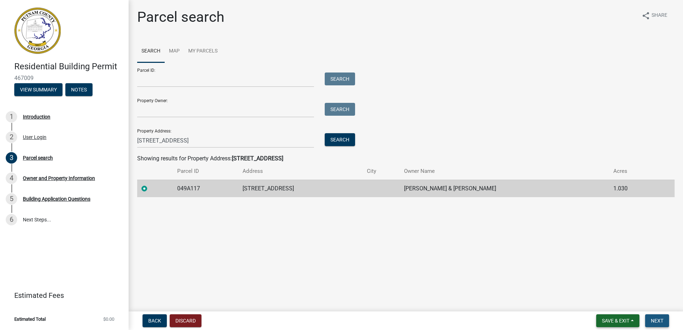
drag, startPoint x: 655, startPoint y: 319, endPoint x: 601, endPoint y: 316, distance: 54.1
click at [654, 320] on span "Next" at bounding box center [657, 321] width 13 height 6
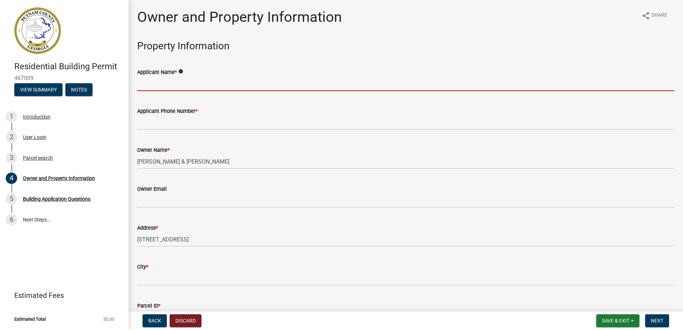
click at [153, 83] on input "Applicant Name *" at bounding box center [406, 83] width 538 height 15
type input "[PERSON_NAME]"
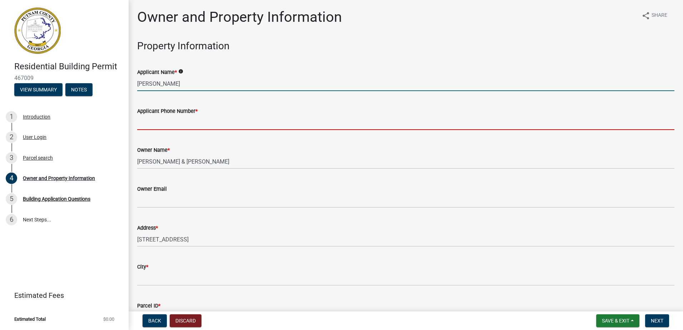
type input "[PHONE_NUMBER]"
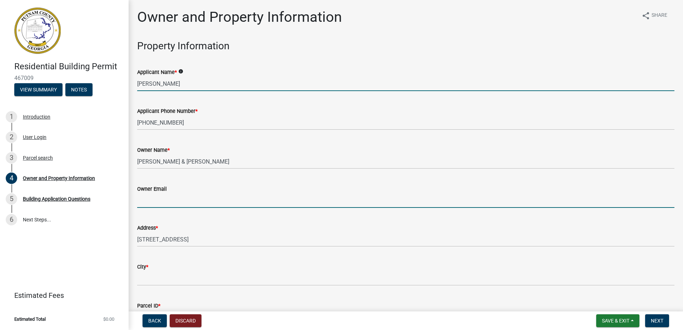
type input "[EMAIL_ADDRESS][DOMAIN_NAME]"
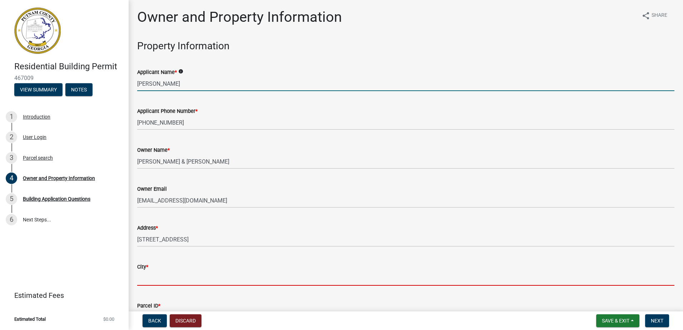
type input "Eatonton"
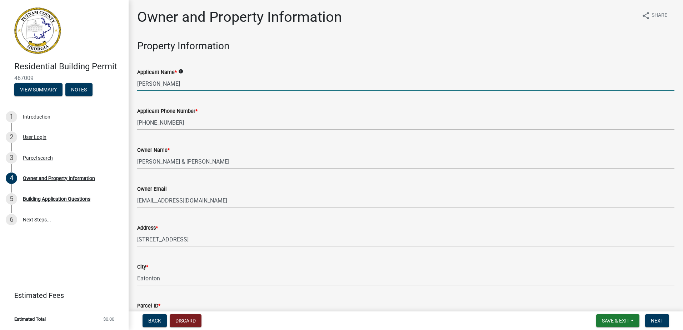
type input "[STREET_ADDRESS][PERSON_NAME]"
type input "Eatonton"
type input "GA"
type input "31024"
type input "Homeowner"
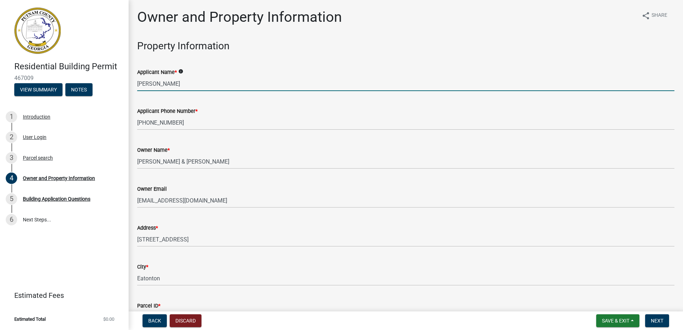
type input "7068160571"
type input "[STREET_ADDRESS][PERSON_NAME]"
type input "GA"
type input "[PERSON_NAME]"
type input "7064730916"
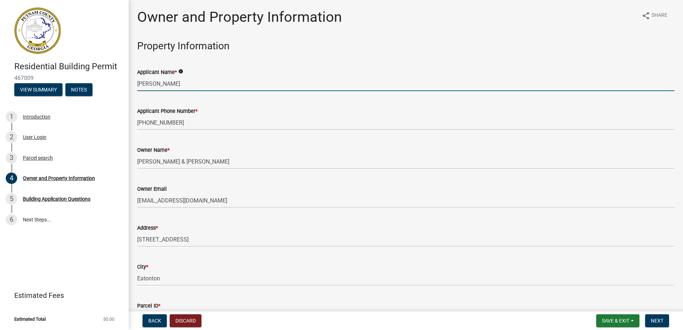
type input "2000"
select select "ef7a1fc2-7a7a-426d-b1f0-c9b9b6ca7ff4"
select select "7eb8553c-806a-4bdf-b4b6-2711153129c5"
select select "ef7a1fc2-7a7a-426d-b1f0-c9b9b6ca7ff4"
select select "7eb8553c-806a-4bdf-b4b6-2711153129c5"
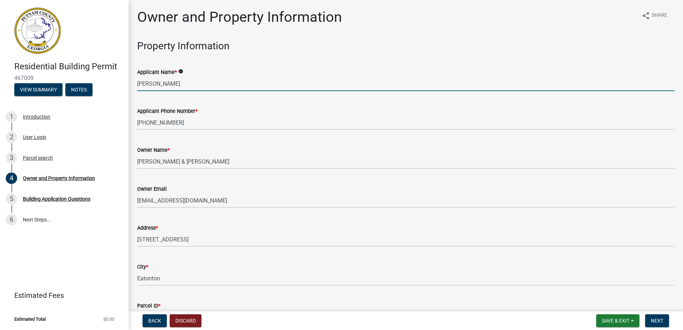
select select "8"
select select "2025"
select select "8"
select select "2025"
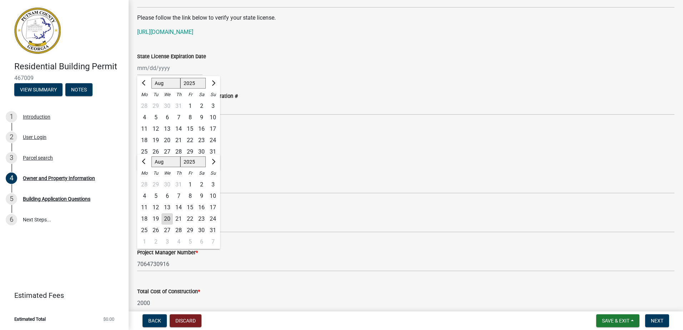
scroll to position [1006, 0]
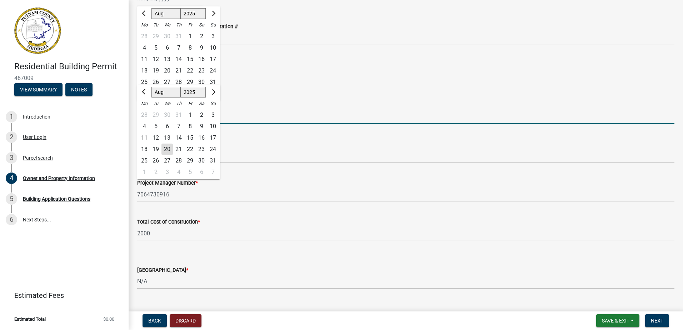
drag, startPoint x: 397, startPoint y: 113, endPoint x: 392, endPoint y: 111, distance: 5.4
click at [396, 112] on input "GA" at bounding box center [406, 116] width 538 height 15
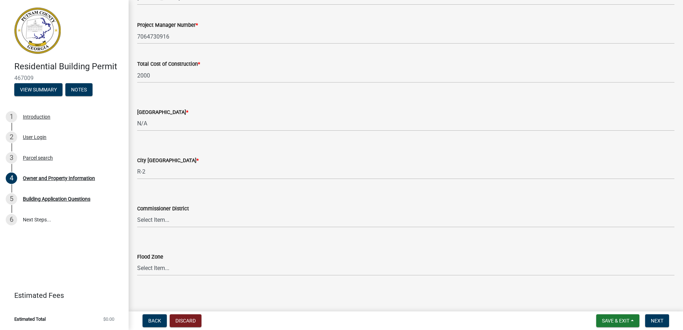
scroll to position [1166, 0]
click at [166, 224] on wm-data-entity-input "Commissioner District Select Item... District 1 District 2 District 3 District 4" at bounding box center [406, 208] width 538 height 48
click at [165, 222] on select "Select Item... District 1 District 2 District 3 District 4" at bounding box center [406, 219] width 538 height 15
click at [137, 212] on select "Select Item... District 1 District 2 District 3 District 4" at bounding box center [406, 219] width 538 height 15
select select "95c2f08d-bd21-40ac-acc0-bf0ad2ba7c20"
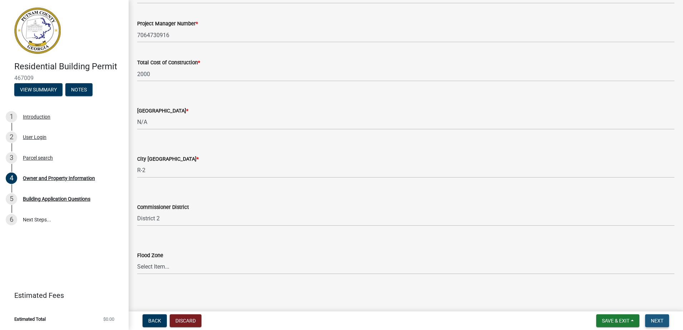
click at [655, 324] on span "Next" at bounding box center [657, 321] width 13 height 6
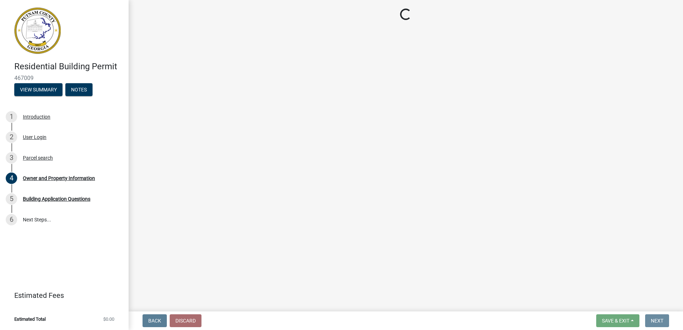
scroll to position [0, 0]
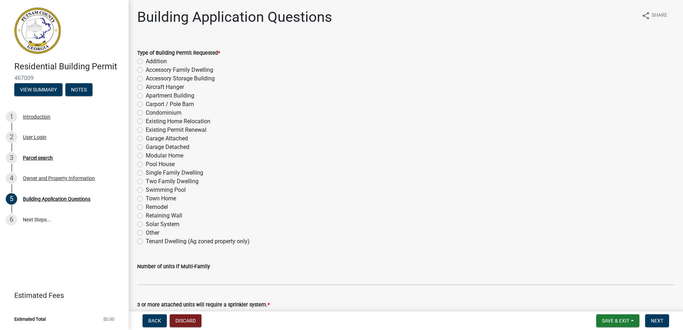
click at [146, 209] on label "Remodel" at bounding box center [157, 207] width 22 height 9
click at [146, 208] on input "Remodel" at bounding box center [148, 205] width 5 height 5
radio input "true"
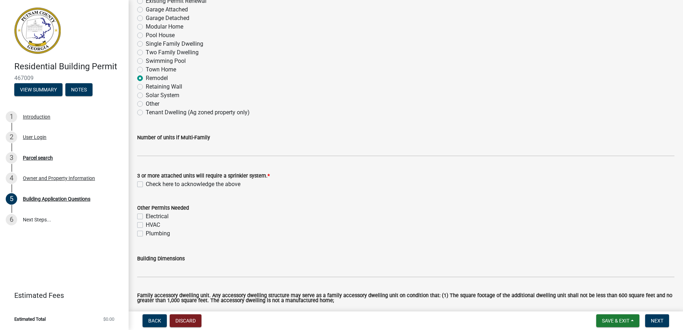
scroll to position [143, 0]
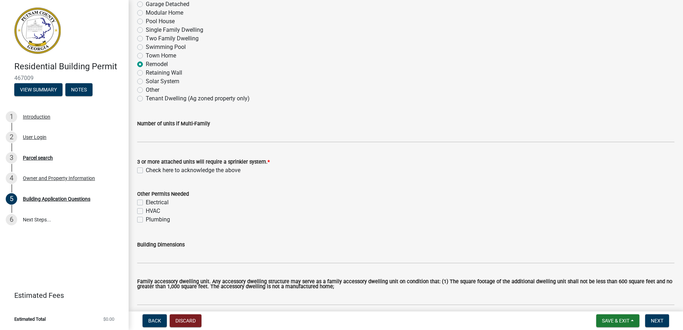
click at [146, 173] on label "Check here to acknowledge the above" at bounding box center [193, 170] width 95 height 9
click at [146, 171] on input "Check here to acknowledge the above" at bounding box center [148, 168] width 5 height 5
checkbox input "true"
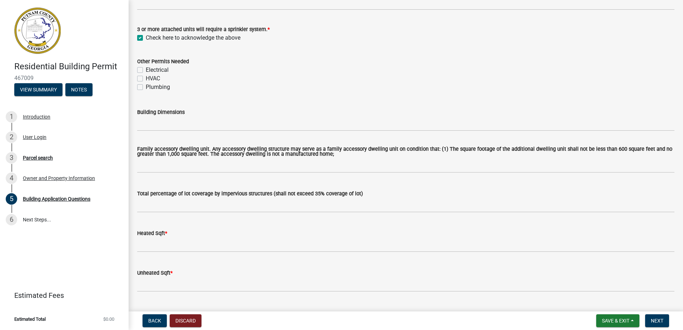
scroll to position [286, 0]
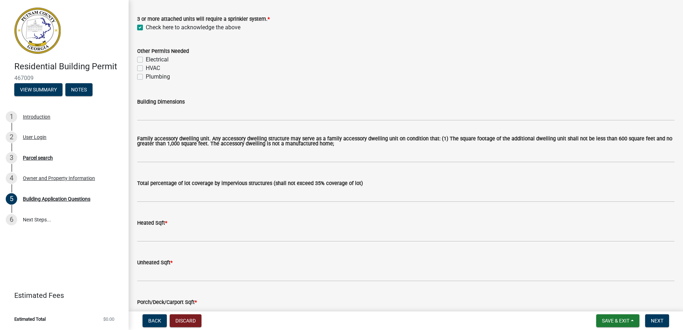
drag, startPoint x: 137, startPoint y: 57, endPoint x: 137, endPoint y: 64, distance: 7.5
click at [137, 61] on div "Other Permits Needed Electrical HVAC Plumbing" at bounding box center [406, 59] width 548 height 43
click at [146, 66] on label "HVAC" at bounding box center [153, 68] width 14 height 9
click at [146, 66] on input "HVAC" at bounding box center [148, 66] width 5 height 5
checkbox input "true"
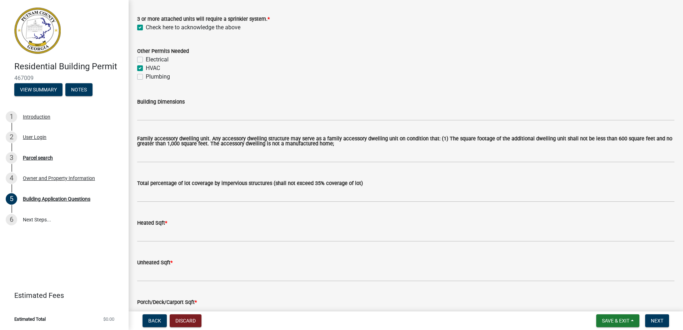
checkbox input "false"
checkbox input "true"
checkbox input "false"
drag, startPoint x: 139, startPoint y: 58, endPoint x: 140, endPoint y: 75, distance: 17.6
click at [146, 61] on label "Electrical" at bounding box center [157, 59] width 23 height 9
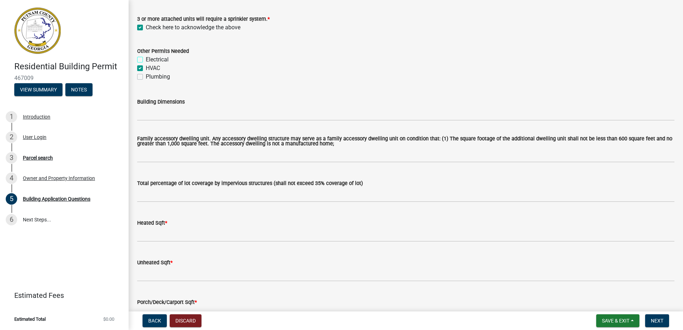
click at [146, 60] on input "Electrical" at bounding box center [148, 57] width 5 height 5
checkbox input "true"
drag, startPoint x: 140, startPoint y: 79, endPoint x: 146, endPoint y: 112, distance: 33.4
click at [146, 79] on label "Plumbing" at bounding box center [158, 77] width 24 height 9
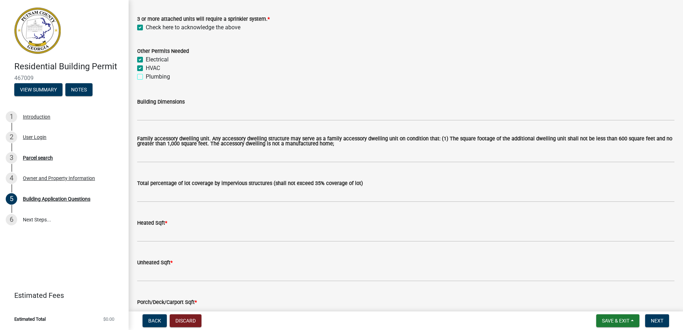
click at [146, 77] on input "Plumbing" at bounding box center [148, 75] width 5 height 5
checkbox input "true"
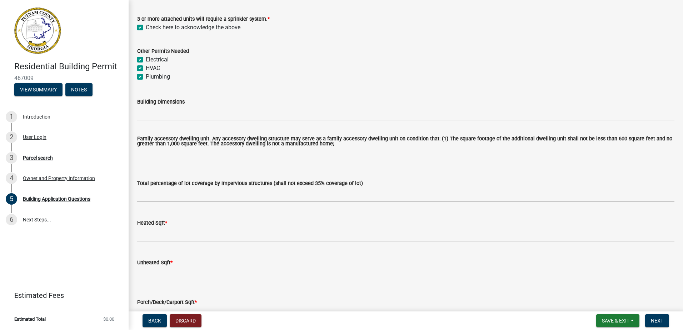
drag, startPoint x: 147, startPoint y: 123, endPoint x: 147, endPoint y: 115, distance: 7.1
click at [147, 122] on wm-data-entity-input "Building Dimensions" at bounding box center [406, 107] width 538 height 39
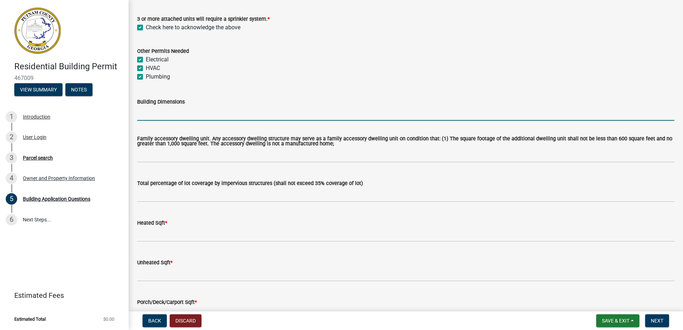
click at [165, 116] on input "Building Dimensions" at bounding box center [406, 113] width 538 height 15
type input "24x44"
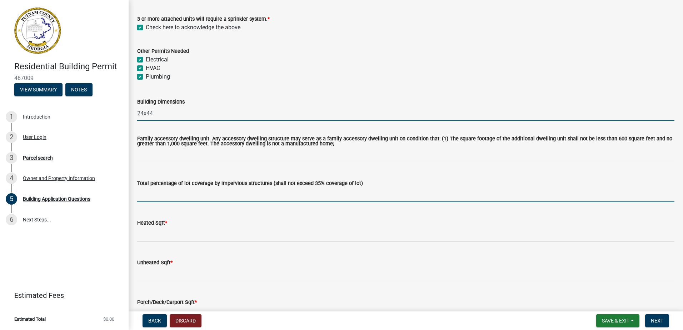
type input "3"
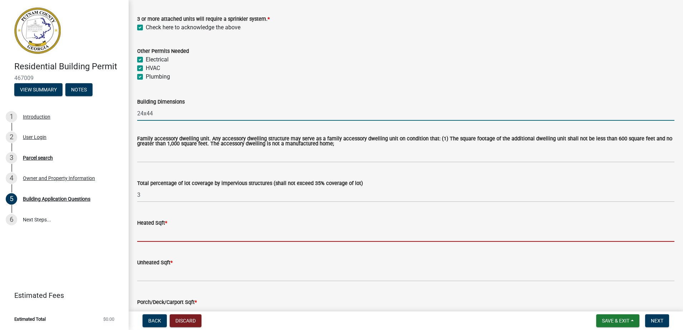
type input "1056"
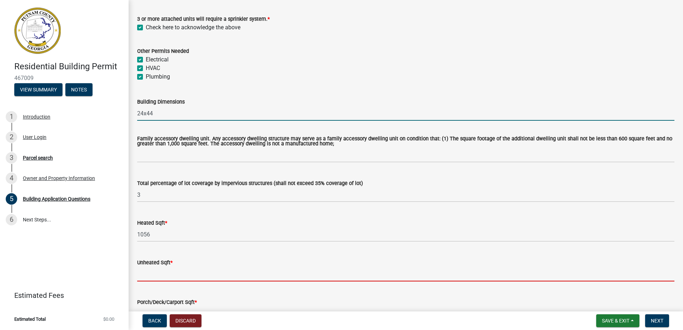
type input "0"
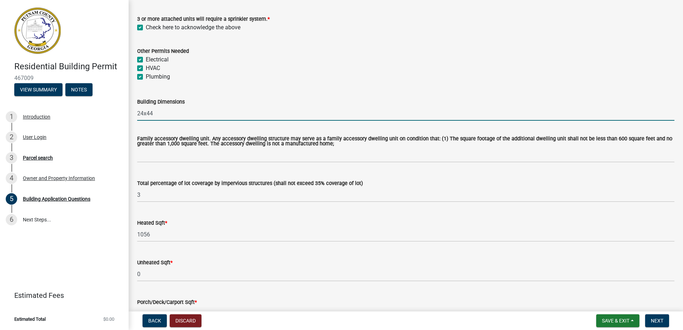
type input "36"
type input "8"
type input "0"
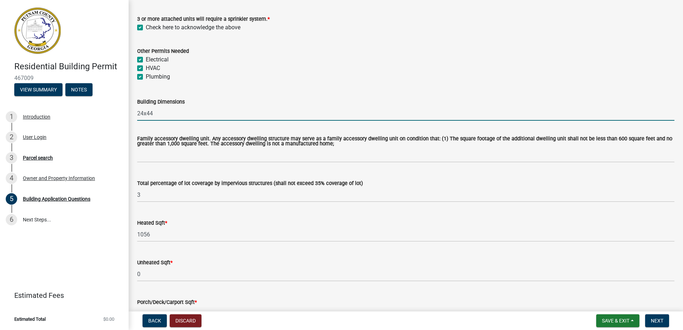
type input "0"
type input "Manufactured home"
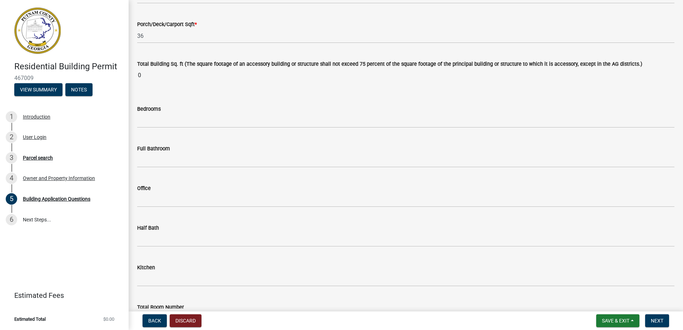
scroll to position [572, 0]
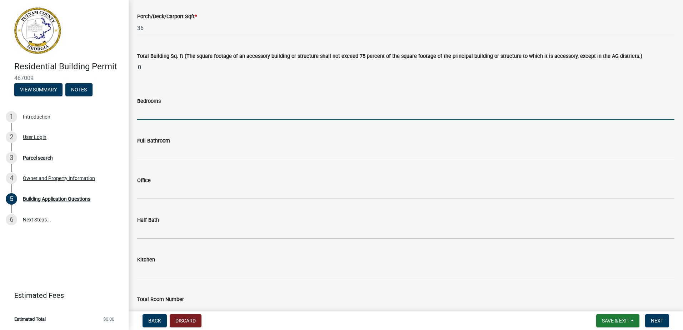
click at [157, 113] on input "text" at bounding box center [406, 112] width 538 height 15
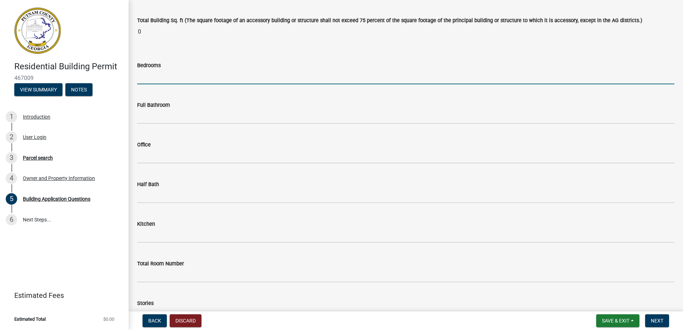
type input "3"
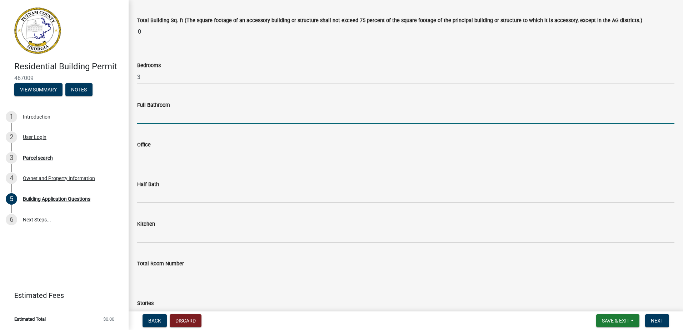
drag, startPoint x: 144, startPoint y: 117, endPoint x: 145, endPoint y: 123, distance: 6.1
click at [144, 118] on input "text" at bounding box center [406, 116] width 538 height 15
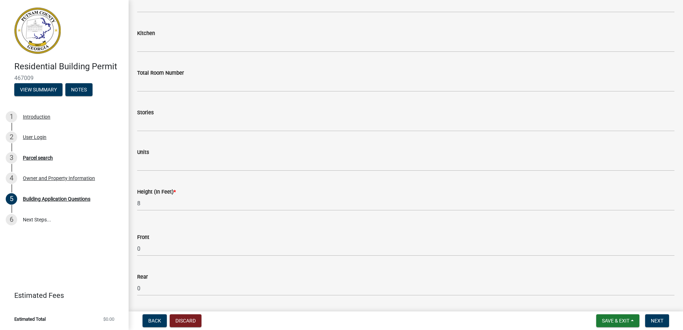
scroll to position [786, 0]
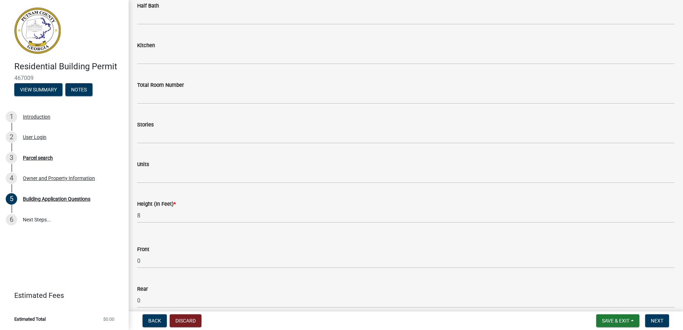
type input "2"
click at [157, 66] on wm-data-entity-input "Kitchen" at bounding box center [406, 51] width 538 height 40
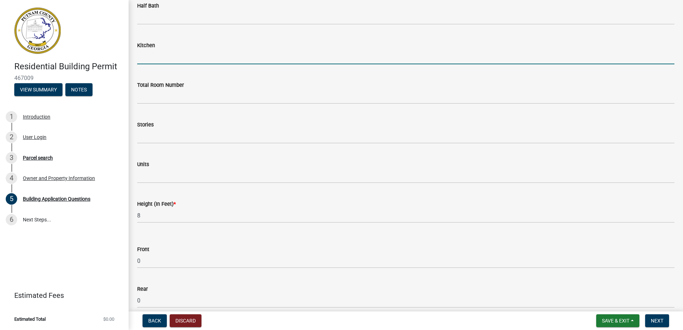
click at [138, 60] on input "text" at bounding box center [406, 57] width 538 height 15
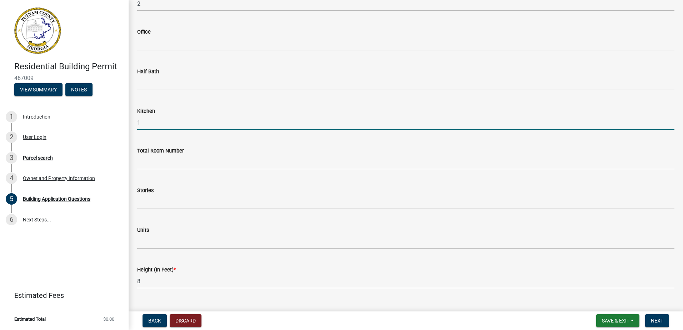
scroll to position [679, 0]
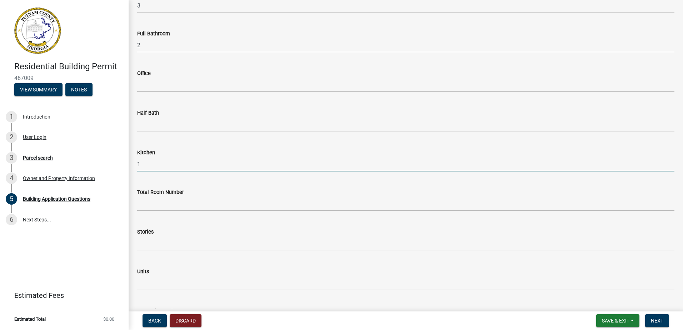
type input "1"
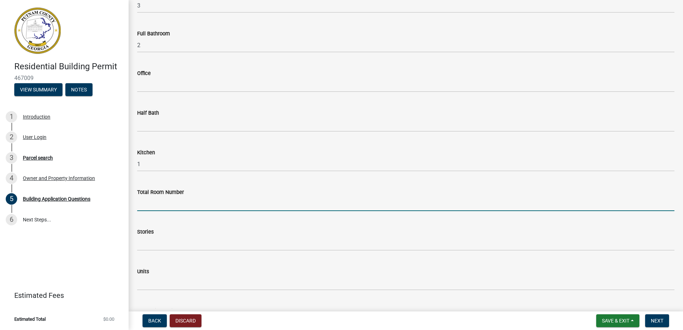
click at [138, 201] on input "text" at bounding box center [406, 204] width 538 height 15
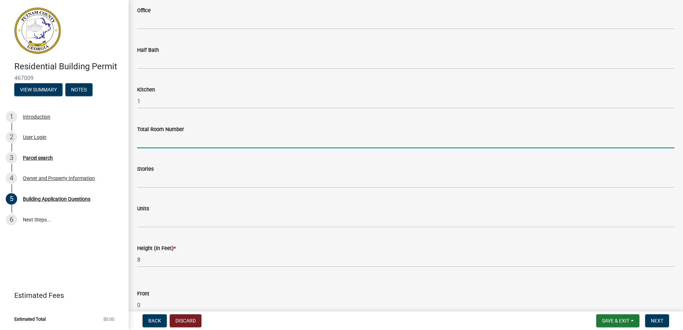
scroll to position [822, 0]
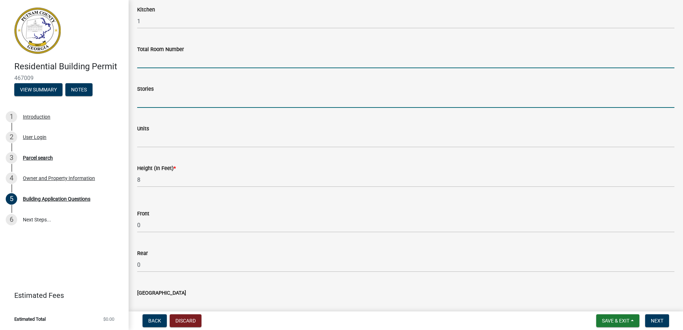
click at [152, 103] on input "text" at bounding box center [406, 100] width 538 height 15
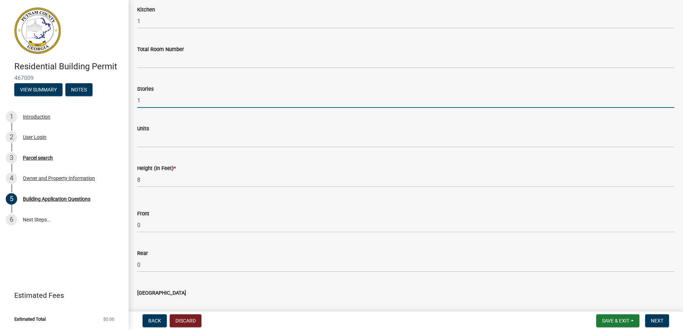
type input "1"
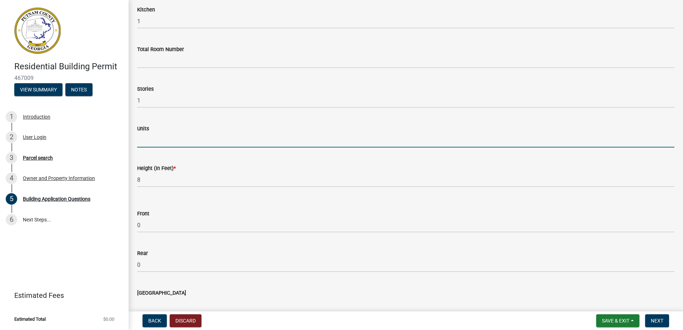
click at [157, 144] on input "text" at bounding box center [406, 140] width 538 height 15
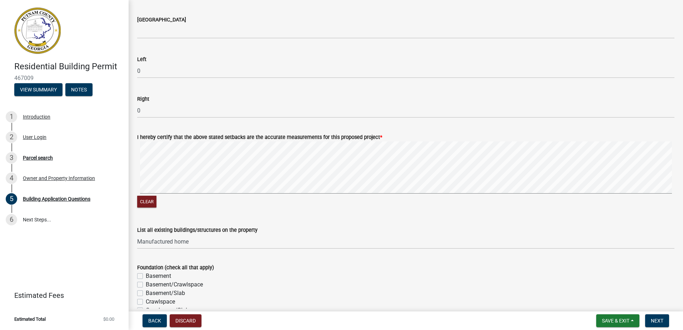
scroll to position [1108, 0]
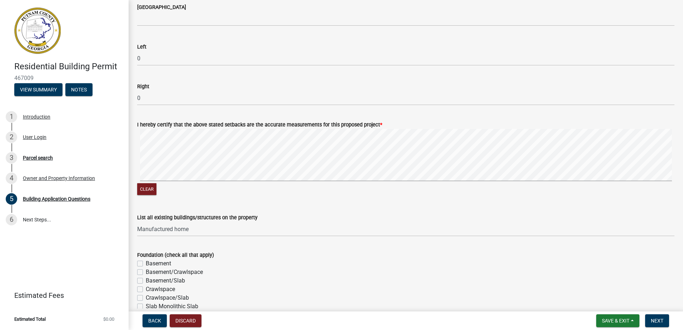
click at [218, 188] on div "Clear" at bounding box center [406, 163] width 538 height 68
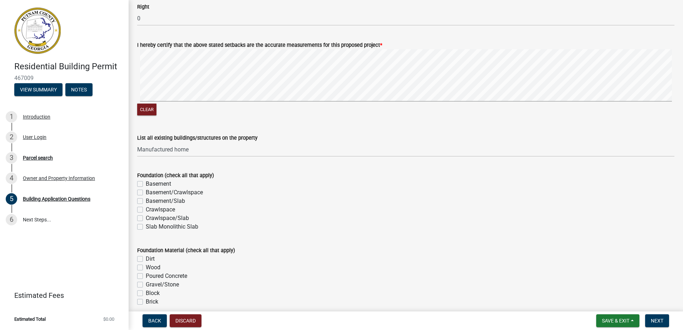
scroll to position [1287, 0]
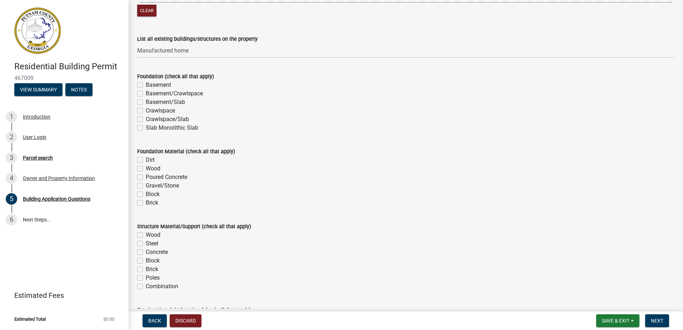
type input "1"
click at [138, 119] on div "Foundation (check all that apply) Basement Basement/Crawlspace Basement/Slab Cr…" at bounding box center [406, 98] width 548 height 69
drag, startPoint x: 138, startPoint y: 119, endPoint x: 138, endPoint y: 112, distance: 6.8
click at [146, 112] on label "Crawlspace" at bounding box center [160, 111] width 29 height 9
click at [146, 111] on input "Crawlspace" at bounding box center [148, 109] width 5 height 5
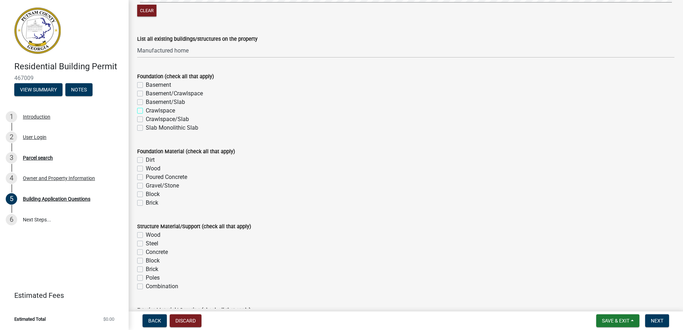
checkbox input "true"
checkbox input "false"
checkbox input "true"
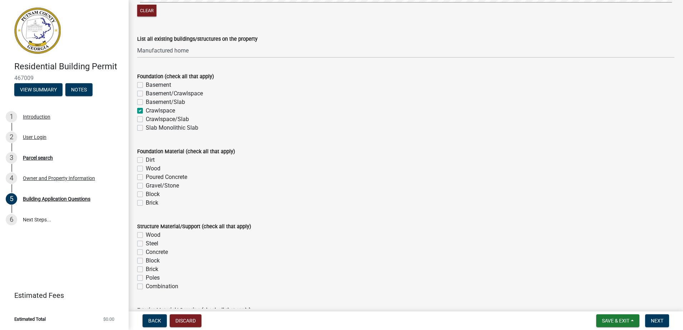
checkbox input "false"
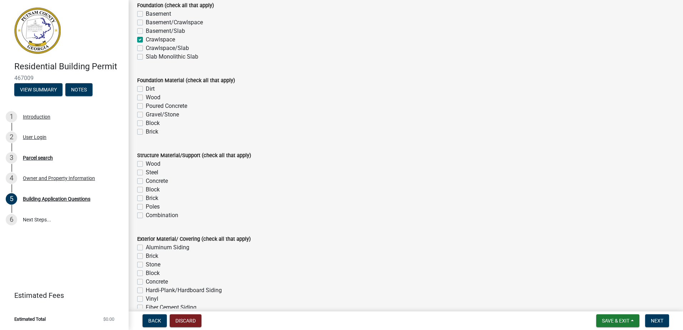
scroll to position [1358, 0]
click at [146, 91] on label "Dirt" at bounding box center [150, 88] width 9 height 9
click at [146, 89] on input "Dirt" at bounding box center [148, 86] width 5 height 5
checkbox input "true"
checkbox input "false"
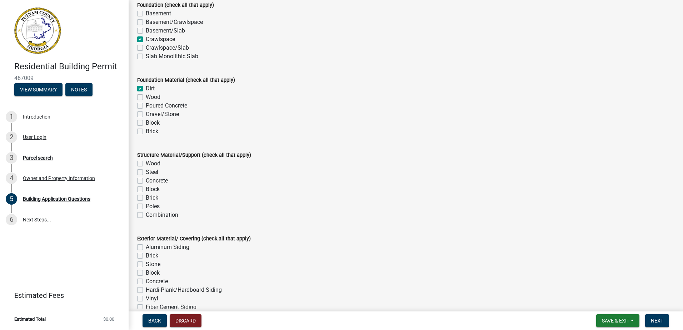
checkbox input "false"
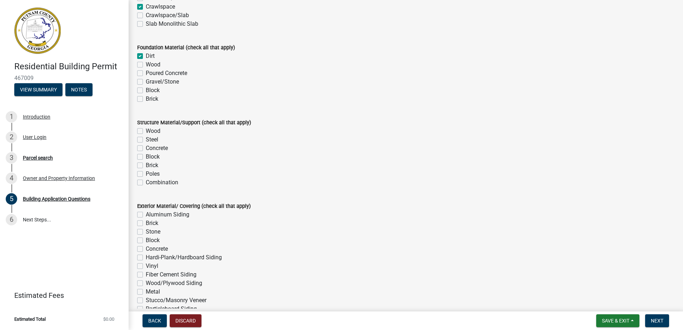
scroll to position [1430, 0]
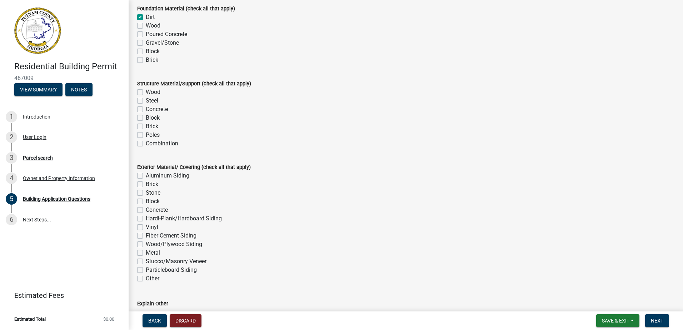
click at [146, 90] on label "Wood" at bounding box center [153, 92] width 15 height 9
click at [146, 90] on input "Wood" at bounding box center [148, 90] width 5 height 5
checkbox input "true"
checkbox input "false"
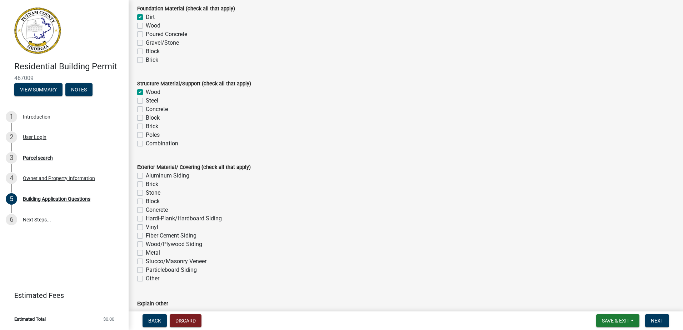
checkbox input "false"
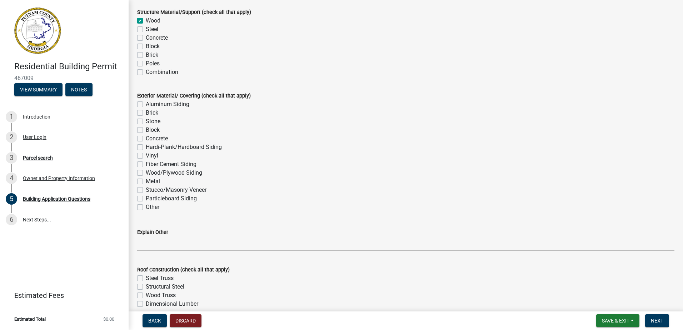
drag, startPoint x: 139, startPoint y: 148, endPoint x: 144, endPoint y: 150, distance: 5.4
click at [146, 148] on label "Hardi-Plank/Hardboard Siding" at bounding box center [184, 147] width 76 height 9
click at [146, 148] on input "Hardi-Plank/Hardboard Siding" at bounding box center [148, 145] width 5 height 5
checkbox input "true"
checkbox input "false"
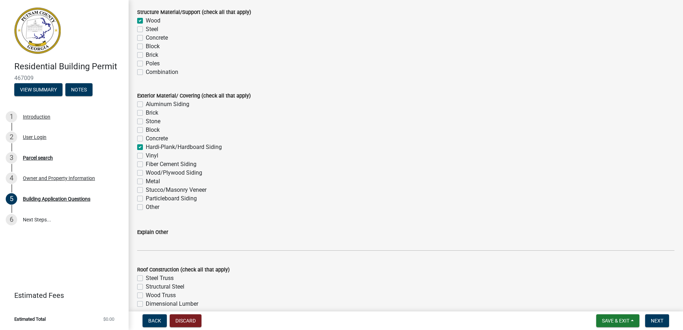
checkbox input "false"
checkbox input "true"
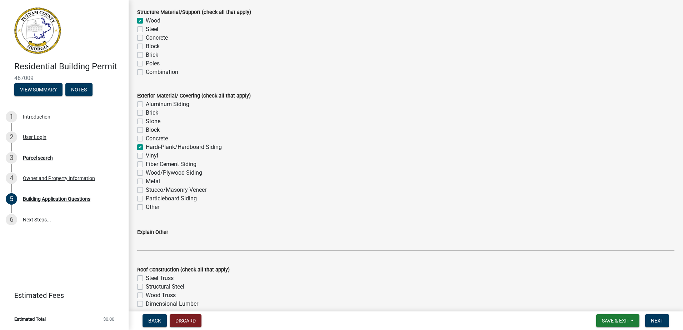
checkbox input "false"
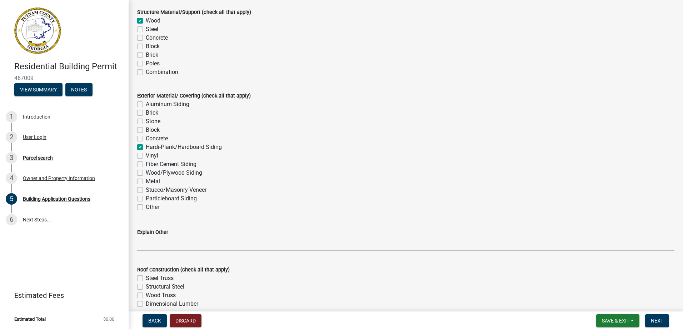
checkbox input "false"
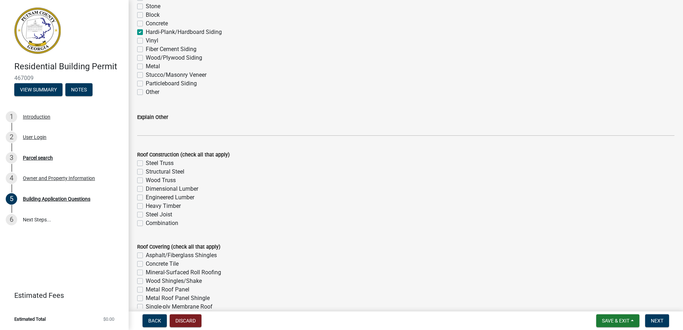
scroll to position [1644, 0]
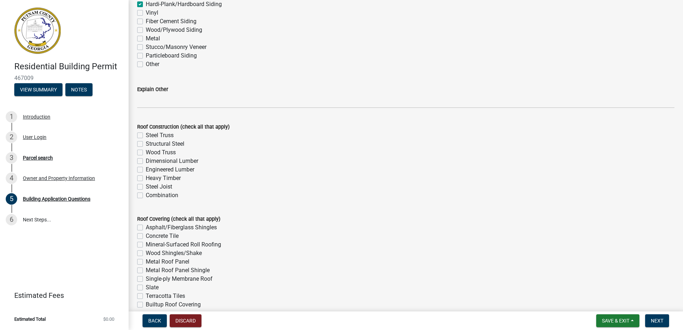
click at [146, 194] on label "Combination" at bounding box center [162, 195] width 33 height 9
click at [146, 194] on input "Combination" at bounding box center [148, 193] width 5 height 5
checkbox input "true"
checkbox input "false"
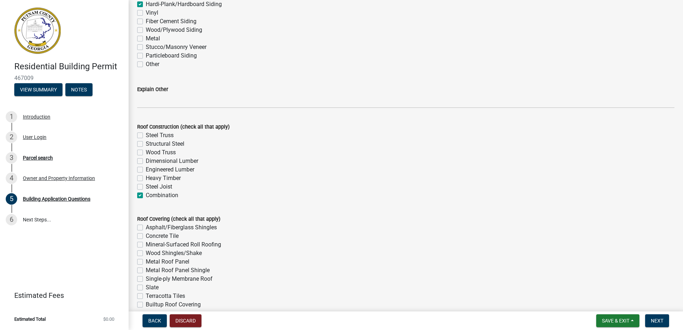
checkbox input "false"
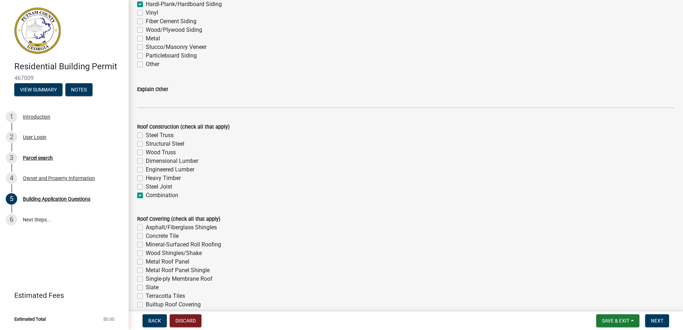
checkbox input "true"
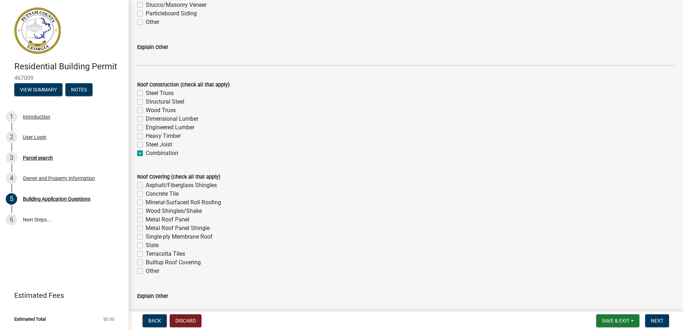
scroll to position [1751, 0]
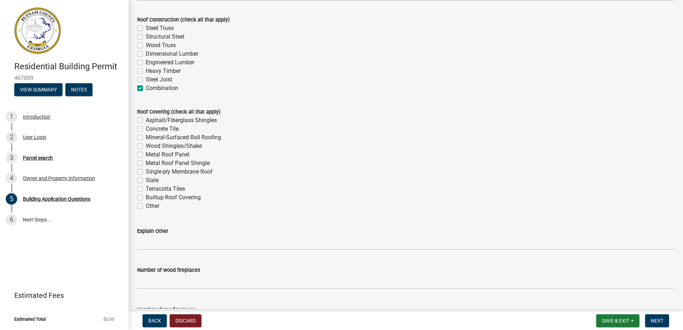
click at [146, 166] on label "Metal Roof Panel Shingle" at bounding box center [178, 163] width 64 height 9
click at [146, 164] on input "Metal Roof Panel Shingle" at bounding box center [148, 161] width 5 height 5
checkbox input "true"
checkbox input "false"
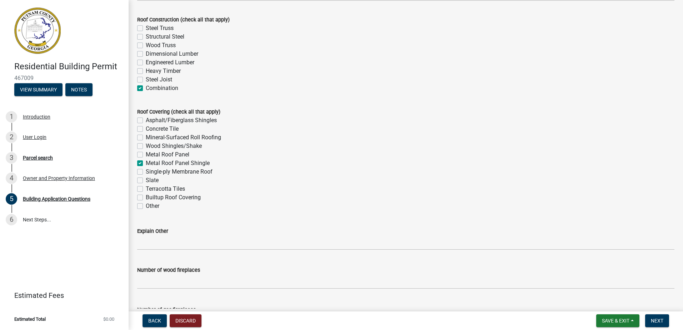
checkbox input "false"
checkbox input "true"
checkbox input "false"
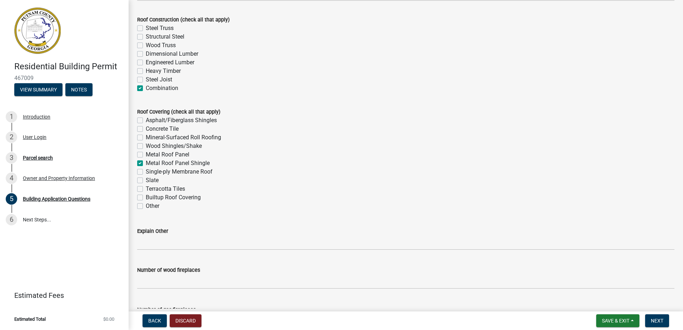
checkbox input "false"
click at [146, 155] on label "Metal Roof Panel" at bounding box center [168, 154] width 44 height 9
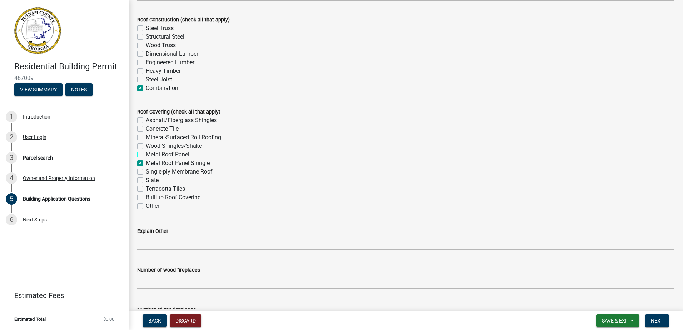
click at [146, 155] on input "Metal Roof Panel" at bounding box center [148, 152] width 5 height 5
checkbox input "true"
checkbox input "false"
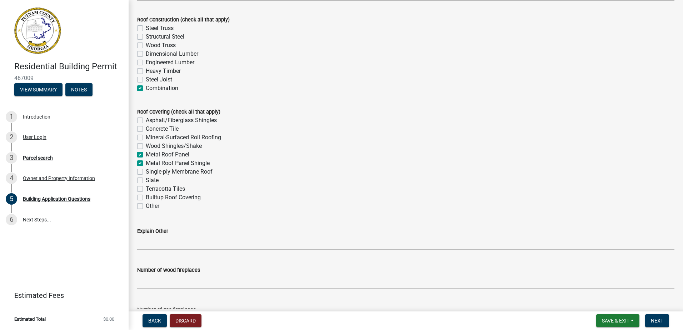
checkbox input "false"
checkbox input "true"
checkbox input "false"
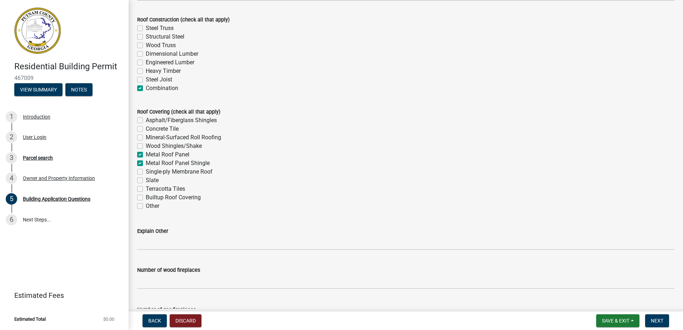
checkbox input "false"
drag, startPoint x: 137, startPoint y: 163, endPoint x: 140, endPoint y: 166, distance: 4.4
click at [137, 164] on div "Roof Covering (check all that apply) Asphalt/Fiberglass Shingles Concrete Tile …" at bounding box center [406, 155] width 548 height 112
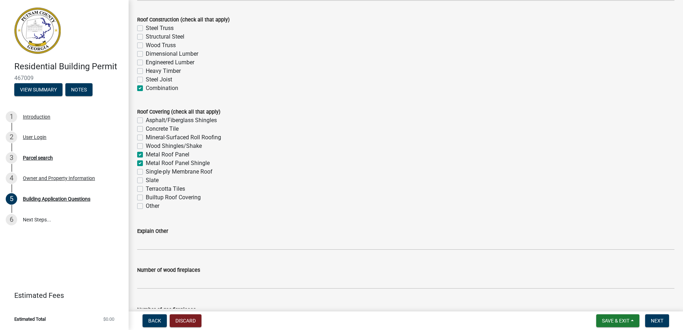
drag, startPoint x: 139, startPoint y: 162, endPoint x: 144, endPoint y: 167, distance: 6.9
click at [146, 163] on label "Metal Roof Panel Shingle" at bounding box center [178, 163] width 64 height 9
click at [146, 163] on input "Metal Roof Panel Shingle" at bounding box center [148, 161] width 5 height 5
checkbox input "false"
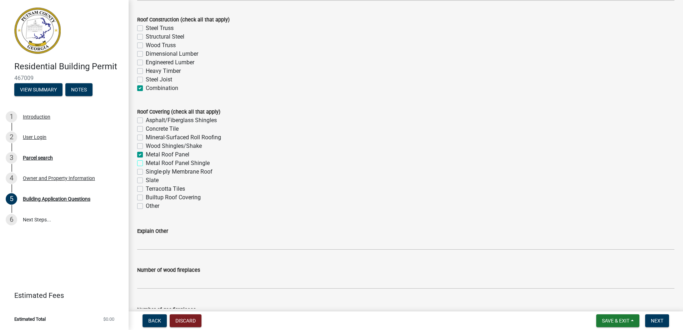
checkbox input "false"
checkbox input "true"
checkbox input "false"
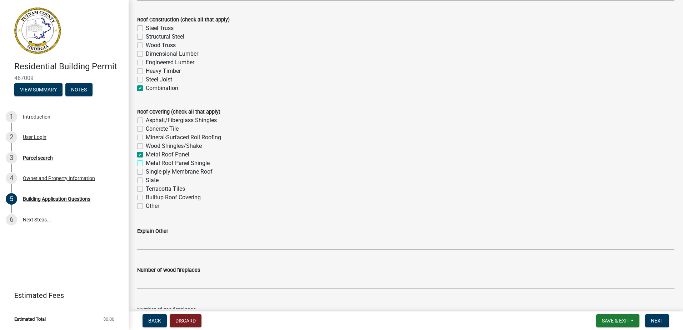
checkbox input "false"
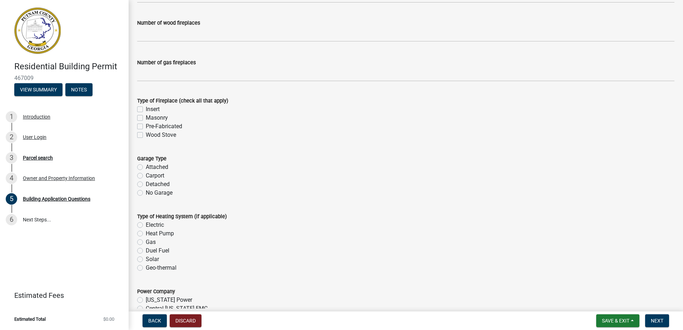
scroll to position [2002, 0]
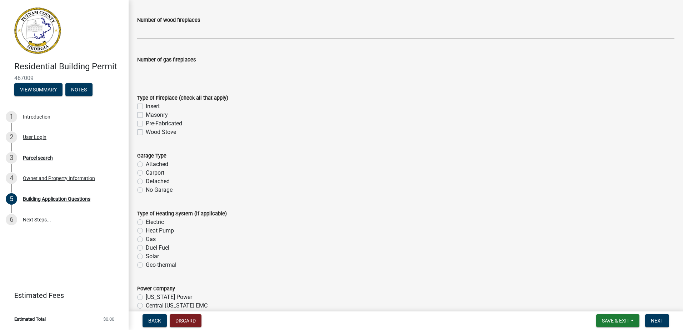
click at [146, 188] on label "No Garage" at bounding box center [159, 190] width 27 height 9
click at [146, 188] on input "No Garage" at bounding box center [148, 188] width 5 height 5
radio input "true"
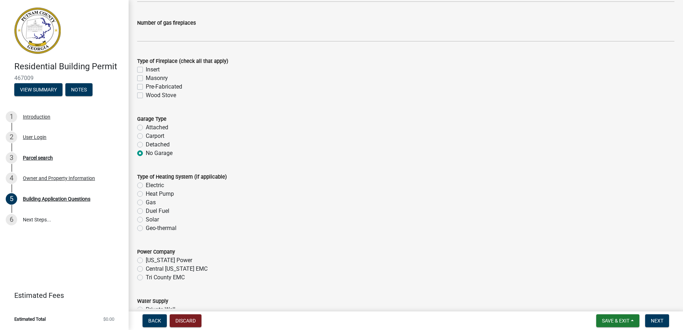
scroll to position [2180, 0]
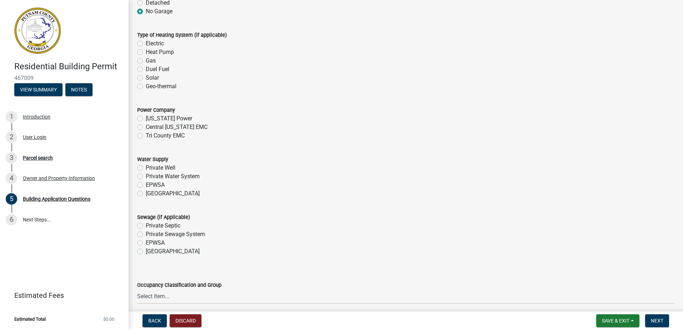
drag, startPoint x: 140, startPoint y: 41, endPoint x: 140, endPoint y: 46, distance: 5.4
click at [146, 42] on label "Electric" at bounding box center [155, 43] width 18 height 9
click at [146, 42] on input "Electric" at bounding box center [148, 41] width 5 height 5
radio input "true"
click at [146, 136] on label "Tri County EMC" at bounding box center [165, 136] width 39 height 9
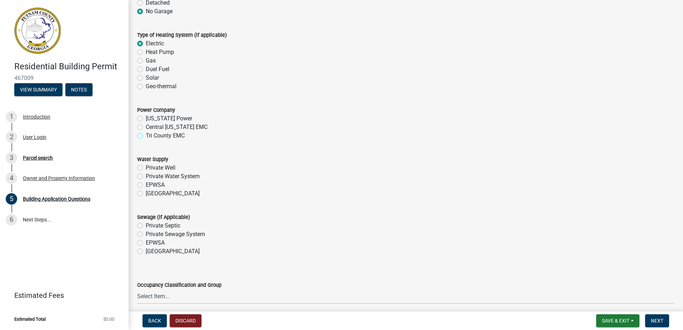
click at [146, 136] on input "Tri County EMC" at bounding box center [148, 134] width 5 height 5
radio input "true"
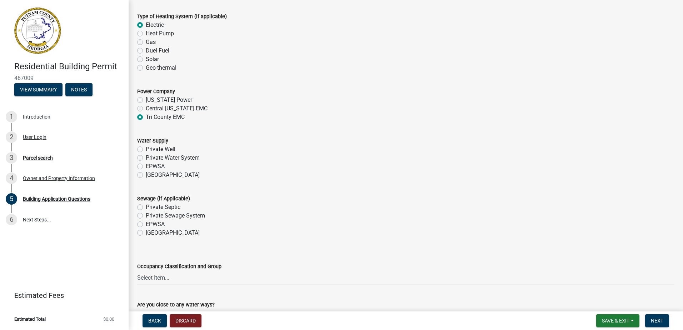
scroll to position [2216, 0]
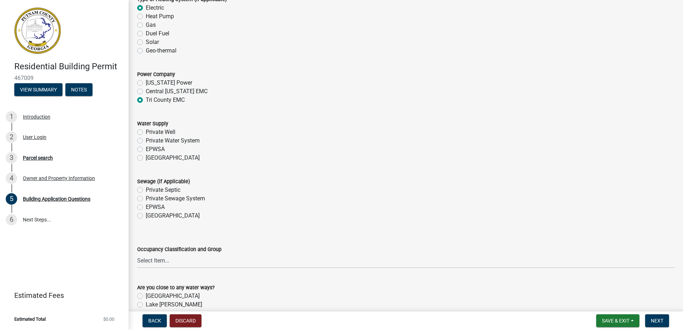
click at [146, 148] on label "EPWSA" at bounding box center [155, 149] width 19 height 9
click at [146, 148] on input "EPWSA" at bounding box center [148, 147] width 5 height 5
radio input "true"
click at [146, 208] on label "EPWSA" at bounding box center [155, 207] width 19 height 9
click at [146, 208] on input "EPWSA" at bounding box center [148, 205] width 5 height 5
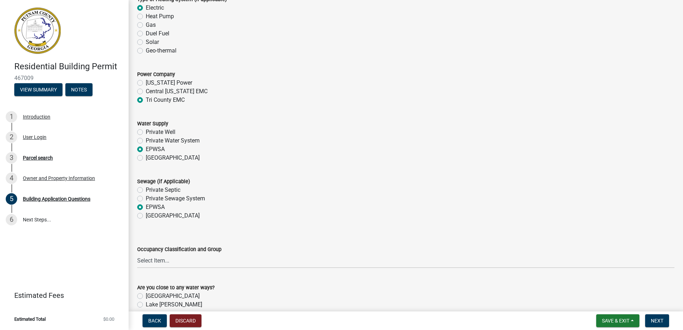
radio input "true"
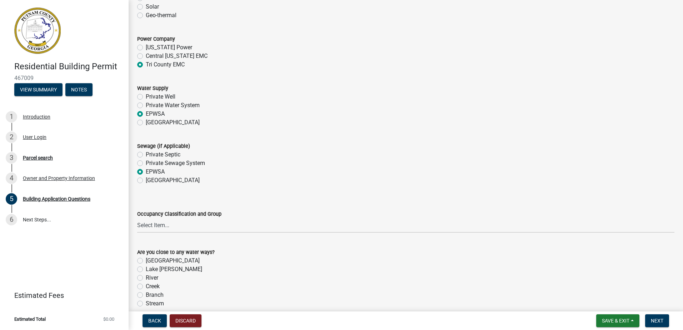
scroll to position [2252, 0]
click at [146, 154] on label "Private Septic" at bounding box center [163, 154] width 35 height 9
click at [146, 154] on input "Private Septic" at bounding box center [148, 152] width 5 height 5
radio input "true"
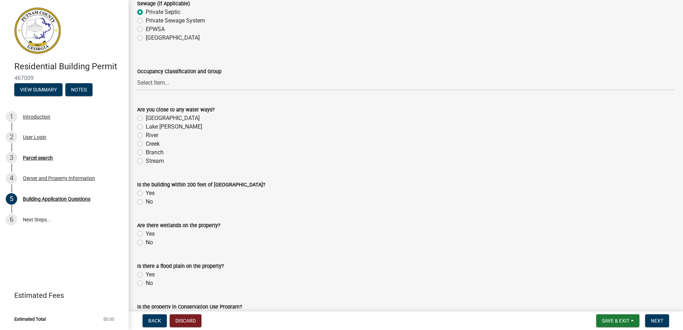
scroll to position [2395, 0]
click at [152, 85] on select "Select Item... A-1 A-2 A-3 A-4 A-5 B M E F-1 F-2 R-1 R-2 R-3 R-4 H-1 H-2 H-4 H-…" at bounding box center [406, 82] width 538 height 15
click at [137, 75] on select "Select Item... A-1 A-2 A-3 A-4 A-5 B M E F-1 F-2 R-1 R-2 R-3 R-4 H-1 H-2 H-4 H-…" at bounding box center [406, 82] width 538 height 15
select select "ebf62bd9-0e77-42f1-a2f1-6aca02a789de"
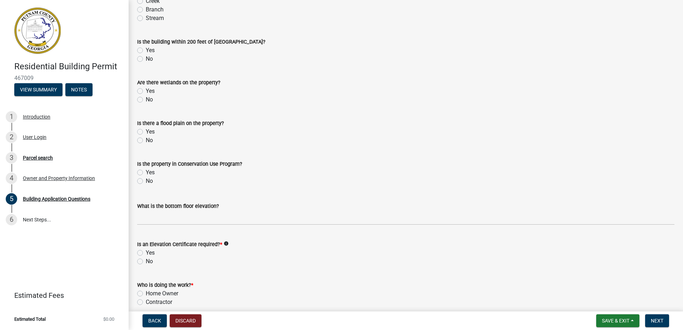
scroll to position [2538, 0]
click at [146, 59] on label "No" at bounding box center [149, 58] width 7 height 9
click at [146, 59] on input "No" at bounding box center [148, 56] width 5 height 5
radio input "true"
click at [146, 98] on label "No" at bounding box center [149, 99] width 7 height 9
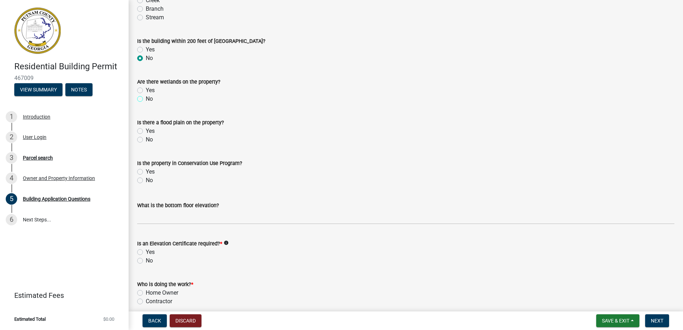
click at [146, 98] on input "No" at bounding box center [148, 97] width 5 height 5
radio input "true"
click at [146, 140] on label "No" at bounding box center [149, 139] width 7 height 9
click at [146, 140] on input "No" at bounding box center [148, 137] width 5 height 5
radio input "true"
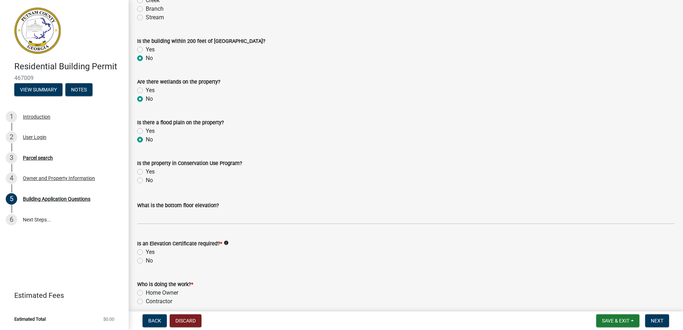
click at [146, 182] on label "No" at bounding box center [149, 180] width 7 height 9
click at [146, 181] on input "No" at bounding box center [148, 178] width 5 height 5
radio input "true"
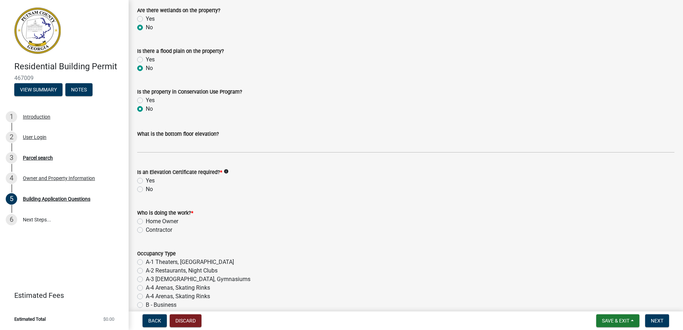
click at [146, 187] on label "No" at bounding box center [149, 189] width 7 height 9
click at [146, 187] on input "No" at bounding box center [148, 187] width 5 height 5
radio input "true"
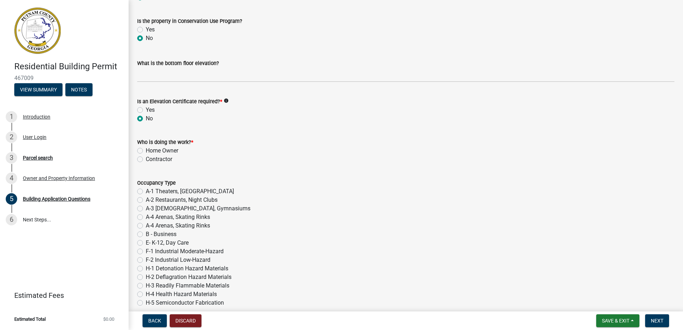
scroll to position [2681, 0]
click at [146, 147] on label "Home Owner" at bounding box center [162, 150] width 33 height 9
click at [146, 147] on input "Home Owner" at bounding box center [148, 148] width 5 height 5
radio input "true"
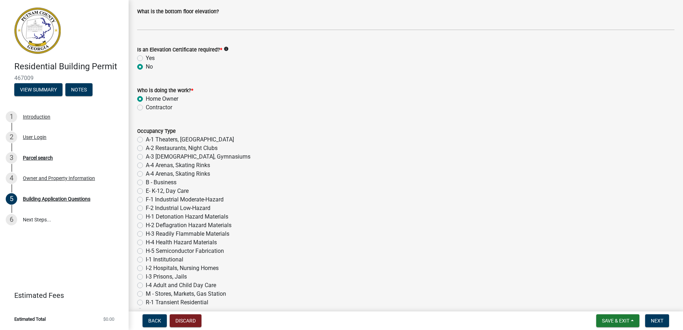
scroll to position [2859, 0]
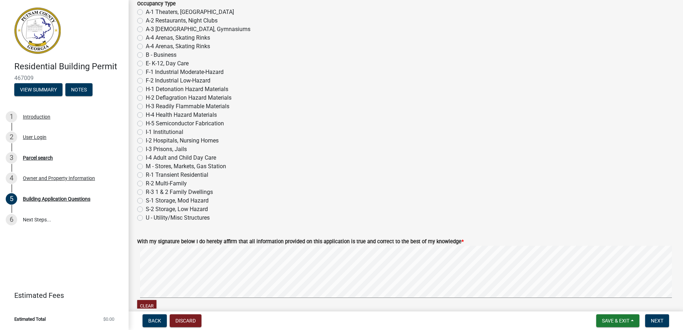
click at [146, 189] on label "R-3 1 & 2 Family Dwellings" at bounding box center [179, 192] width 67 height 9
click at [146, 189] on input "R-3 1 & 2 Family Dwellings" at bounding box center [148, 190] width 5 height 5
radio input "true"
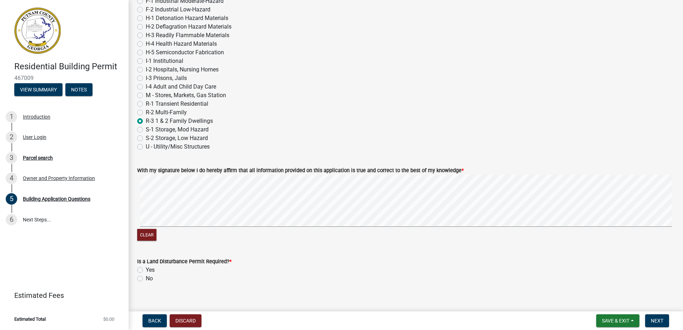
scroll to position [2931, 0]
click at [193, 240] on div "Clear" at bounding box center [406, 208] width 538 height 68
click at [146, 276] on label "No" at bounding box center [149, 278] width 7 height 9
click at [146, 276] on input "No" at bounding box center [148, 276] width 5 height 5
radio input "true"
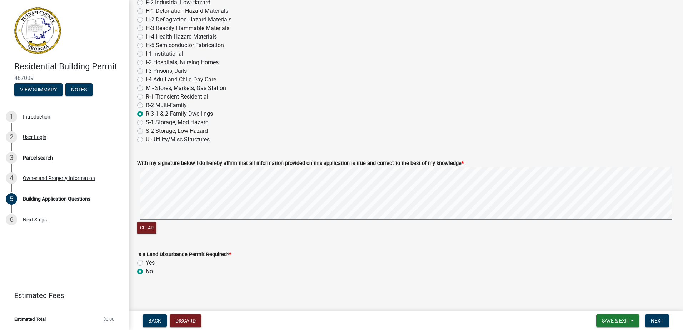
scroll to position [2939, 0]
click at [660, 322] on span "Next" at bounding box center [657, 321] width 13 height 6
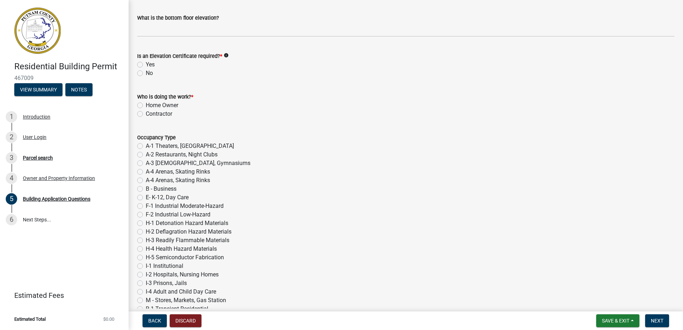
scroll to position [2725, 0]
click at [662, 324] on button "Next" at bounding box center [657, 321] width 24 height 13
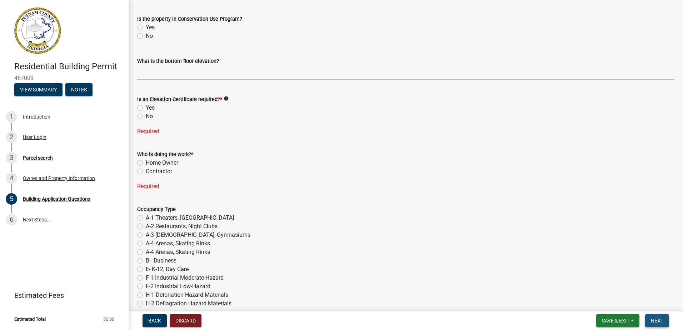
scroll to position [2768, 0]
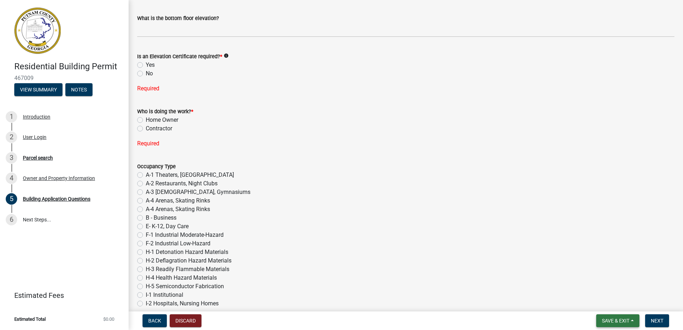
click at [618, 321] on span "Save & Exit" at bounding box center [616, 321] width 28 height 6
click at [614, 306] on button "Save & Exit" at bounding box center [611, 302] width 57 height 17
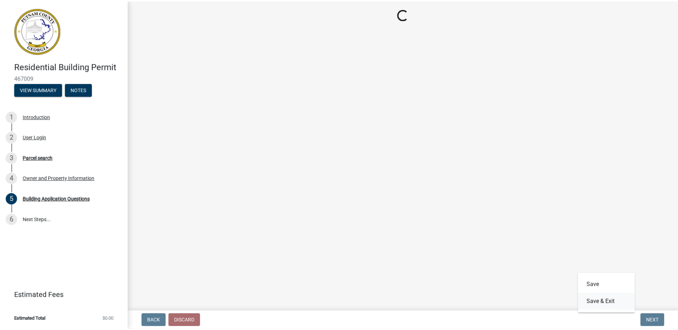
scroll to position [0, 0]
